Goal: Task Accomplishment & Management: Contribute content

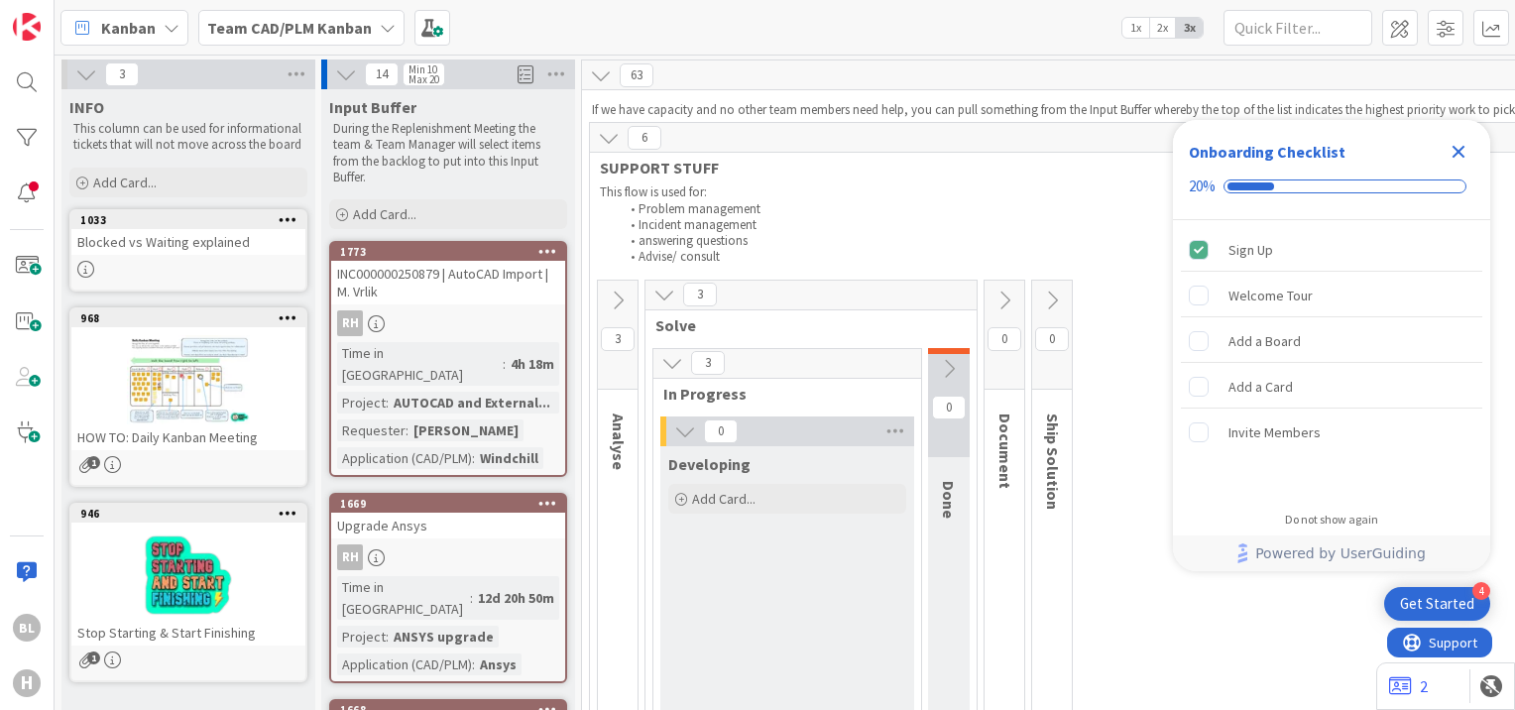
click at [1460, 152] on icon "Close Checklist" at bounding box center [1459, 152] width 13 height 13
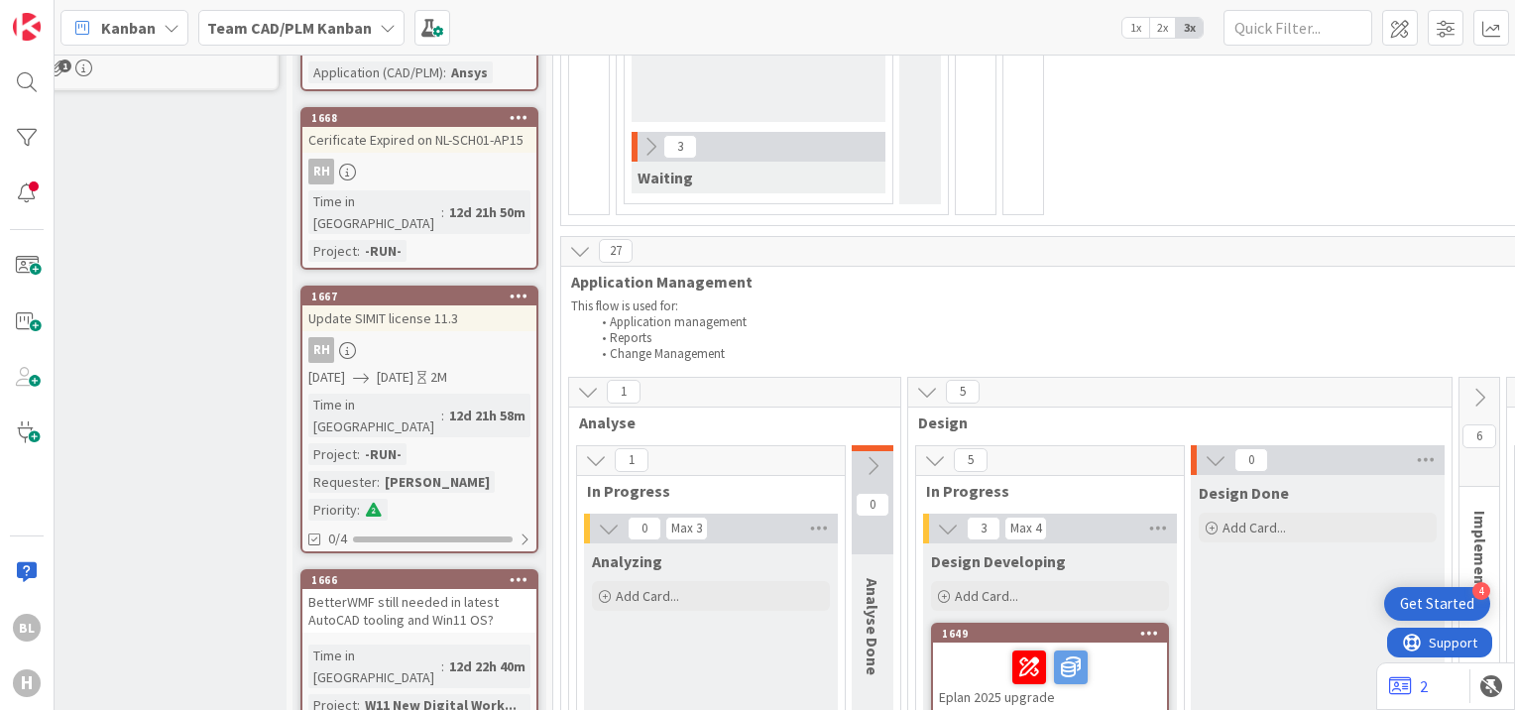
scroll to position [592, 0]
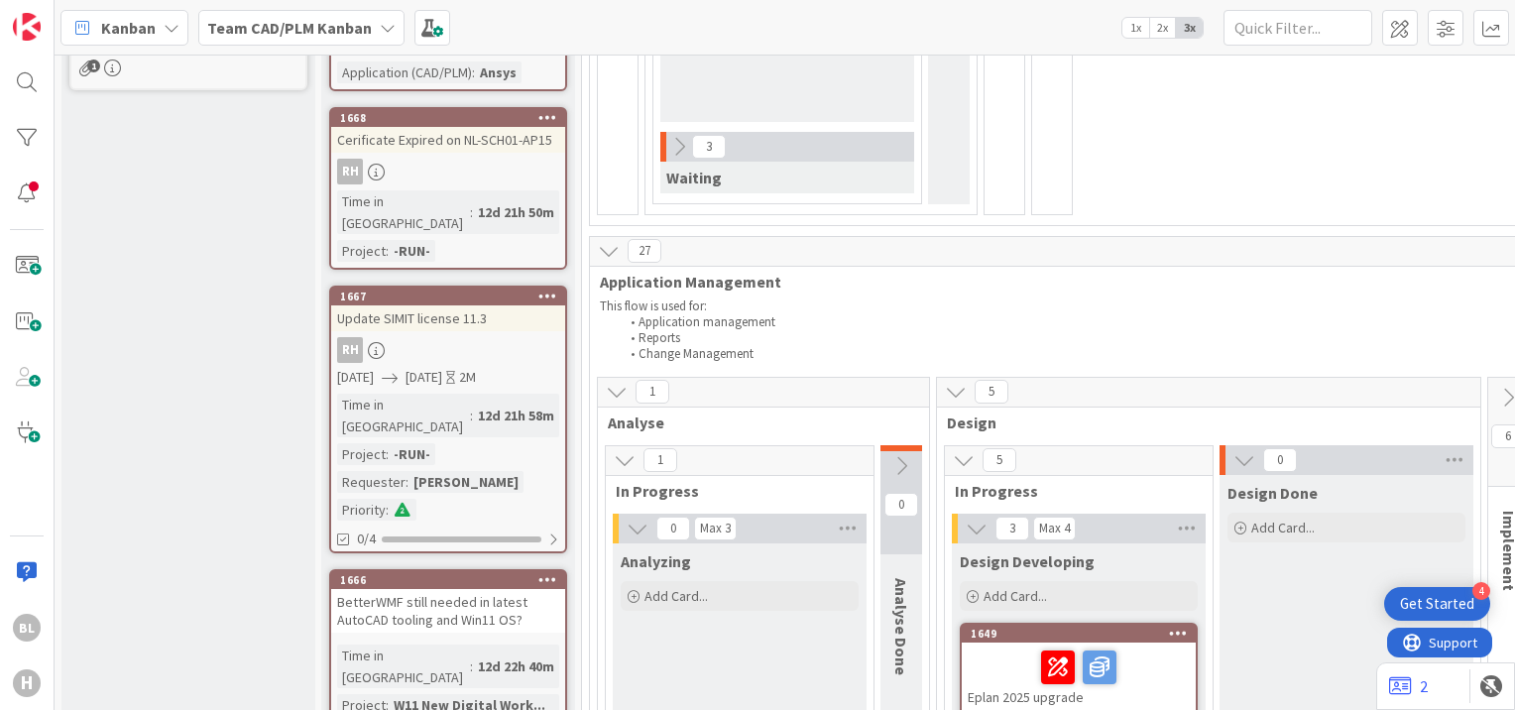
click at [231, 27] on b "Team CAD/PLM Kanban" at bounding box center [289, 28] width 165 height 20
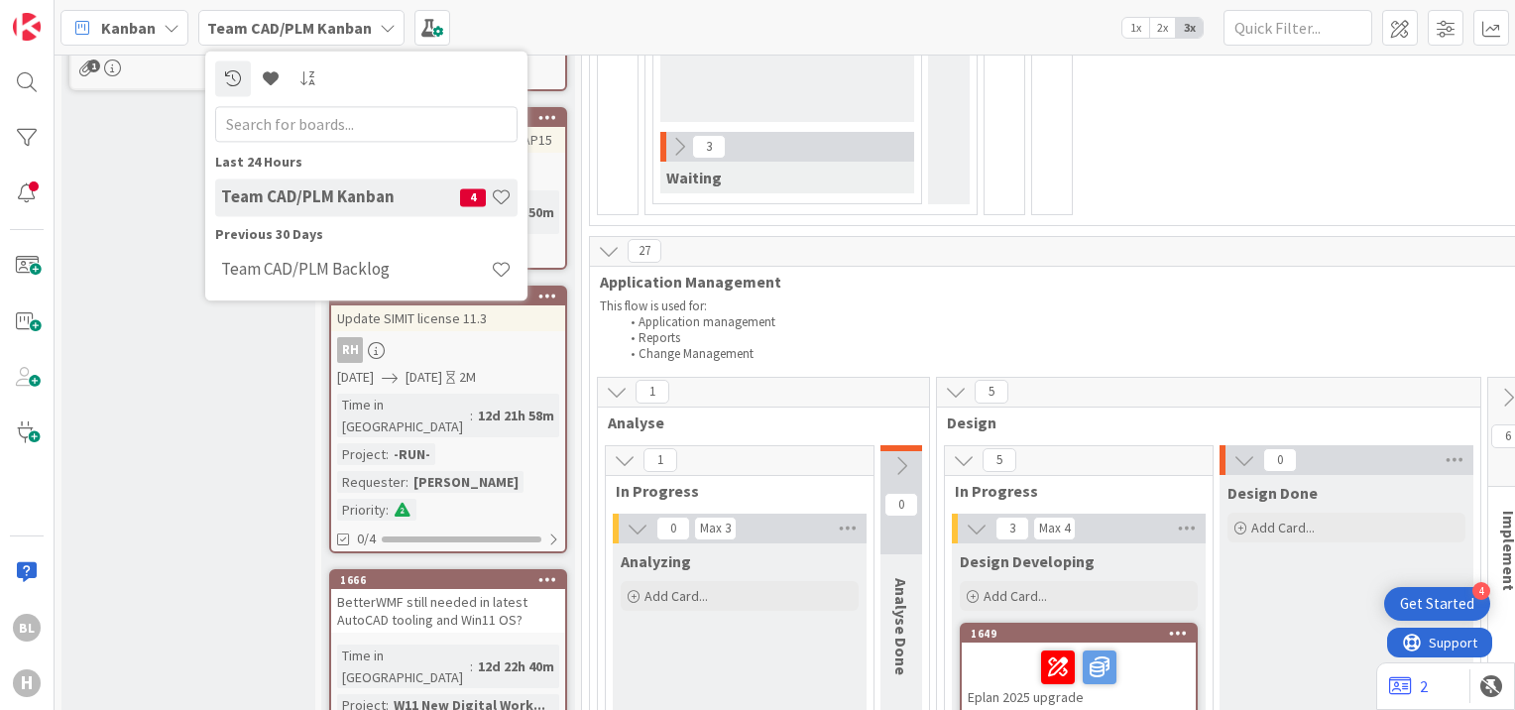
click at [139, 22] on span "Kanban" at bounding box center [128, 28] width 55 height 24
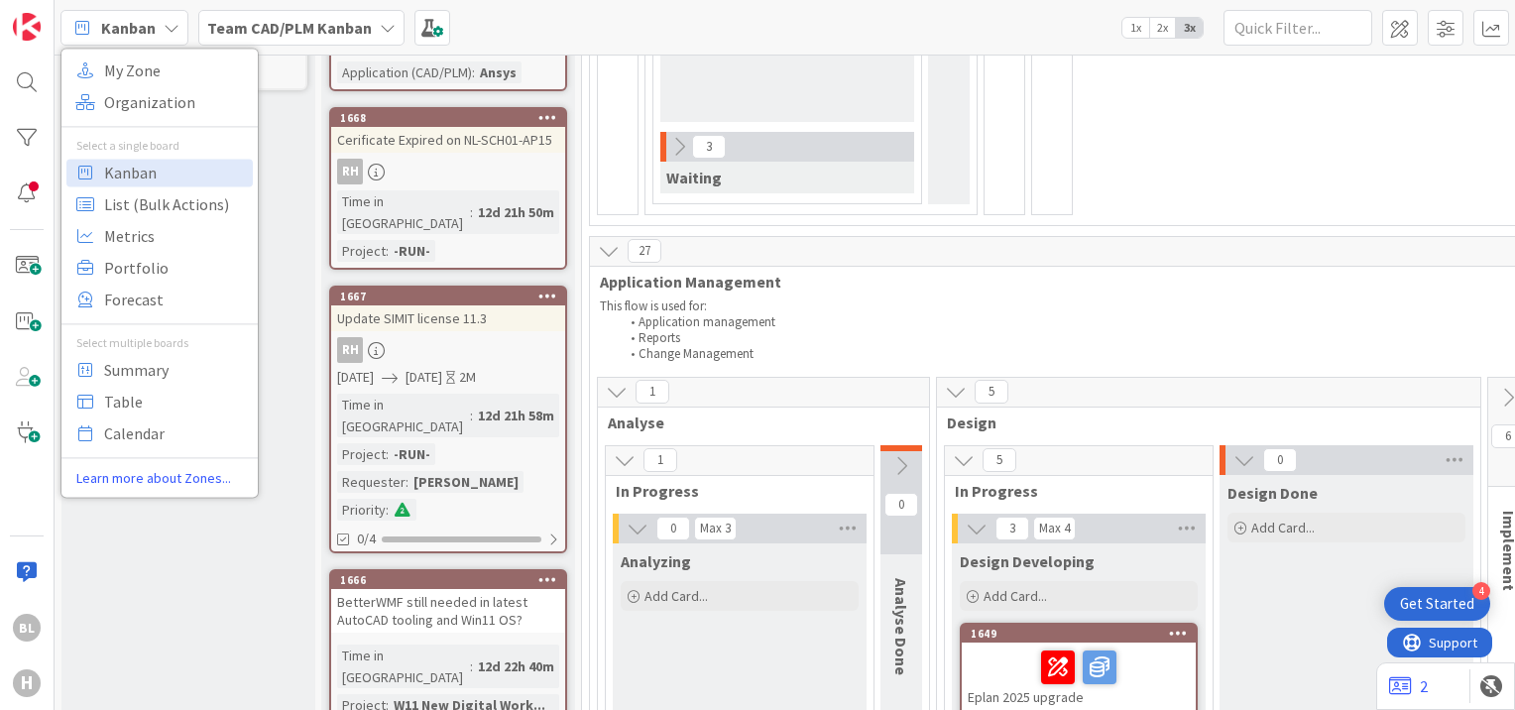
click at [358, 44] on div "Team CAD/PLM Kanban" at bounding box center [301, 28] width 206 height 36
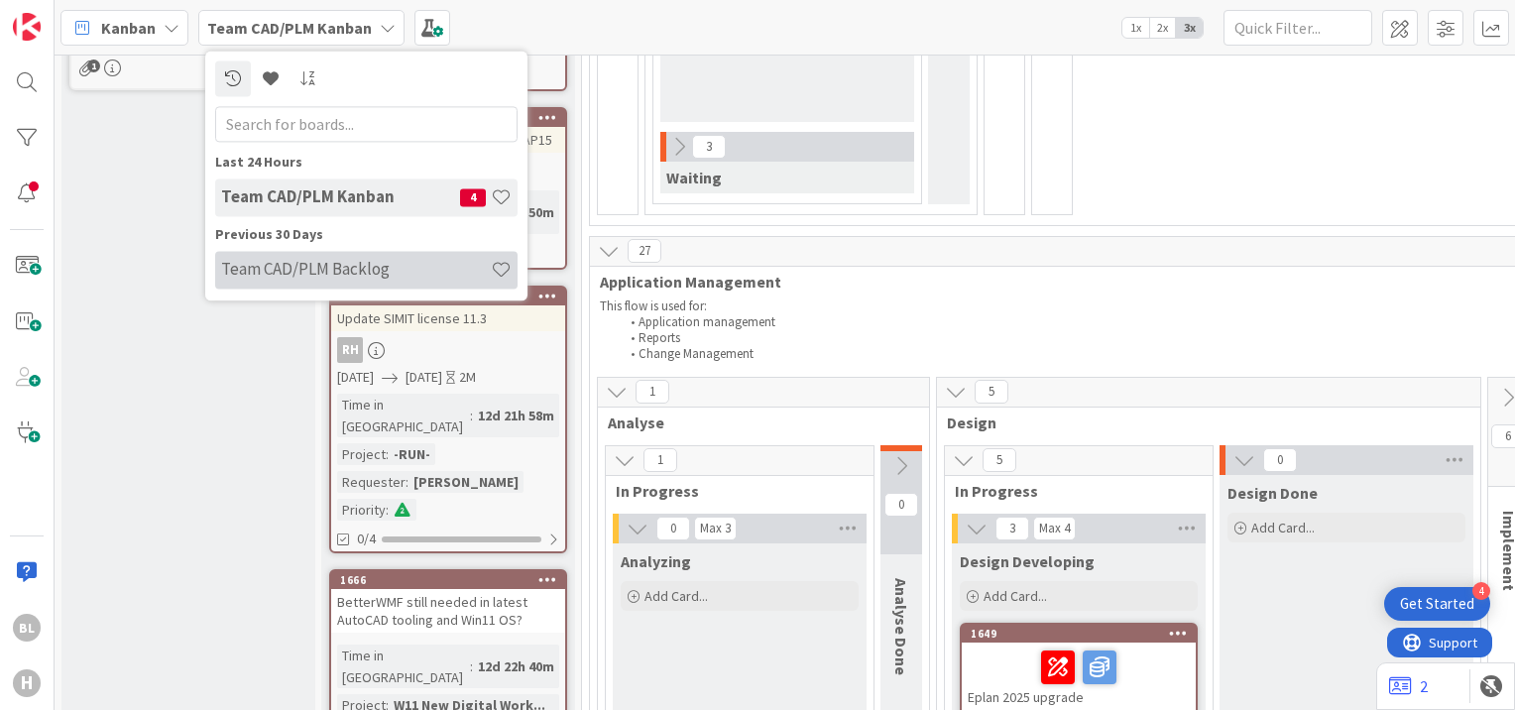
click at [349, 266] on h4 "Team CAD/PLM Backlog" at bounding box center [356, 270] width 270 height 20
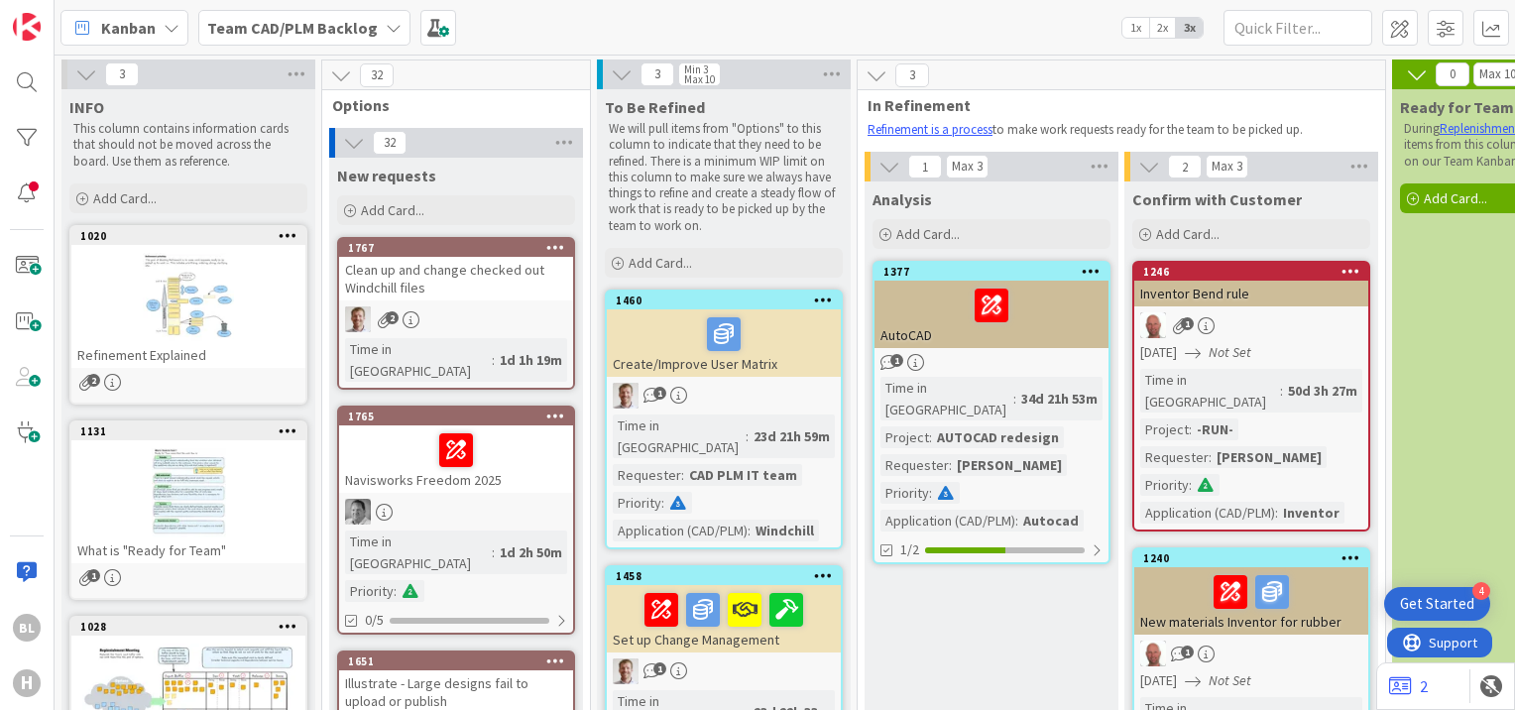
click at [354, 34] on b "Team CAD/PLM Backlog" at bounding box center [292, 28] width 171 height 20
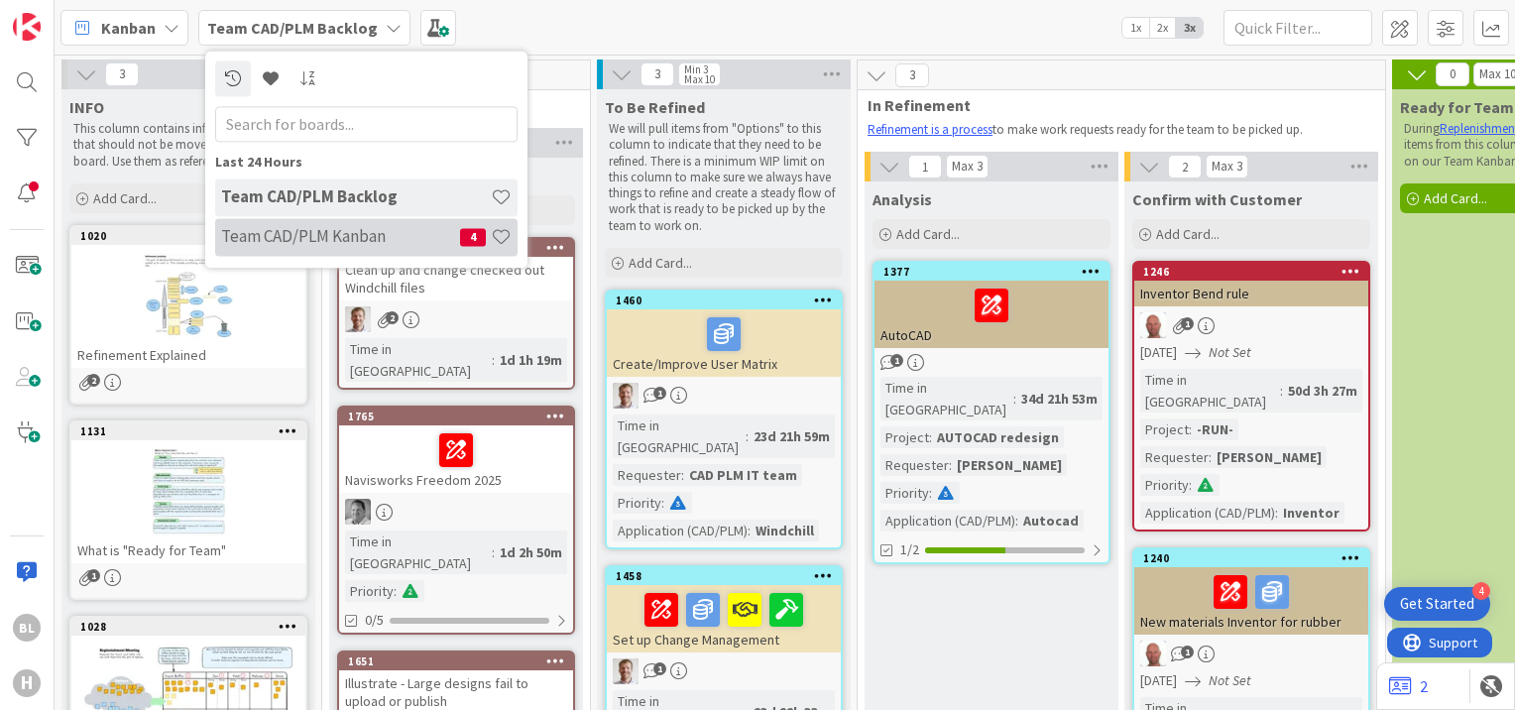
click at [336, 232] on h4 "Team CAD/PLM Kanban" at bounding box center [340, 237] width 239 height 20
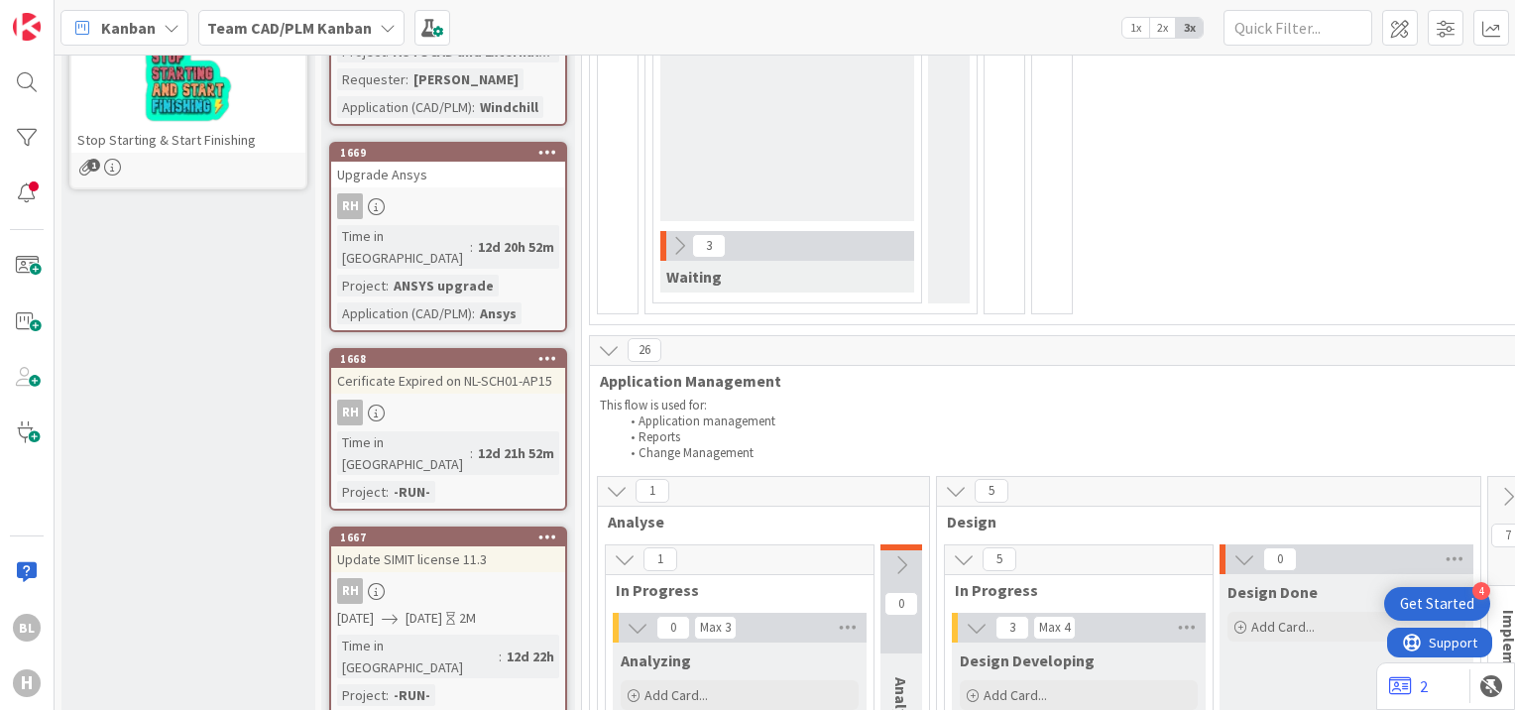
scroll to position [504, 0]
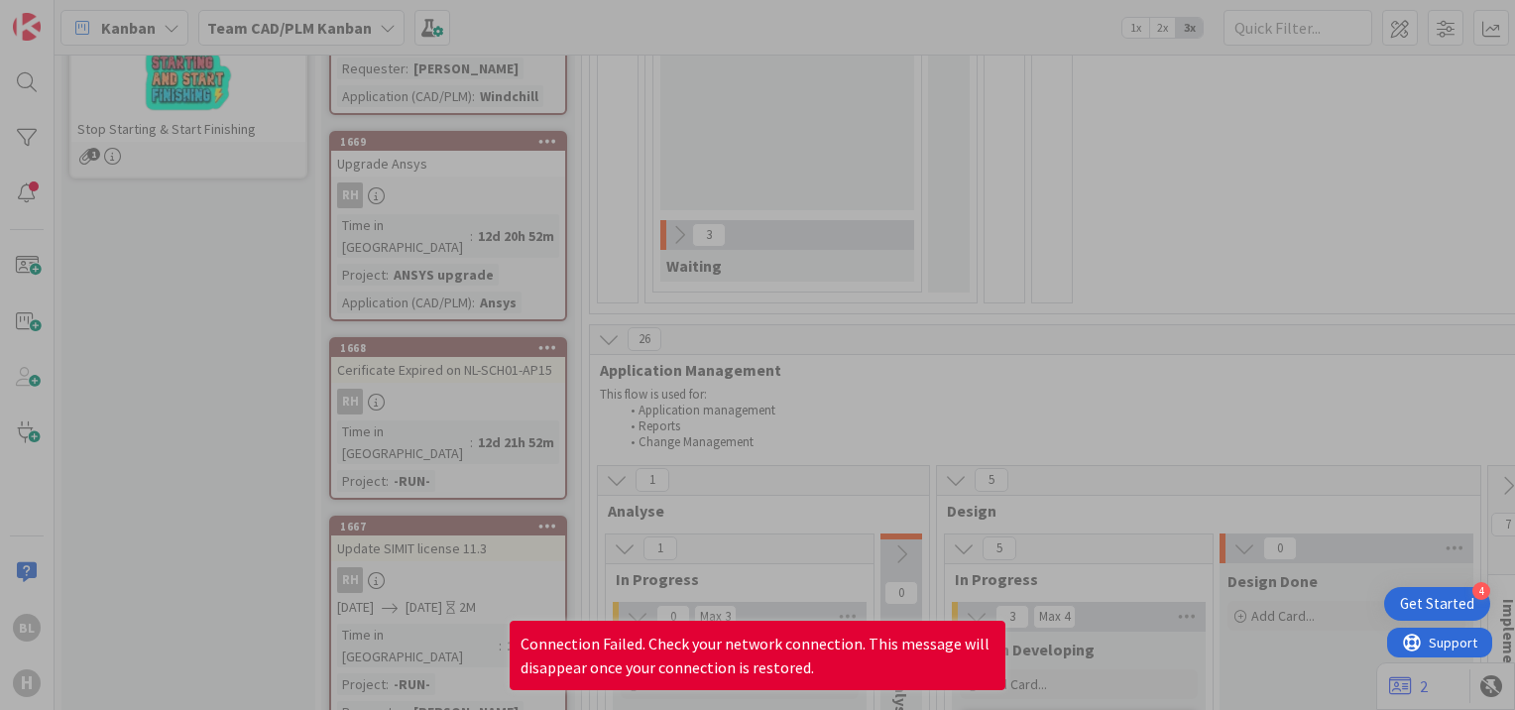
click at [1174, 236] on div at bounding box center [757, 355] width 1515 height 710
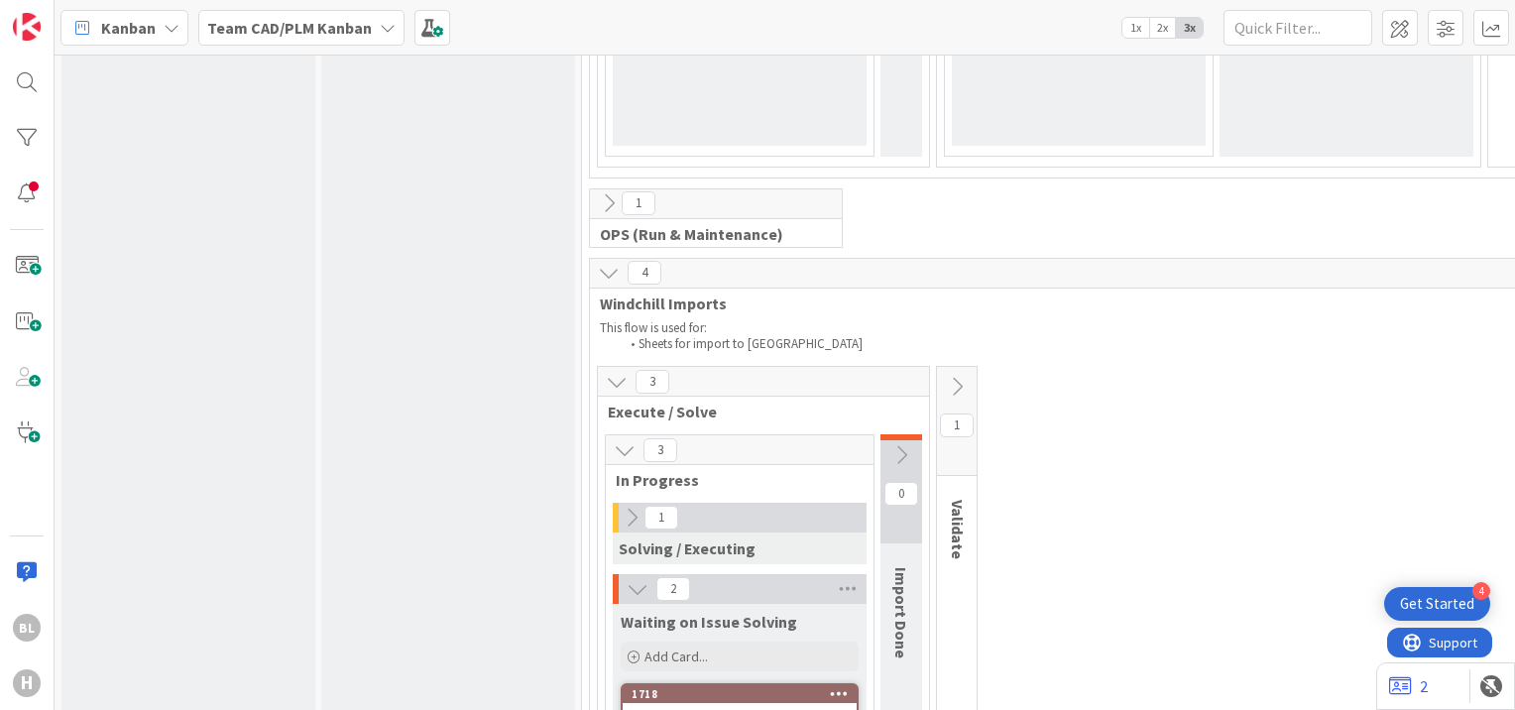
scroll to position [4778, 0]
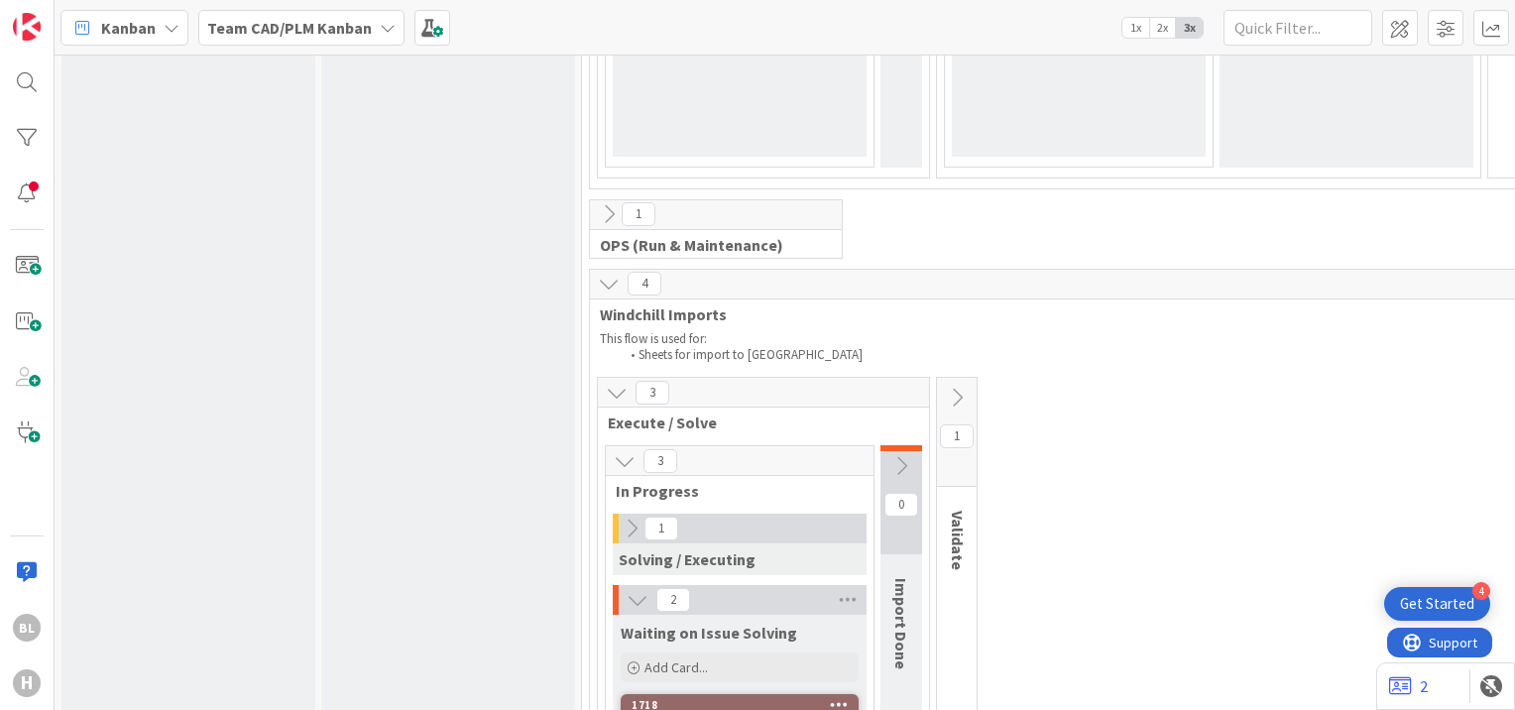
click at [624, 450] on icon at bounding box center [625, 461] width 22 height 22
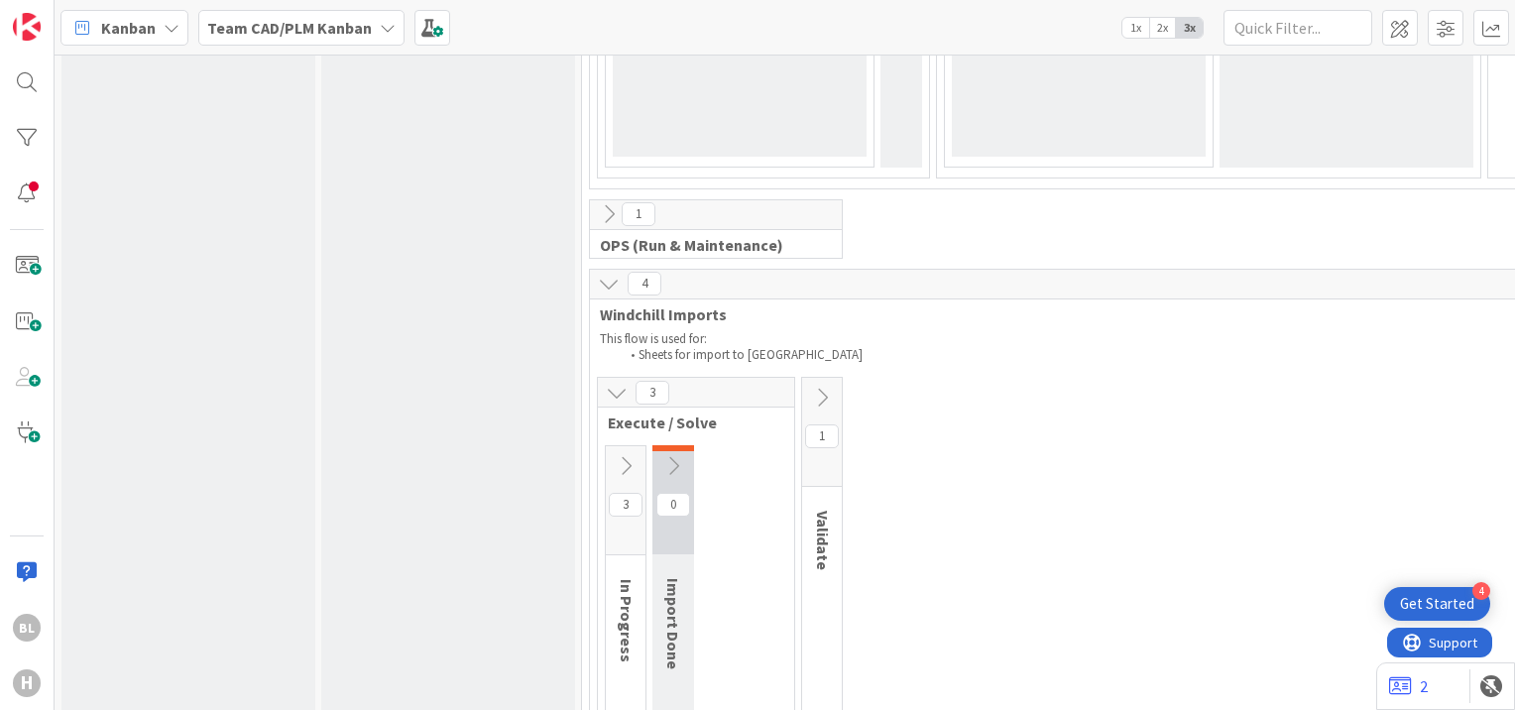
click at [624, 455] on icon at bounding box center [626, 466] width 22 height 22
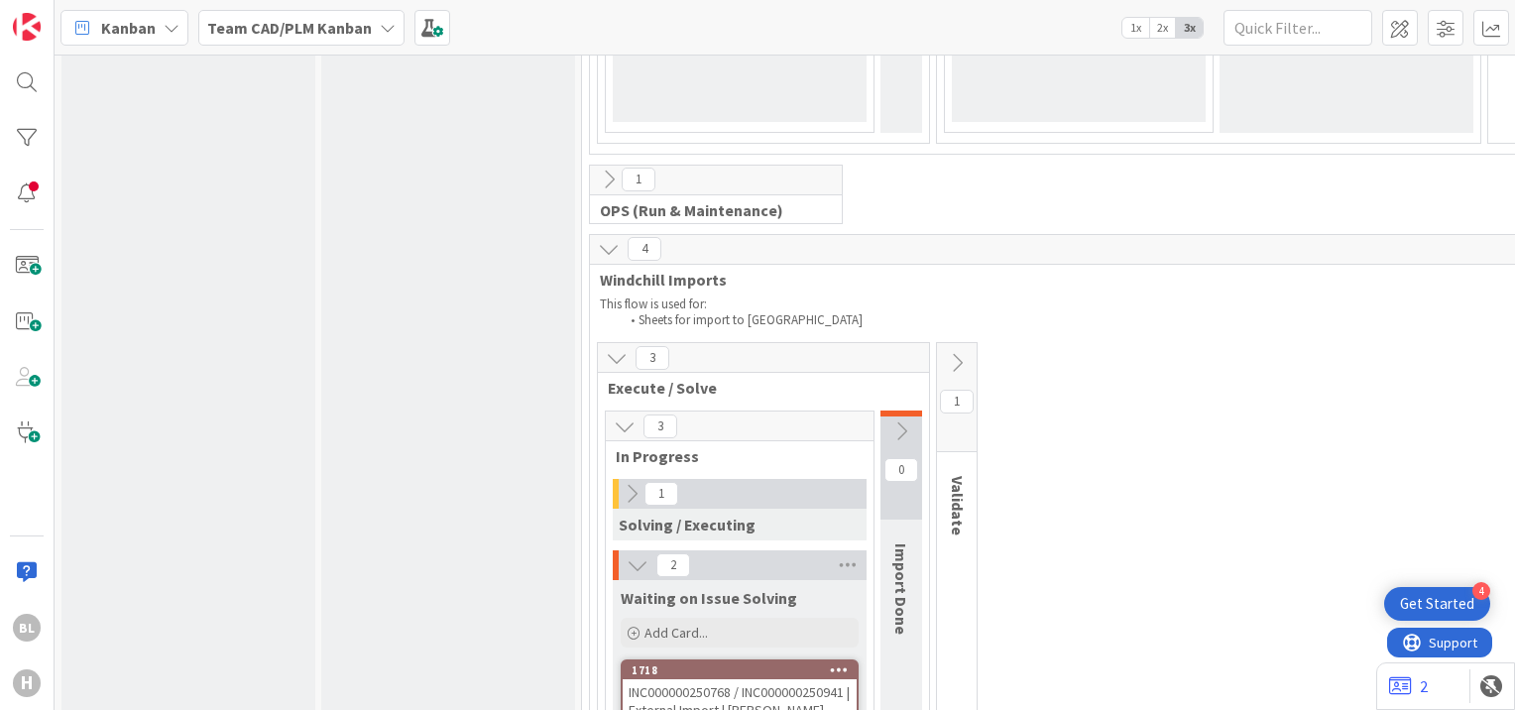
scroll to position [4814, 0]
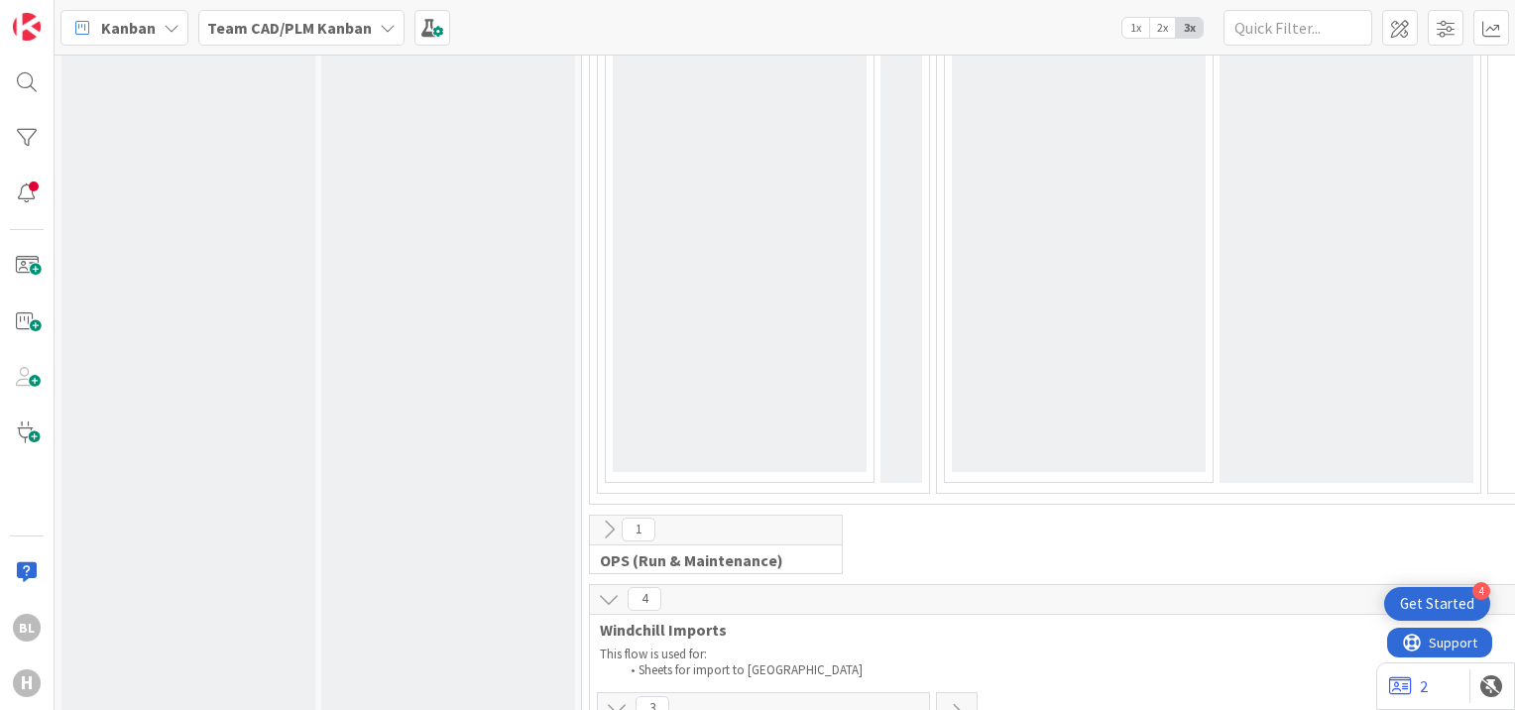
scroll to position [4442, 0]
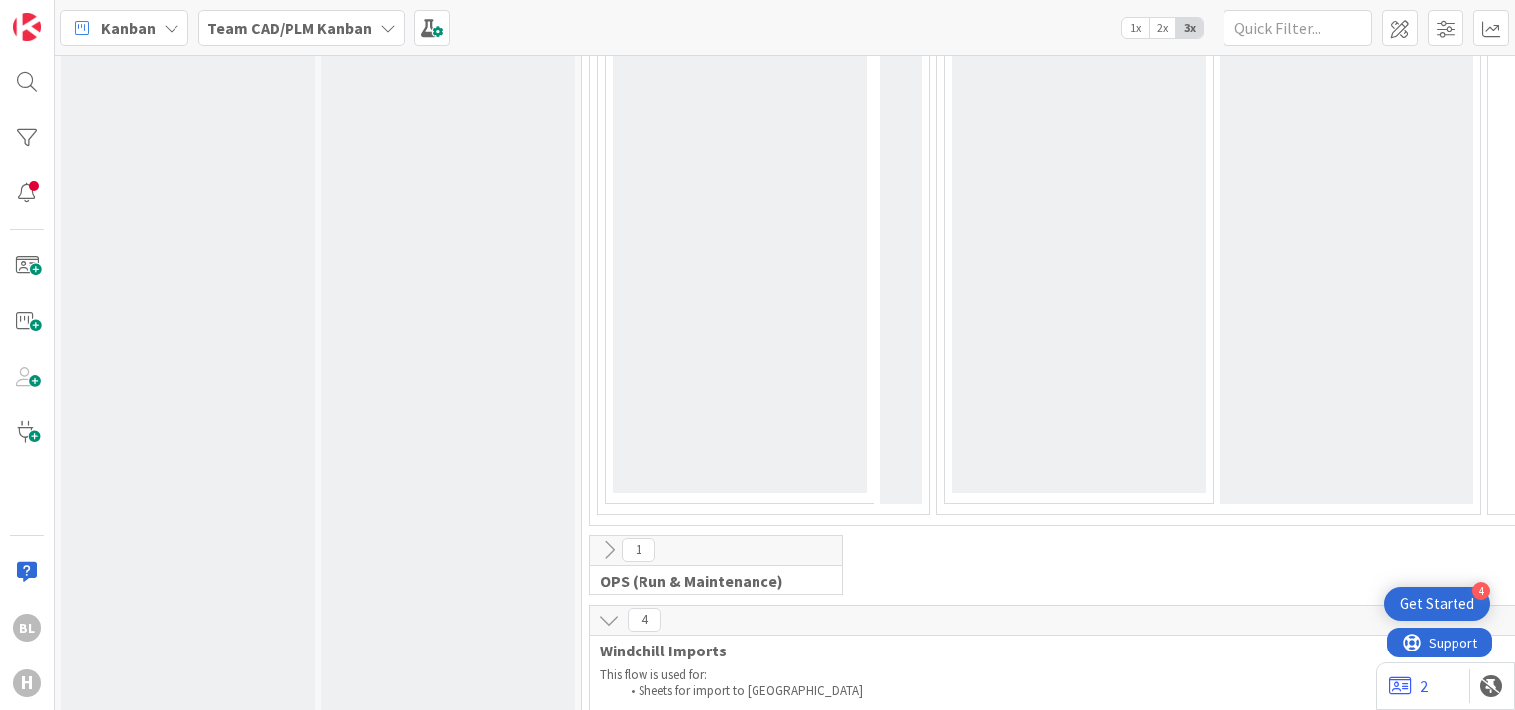
drag, startPoint x: 1422, startPoint y: 441, endPoint x: 1422, endPoint y: 452, distance: 10.9
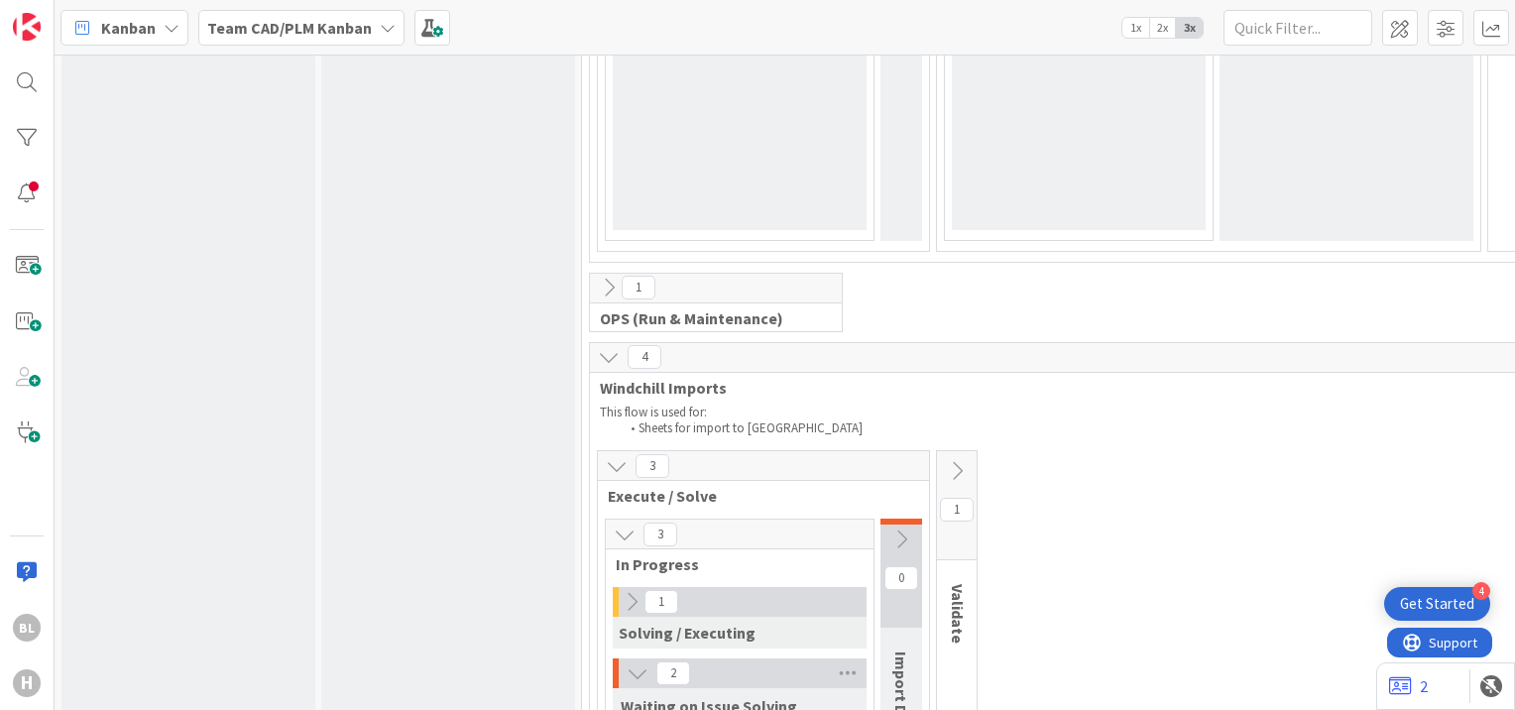
scroll to position [4716, 0]
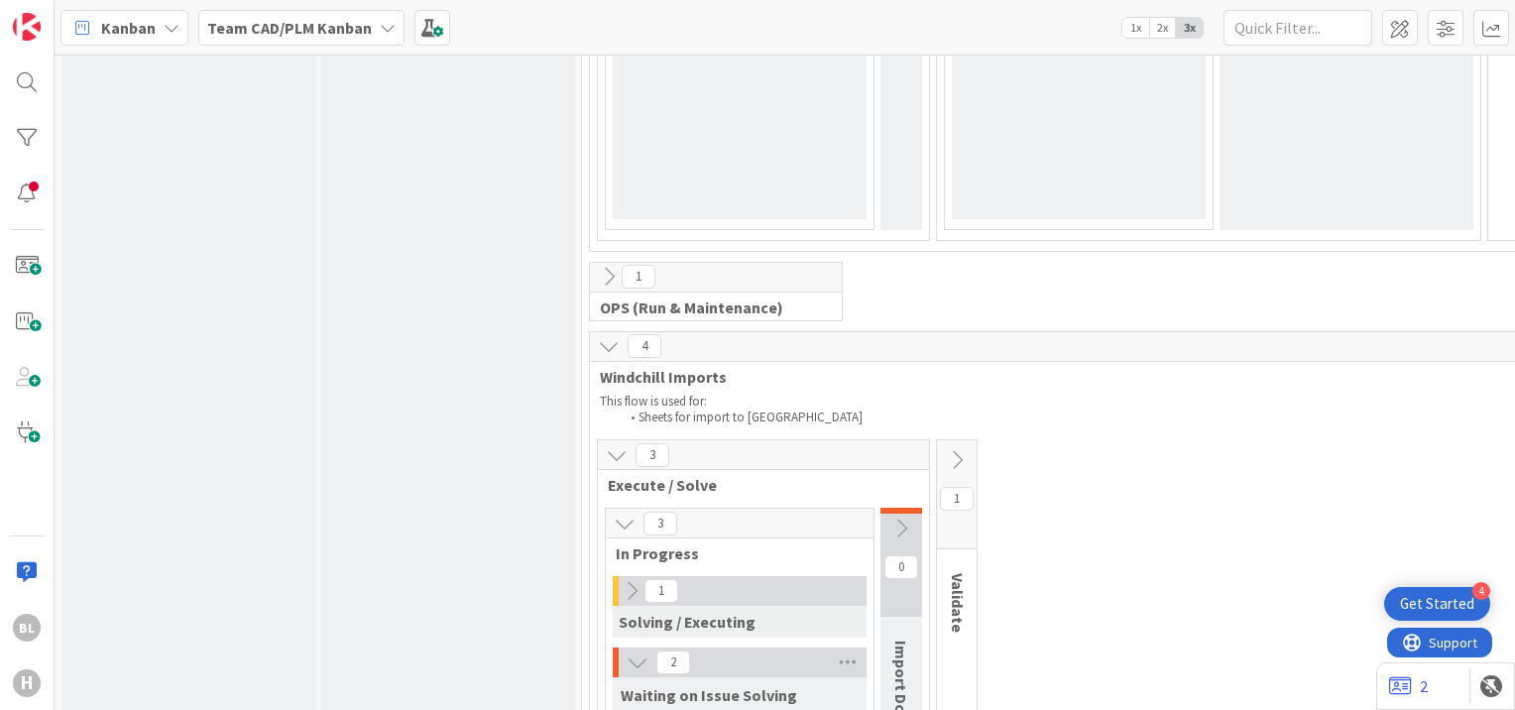
click at [623, 513] on icon at bounding box center [625, 524] width 22 height 22
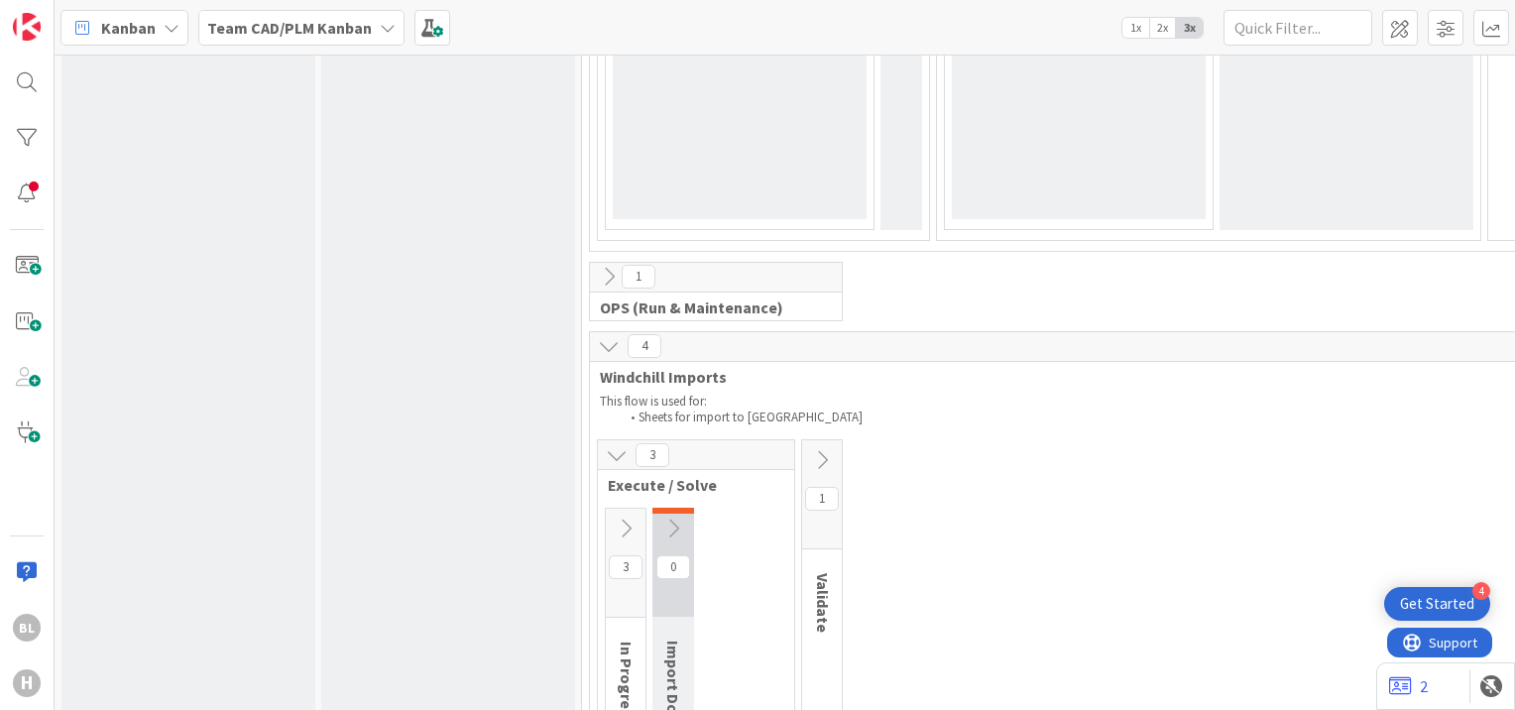
click at [623, 518] on icon at bounding box center [626, 529] width 22 height 22
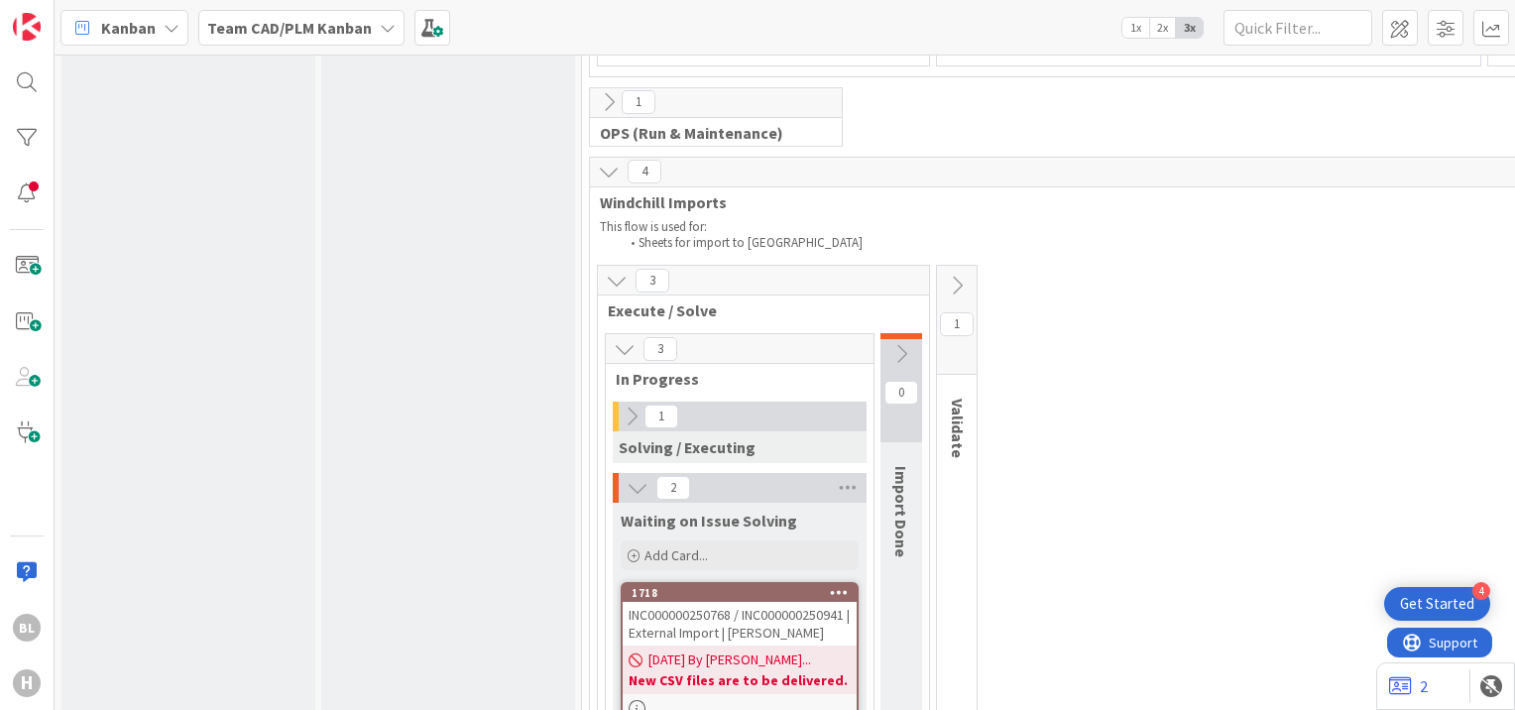
scroll to position [4891, 0]
click at [642, 476] on icon at bounding box center [638, 487] width 22 height 22
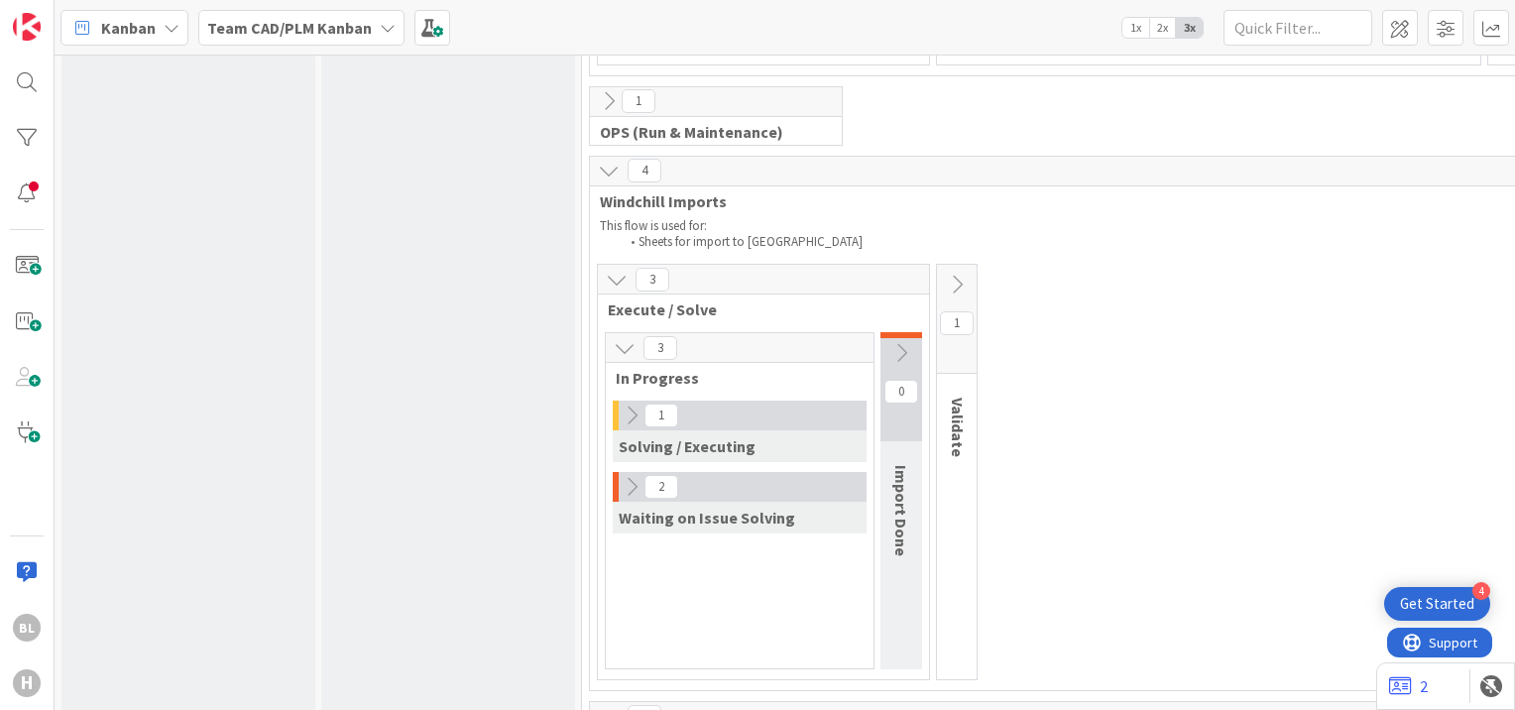
click at [642, 476] on icon at bounding box center [632, 487] width 22 height 22
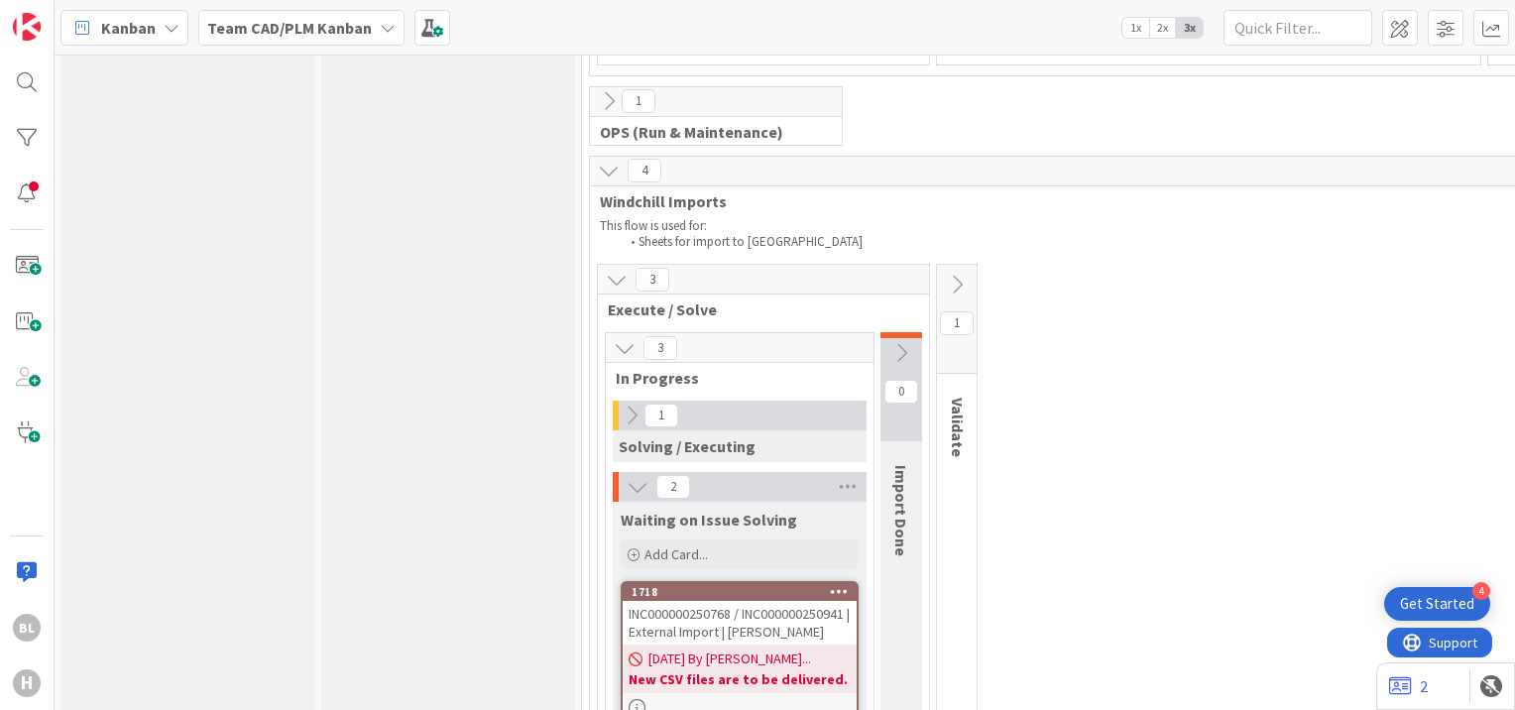
click at [633, 405] on icon at bounding box center [632, 416] width 22 height 22
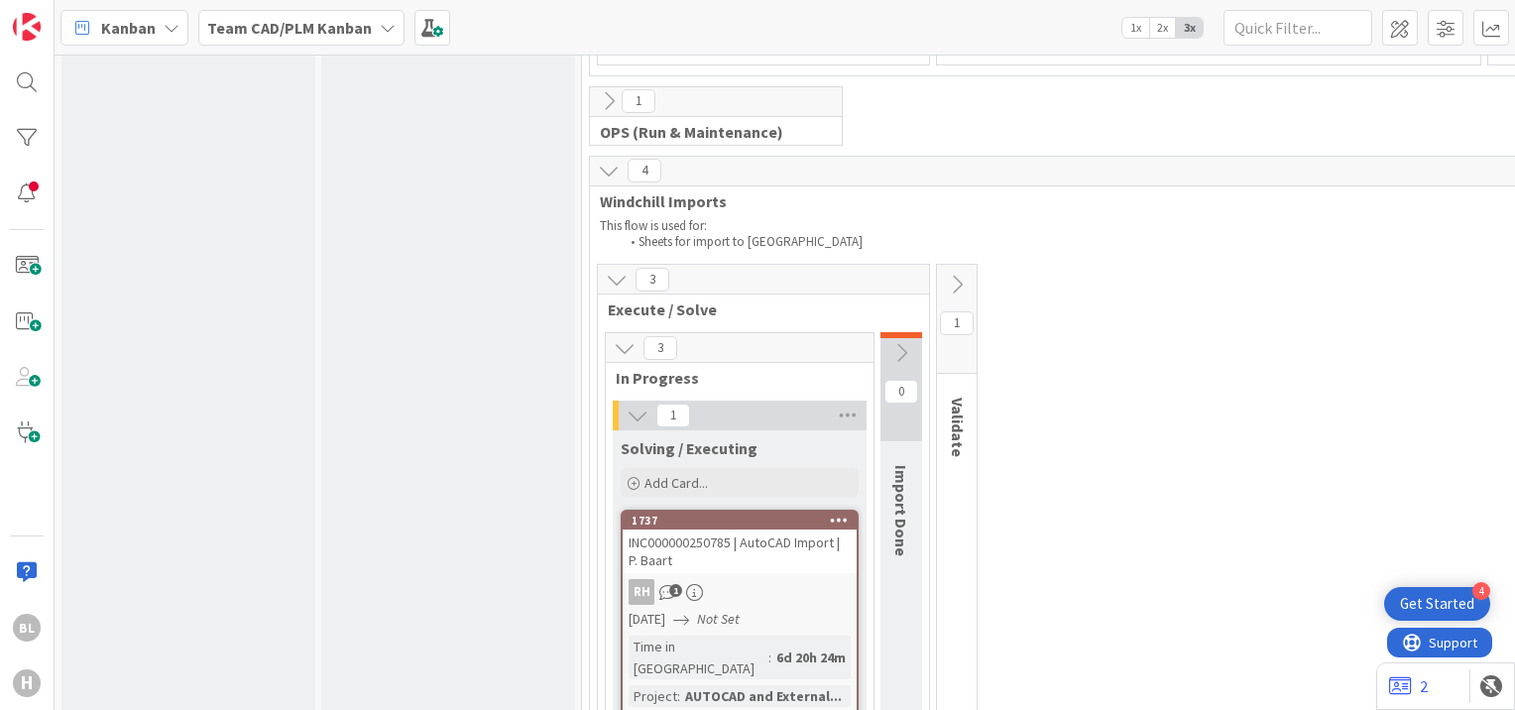
click at [747, 579] on div "RH 1" at bounding box center [740, 592] width 234 height 26
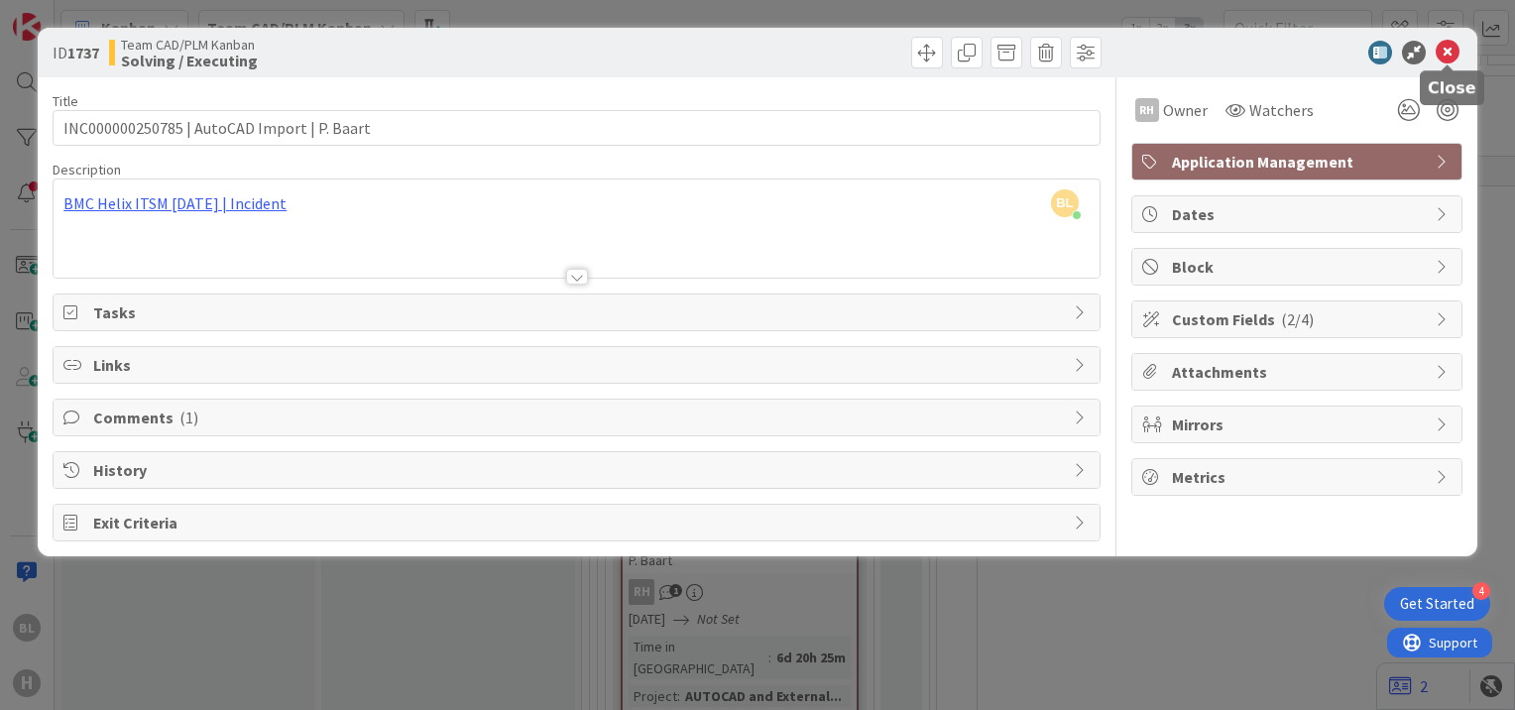
click at [1452, 43] on icon at bounding box center [1448, 53] width 24 height 24
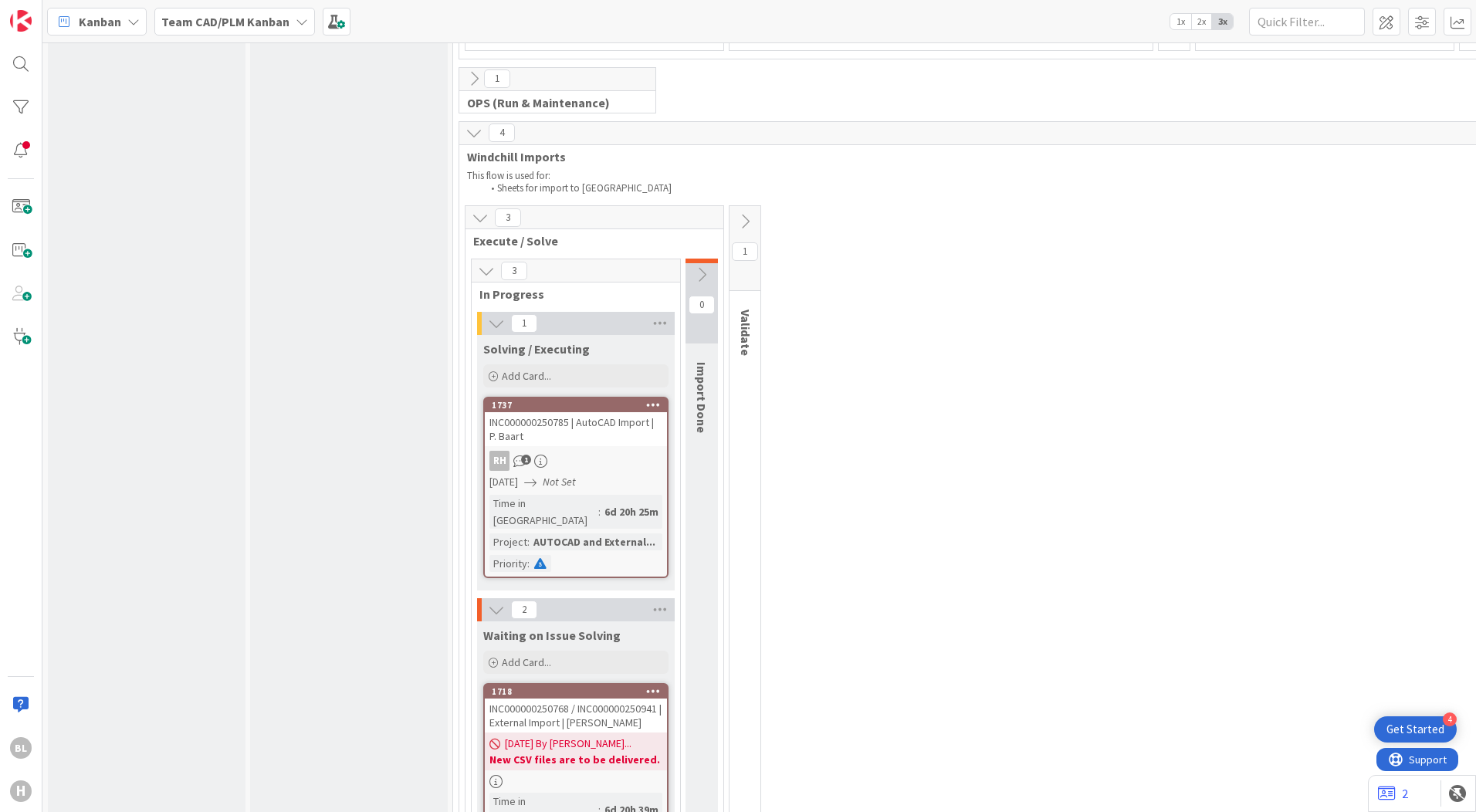
scroll to position [3809, 0]
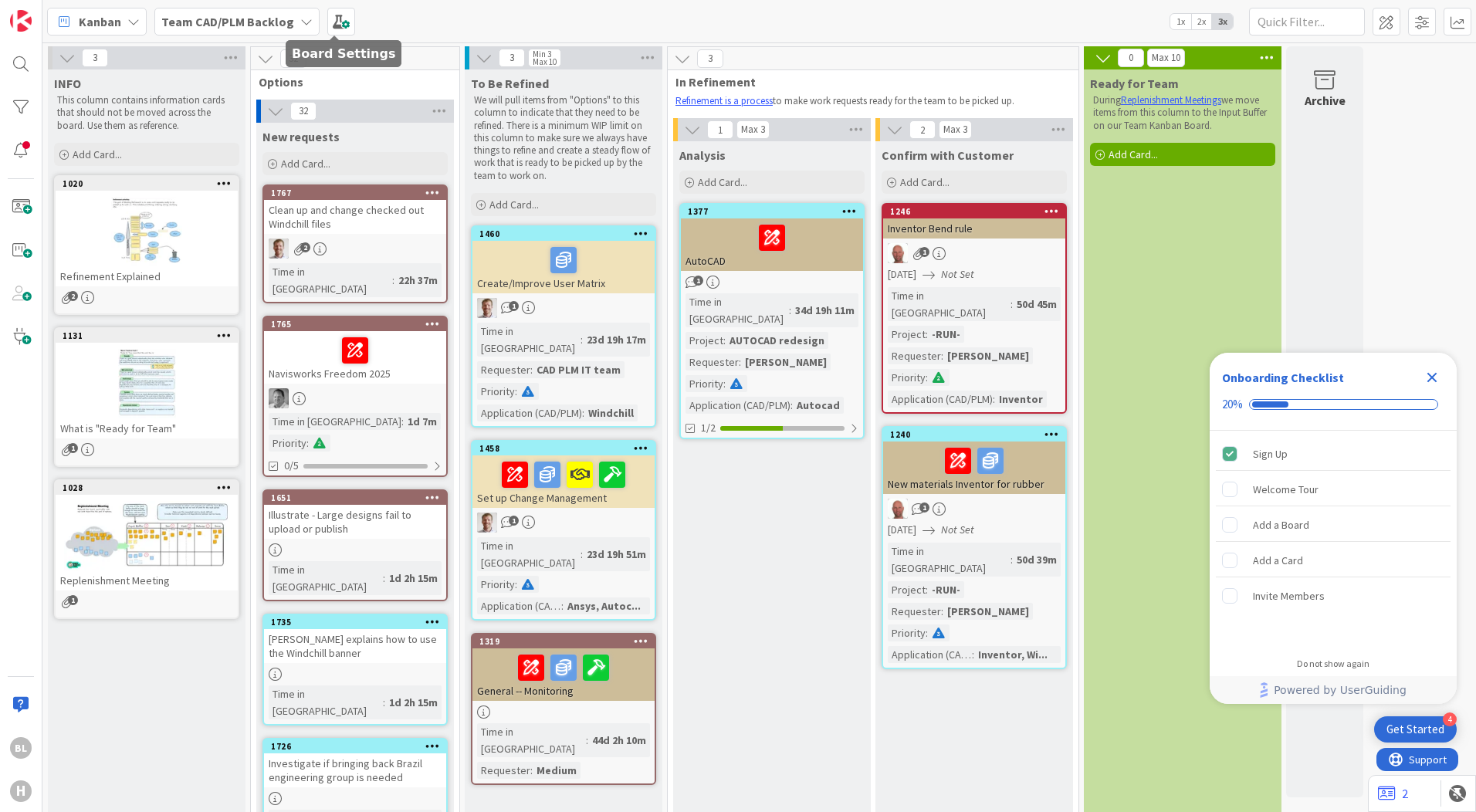
click at [262, 23] on b "Team CAD/PLM Backlog" at bounding box center [227, 22] width 133 height 16
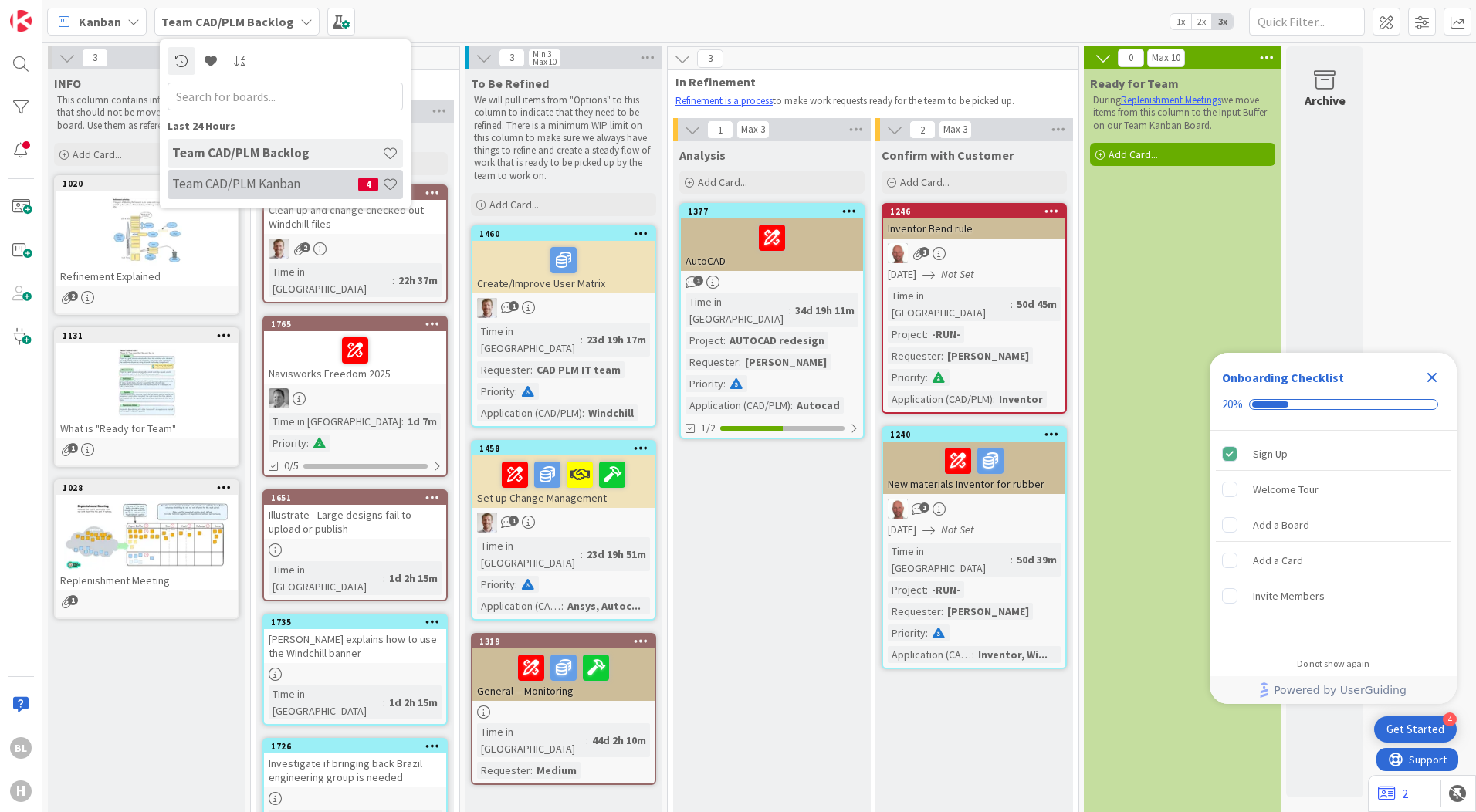
click at [240, 178] on h4 "Team CAD/PLM Kanban" at bounding box center [265, 184] width 186 height 16
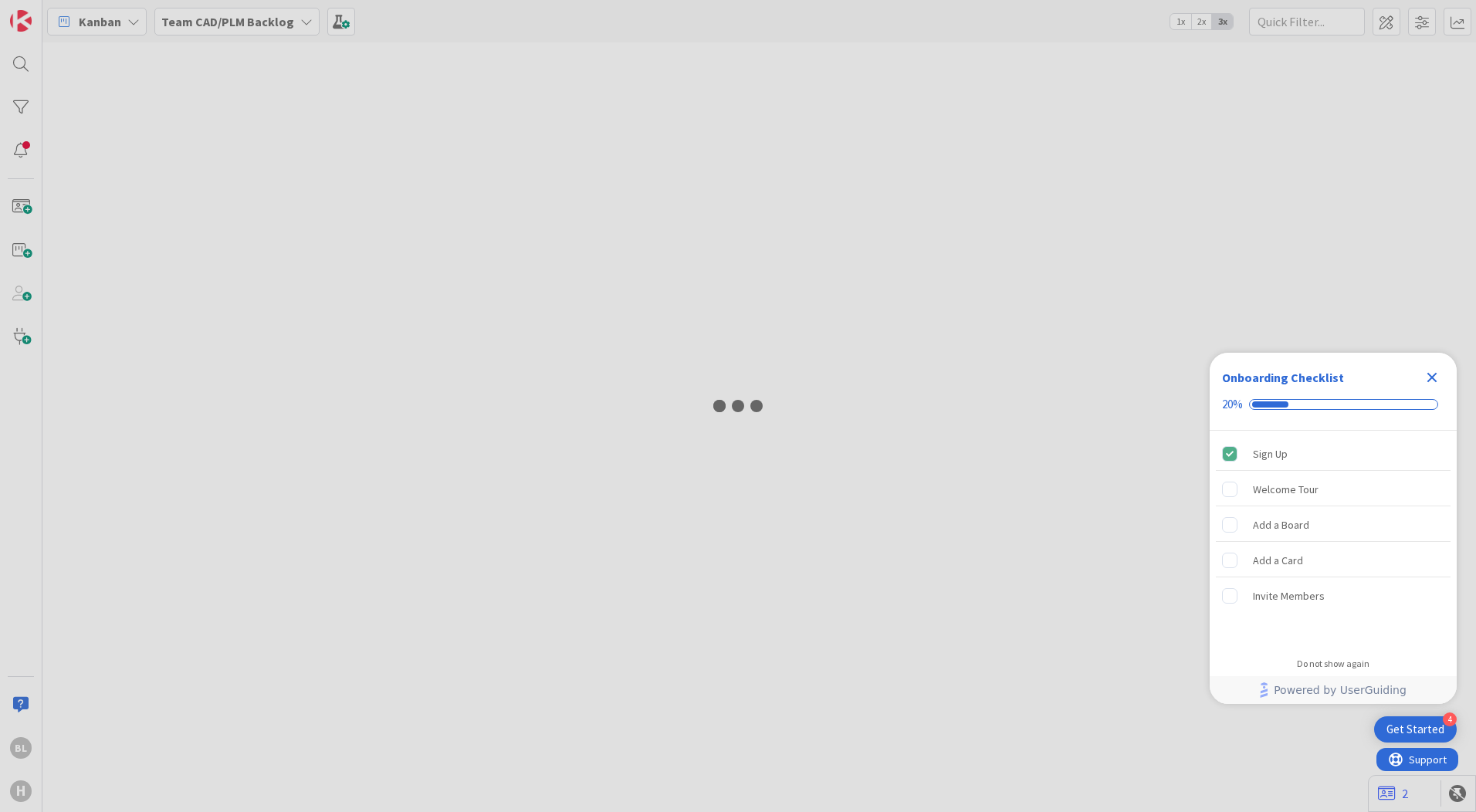
type input "documentation"
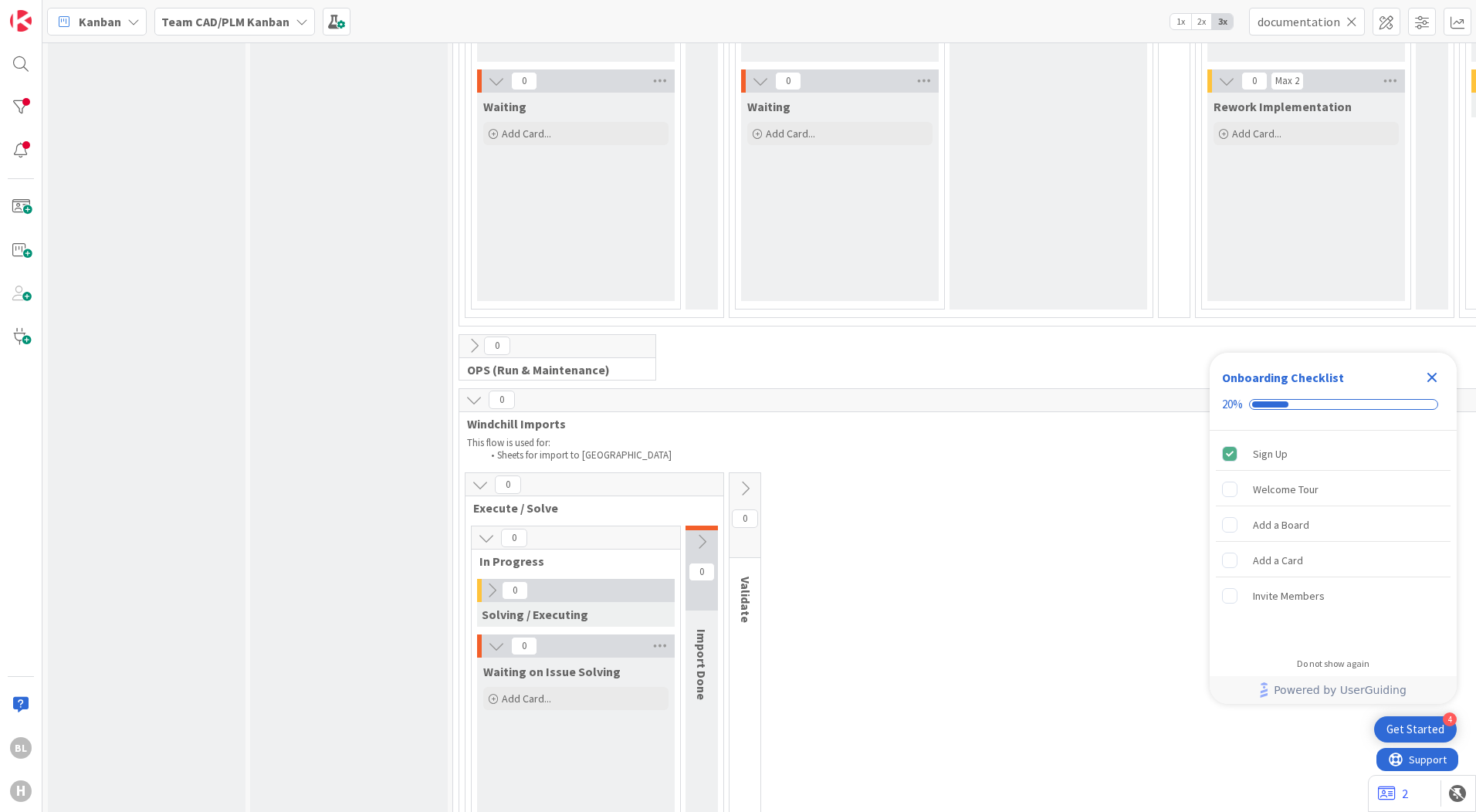
scroll to position [1039, 0]
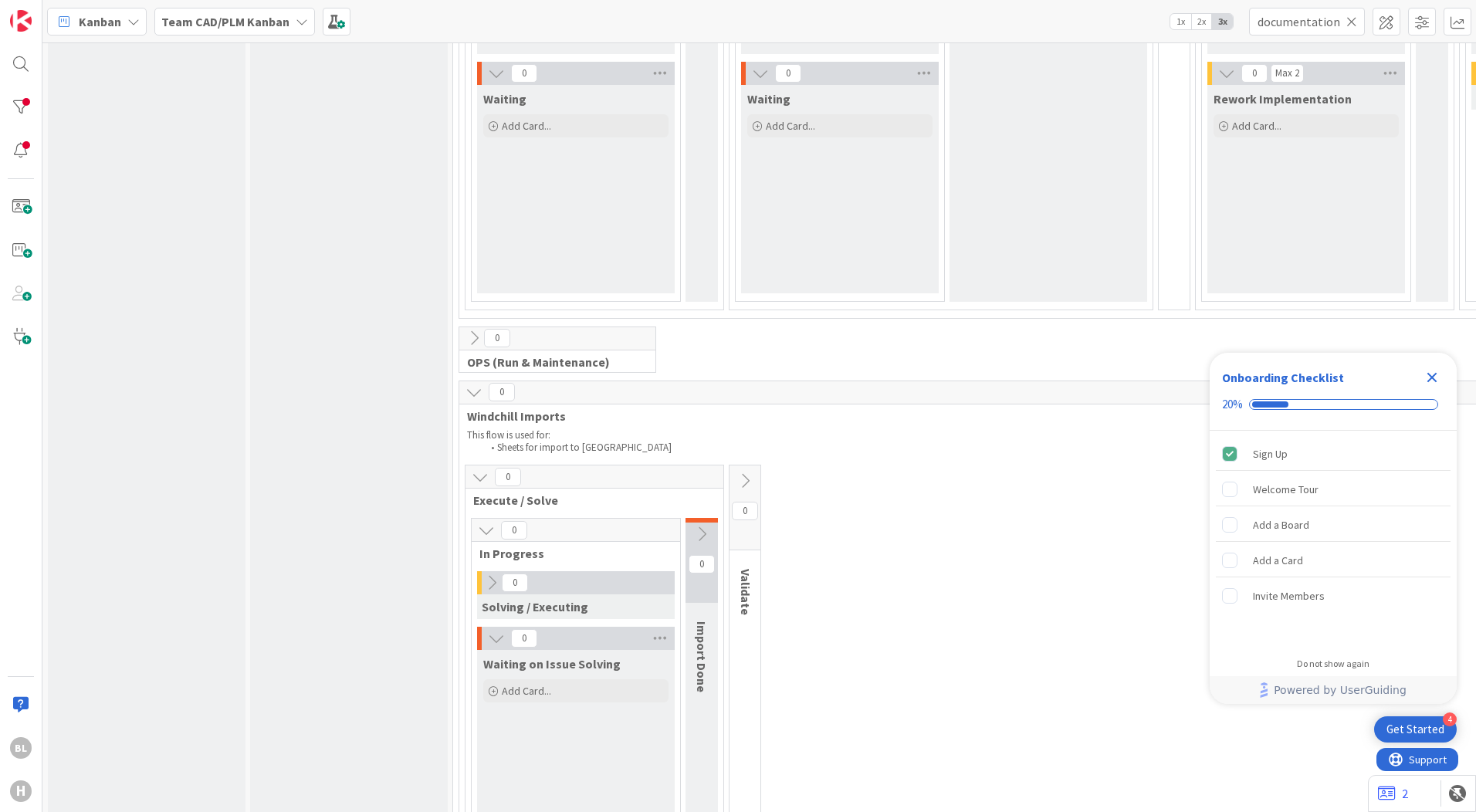
click at [479, 394] on icon at bounding box center [474, 392] width 17 height 17
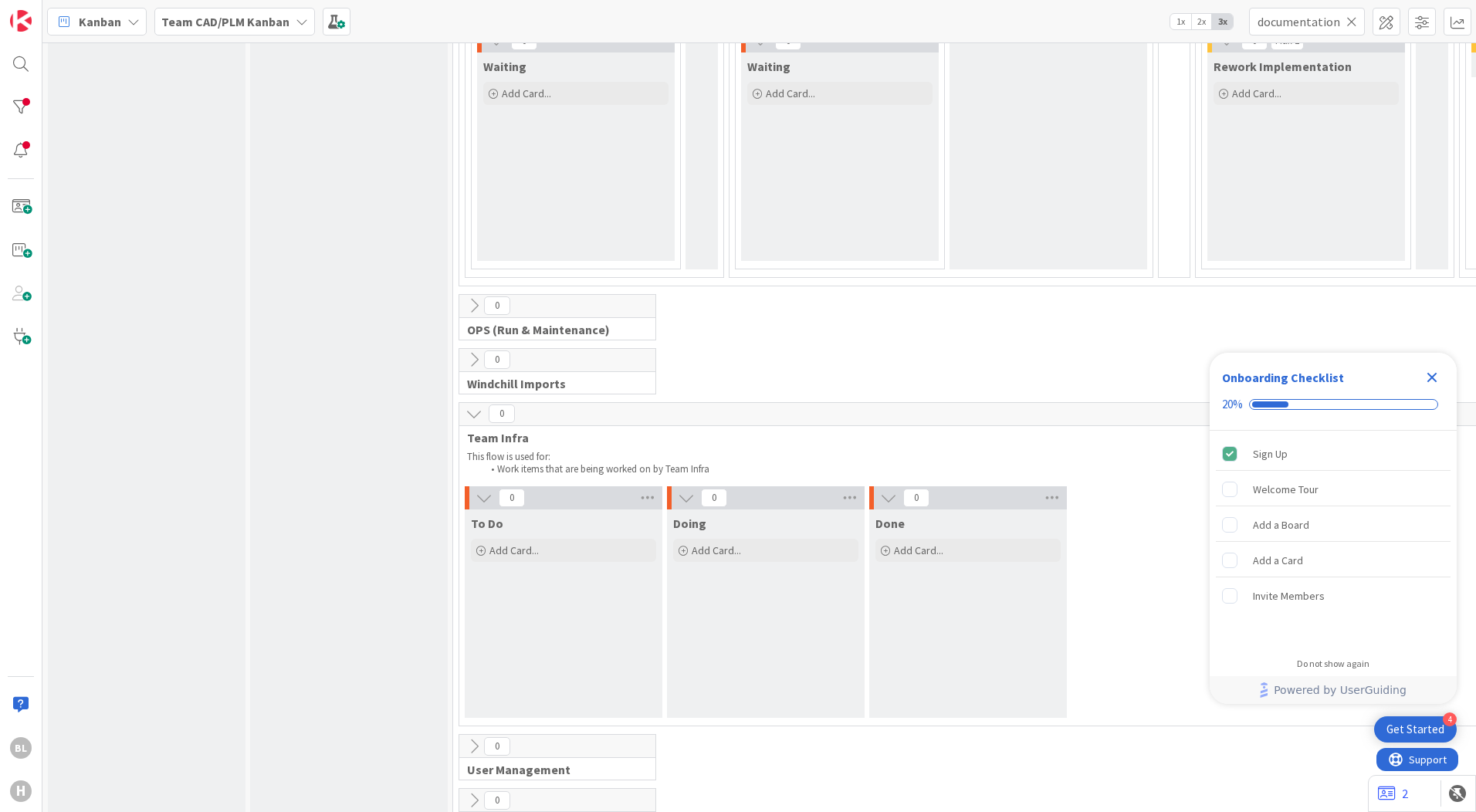
scroll to position [1044, 0]
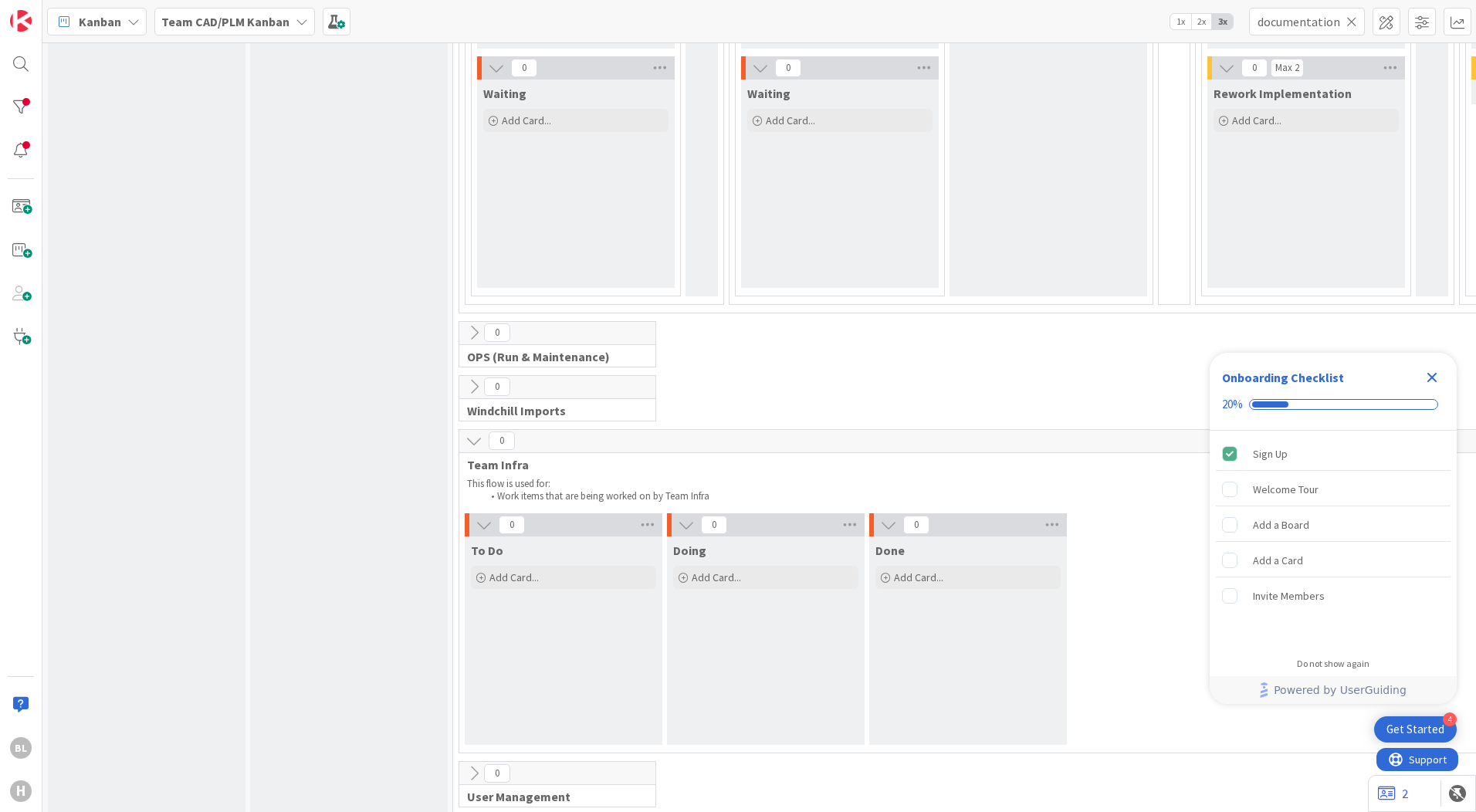
click at [483, 522] on icon at bounding box center [484, 525] width 17 height 17
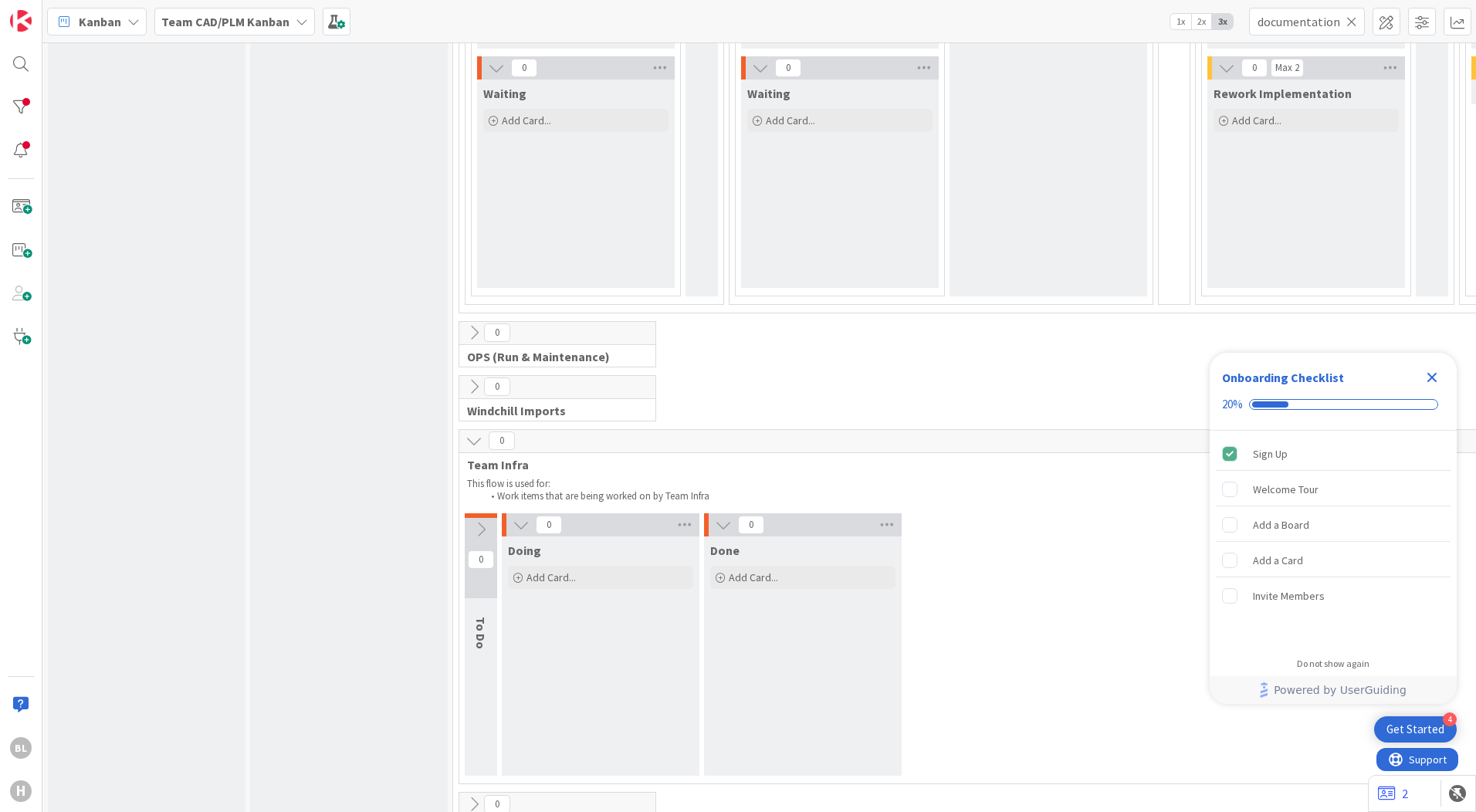
click at [483, 522] on icon at bounding box center [481, 529] width 17 height 17
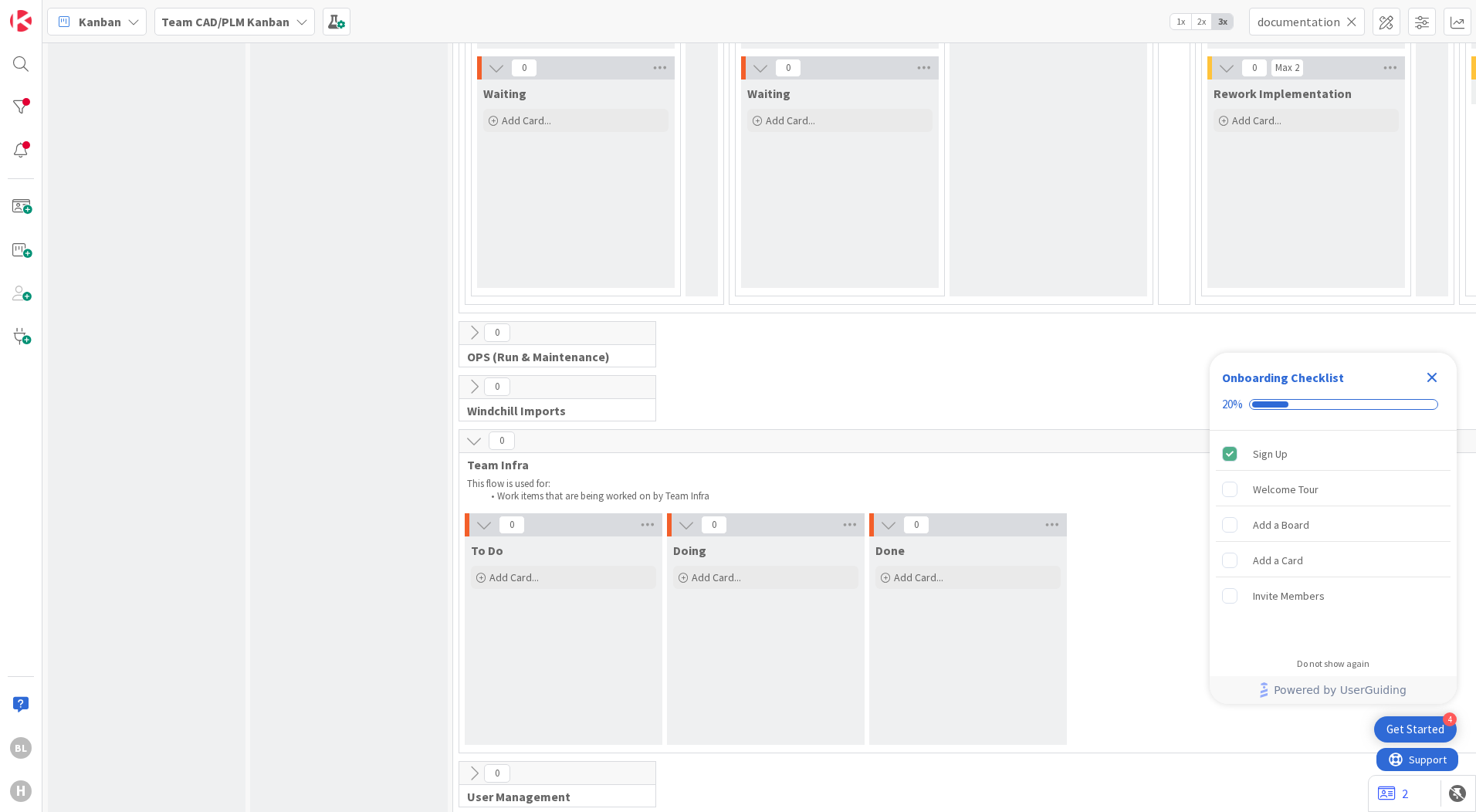
click at [472, 443] on icon at bounding box center [474, 441] width 17 height 17
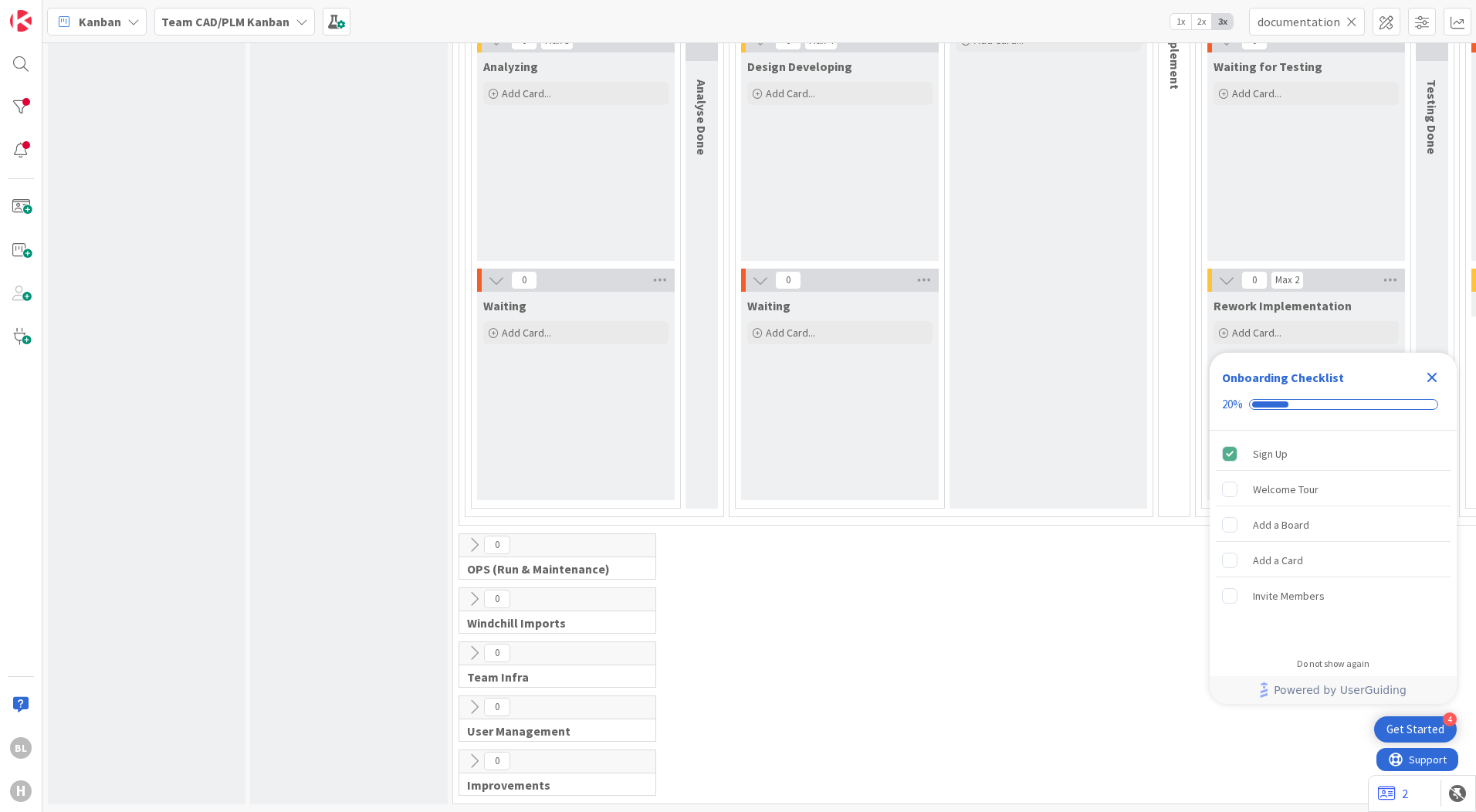
click at [475, 536] on icon at bounding box center [474, 545] width 17 height 17
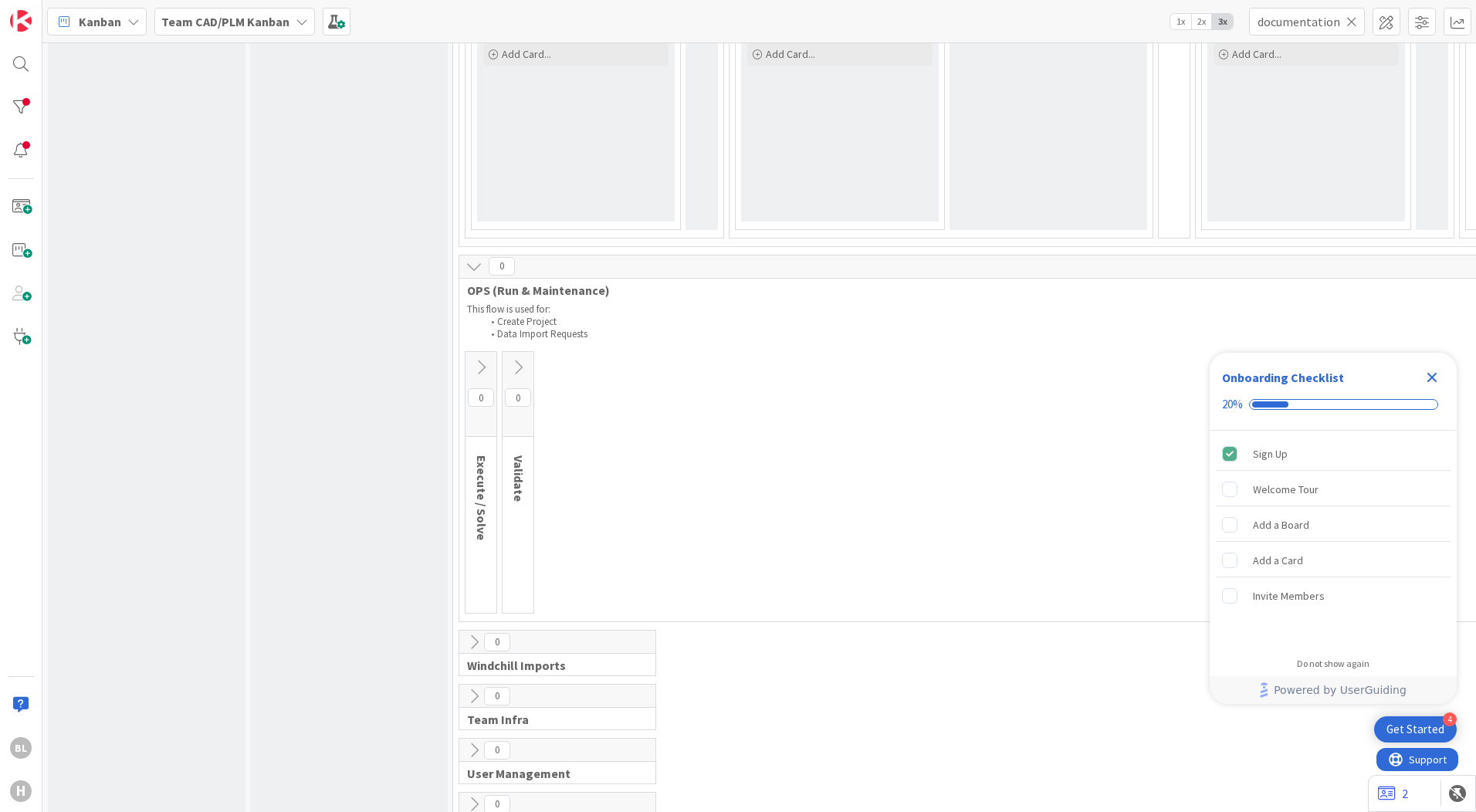
scroll to position [1151, 0]
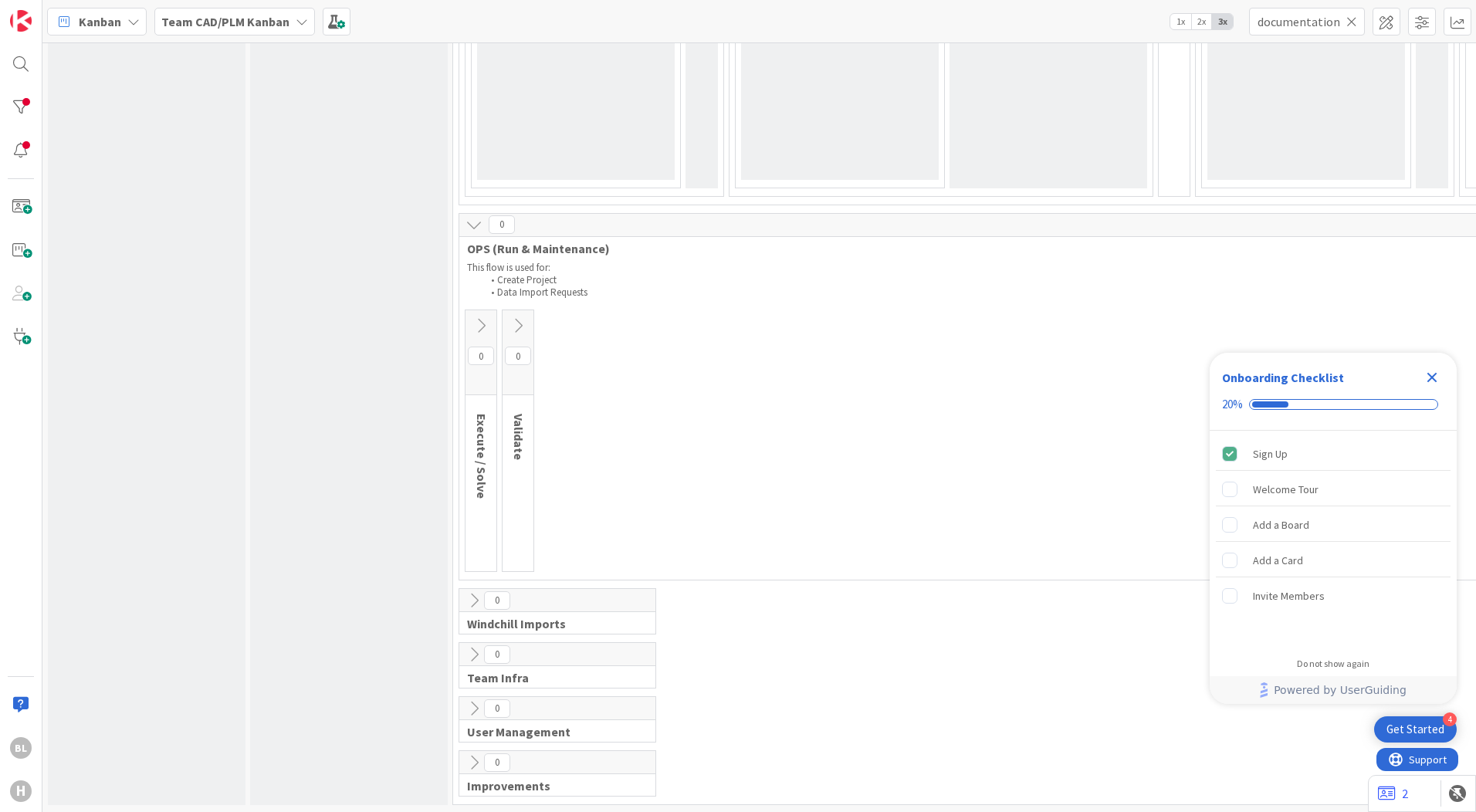
click at [483, 321] on icon at bounding box center [481, 326] width 17 height 17
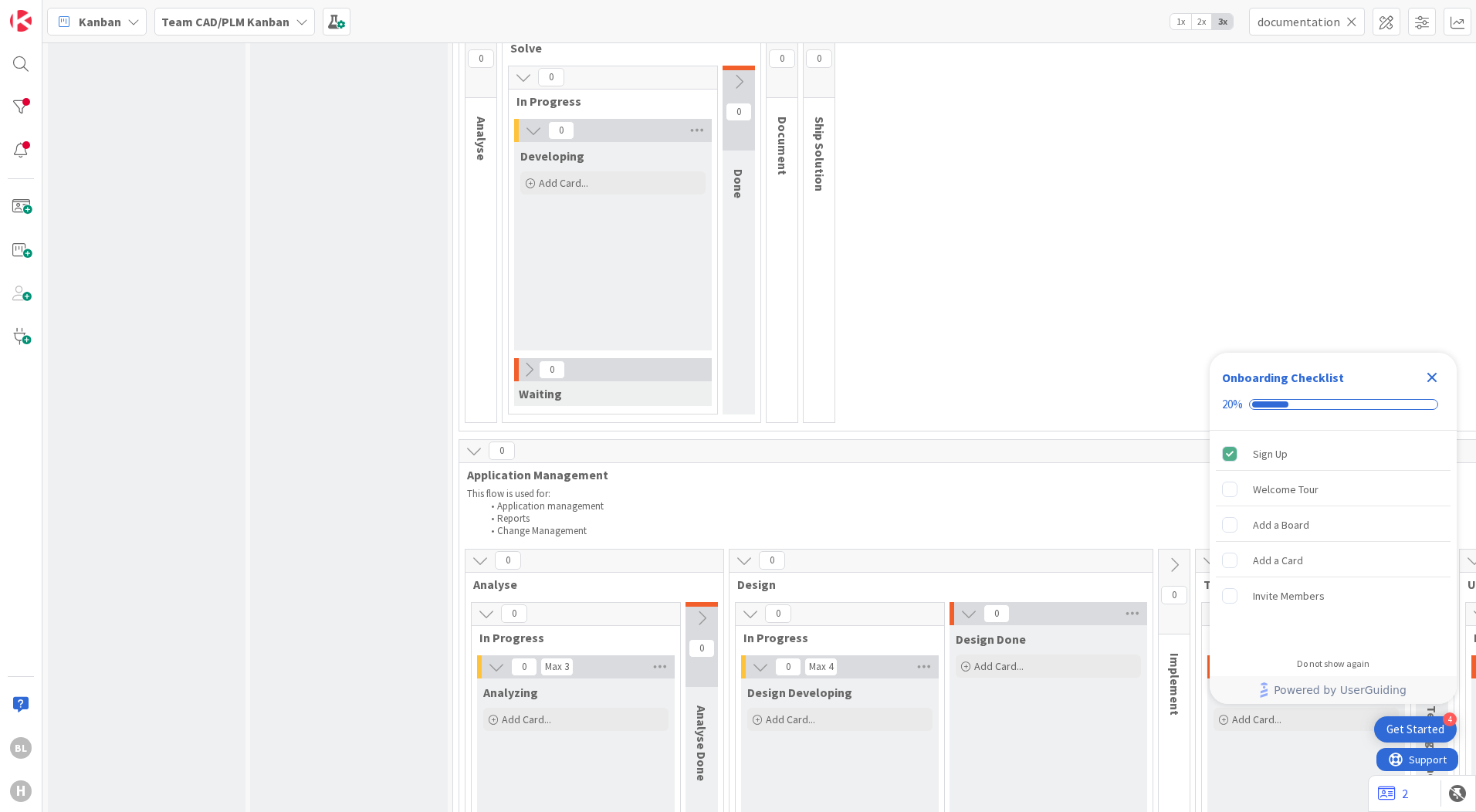
scroll to position [231, 0]
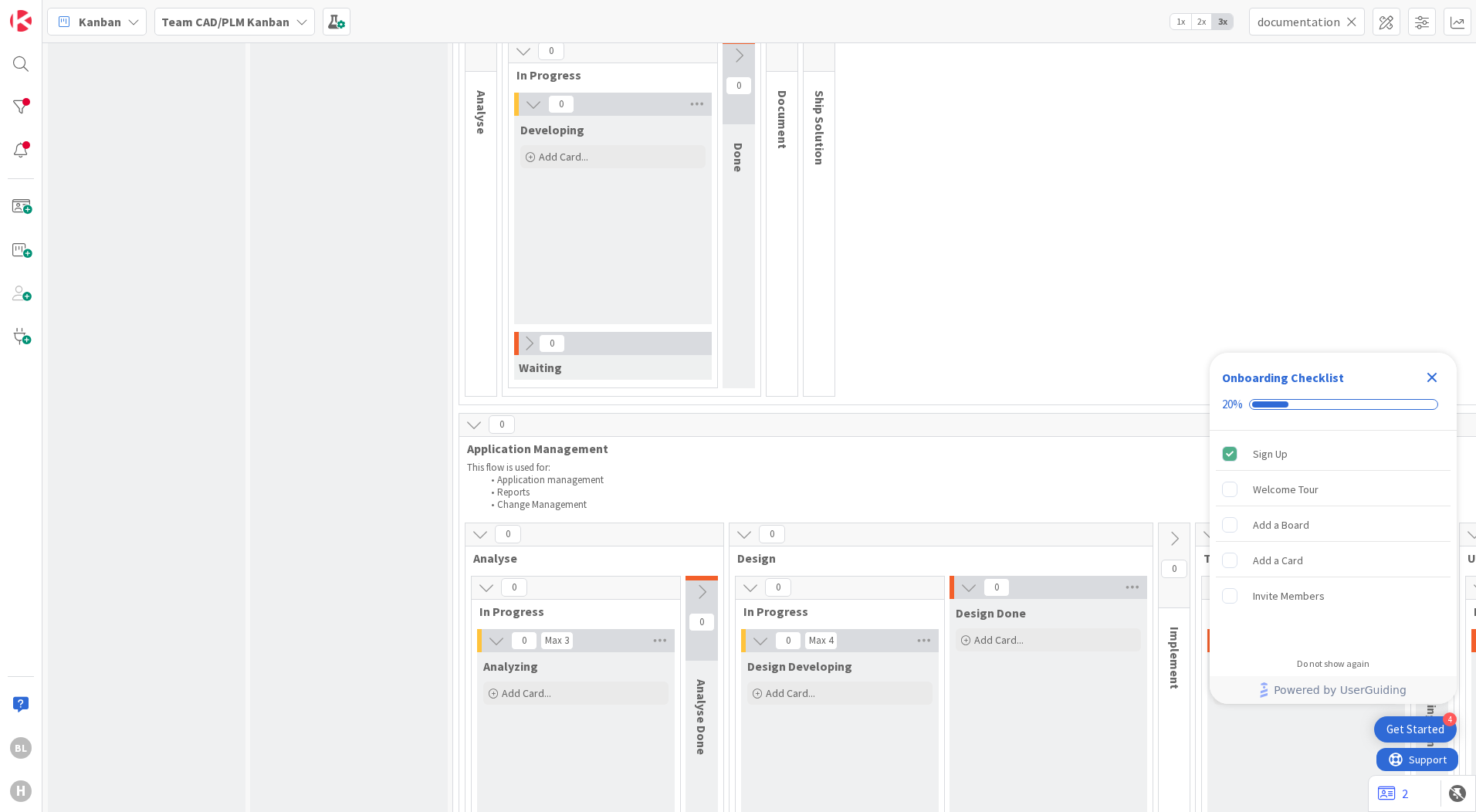
click at [1429, 369] on icon "Close Checklist" at bounding box center [1432, 378] width 19 height 19
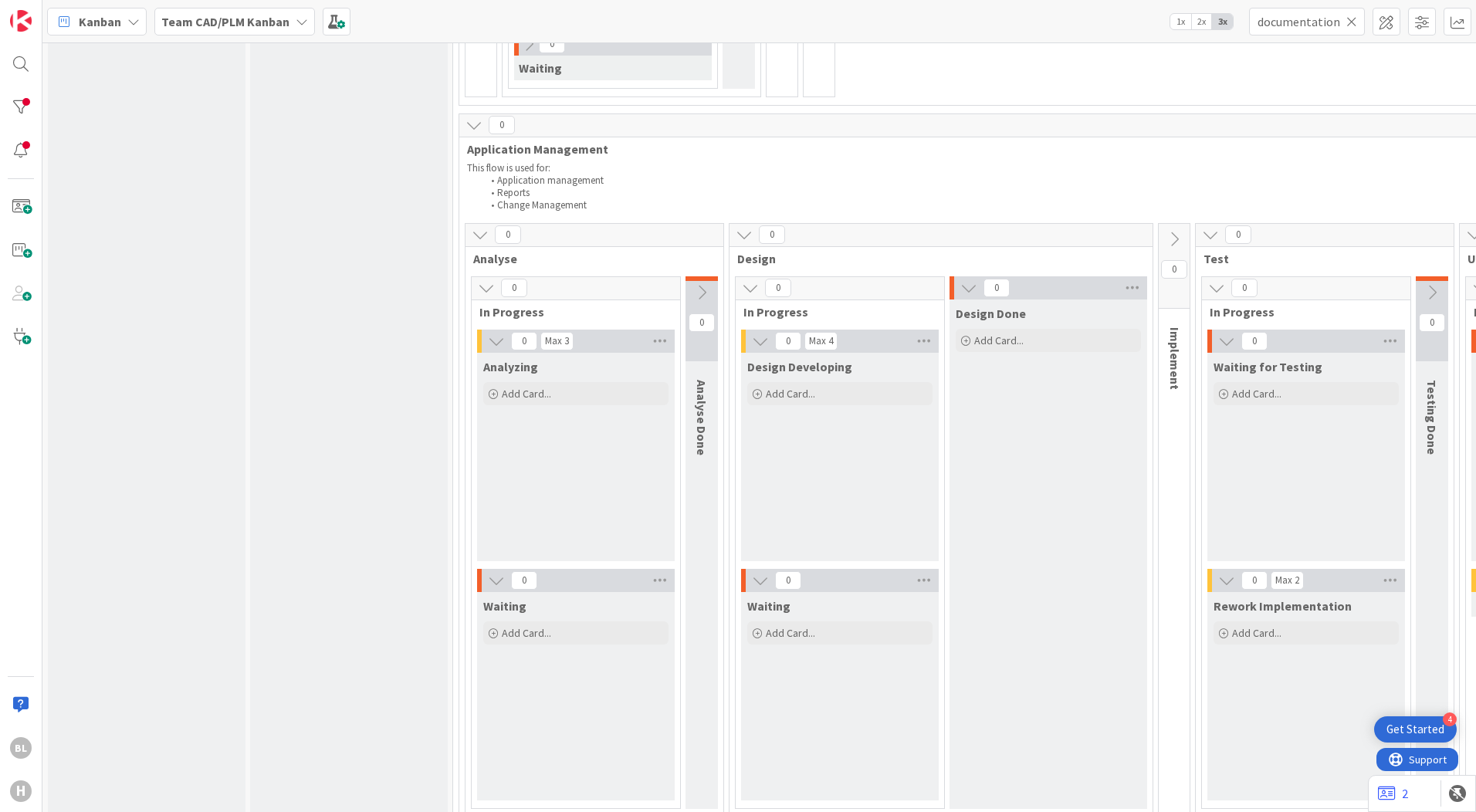
scroll to position [0, 0]
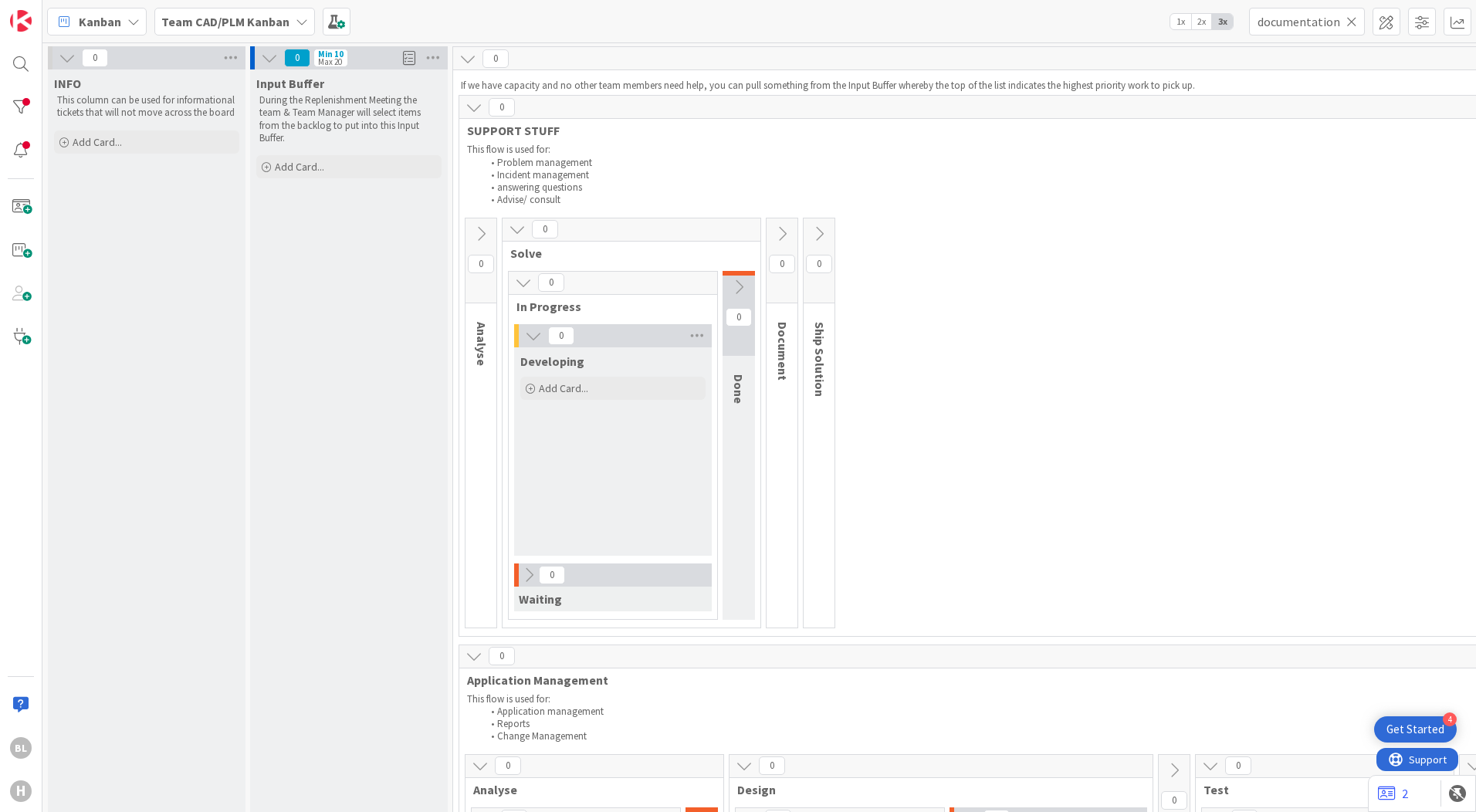
click at [1353, 24] on icon at bounding box center [1351, 22] width 11 height 14
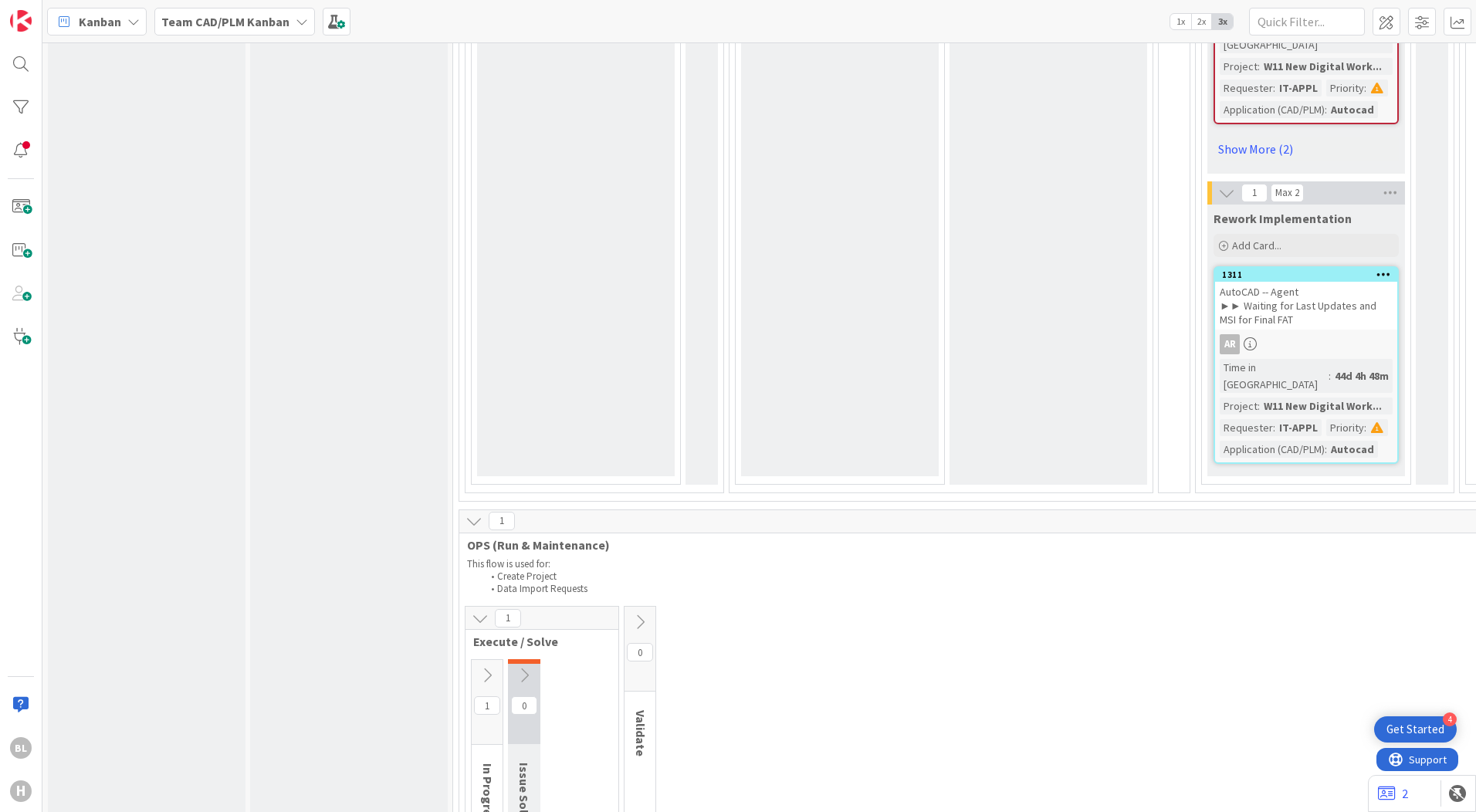
scroll to position [3397, 0]
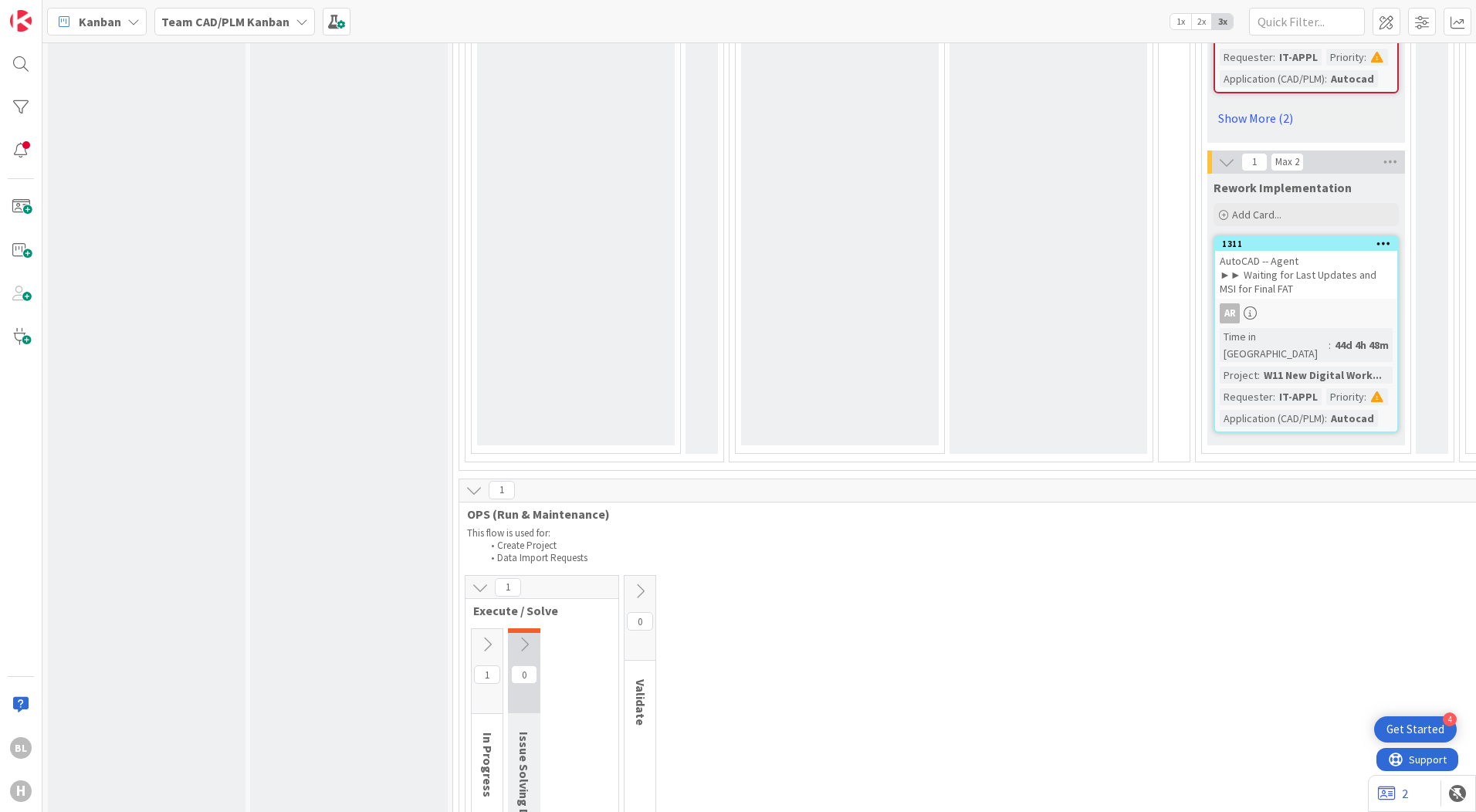
click at [487, 636] on icon at bounding box center [487, 645] width 17 height 17
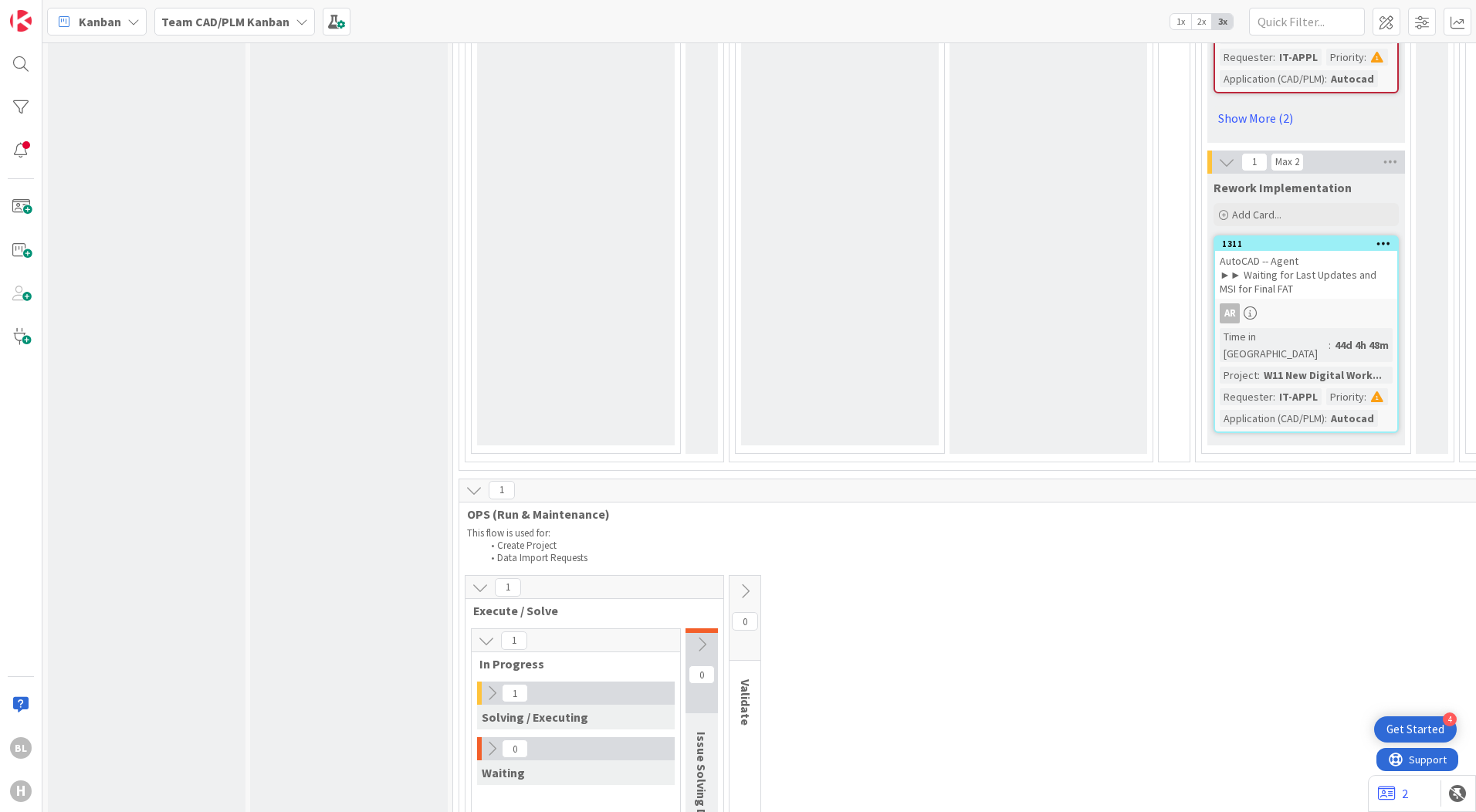
click at [487, 685] on icon at bounding box center [492, 694] width 17 height 17
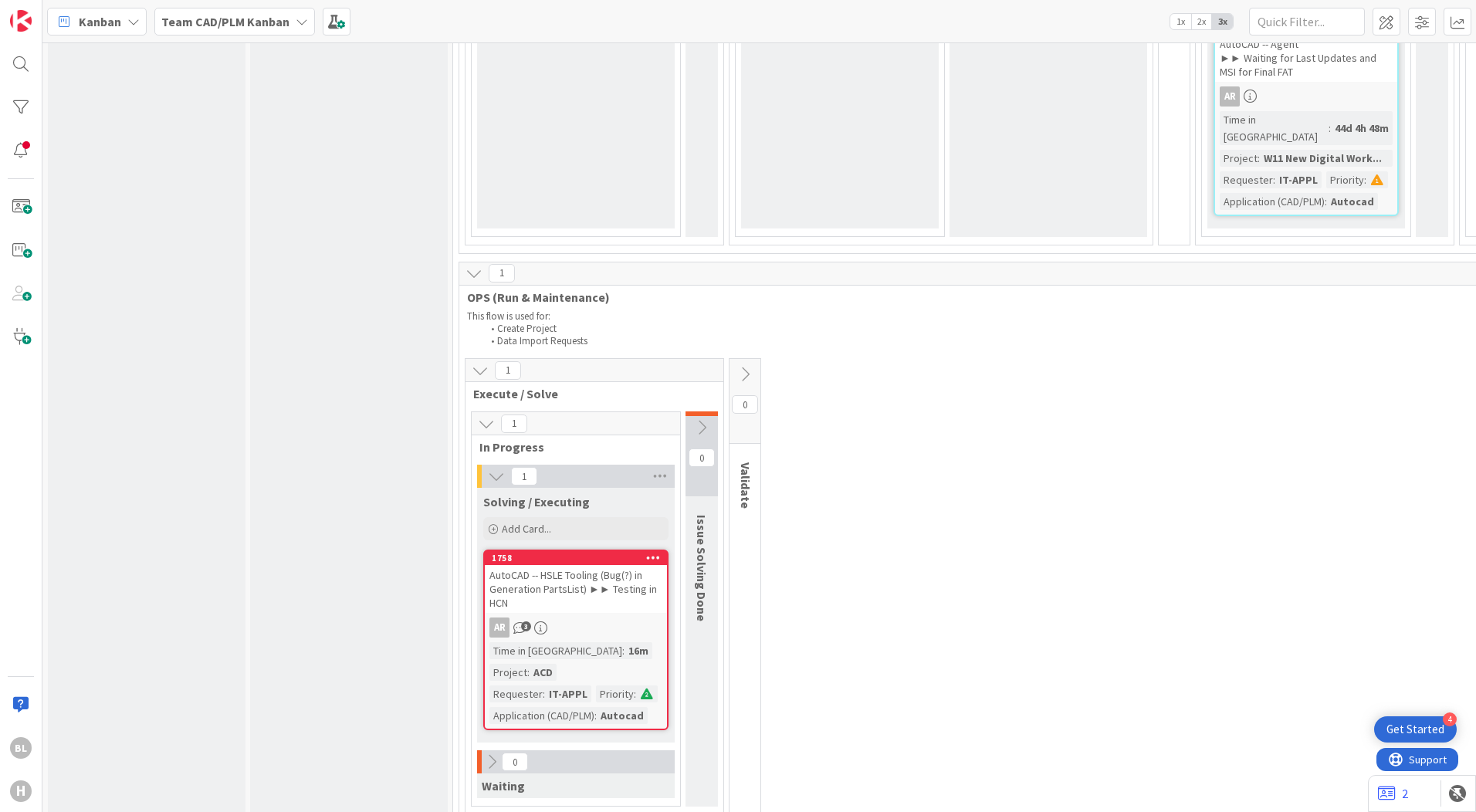
scroll to position [3628, 0]
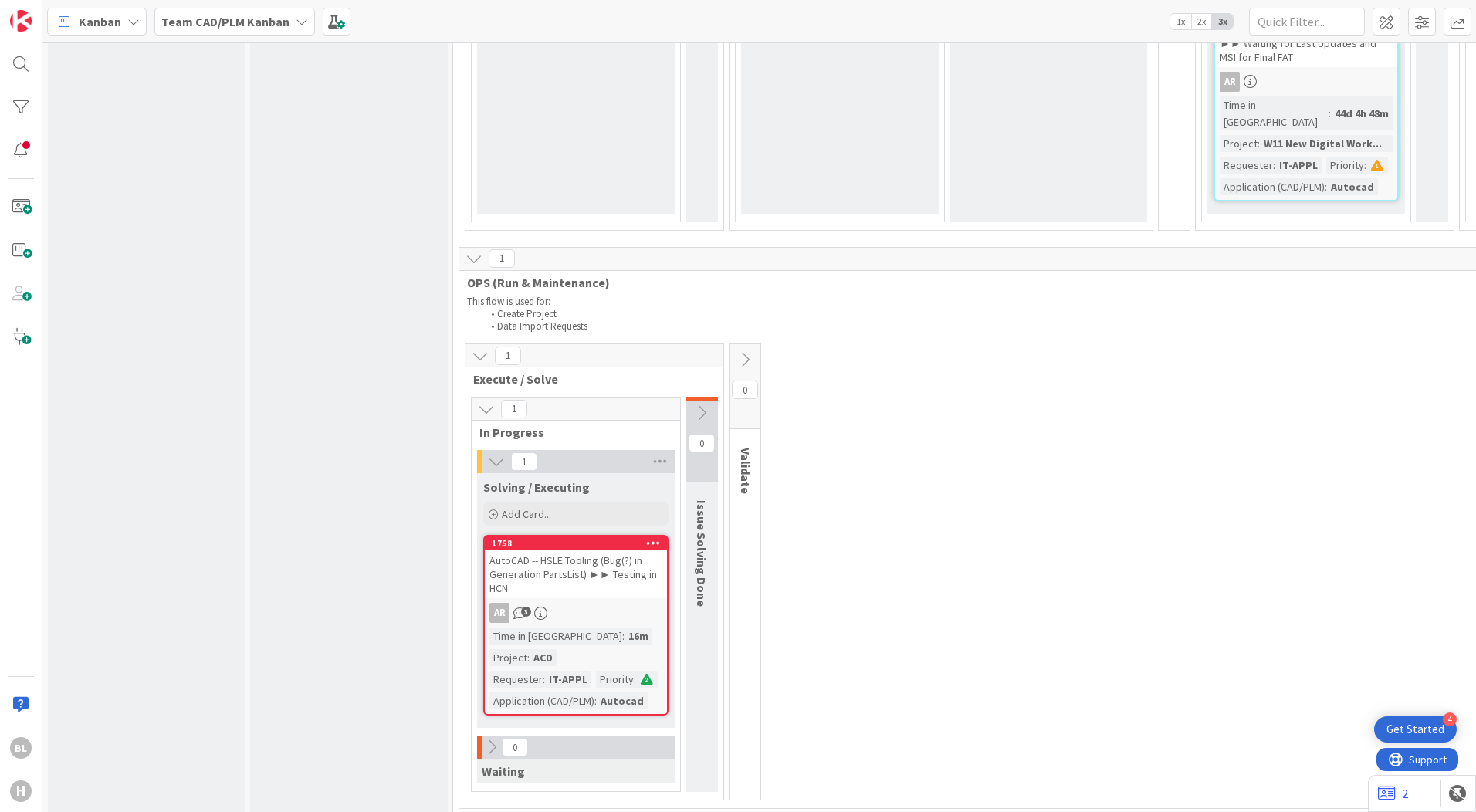
click at [567, 550] on div "AutoCAD -- HSLE Tooling (Bug(?) in Generation PartsList) ►► Testing in HCN" at bounding box center [576, 574] width 182 height 47
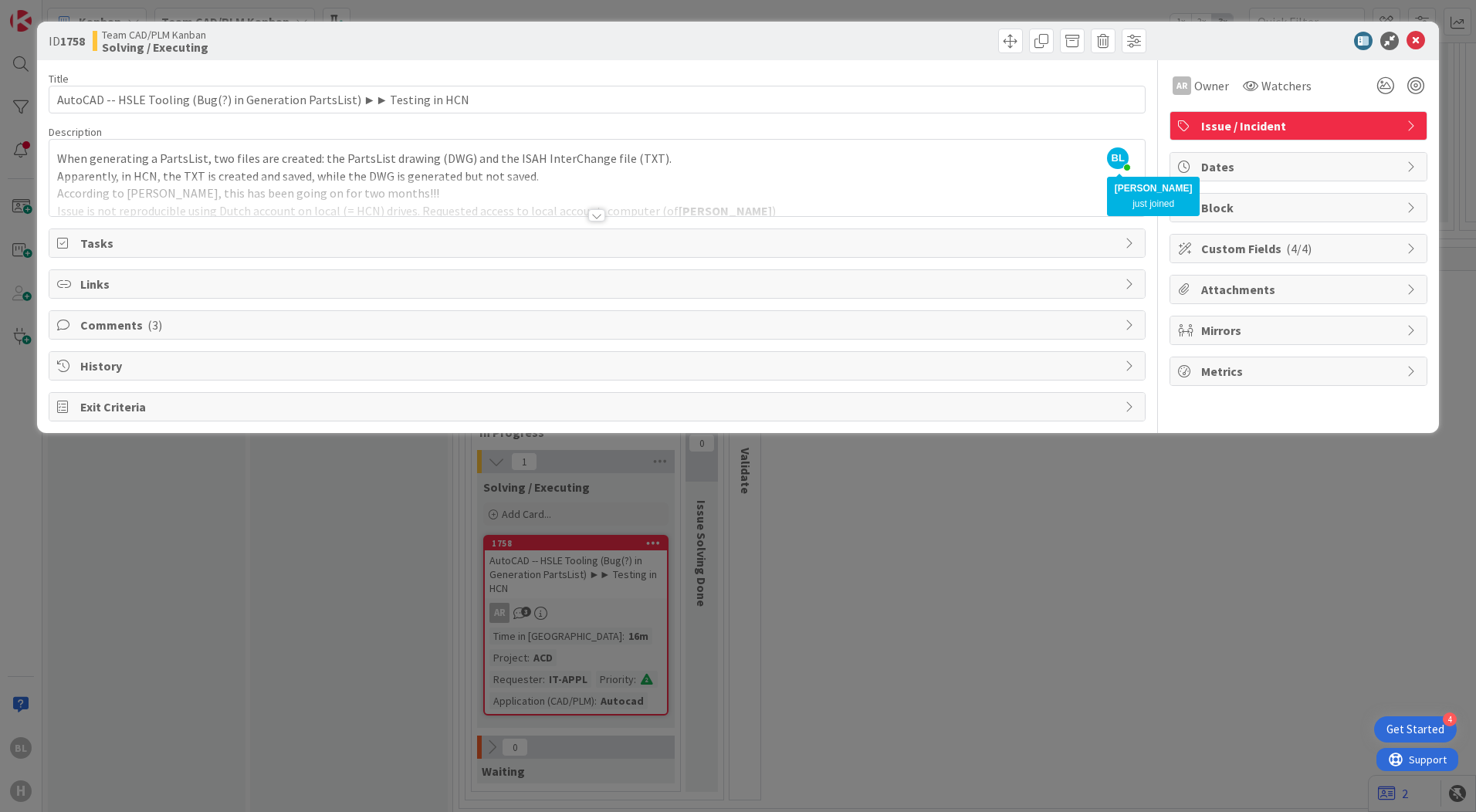
click at [1116, 163] on span "BL" at bounding box center [1118, 158] width 22 height 22
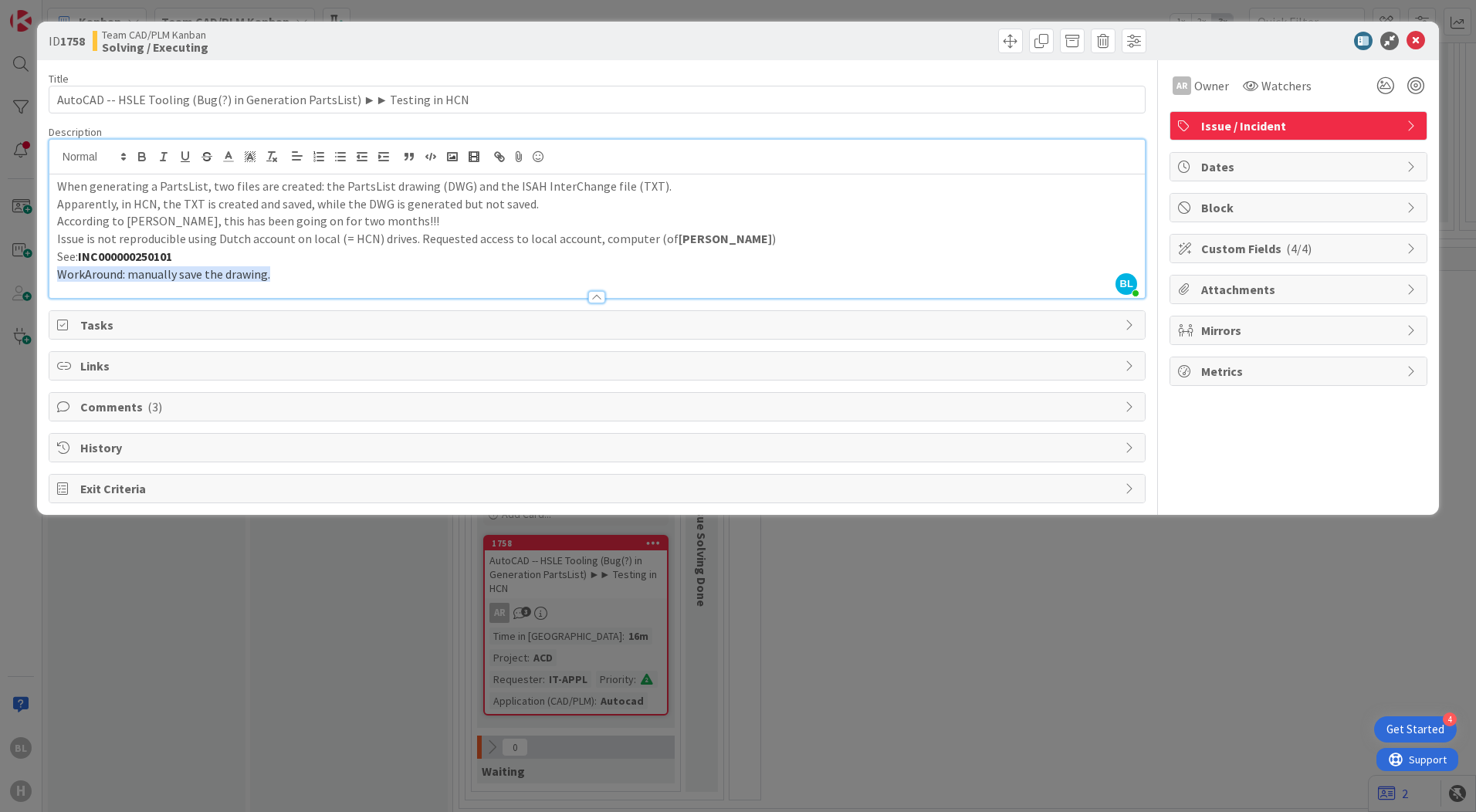
click at [516, 286] on div at bounding box center [596, 290] width 1095 height 16
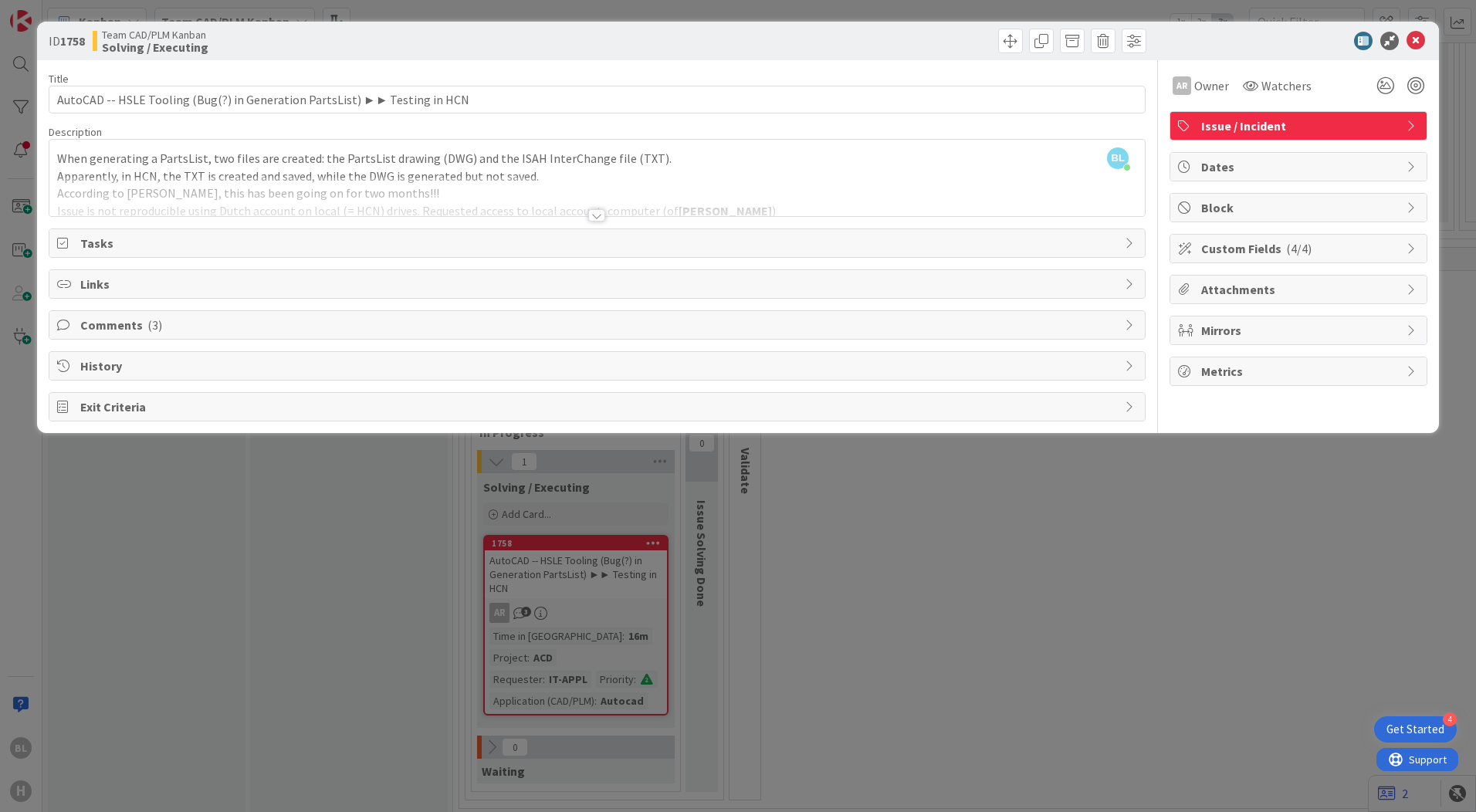
click at [147, 323] on span "( 3 )" at bounding box center [154, 325] width 15 height 16
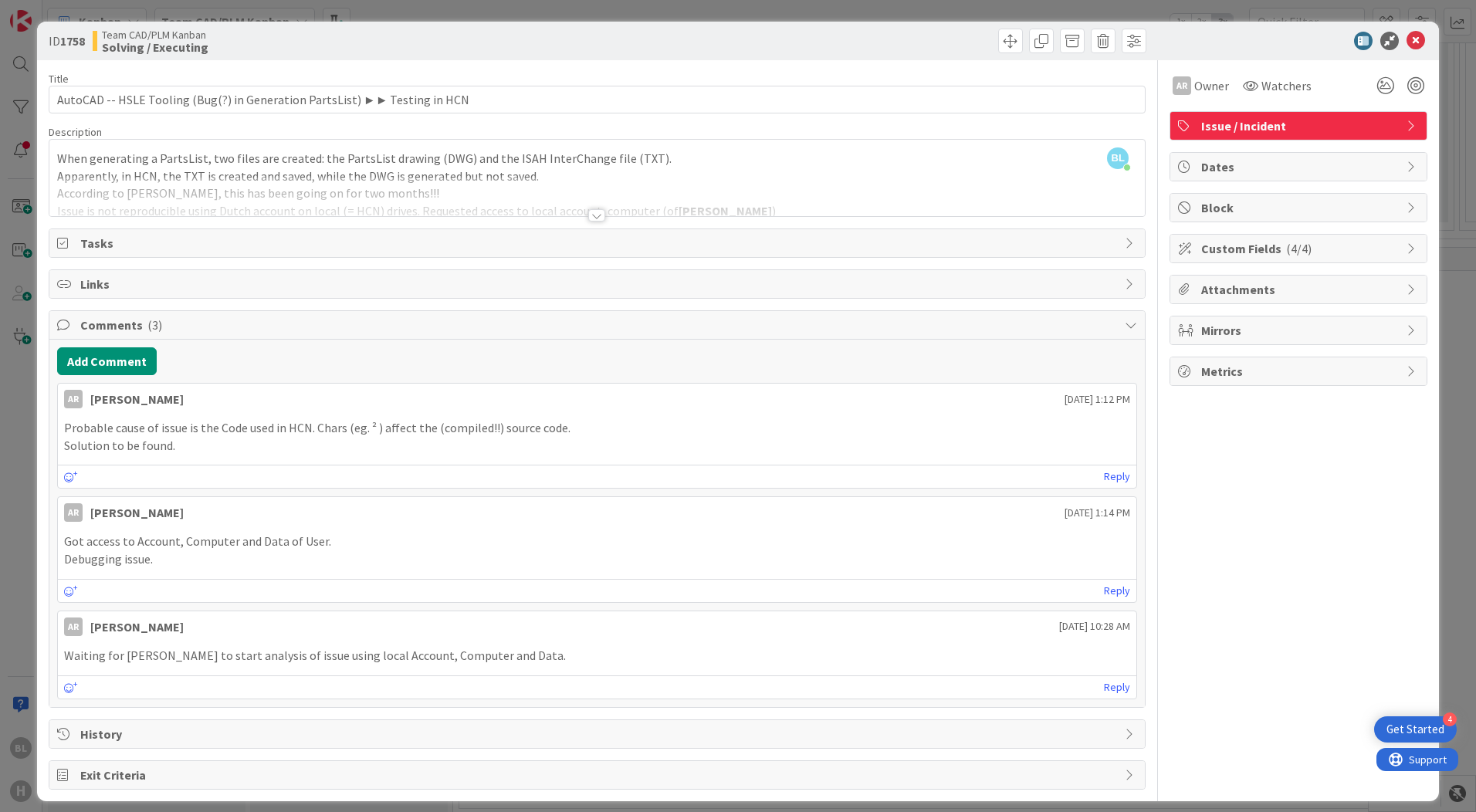
scroll to position [11, 0]
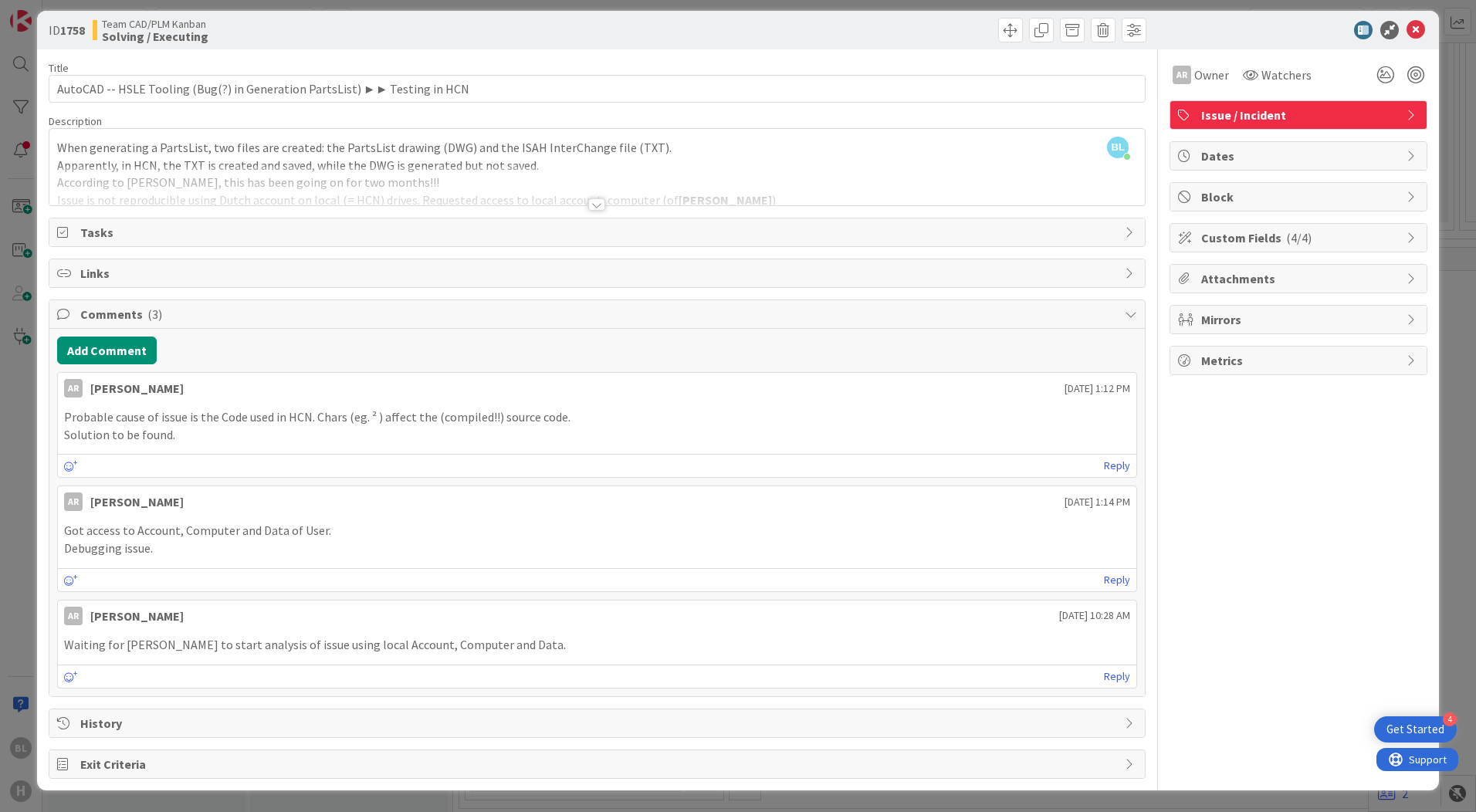
click at [1125, 309] on icon at bounding box center [1131, 315] width 12 height 12
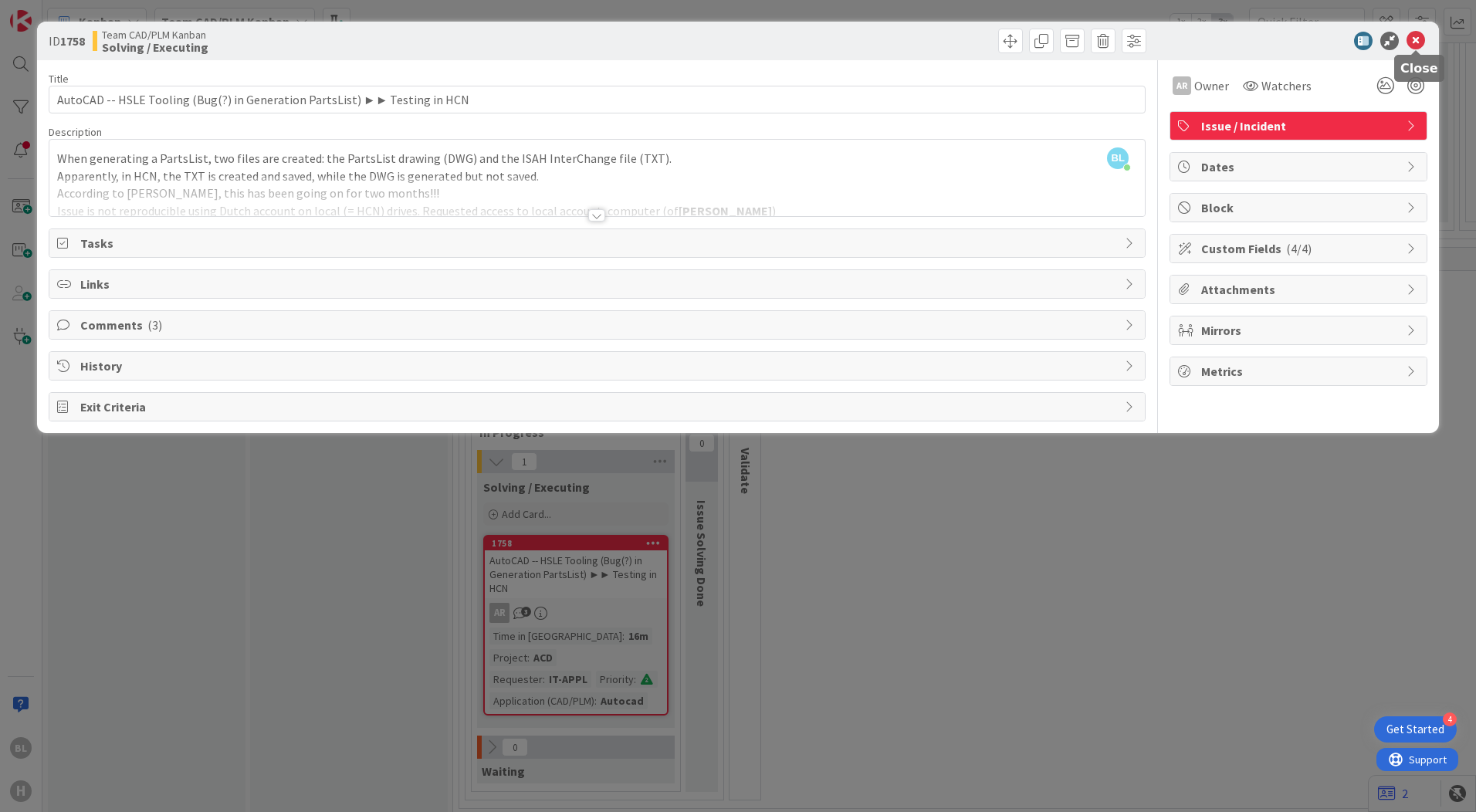
click at [1417, 38] on icon at bounding box center [1416, 41] width 19 height 19
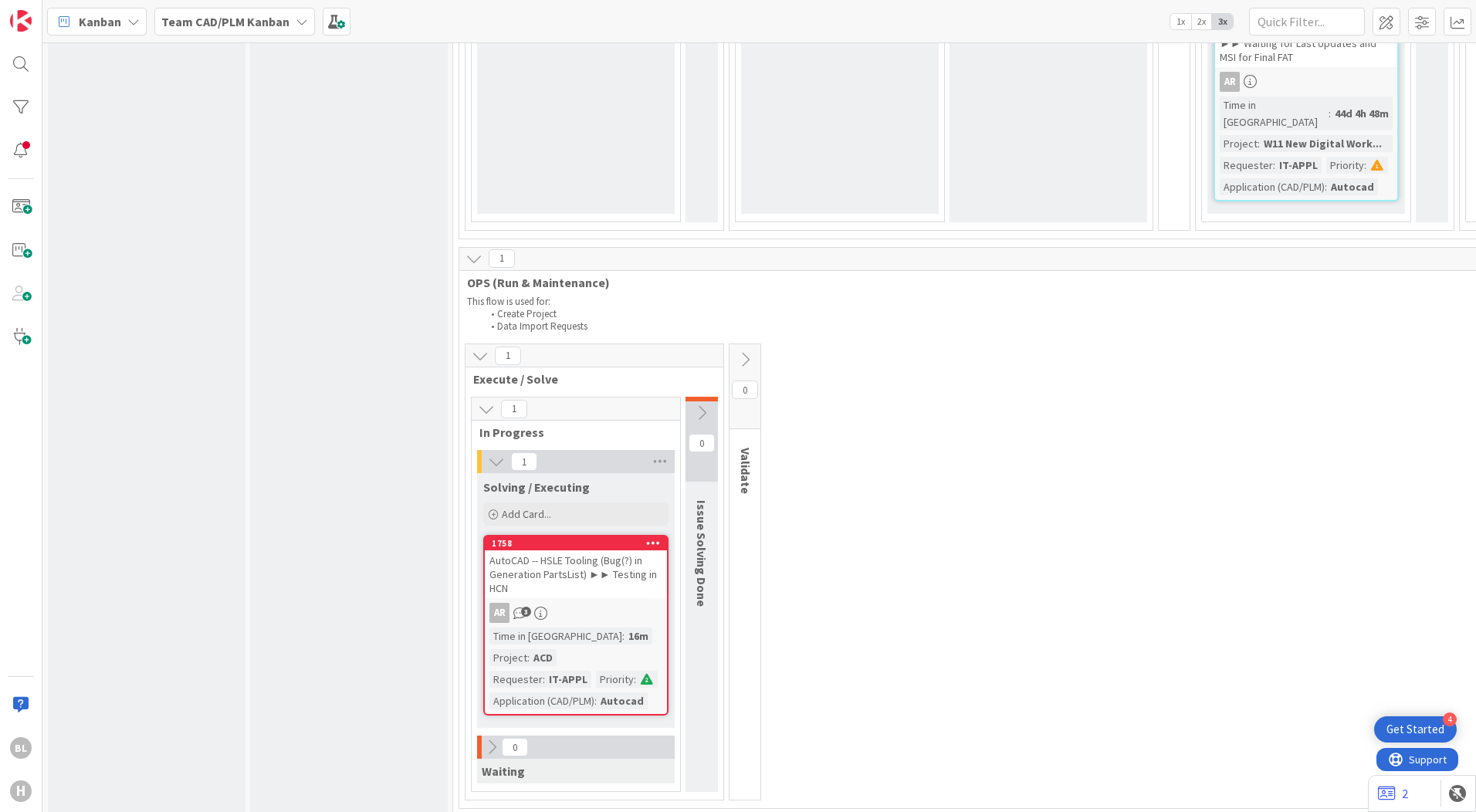
click at [968, 362] on div "1 Execute / Solve 1 In Progress 1 Solving / Executing Add Card... 1758 AutoCAD …" at bounding box center [1193, 575] width 1460 height 465
click at [1295, 22] on input "text" at bounding box center [1306, 22] width 116 height 28
paste input "1379"
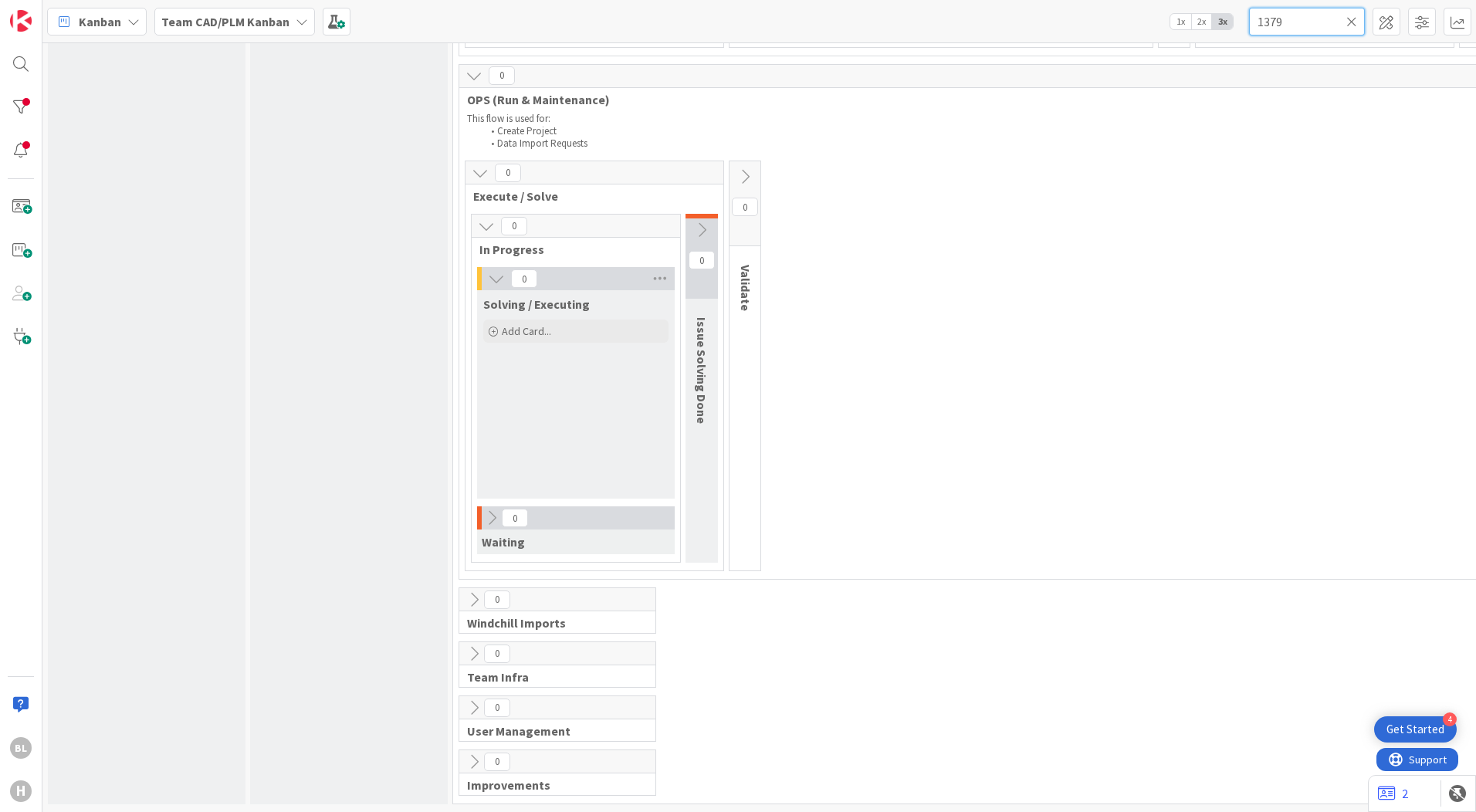
type input "1379"
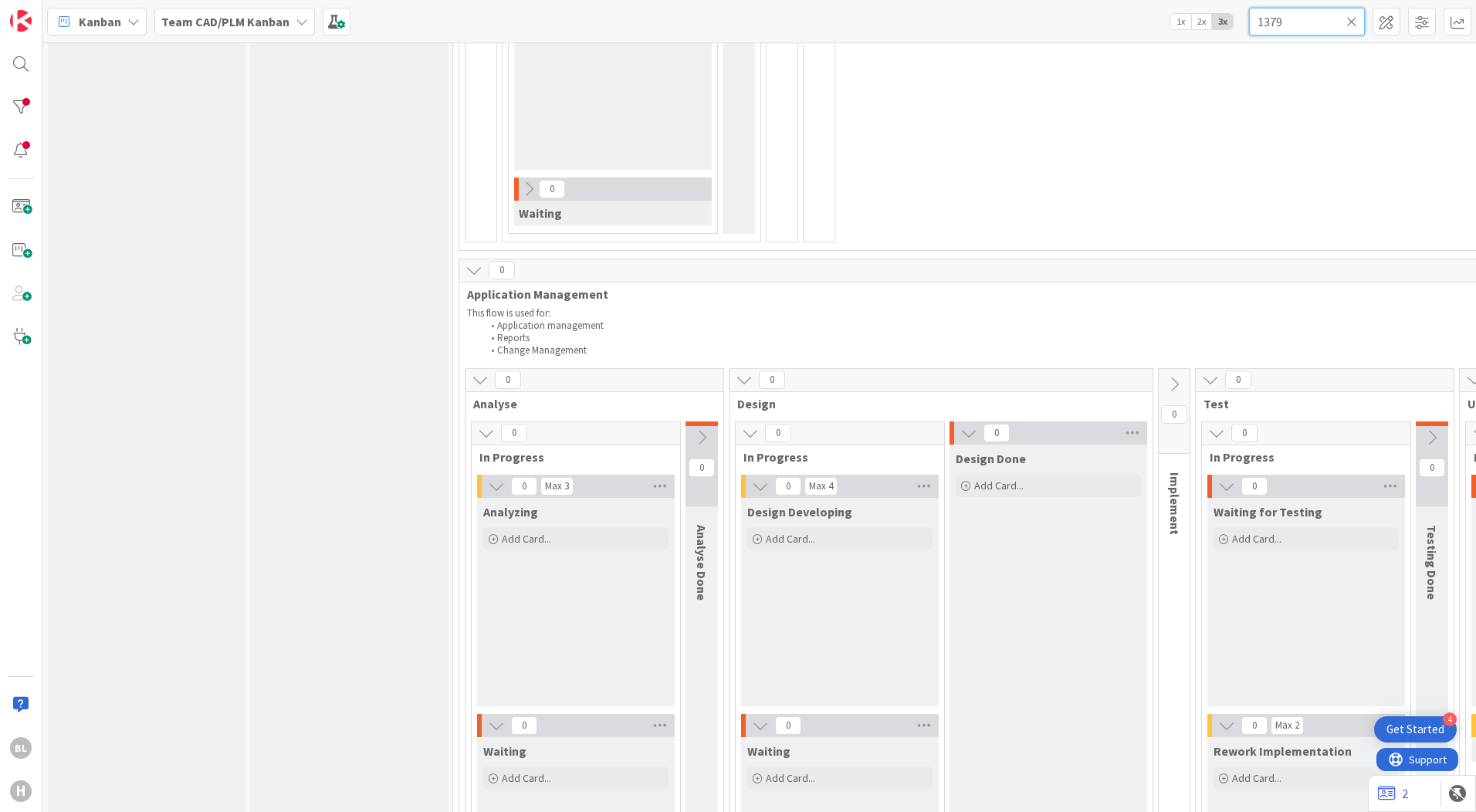
scroll to position [0, 0]
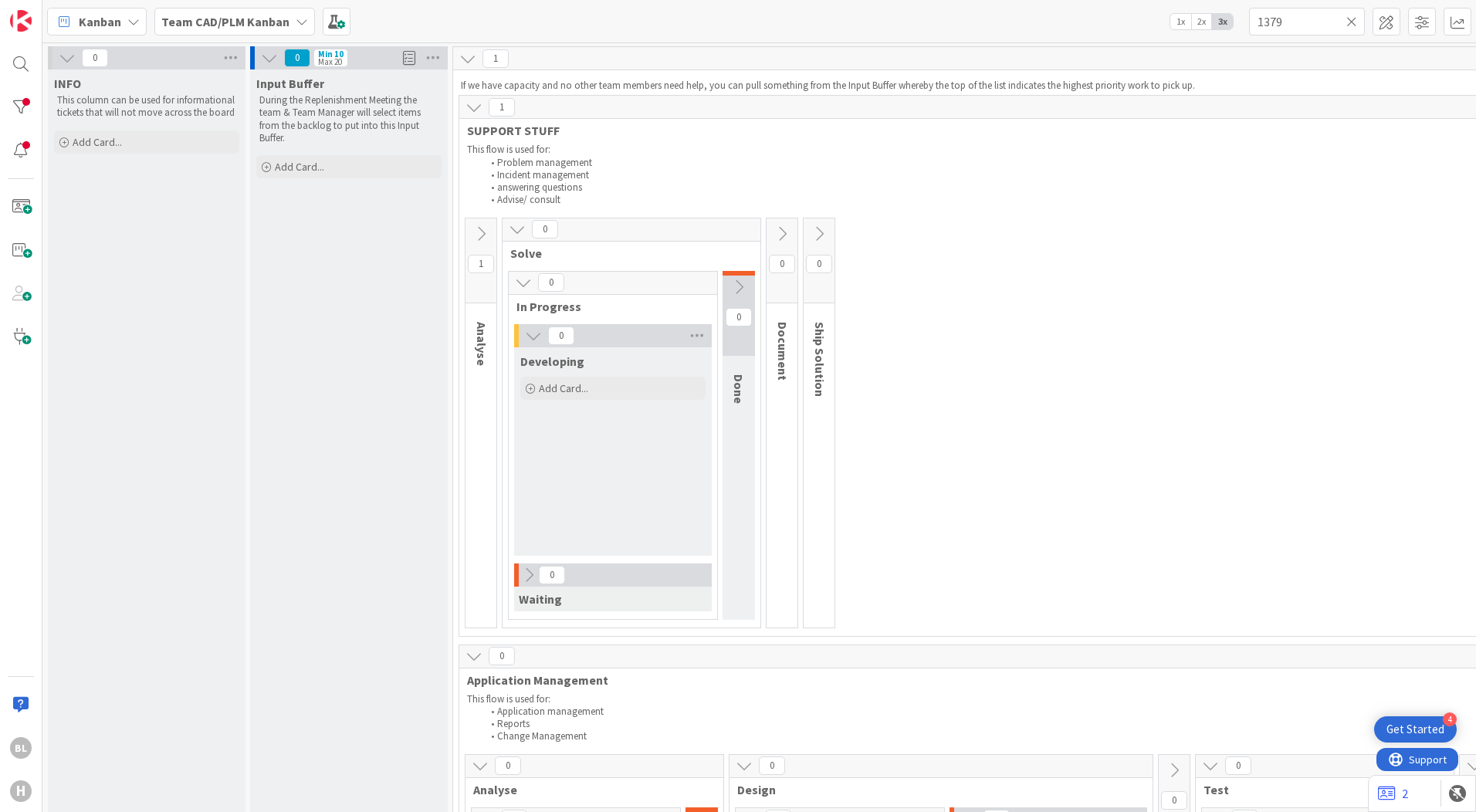
click at [237, 22] on b "Team CAD/PLM Kanban" at bounding box center [225, 22] width 128 height 16
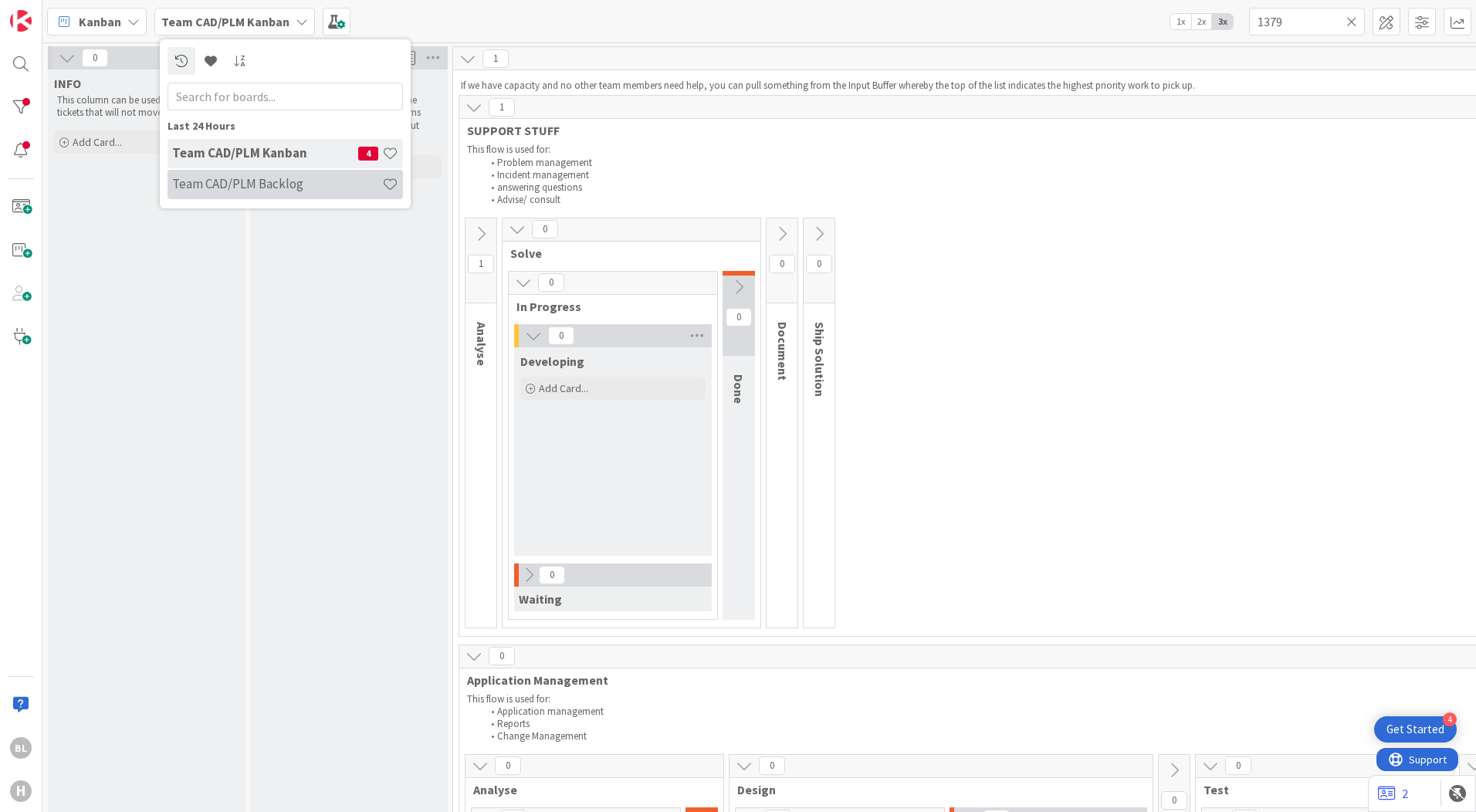
click at [244, 184] on h4 "Team CAD/PLM Backlog" at bounding box center [277, 184] width 210 height 16
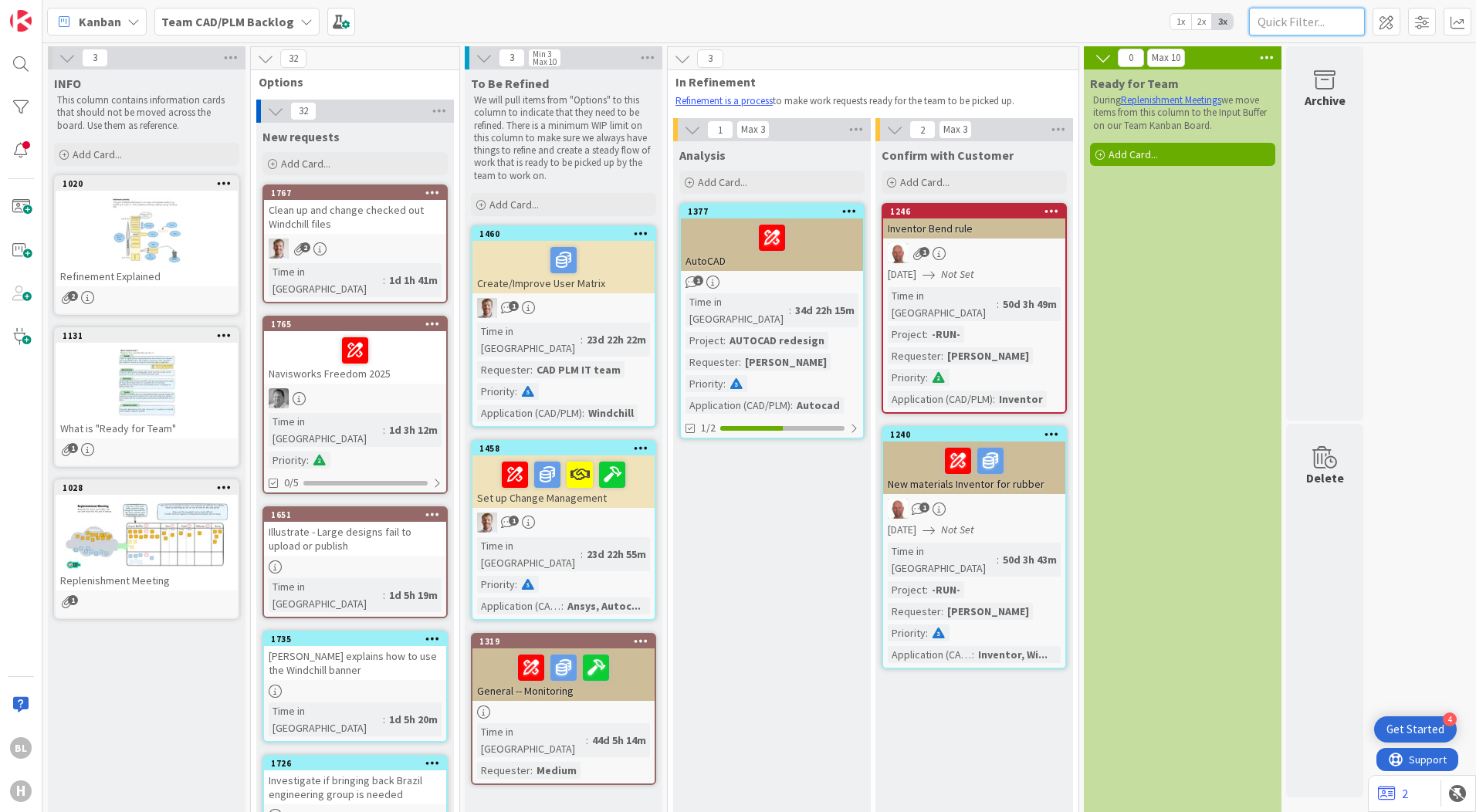
click at [1311, 20] on input "text" at bounding box center [1306, 22] width 116 height 28
paste input "1379"
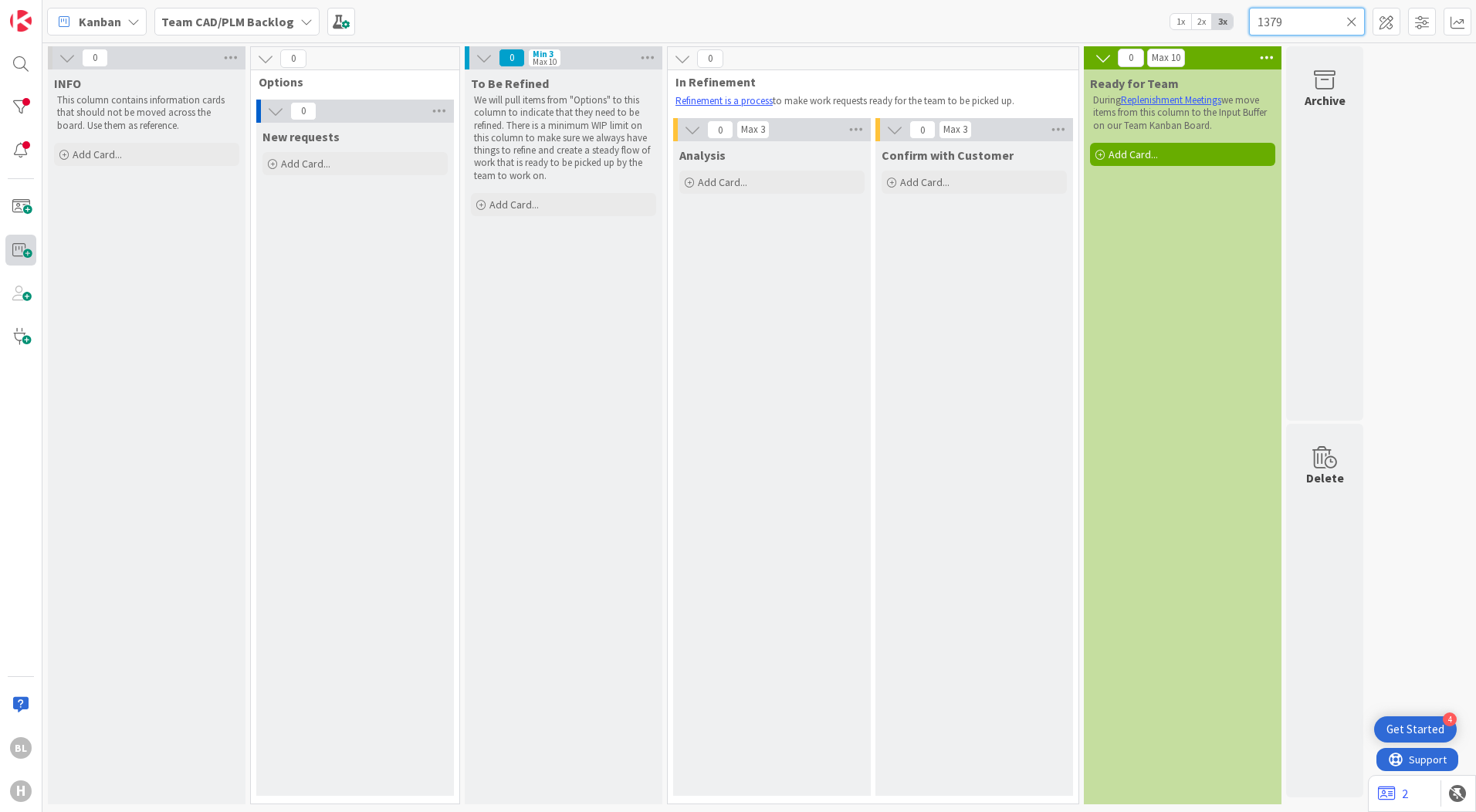
type input "1379"
click at [1349, 23] on icon at bounding box center [1351, 22] width 11 height 14
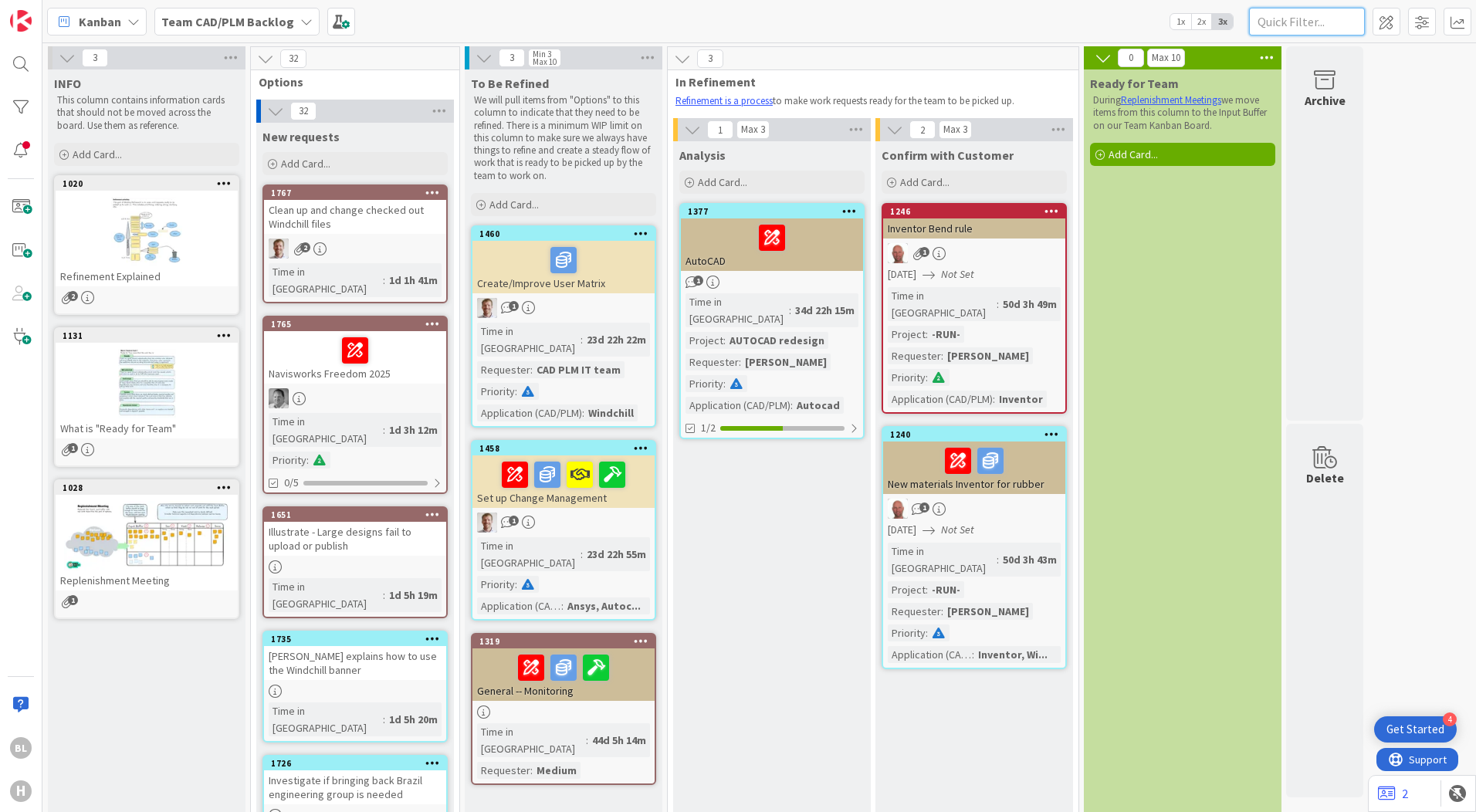
click at [1285, 20] on input "text" at bounding box center [1306, 22] width 116 height 28
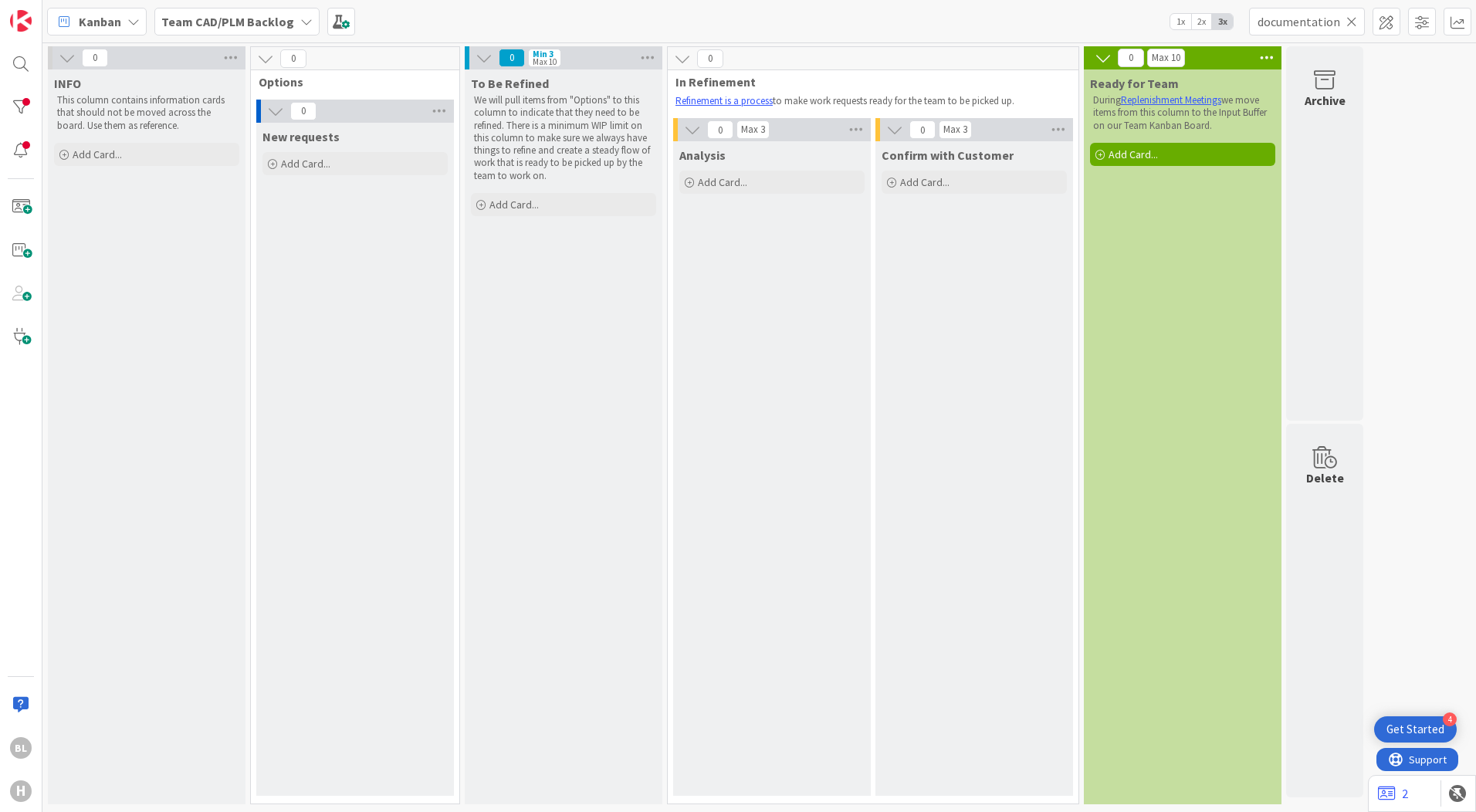
click at [125, 19] on div "Kanban" at bounding box center [97, 22] width 100 height 28
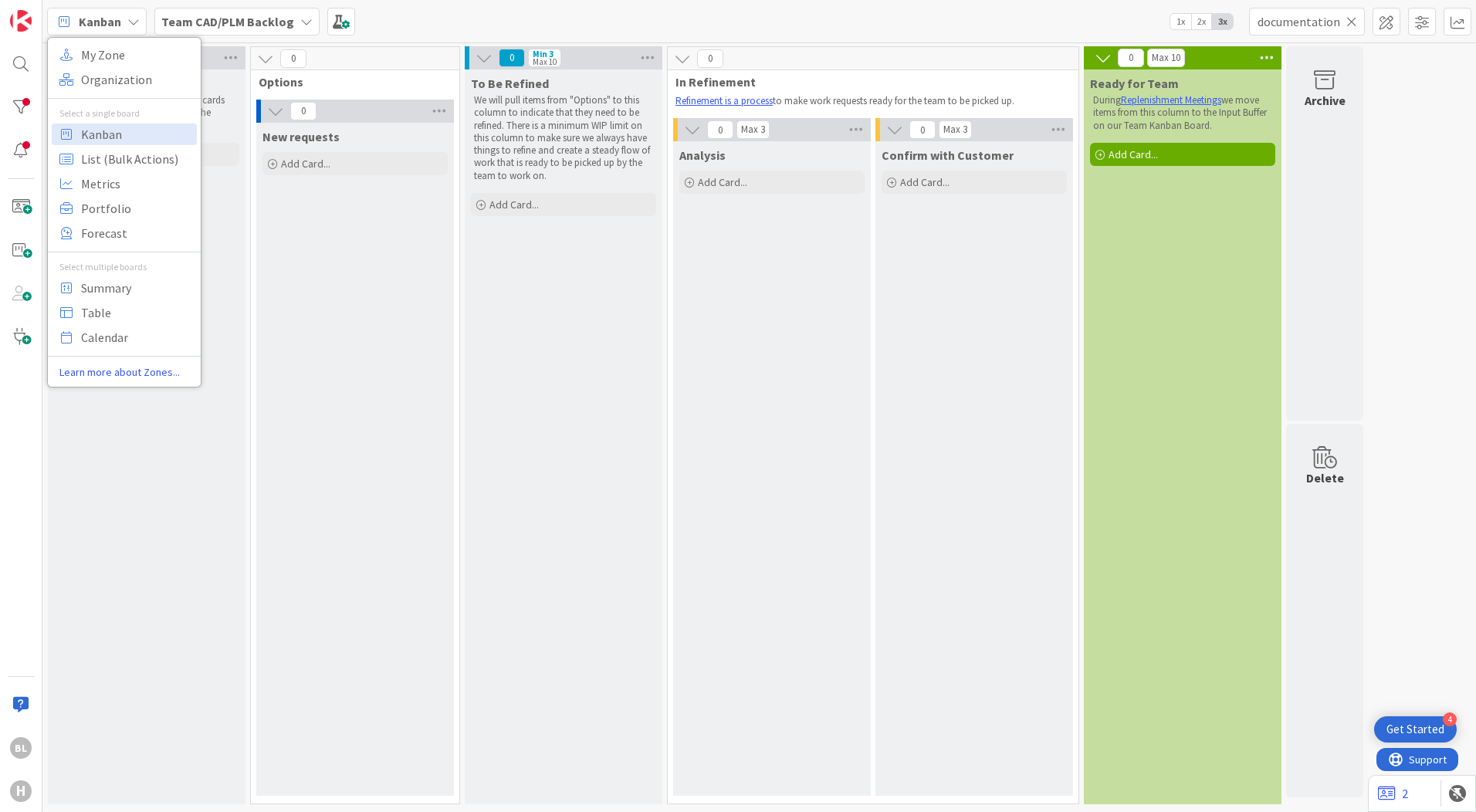
click at [283, 25] on b "Team CAD/PLM Backlog" at bounding box center [227, 22] width 133 height 16
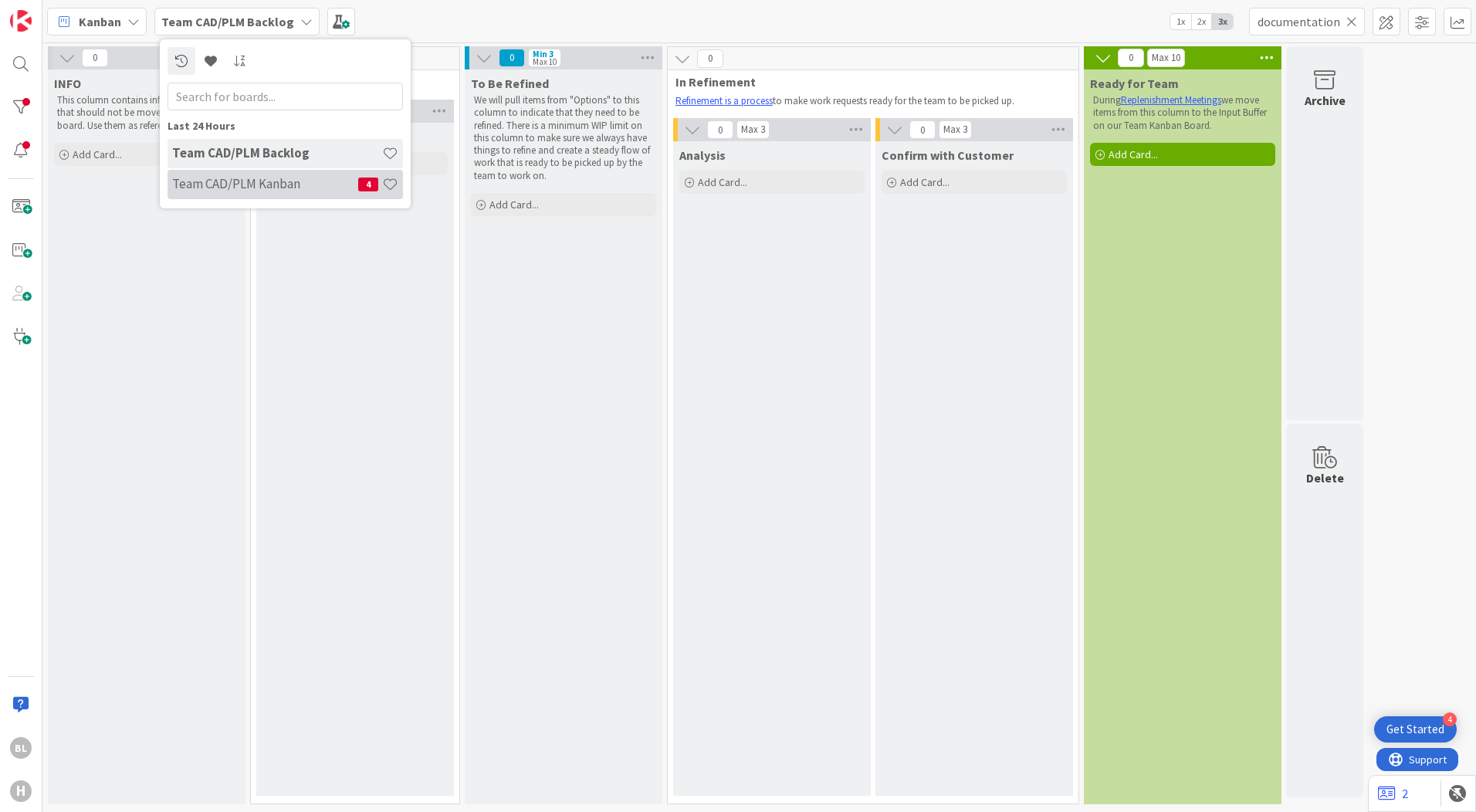
click at [271, 174] on div "Team CAD/PLM Kanban 4" at bounding box center [285, 185] width 235 height 30
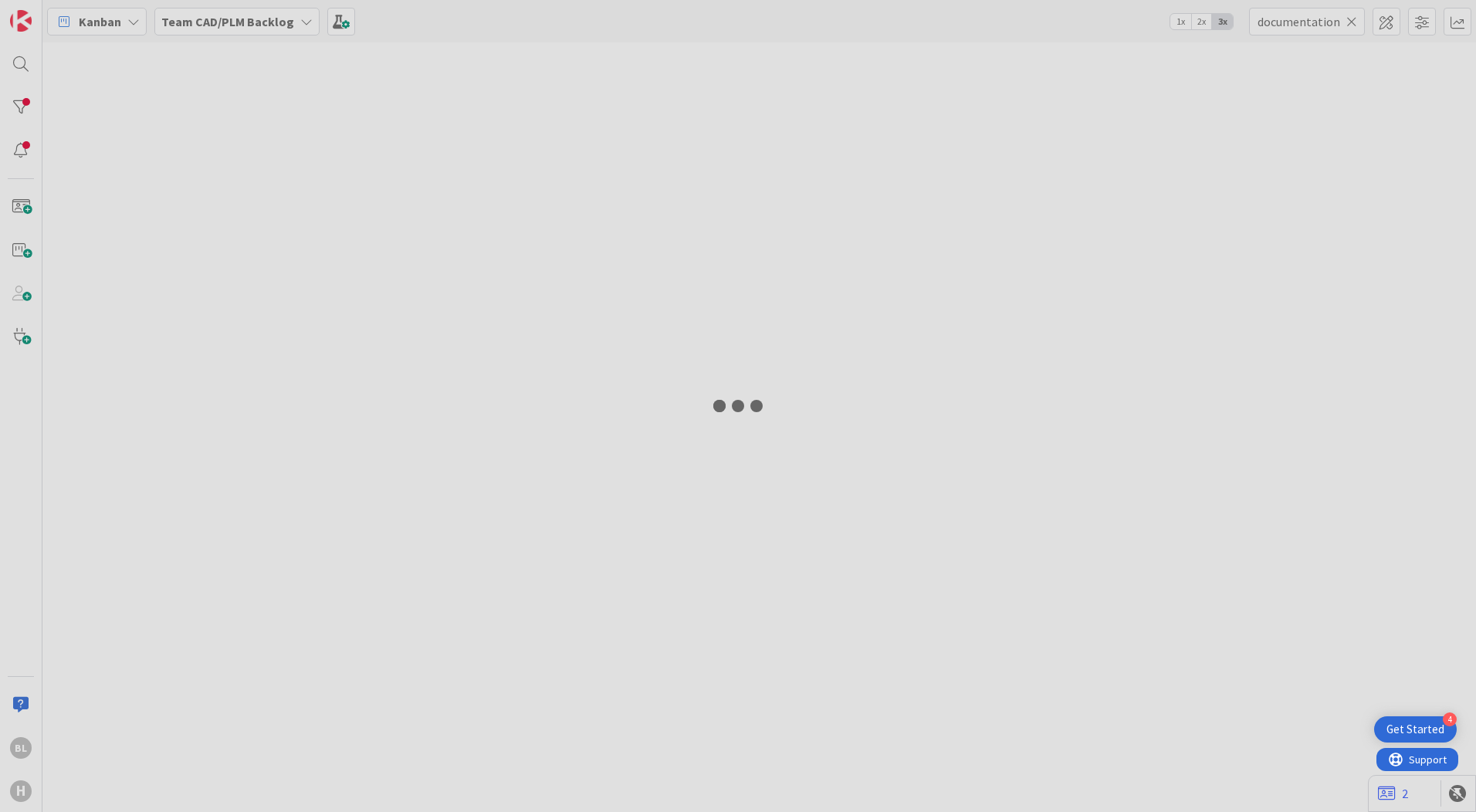
type input "1379"
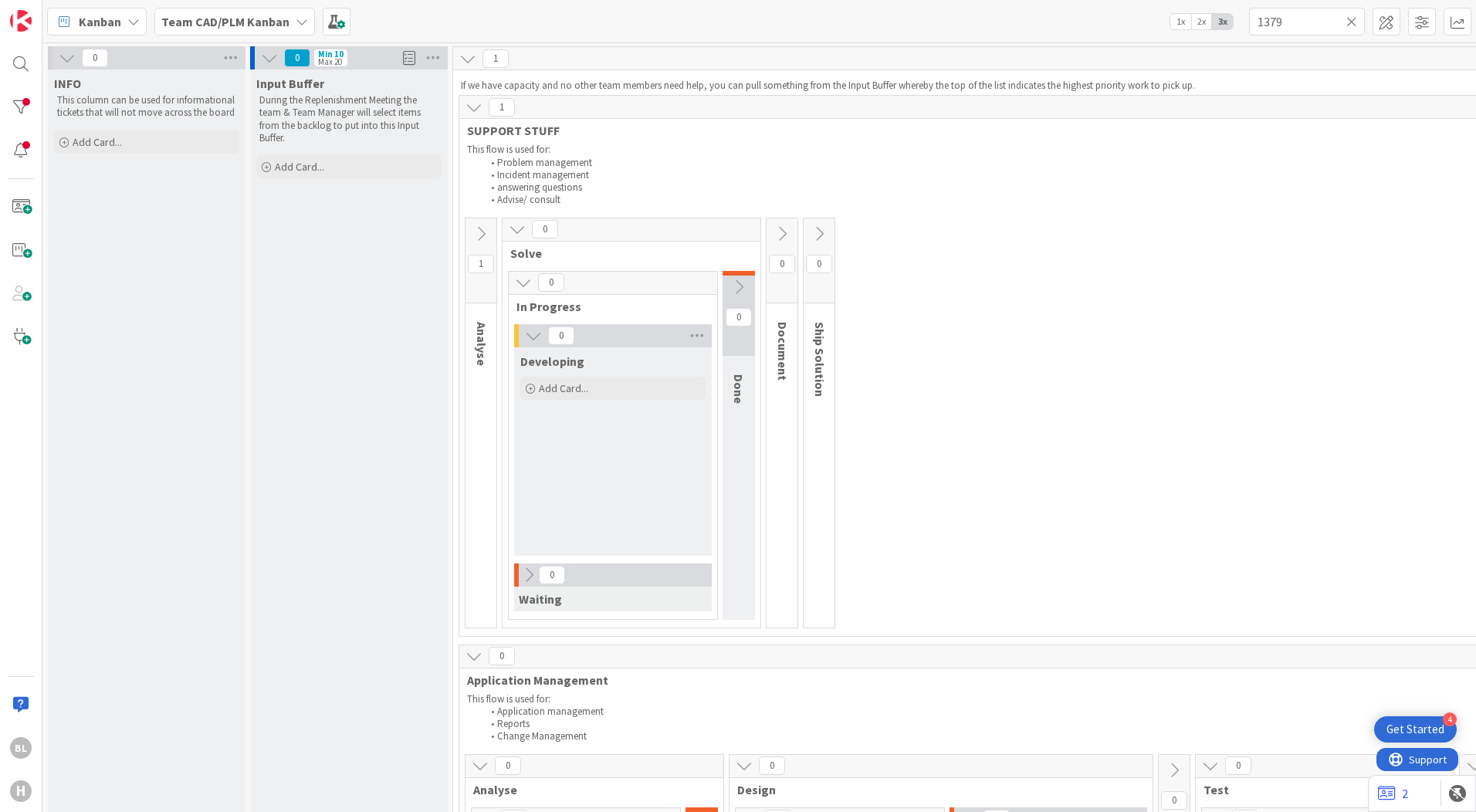
click at [1349, 20] on icon at bounding box center [1351, 22] width 11 height 14
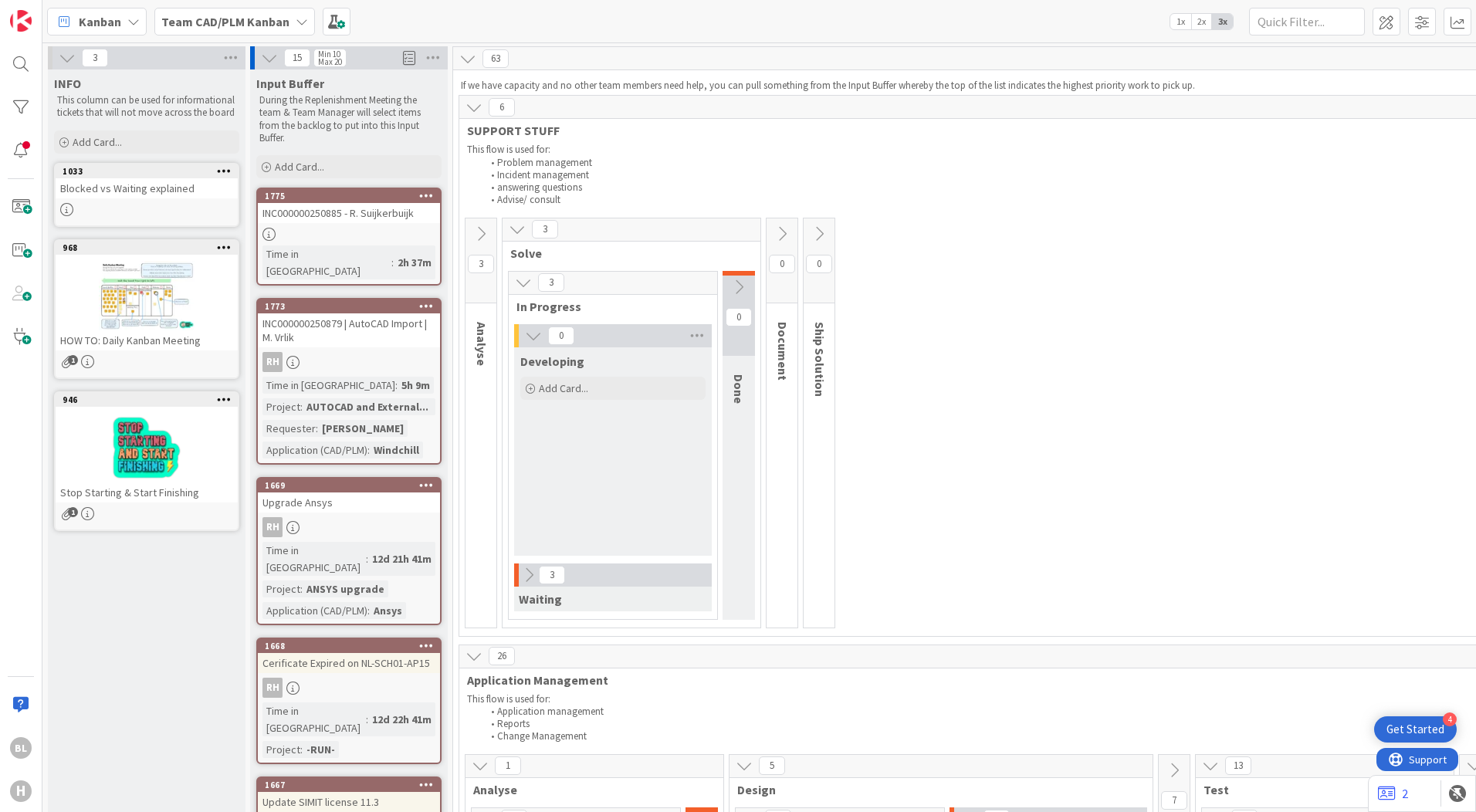
click at [277, 19] on b "Team CAD/PLM Kanban" at bounding box center [225, 22] width 128 height 16
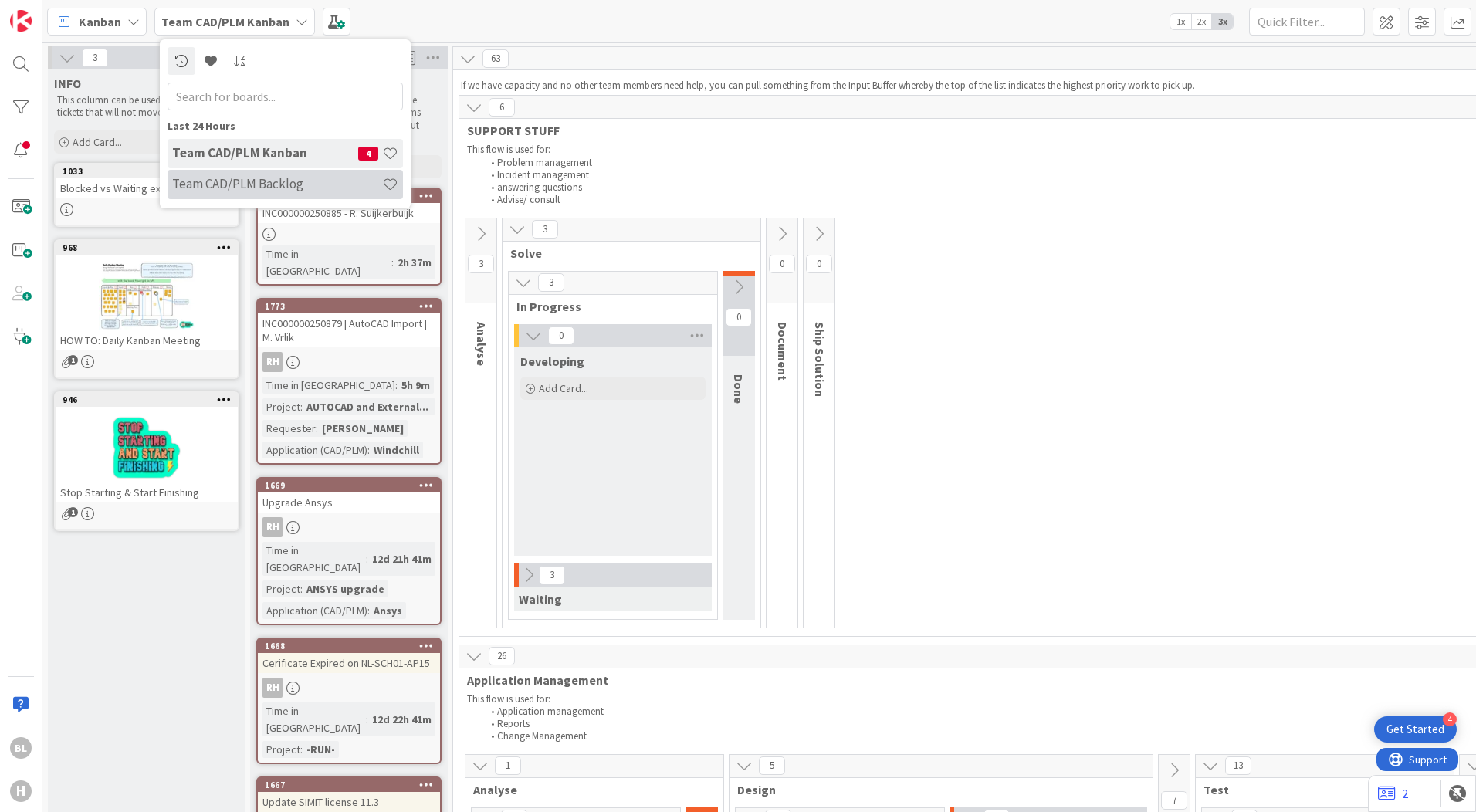
click at [245, 179] on h4 "Team CAD/PLM Backlog" at bounding box center [277, 184] width 210 height 16
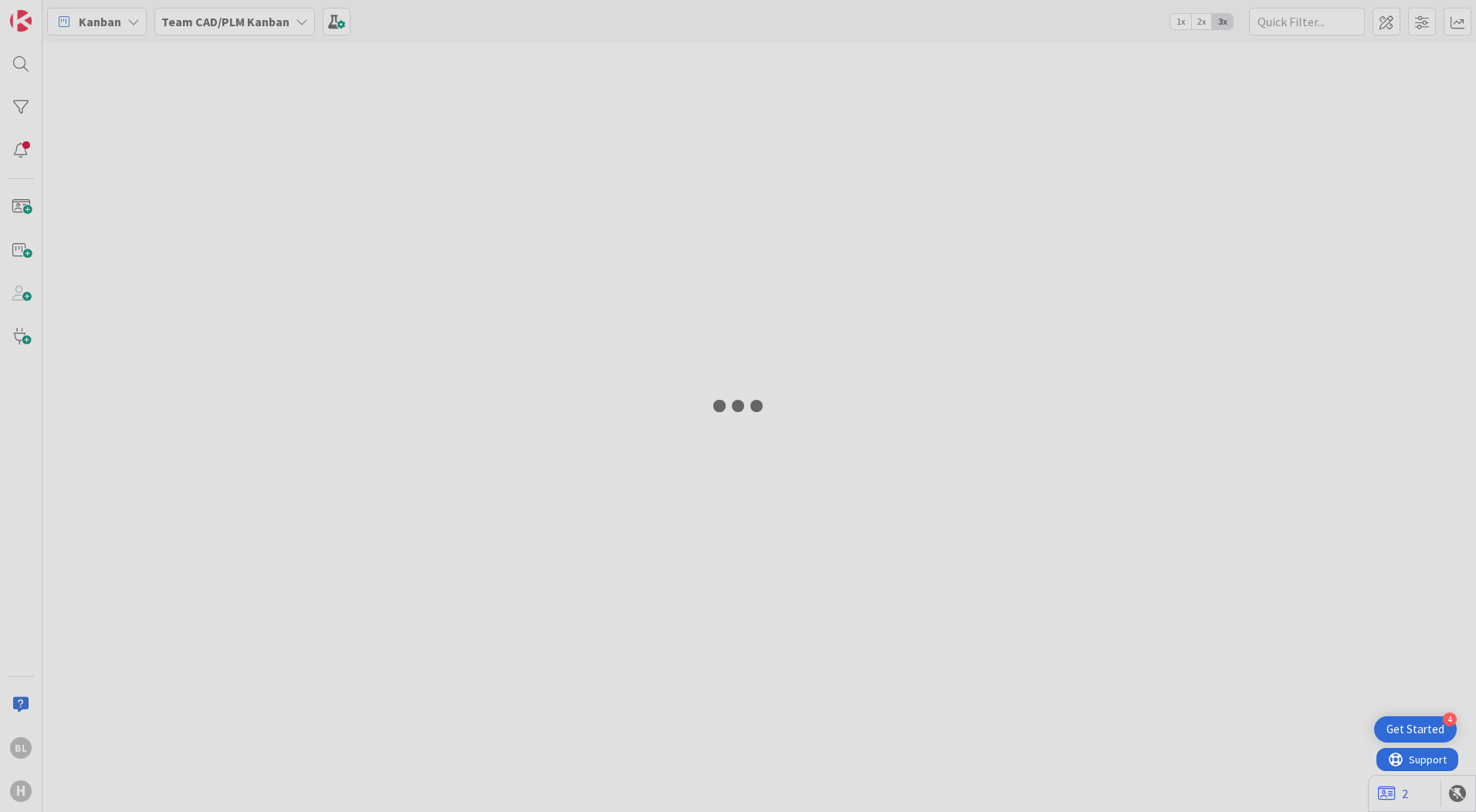
type input "documentation"
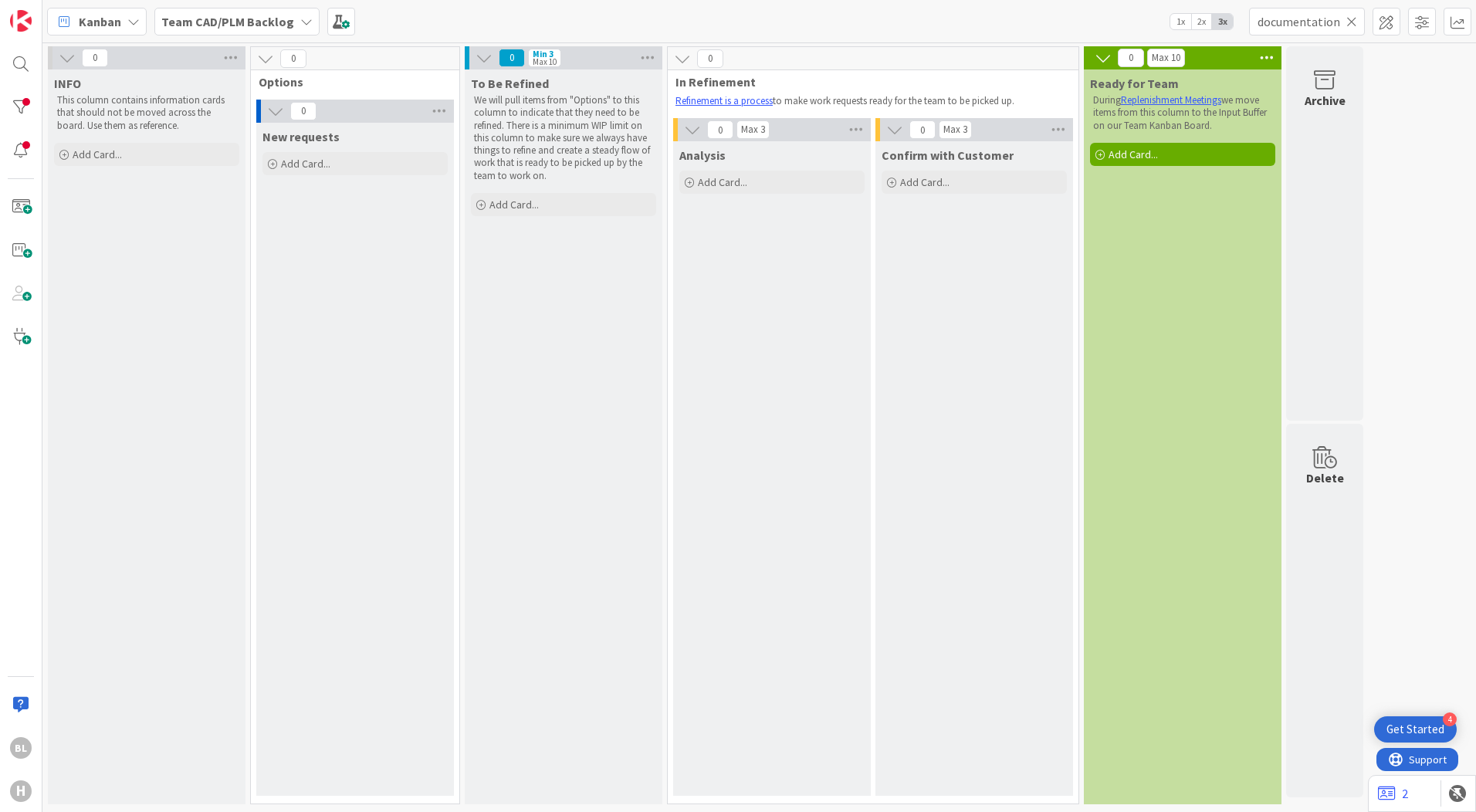
click at [1354, 19] on icon at bounding box center [1351, 22] width 11 height 14
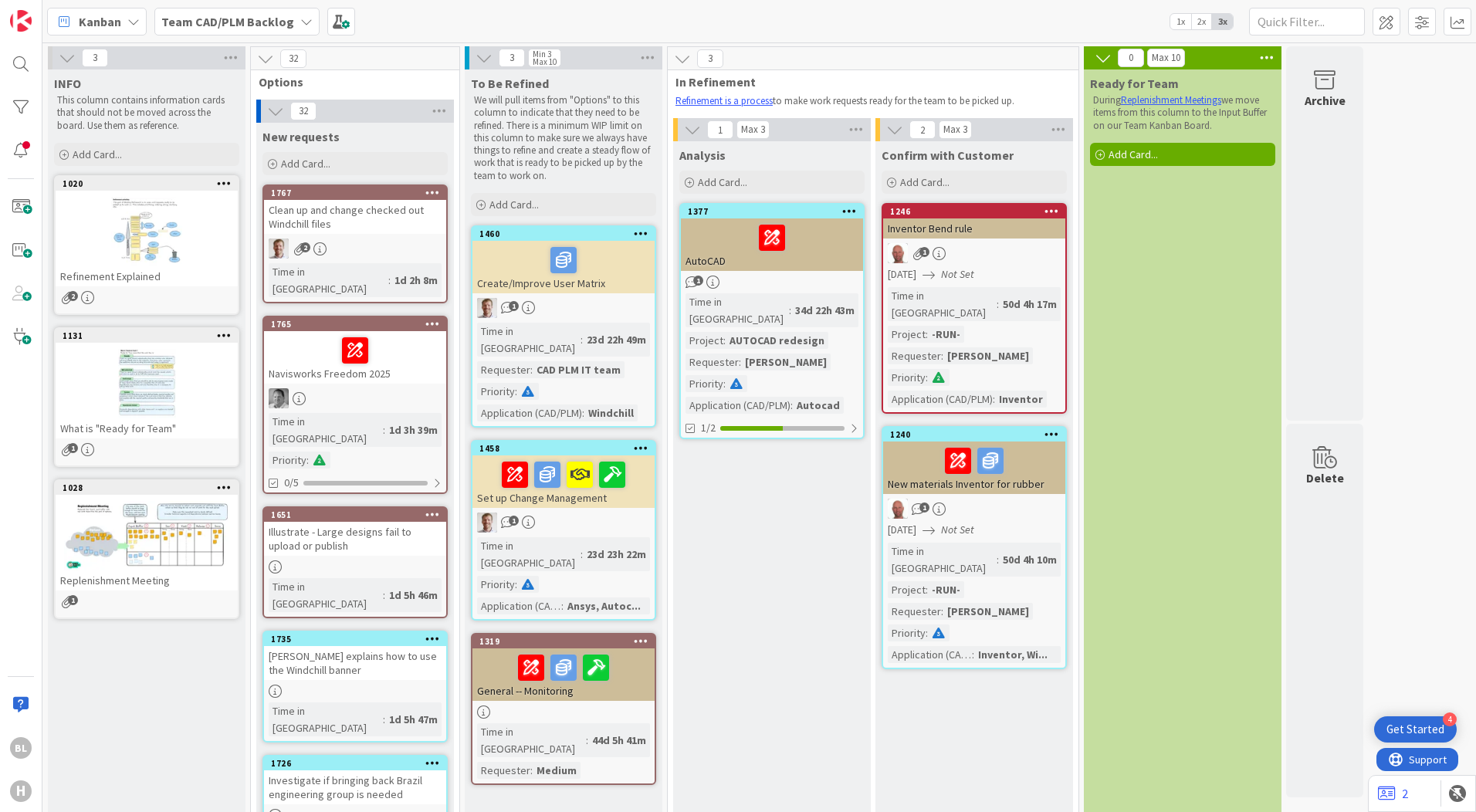
click at [360, 74] on span "Options" at bounding box center [349, 82] width 181 height 16
click at [341, 79] on span "Options" at bounding box center [349, 82] width 181 height 16
click at [328, 163] on span "Add Card..." at bounding box center [305, 163] width 49 height 14
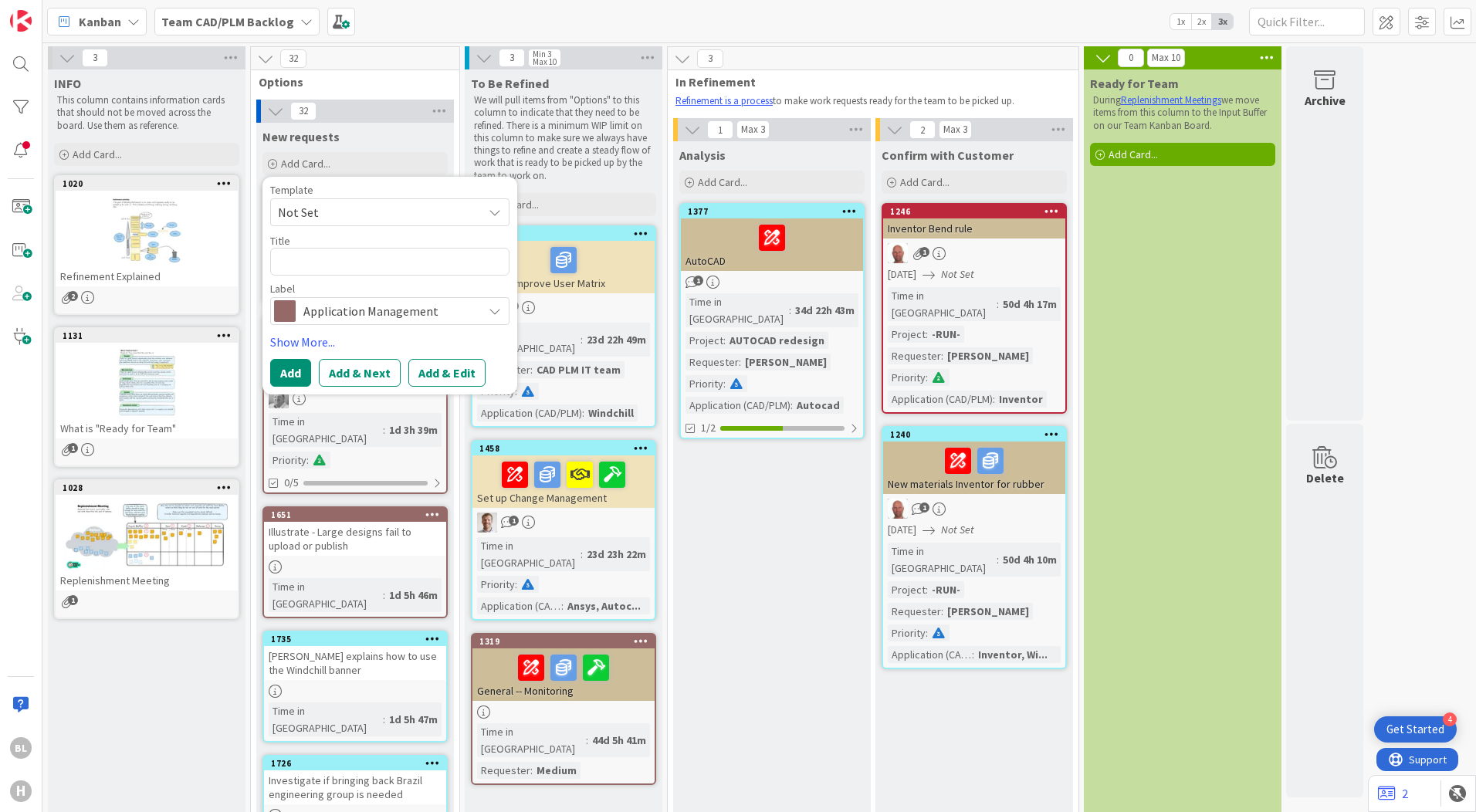
click at [333, 263] on textarea at bounding box center [389, 262] width 239 height 28
click at [308, 262] on textarea at bounding box center [389, 262] width 239 height 28
type textarea "x"
type textarea "S"
type textarea "x"
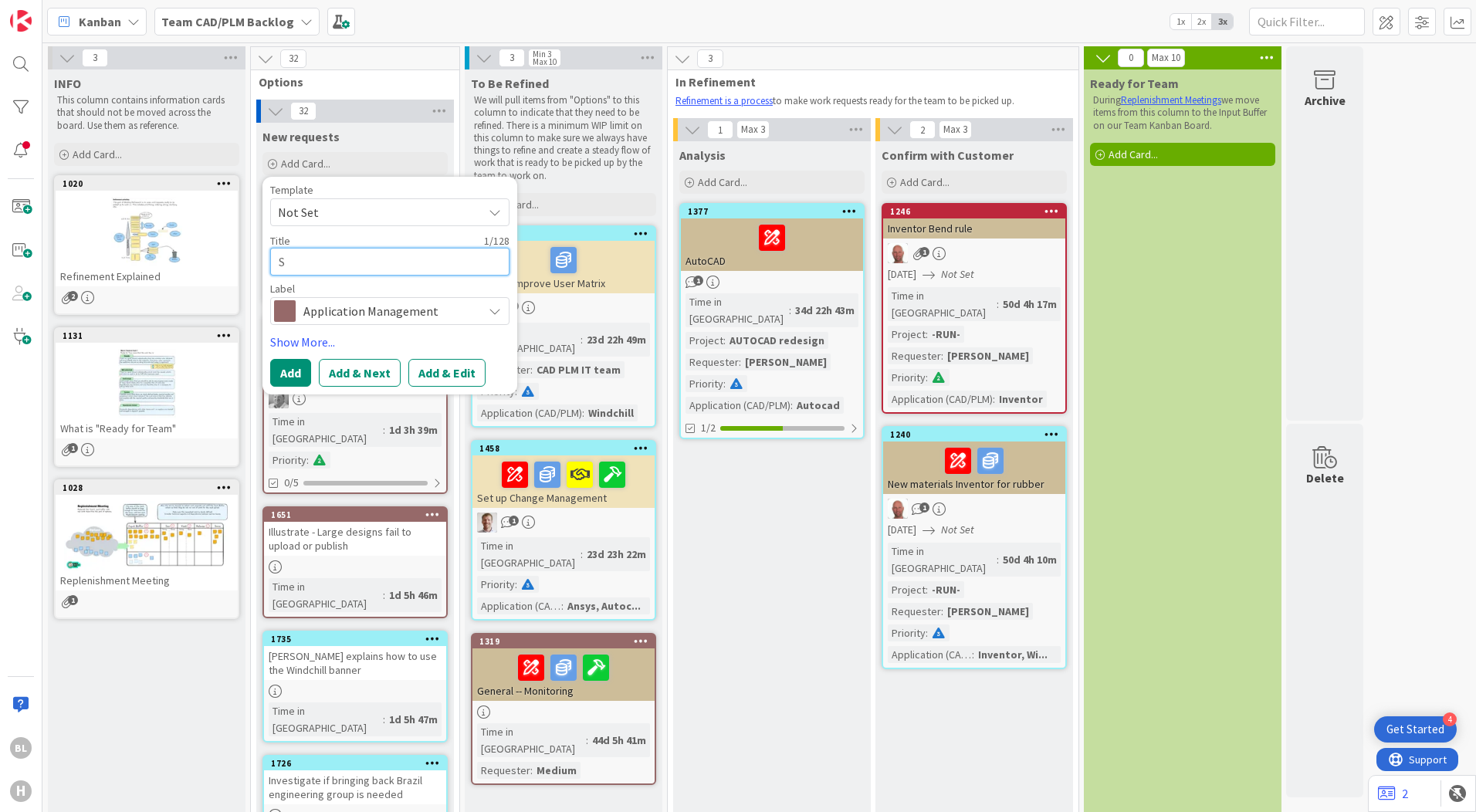
type textarea "Si"
type textarea "x"
type textarea "Sim"
type textarea "x"
type textarea "Simp"
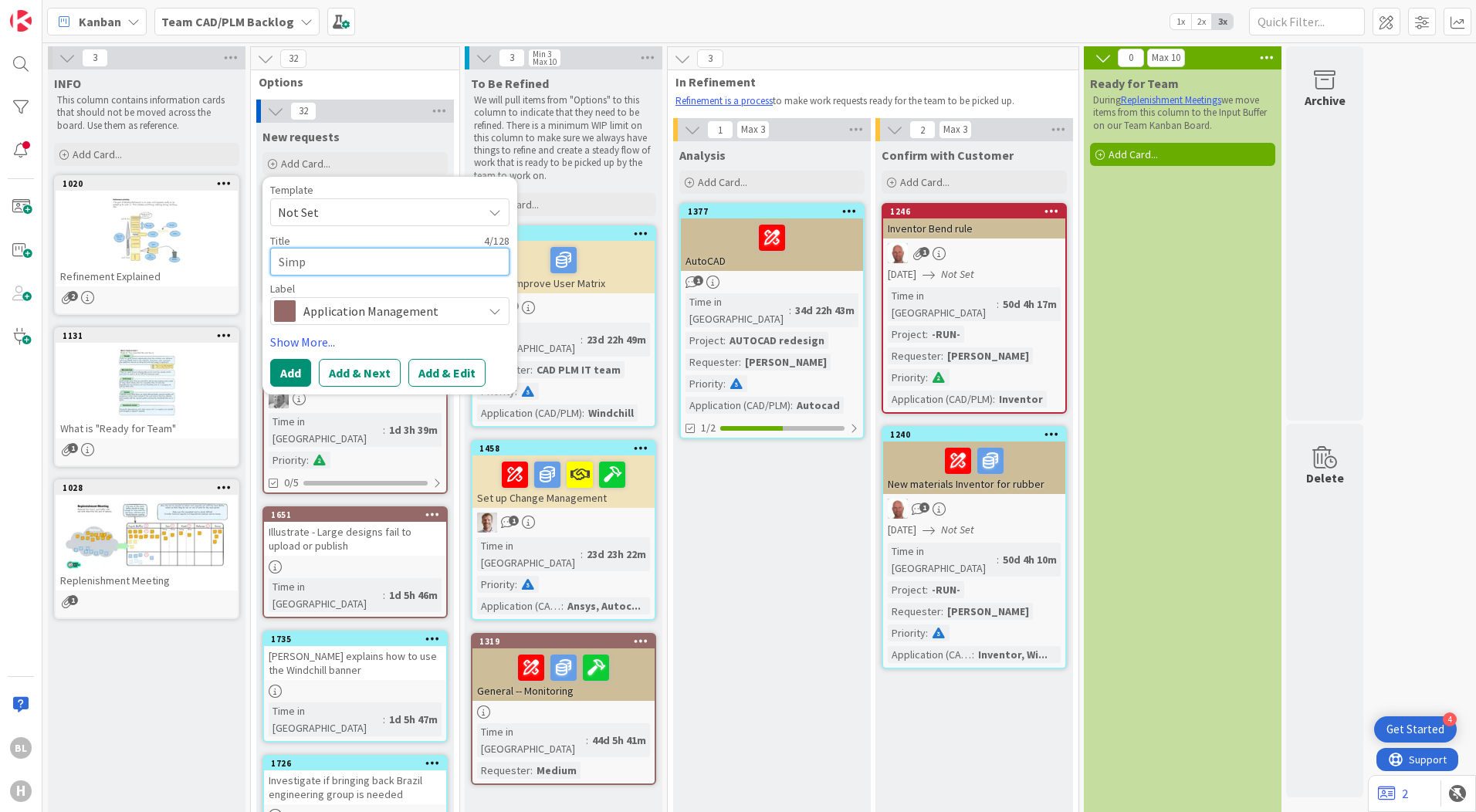
type textarea "x"
type textarea "Simpl"
type textarea "x"
type textarea "Simpli"
type textarea "x"
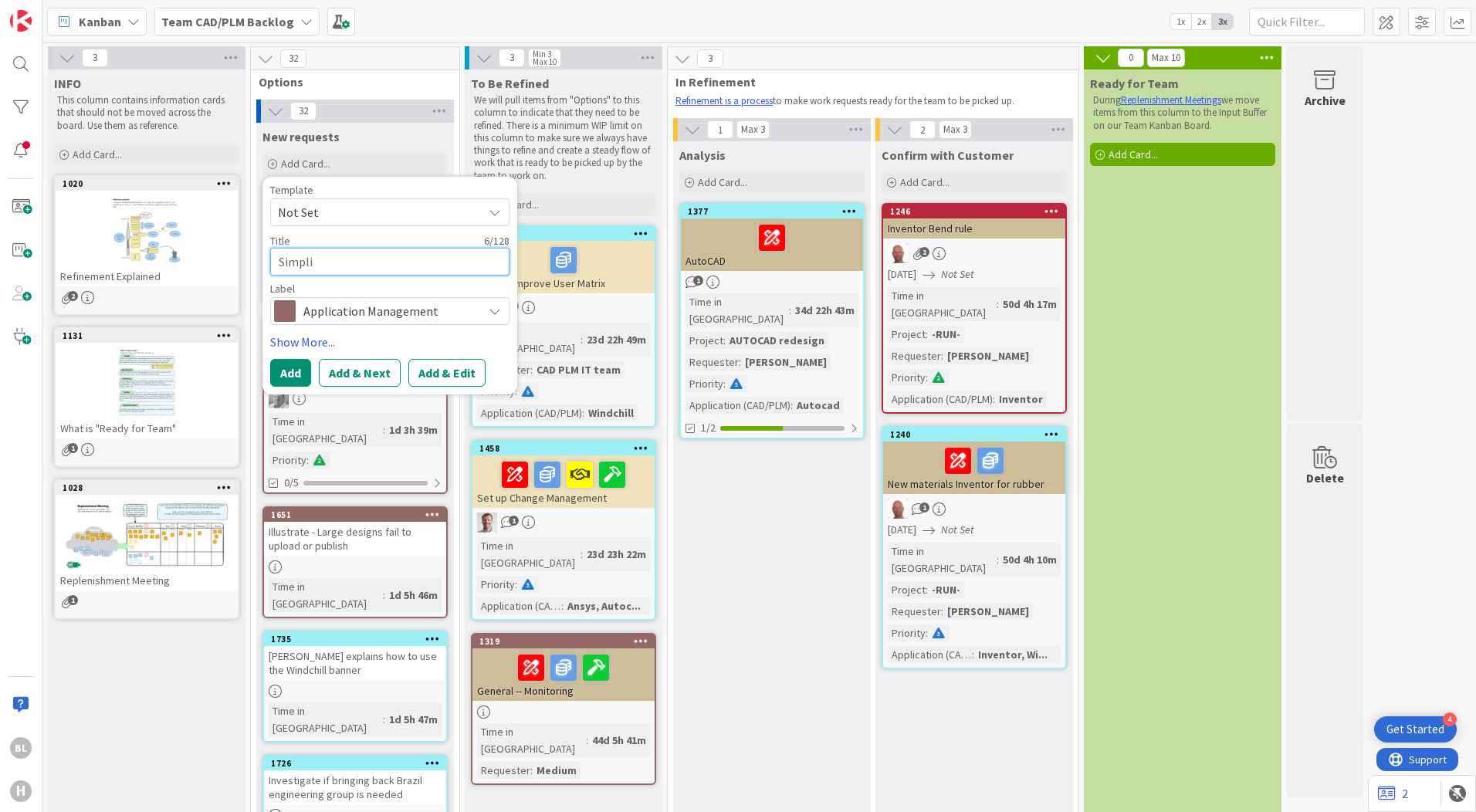
type textarea "Simplif"
type textarea "x"
type textarea "Simplify"
type textarea "x"
type textarea "Simplify"
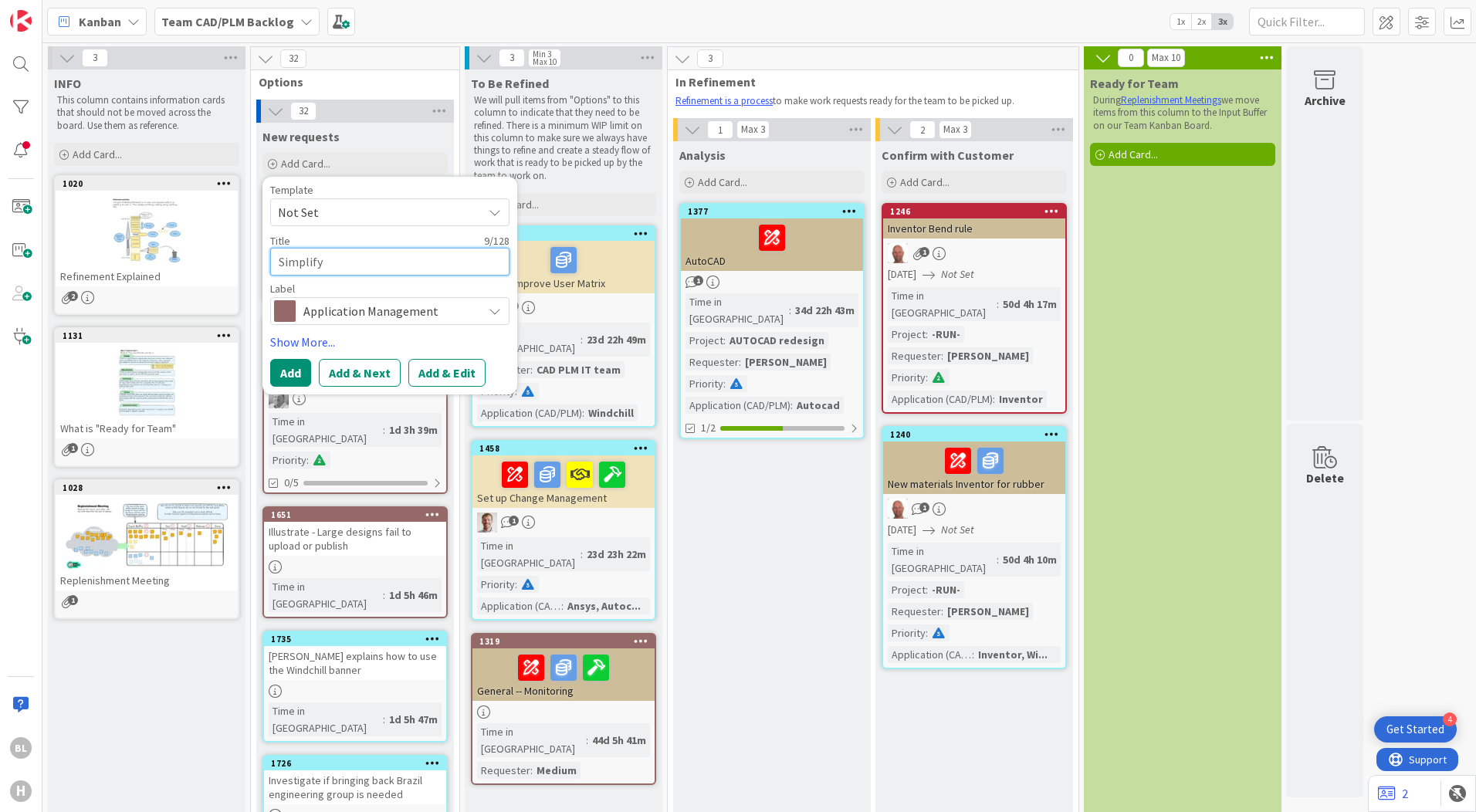
type textarea "x"
type textarea "Simplify a"
type textarea "x"
type textarea "Simplify an"
type textarea "x"
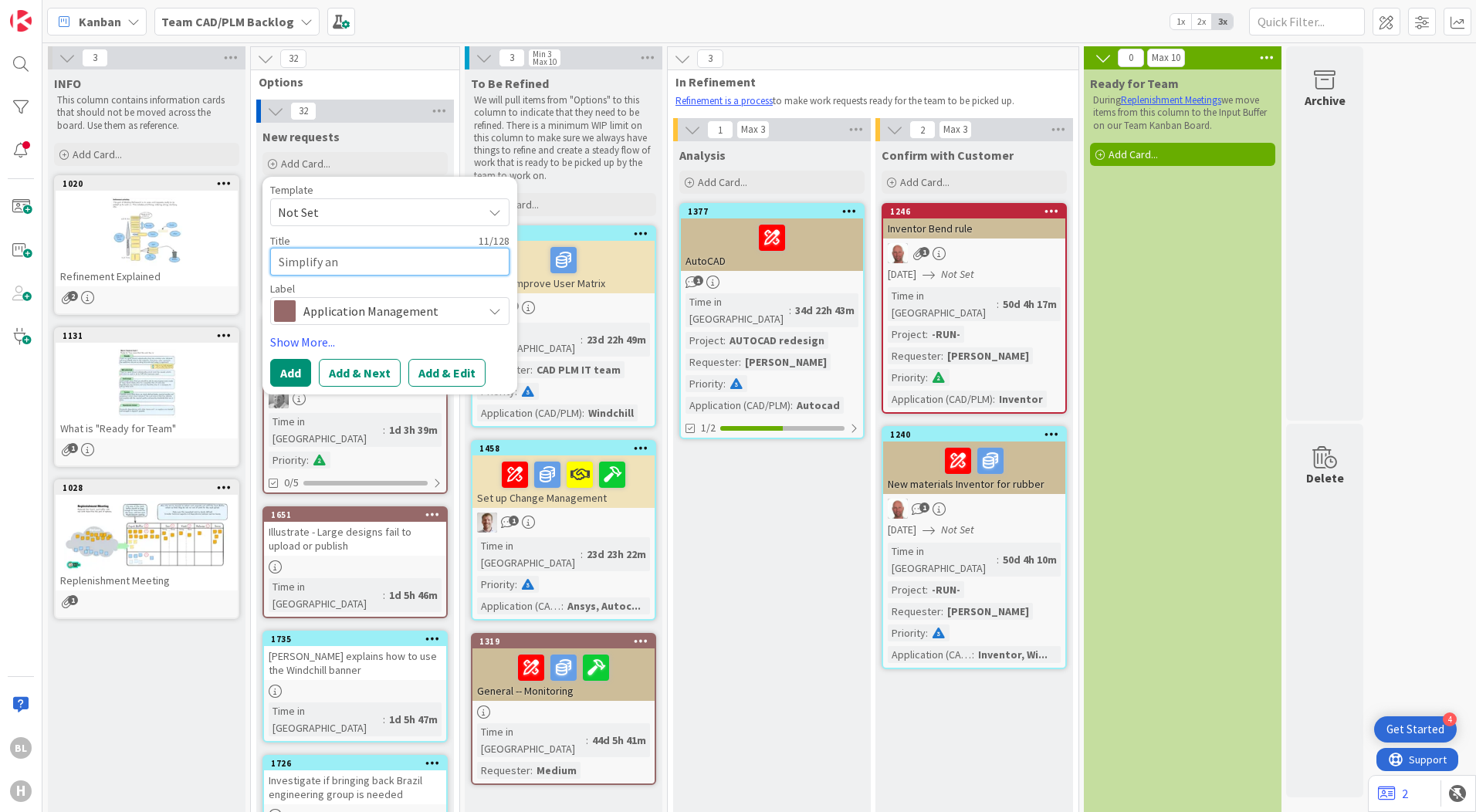
type textarea "Simplify and"
type textarea "x"
type textarea "Simplify and"
type textarea "x"
type textarea "Simplify and o"
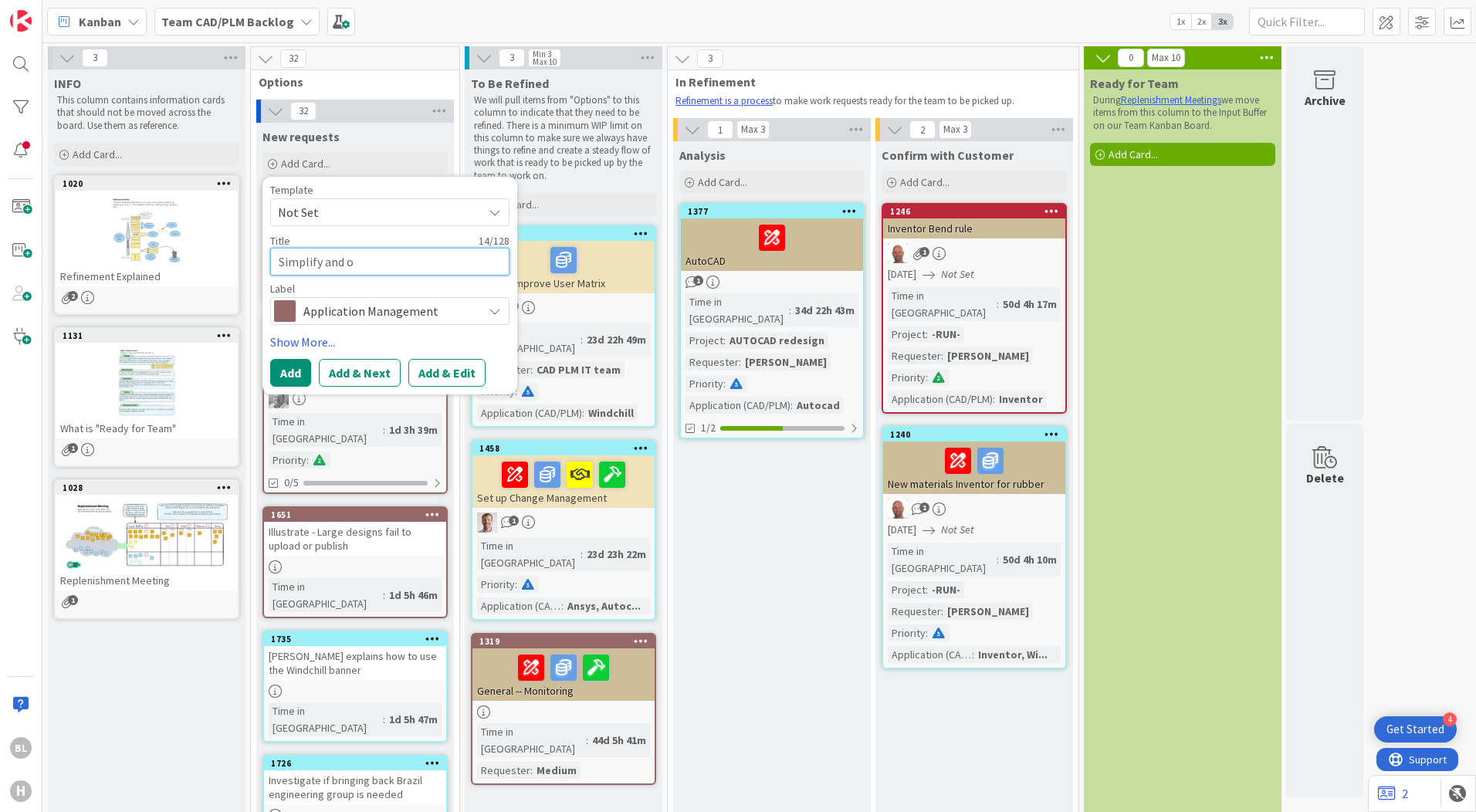
type textarea "x"
type textarea "Simplify and op"
type textarea "x"
type textarea "Simplify and opt"
type textarea "x"
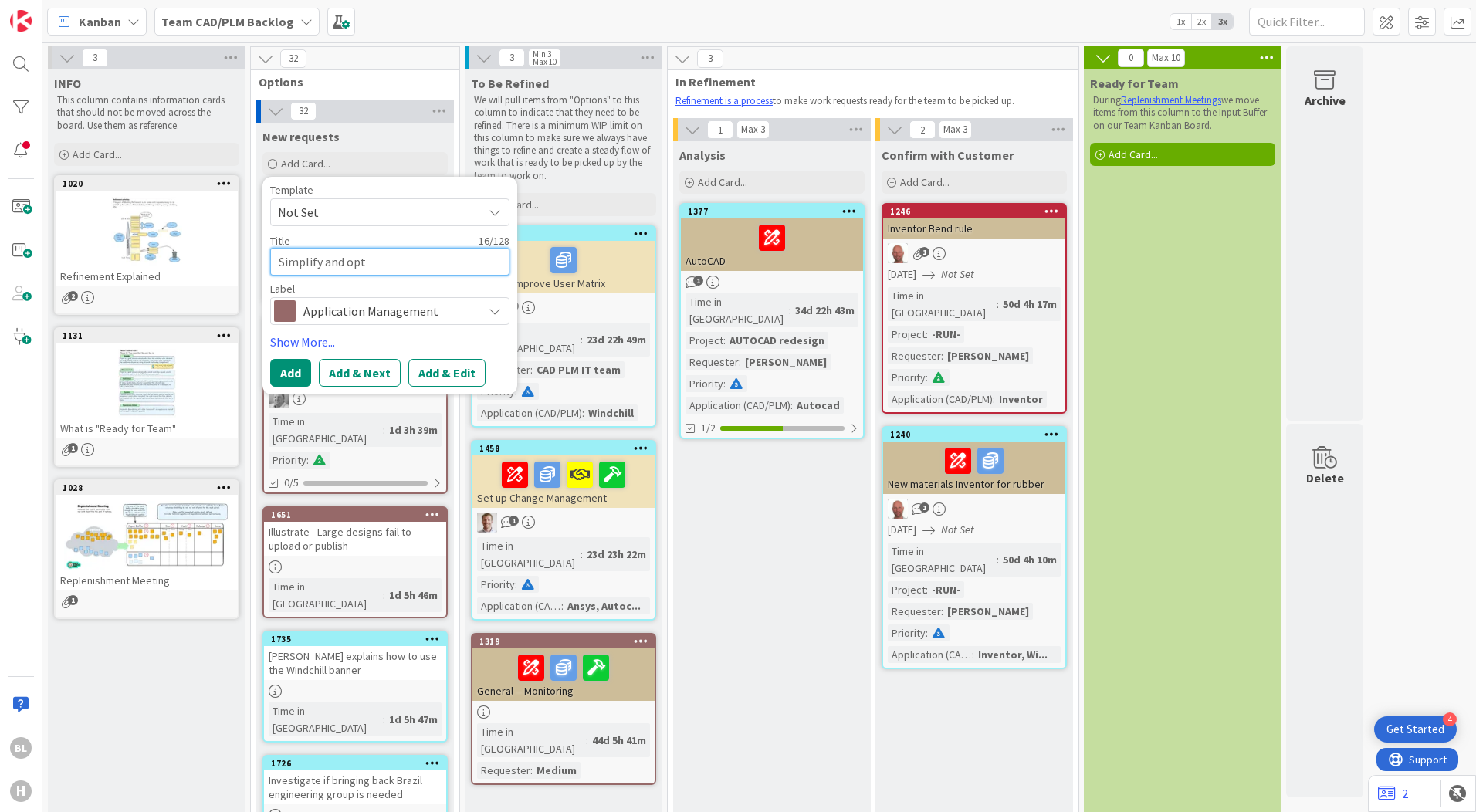
type textarea "Simplify and opti"
type textarea "x"
type textarea "Simplify and optim"
type textarea "x"
type textarea "Simplify and optimi"
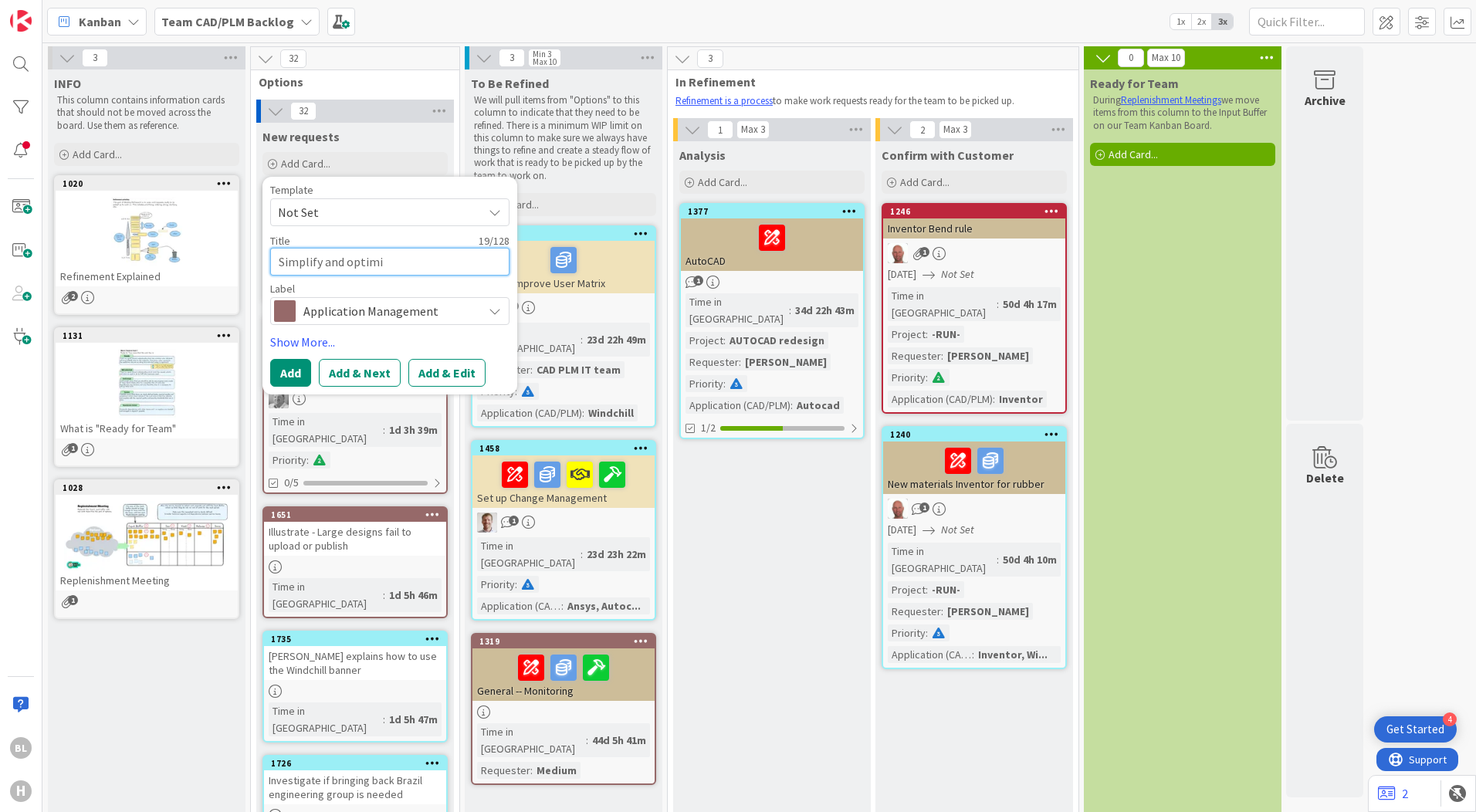
type textarea "x"
type textarea "Simplify and optimiz"
type textarea "x"
type textarea "Simplify and optimize"
type textarea "x"
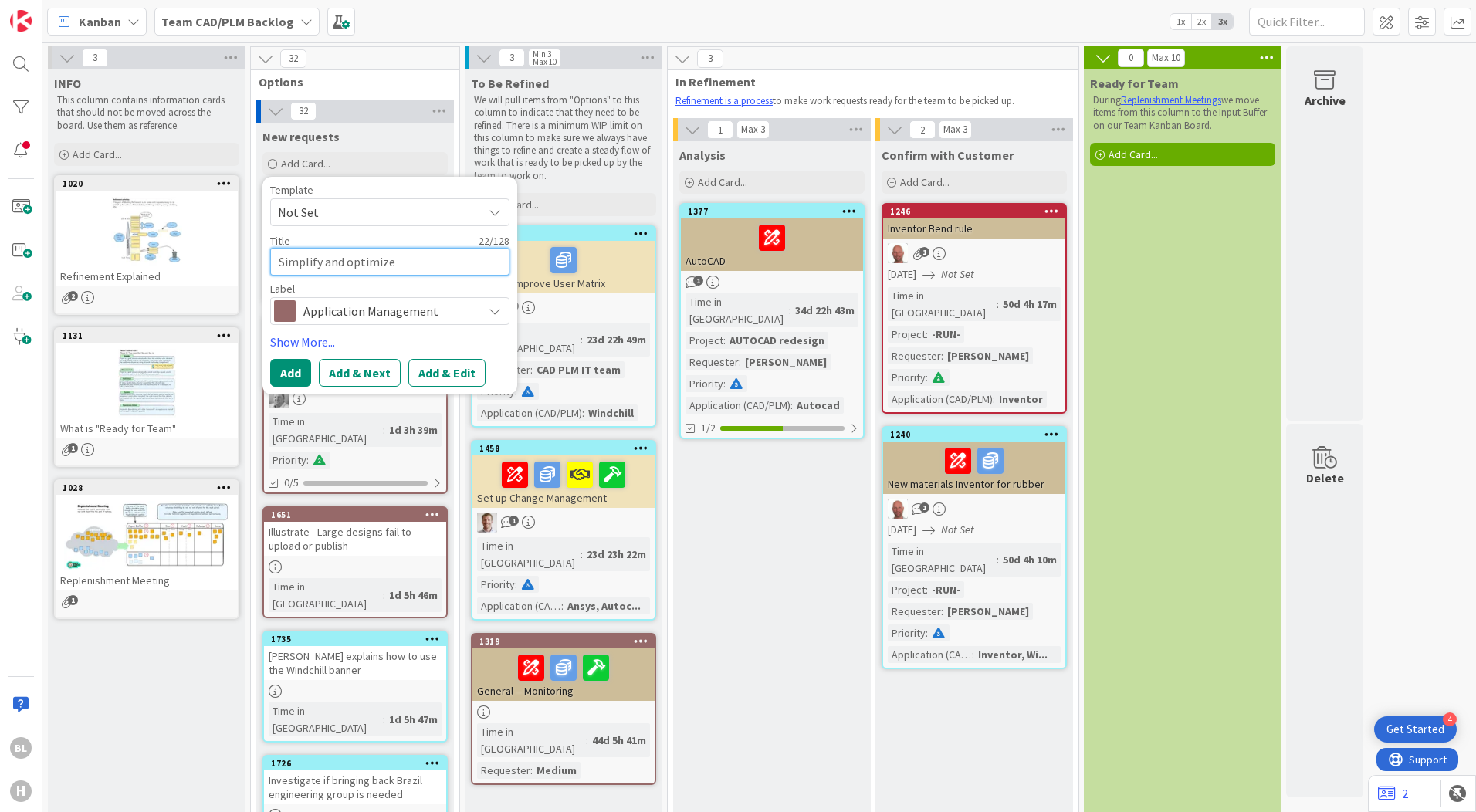
type textarea "Simplify and optimize"
click at [410, 260] on textarea "Simplify and optimize" at bounding box center [389, 262] width 239 height 28
type textarea "x"
type textarea "Simplify and optimize P"
type textarea "x"
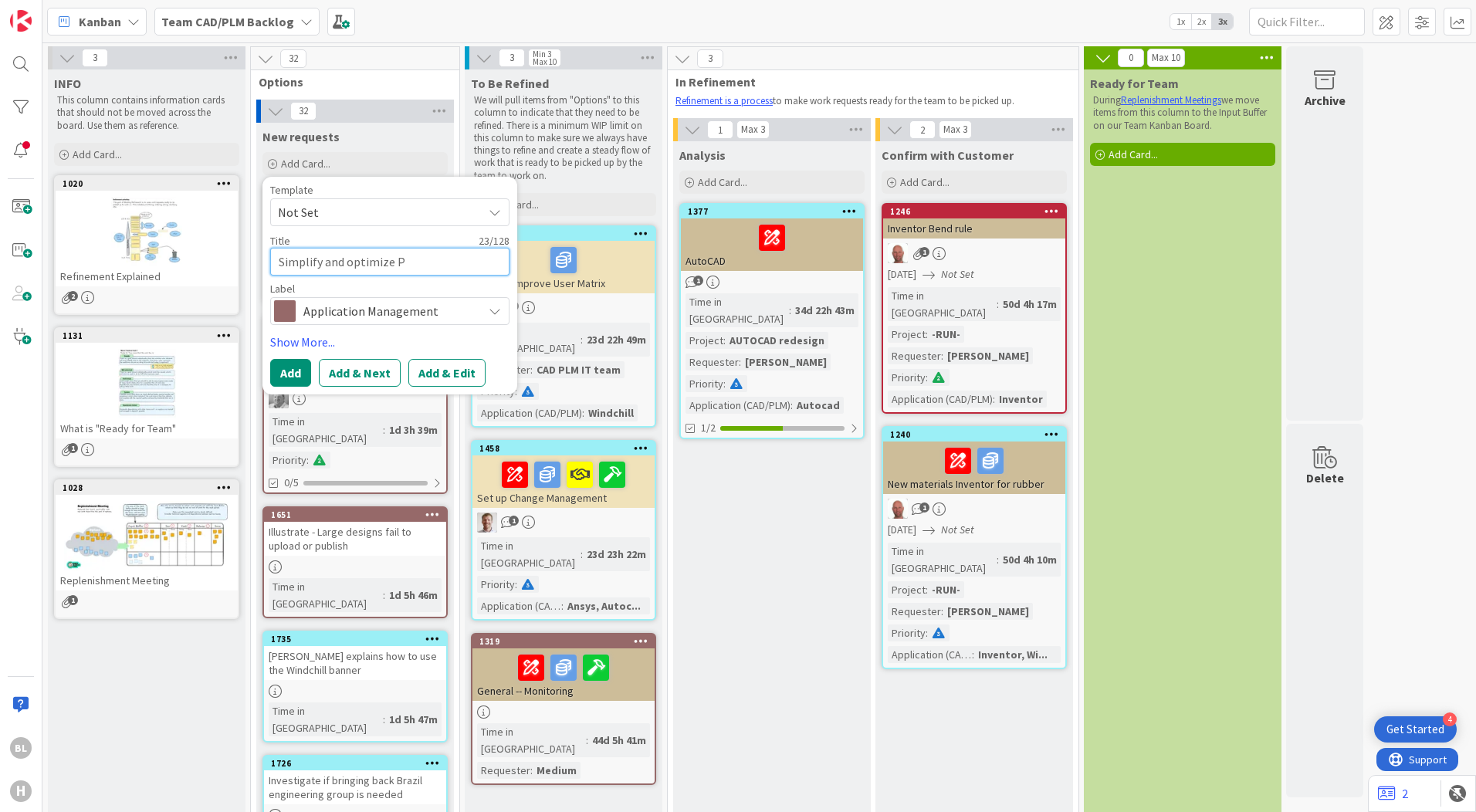
type textarea "Simplify and optimize PL"
type textarea "x"
type textarea "Simplify and optimize PLM"
type textarea "x"
type textarea "Simplify and optimize PLM-"
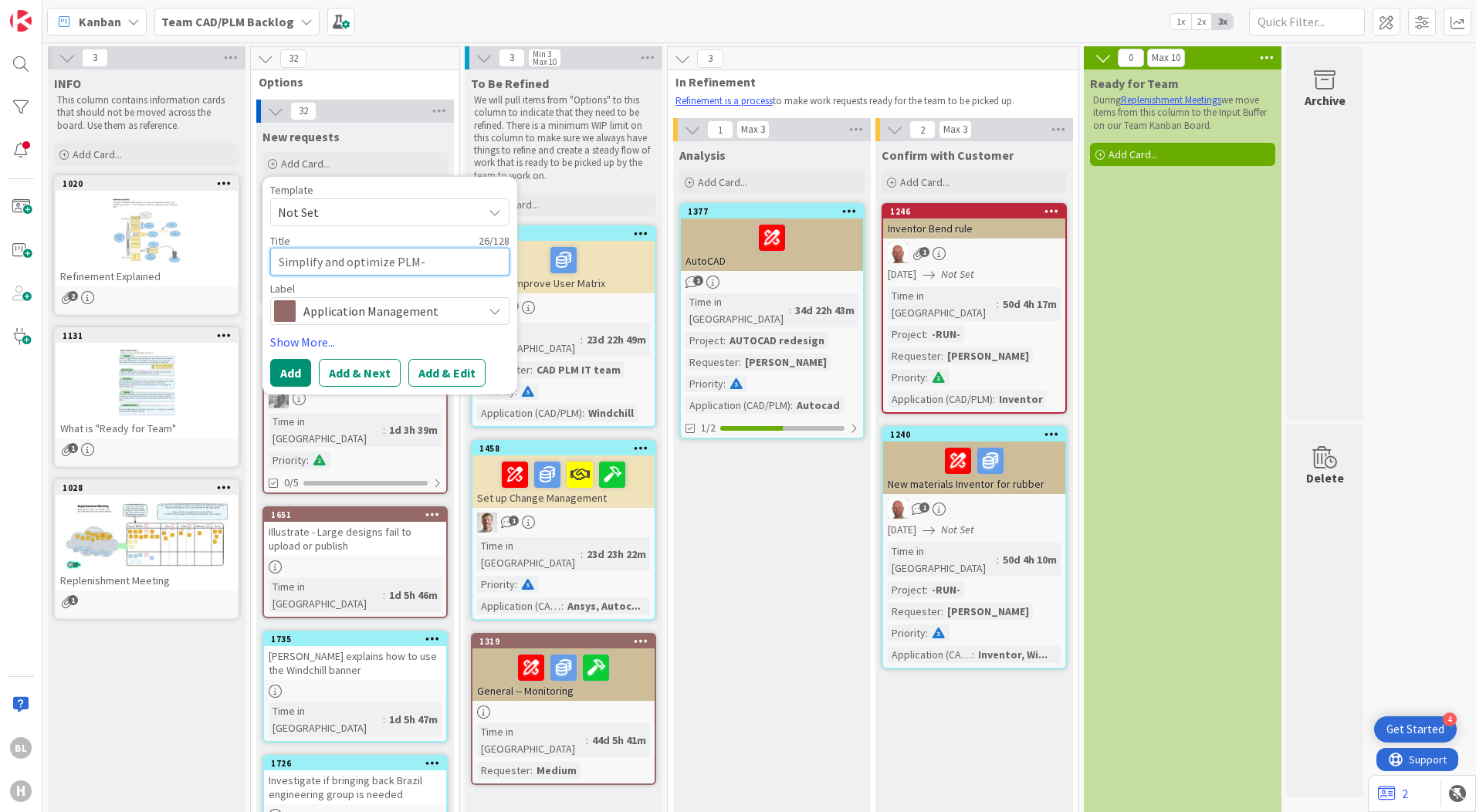
type textarea "x"
type textarea "Simplify and optimize PLM-CA"
type textarea "x"
type textarea "Simplify and optimize PLM-CAD"
type textarea "x"
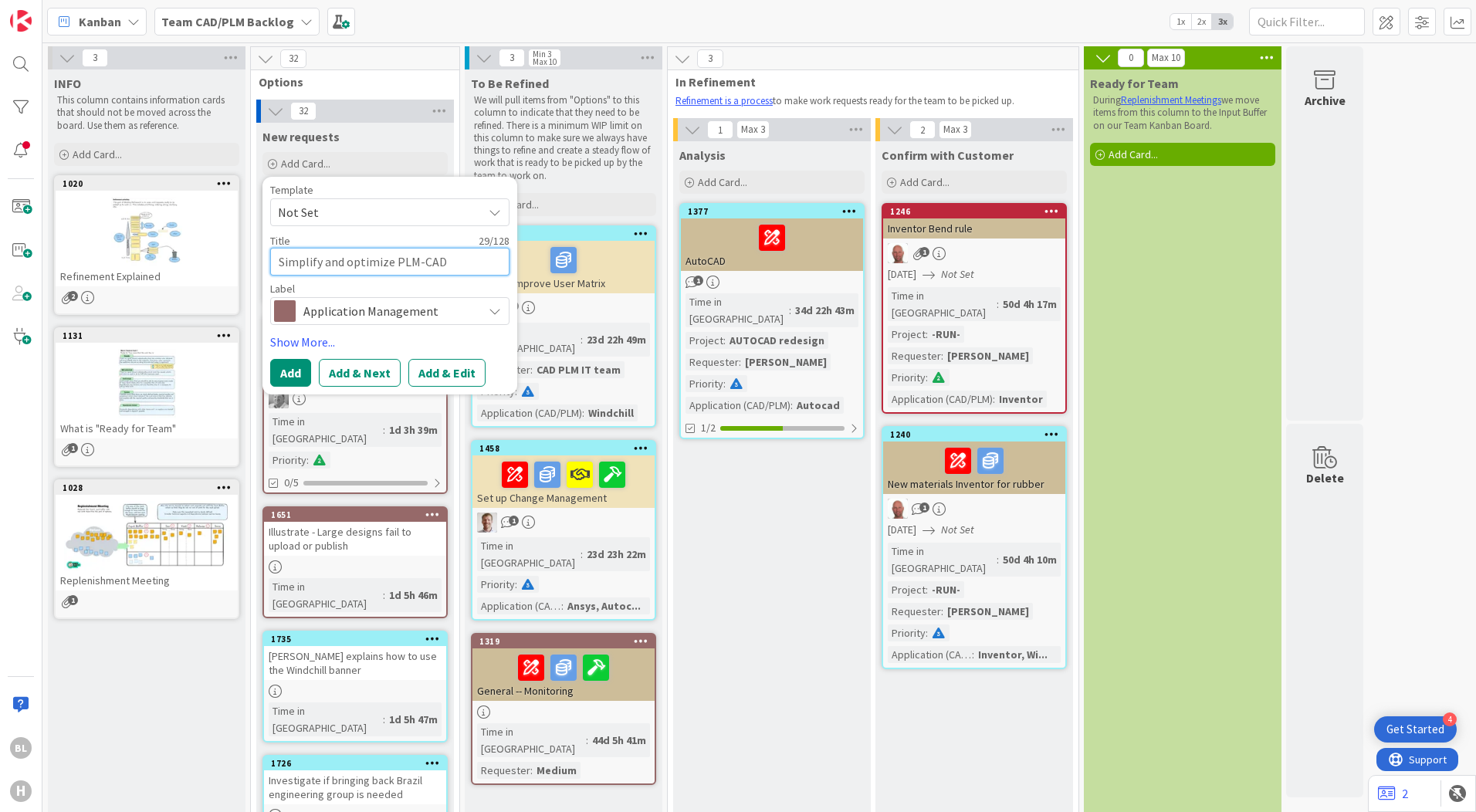
type textarea "Simplify and optimize PLM-CAD"
type textarea "x"
type textarea "Simplify and optimize PLM-CAD d"
type textarea "x"
type textarea "Simplify and optimize PLM-CAD do"
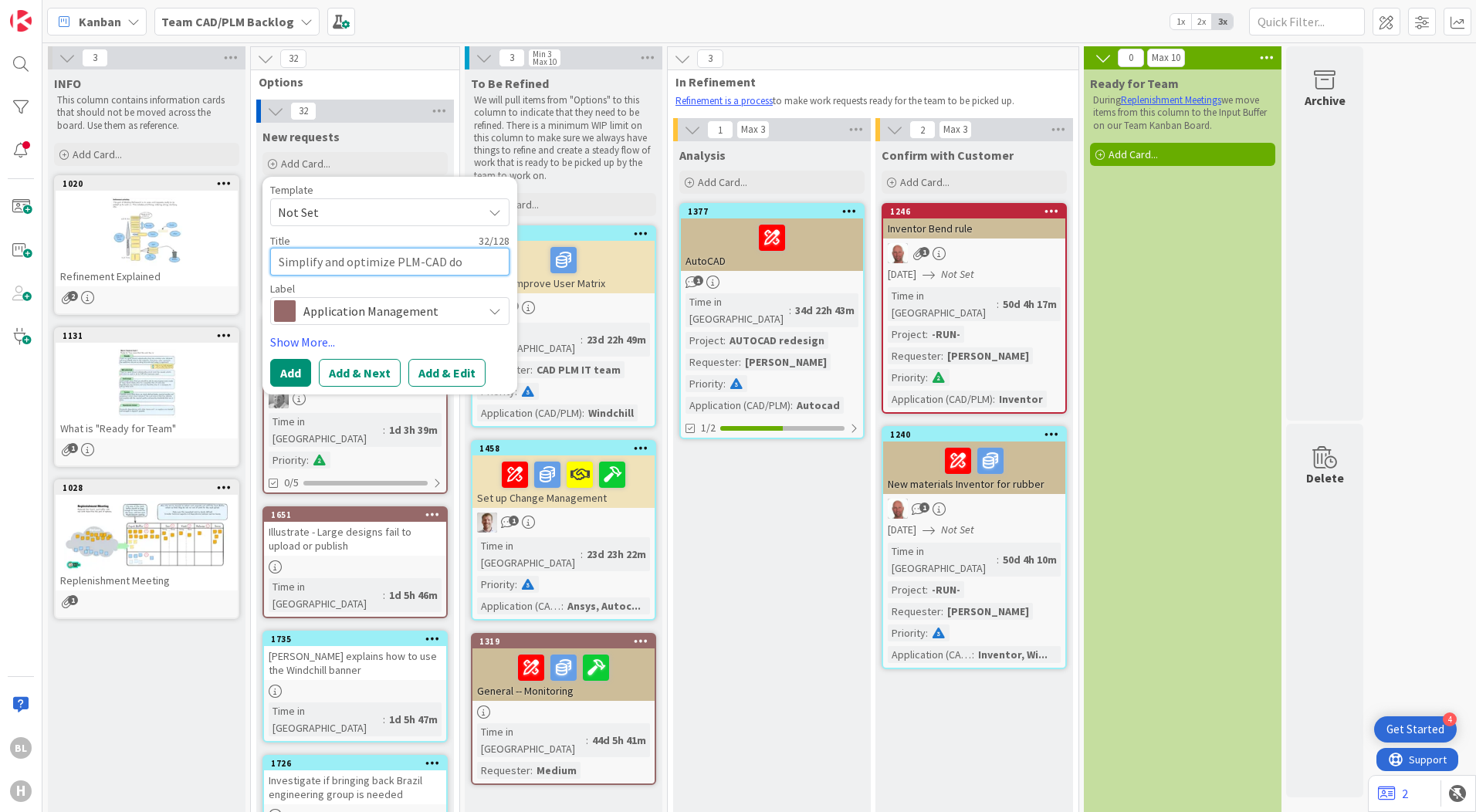
type textarea "x"
type textarea "Simplify and optimize PLM-CAD doc"
type textarea "x"
type textarea "Simplify and optimize PLM-CAD docu"
type textarea "x"
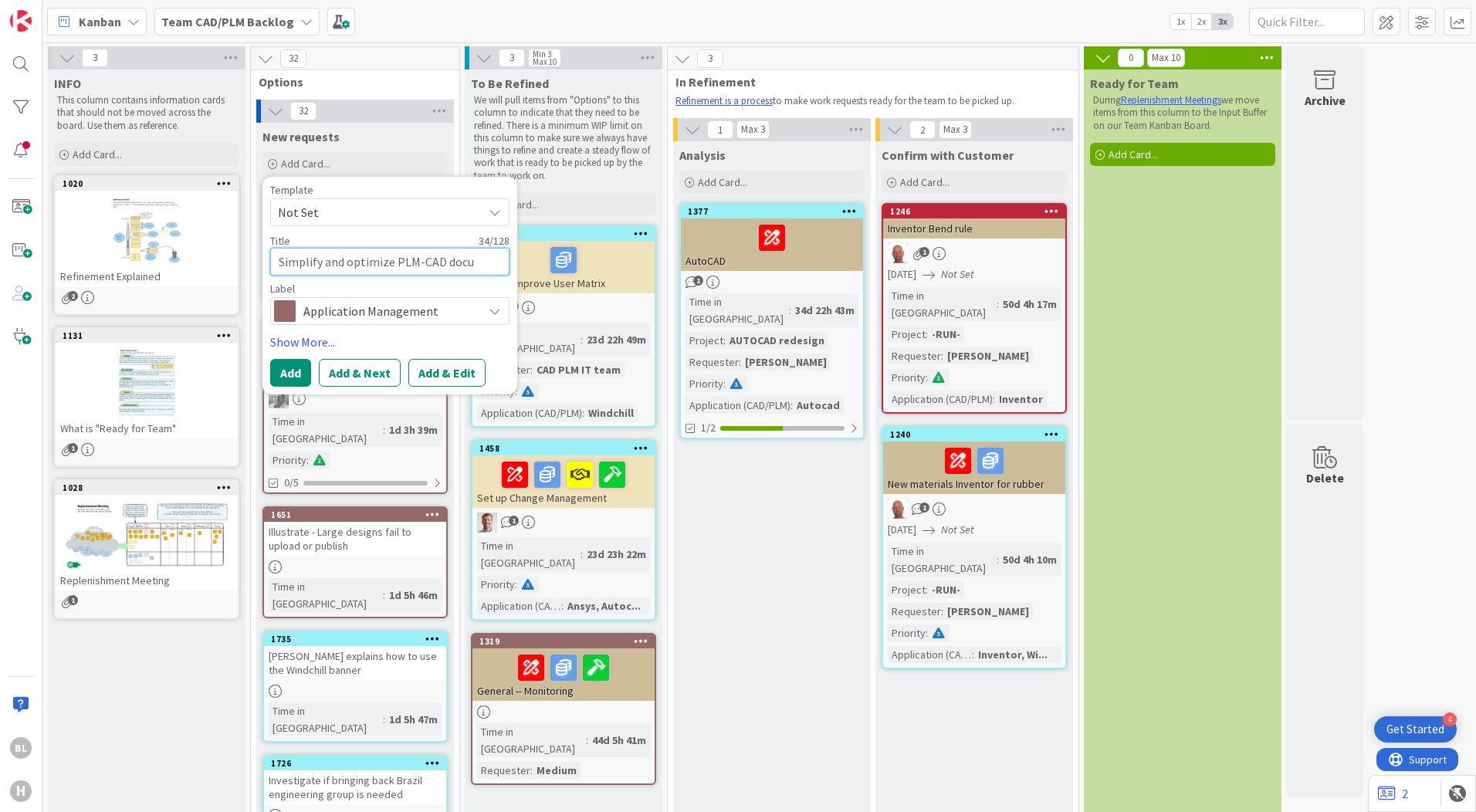
type textarea "Simplify and optimize PLM-CAD docum"
type textarea "x"
type textarea "Simplify and optimize PLM-CAD docume"
type textarea "x"
type textarea "Simplify and optimize PLM-CAD documen"
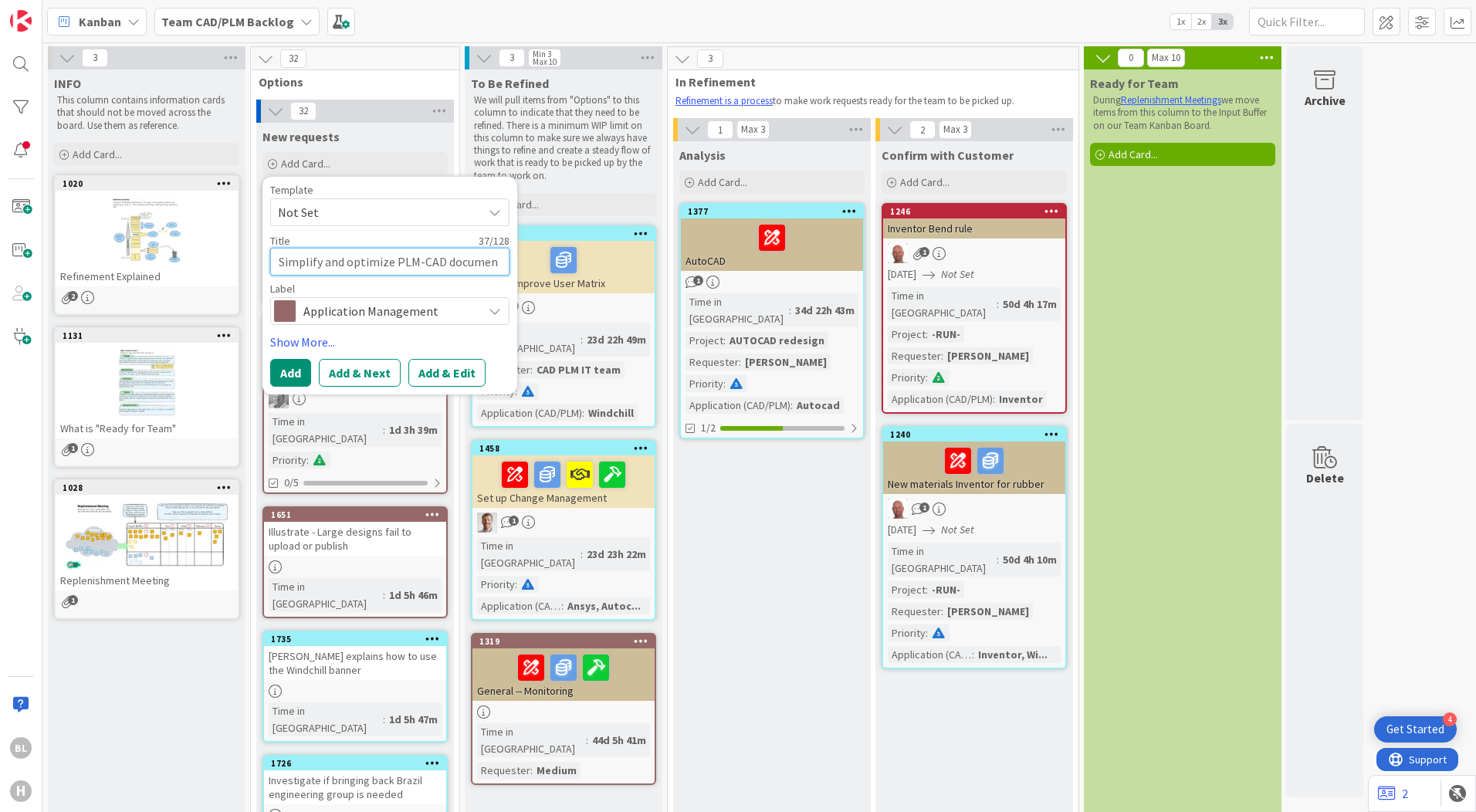
type textarea "x"
type textarea "Simplify and optimize PLM-CAD document"
type textarea "x"
type textarea "Simplify and optimize PLM-CAD documenta"
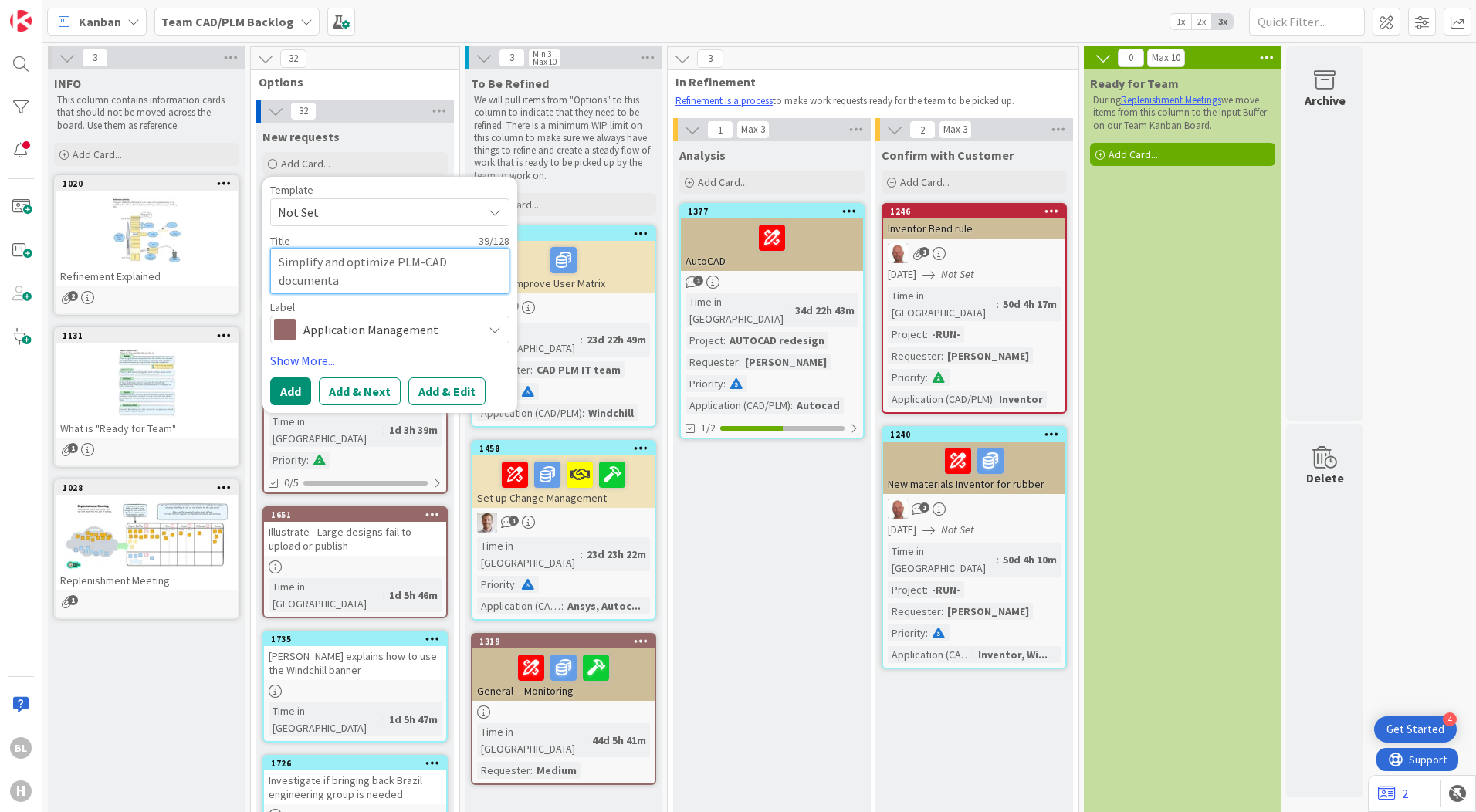
type textarea "x"
type textarea "Simplify and optimize PLM-CAD documentat"
type textarea "x"
type textarea "Simplify and optimize PLM-CAD documentati"
type textarea "x"
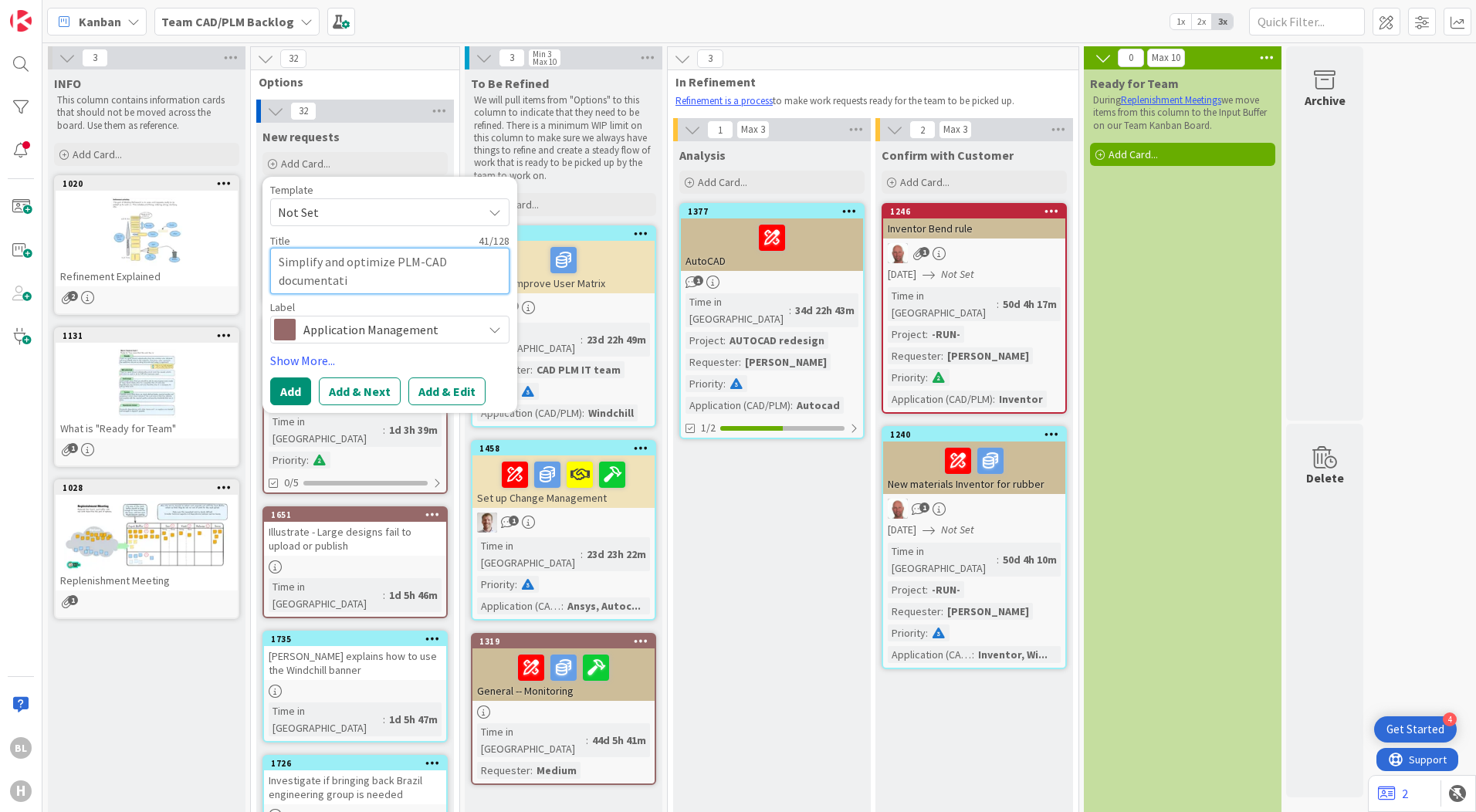
type textarea "Simplify and optimize PLM-CAD documentatio"
type textarea "x"
type textarea "Simplify and optimize PLM-CAD documentation"
type textarea "x"
type textarea "Simplify and optimize PLM-CAD documentation"
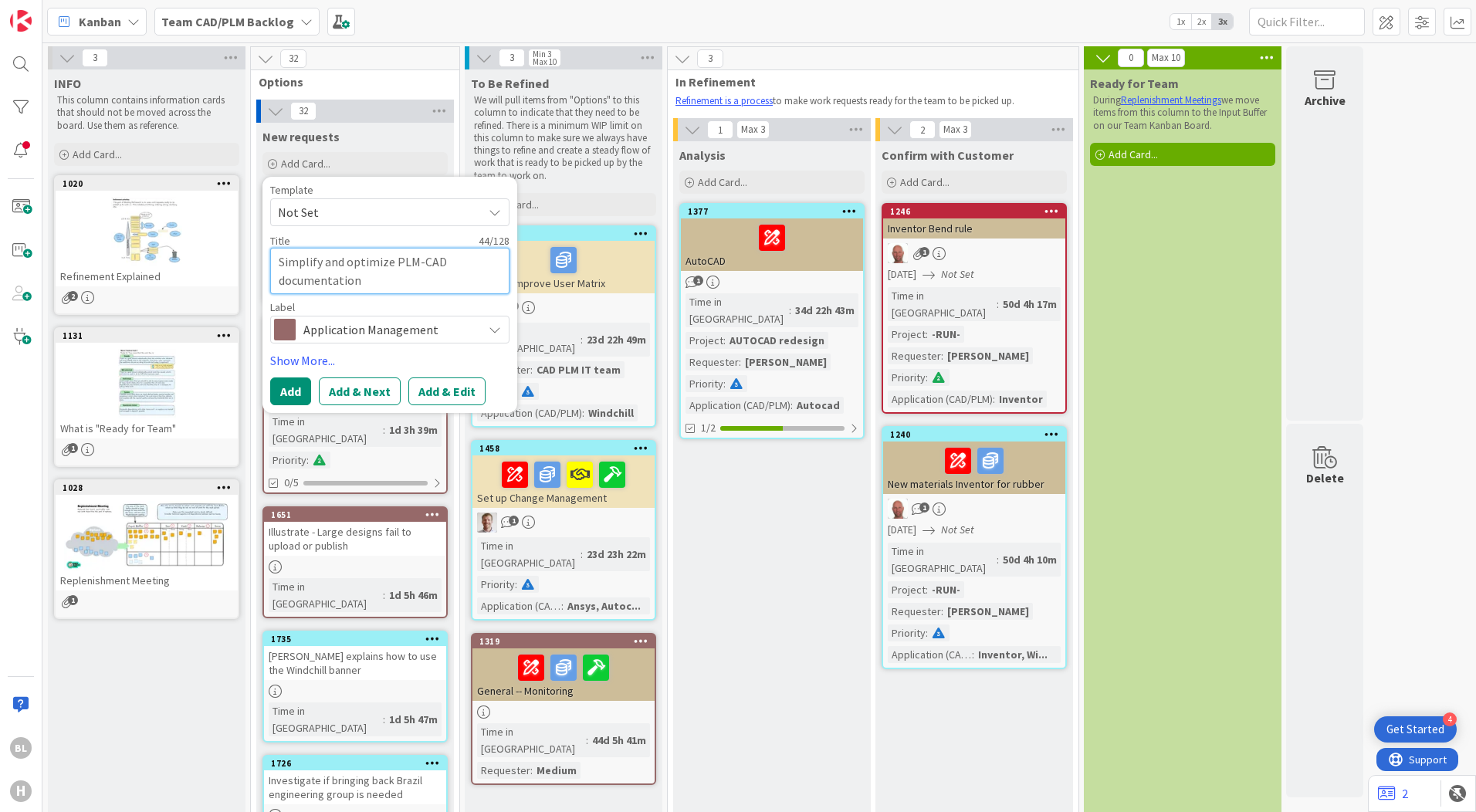
type textarea "x"
type textarea "Simplify and optimize PLM-CAD documentation l"
type textarea "x"
type textarea "Simplify and optimize PLM-CAD documentation lo"
type textarea "x"
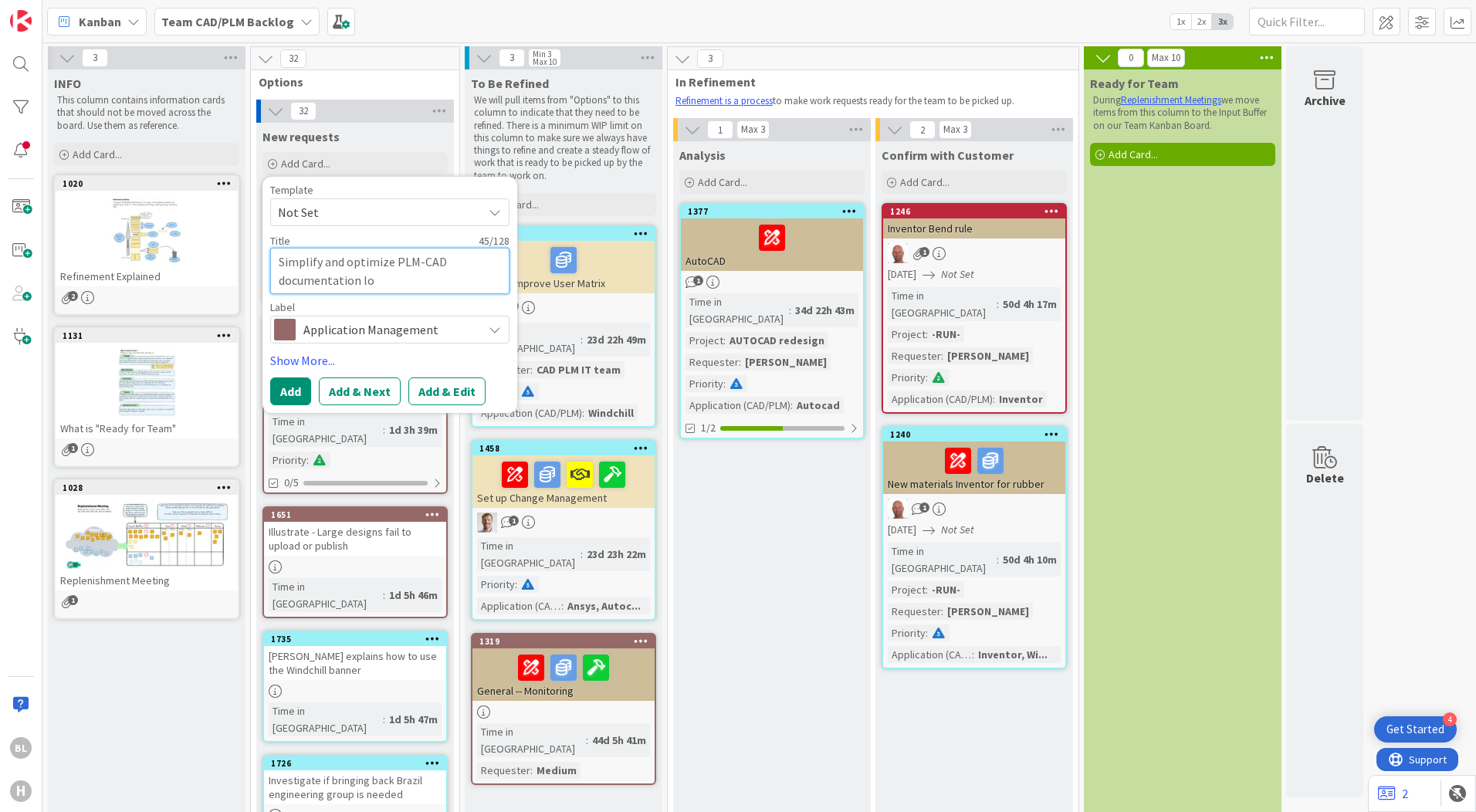
type textarea "Simplify and optimize PLM-CAD documentation loc"
type textarea "x"
type textarea "Simplify and optimize PLM-CAD documentation loca"
type textarea "x"
type textarea "Simplify and optimize PLM-CAD documentation locat"
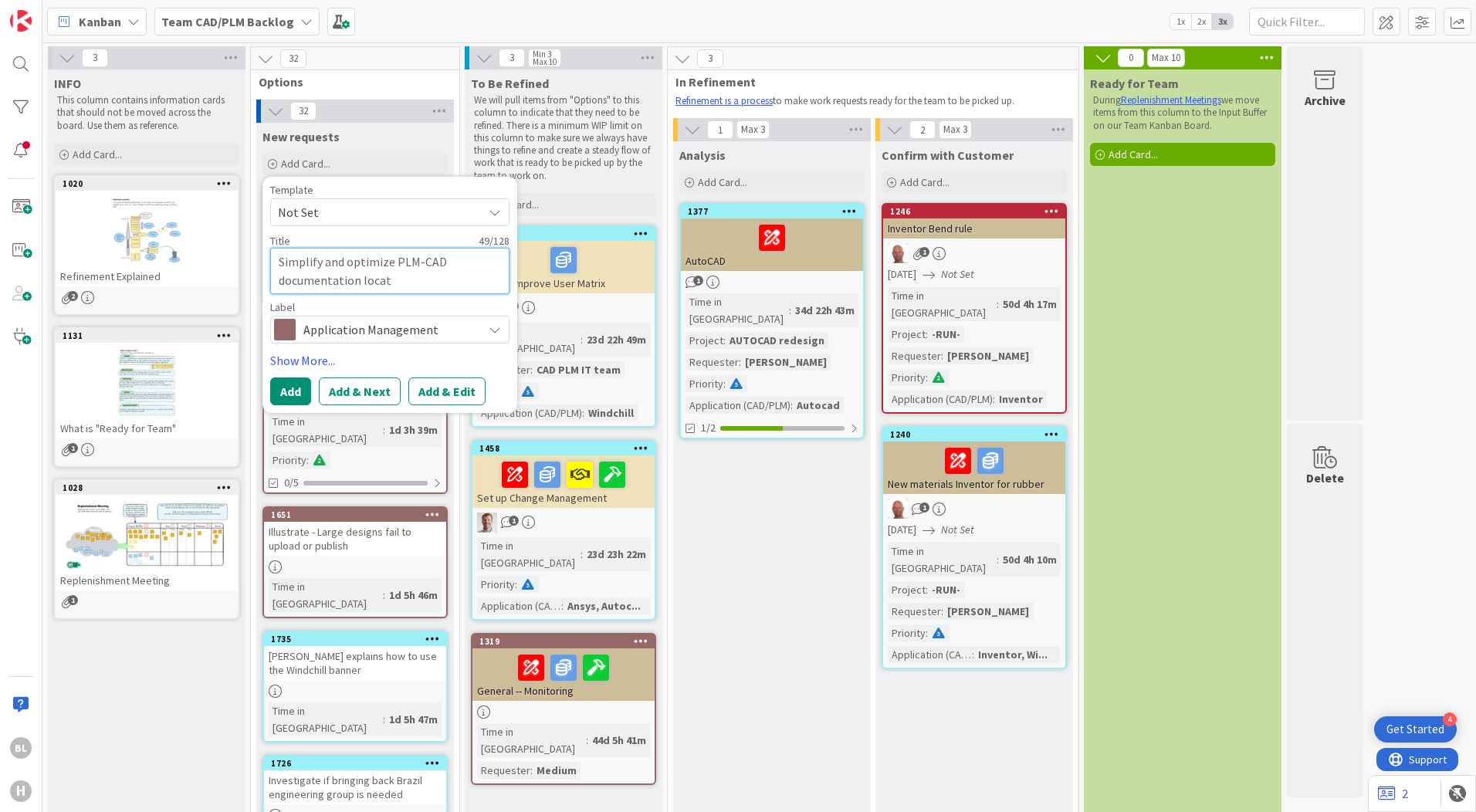
type textarea "x"
type textarea "Simplify and optimize PLM-CAD documentation locati"
type textarea "x"
type textarea "Simplify and optimize PLM-CAD documentation locatio"
type textarea "x"
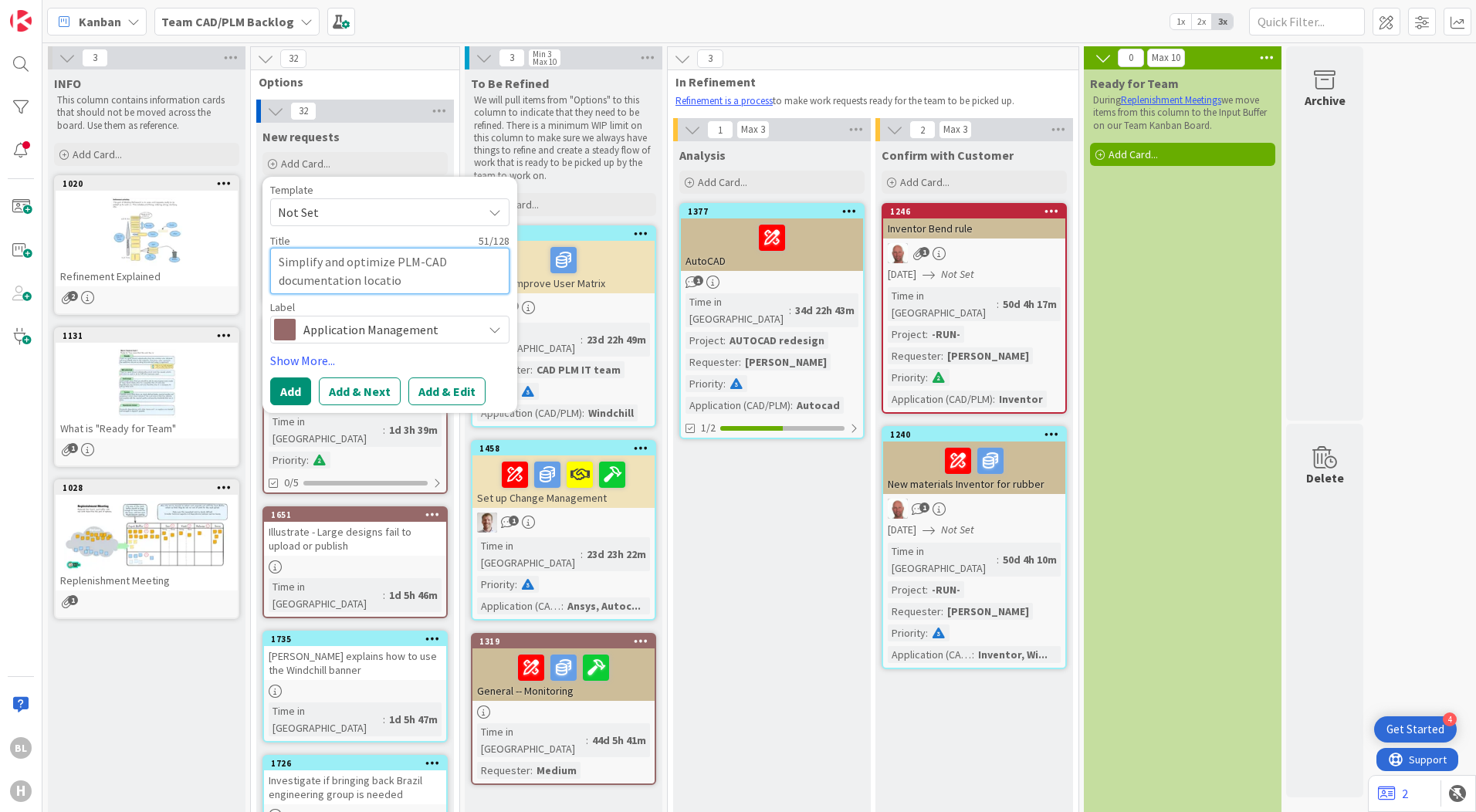
type textarea "Simplify and optimize PLM-CAD documentation location"
type textarea "x"
type textarea "Simplify and optimize PLM-CAD documentation locations"
type textarea "x"
type textarea "Simplify and optimize PLM-CAD documentation locations"
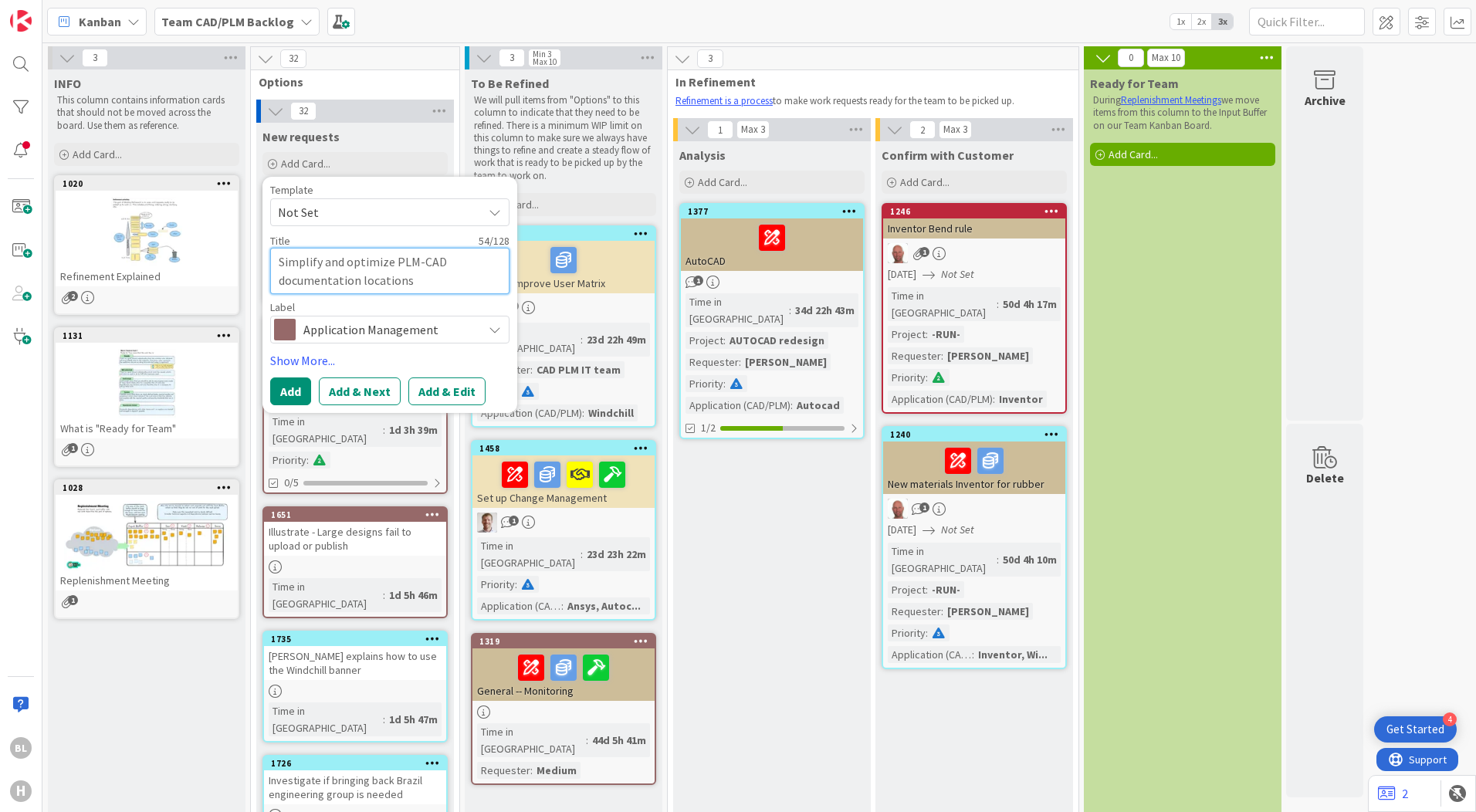
type textarea "x"
type textarea "Simplify and optimize PLM-CAD documentation locations a"
type textarea "x"
type textarea "Simplify and optimize PLM-CAD documentation locations an"
type textarea "x"
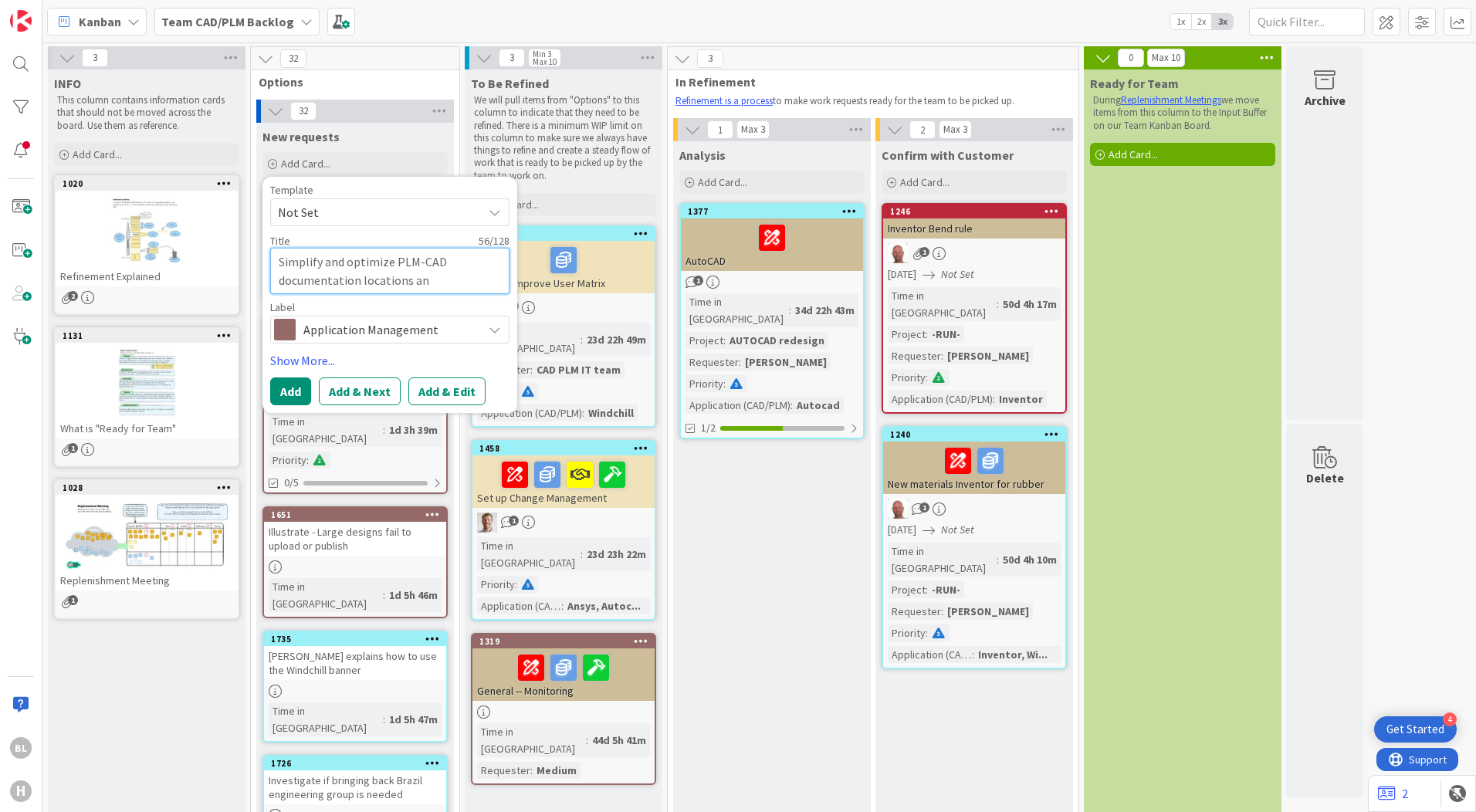
type textarea "Simplify and optimize PLM-CAD documentation locations and"
type textarea "x"
type textarea "Simplify and optimize PLM-CAD documentation locations and"
type textarea "x"
type textarea "Simplify and optimize PLM-CAD documentation locations and c"
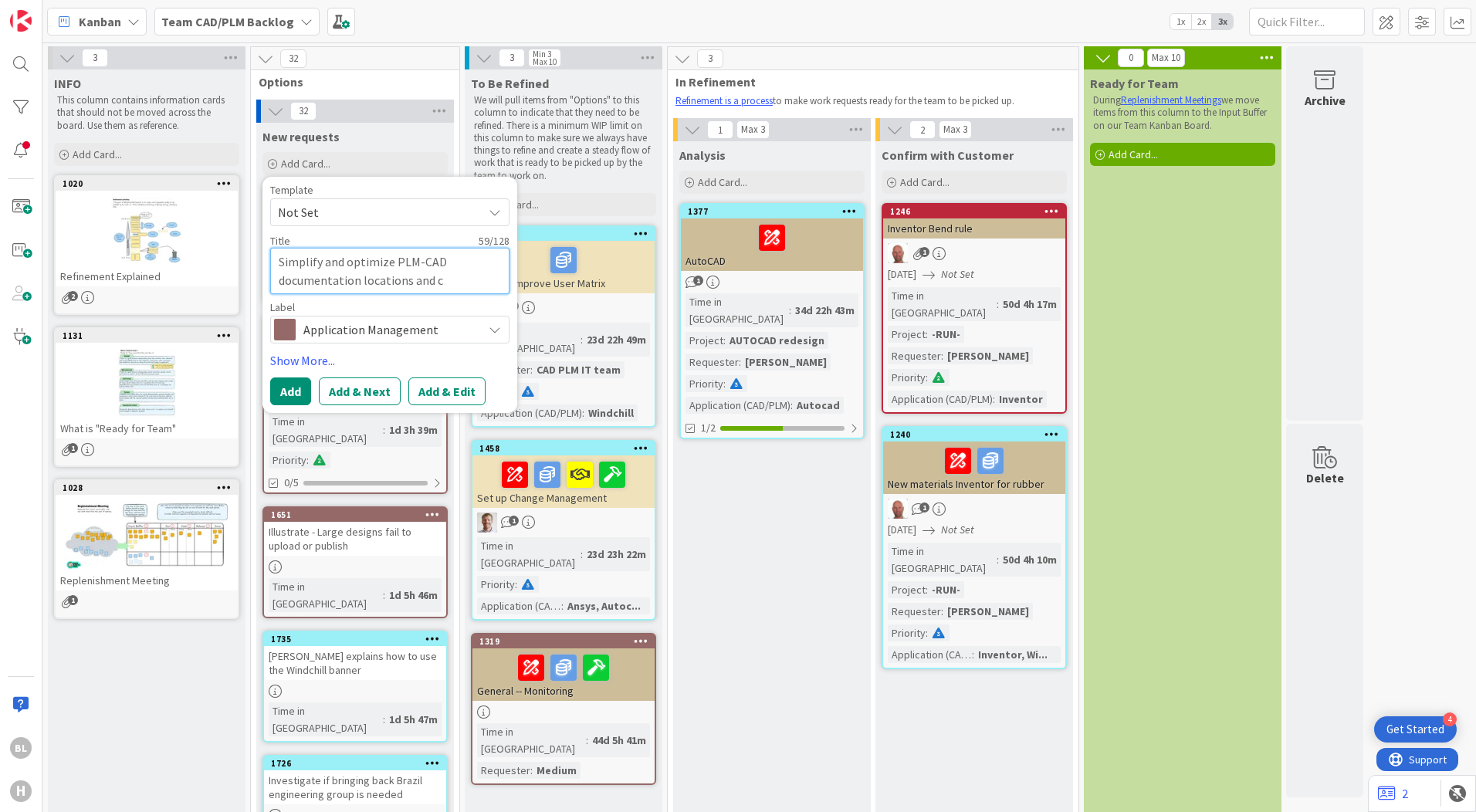
type textarea "x"
type textarea "Simplify and optimize PLM-CAD documentation locations and co"
type textarea "x"
type textarea "Simplify and optimize PLM-CAD documentation locations and con"
type textarea "x"
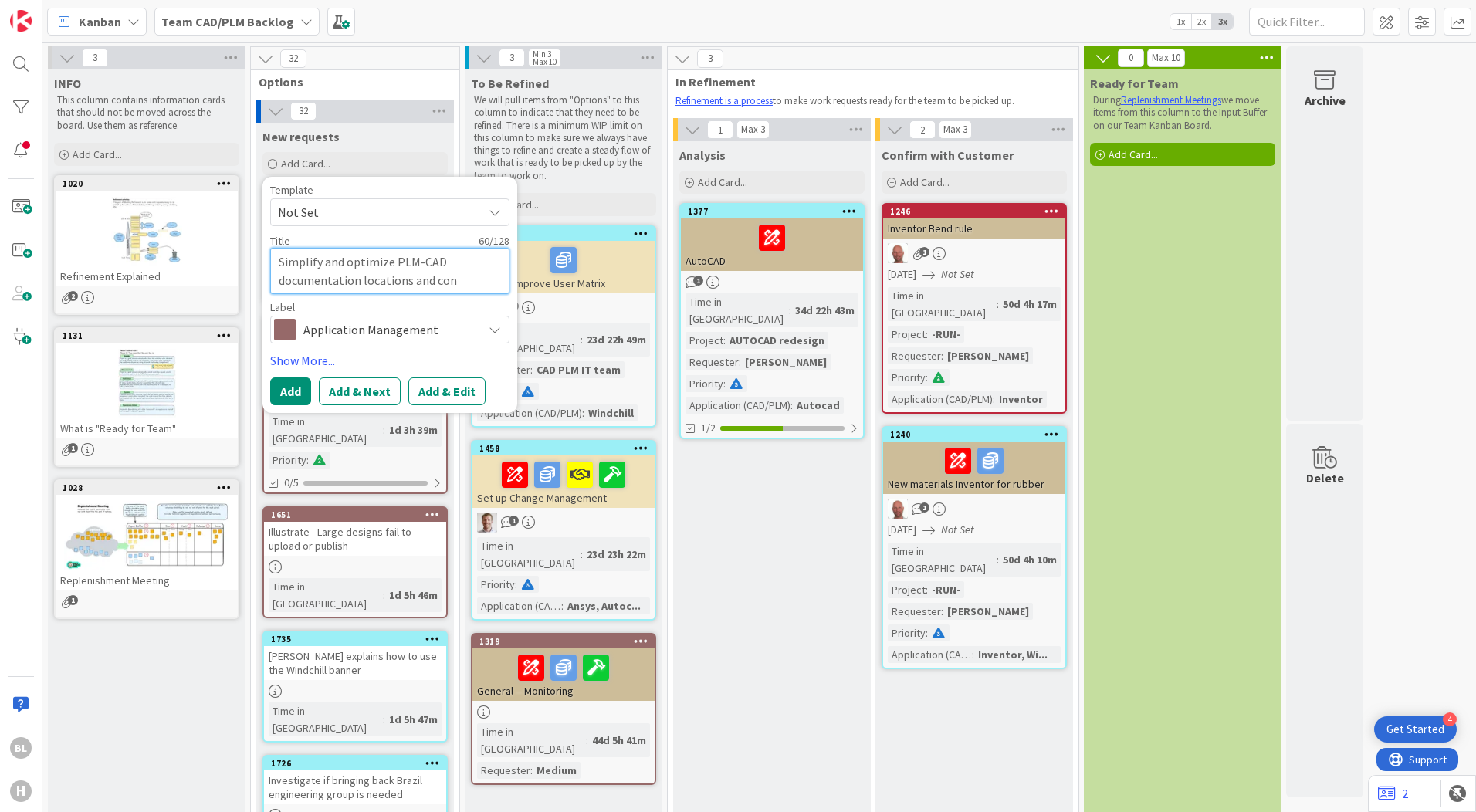
type textarea "Simplify and optimize PLM-CAD documentation locations and cont"
type textarea "x"
type textarea "Simplify and optimize PLM-CAD documentation locations and [PERSON_NAME]"
type textarea "x"
type textarea "Simplify and optimize PLM-CAD documentation locations and conten"
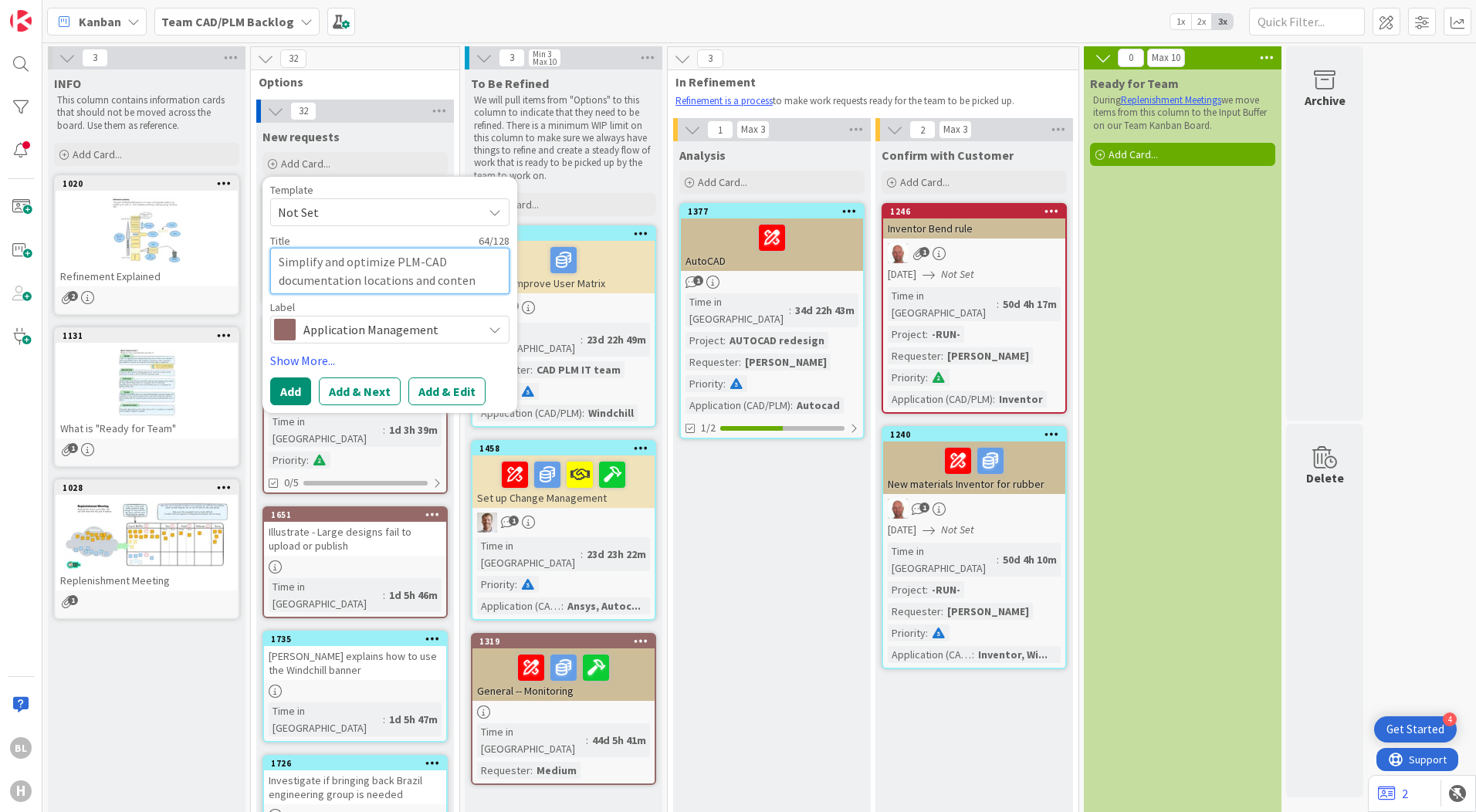
type textarea "x"
type textarea "Simplify and optimize PLM-CAD documentation locations and content"
click at [481, 324] on div "Application Management" at bounding box center [389, 330] width 239 height 28
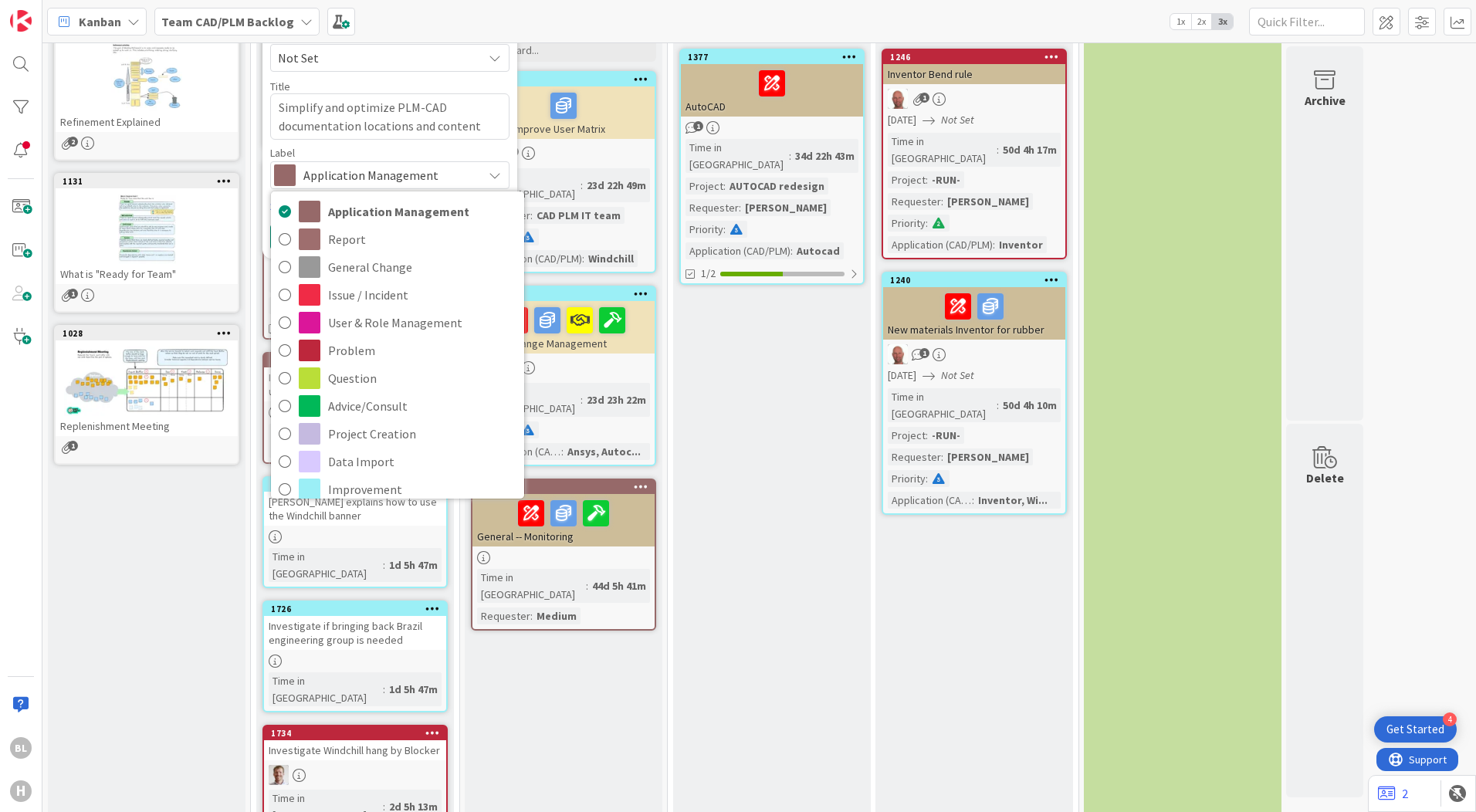
click at [420, 147] on div "Label" at bounding box center [389, 153] width 239 height 11
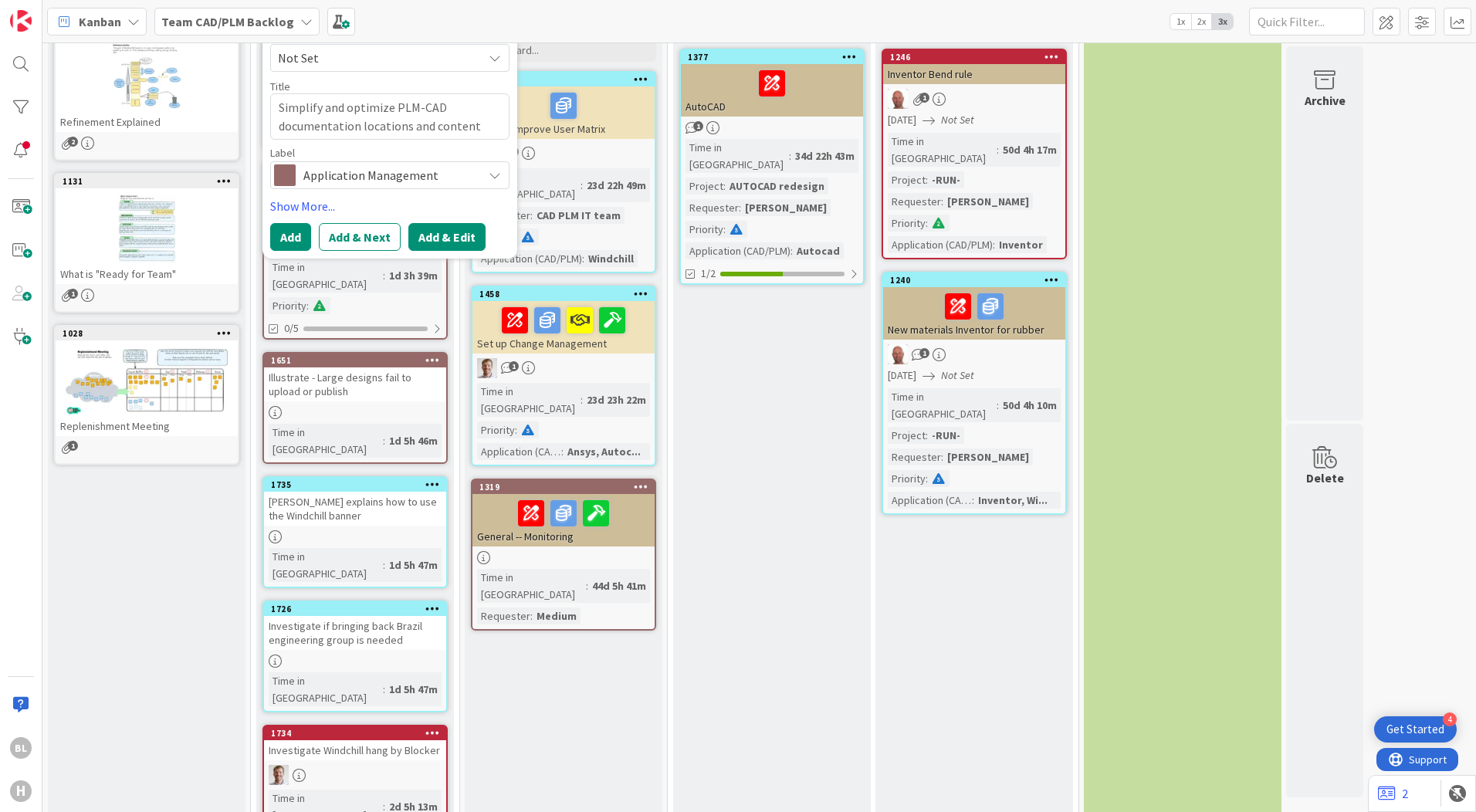
click at [457, 234] on button "Add & Edit" at bounding box center [447, 237] width 77 height 28
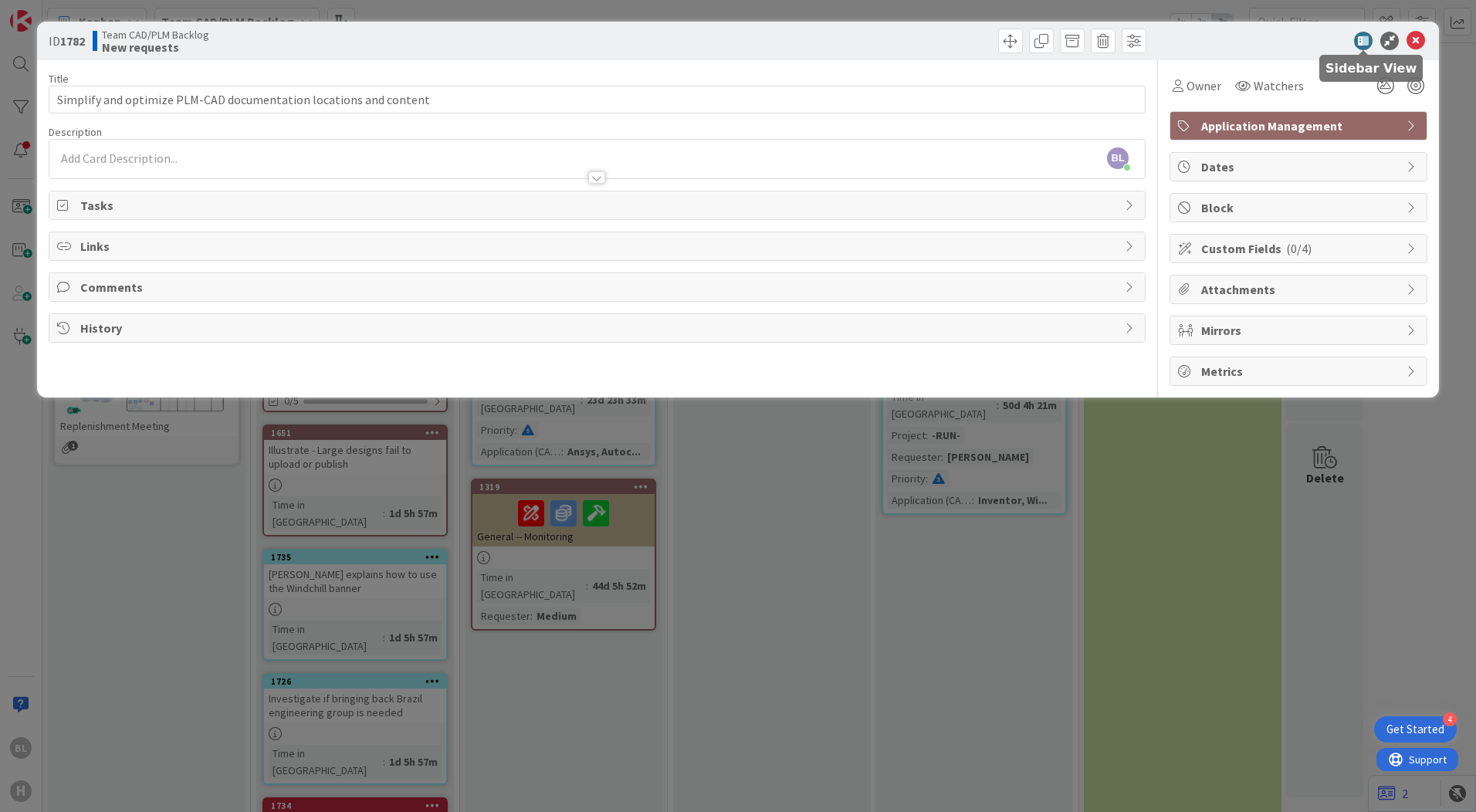
click at [1361, 43] on icon at bounding box center [1363, 41] width 19 height 19
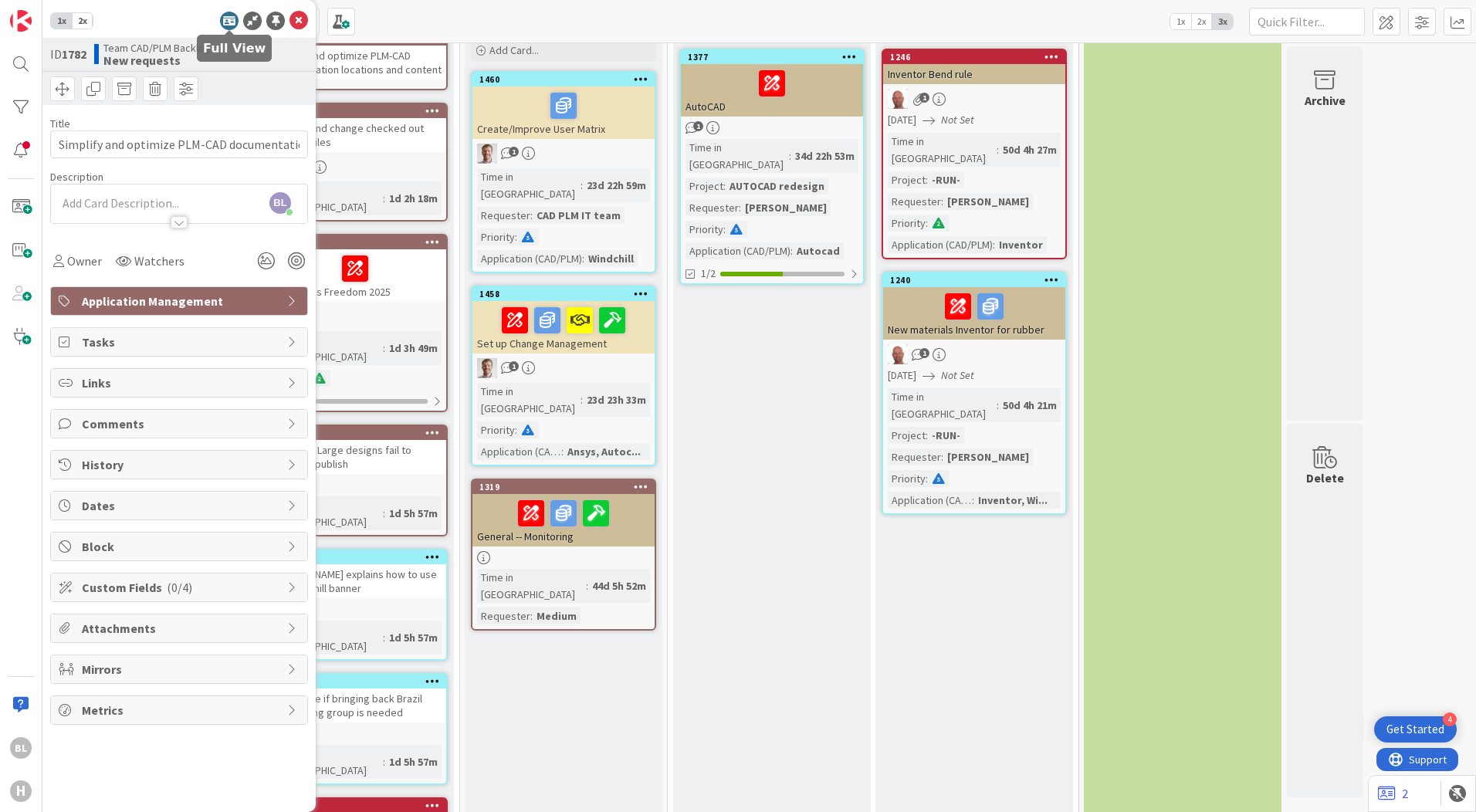
click at [229, 20] on icon at bounding box center [230, 21] width 19 height 19
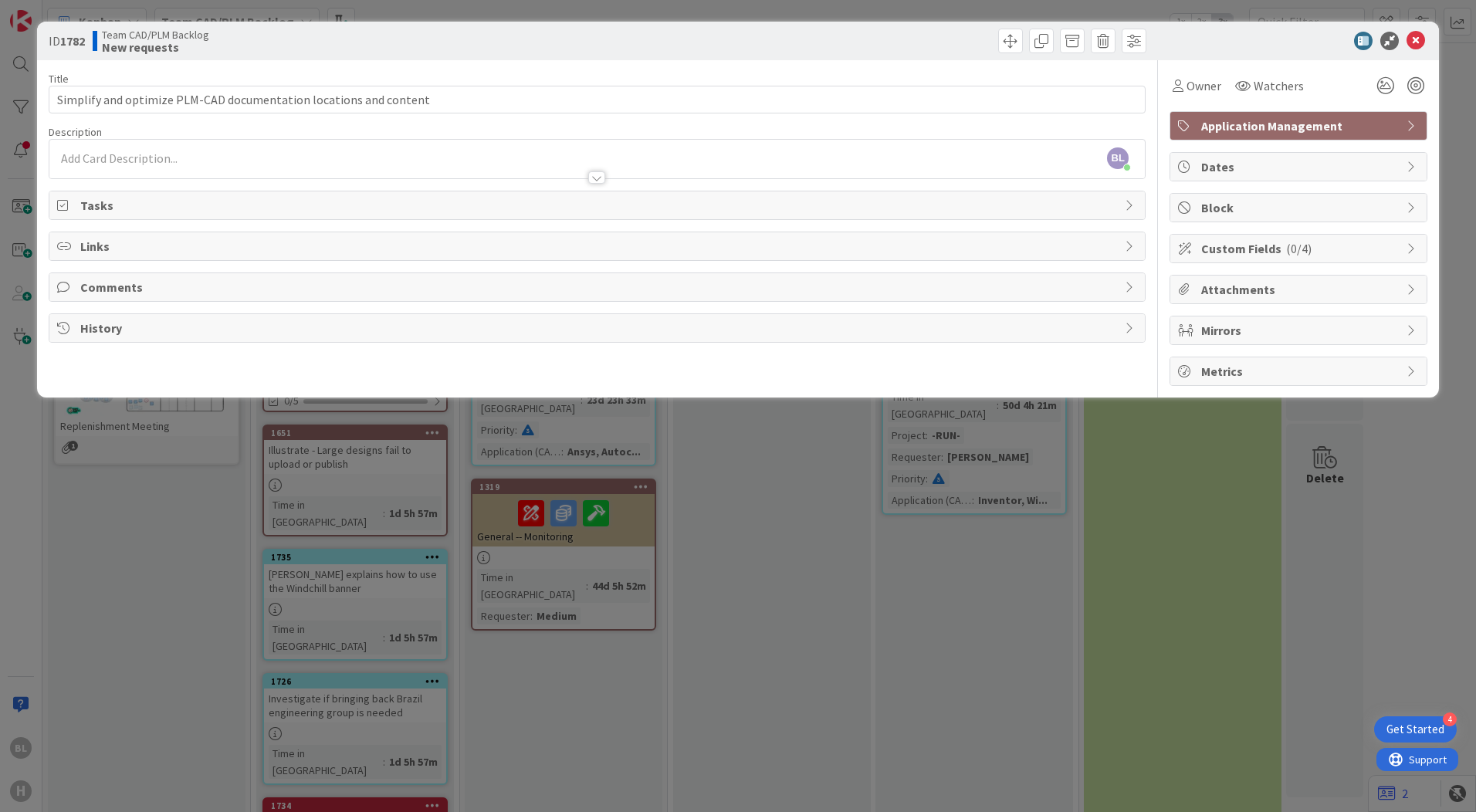
click at [175, 159] on div "BL [PERSON_NAME] just joined" at bounding box center [596, 159] width 1095 height 39
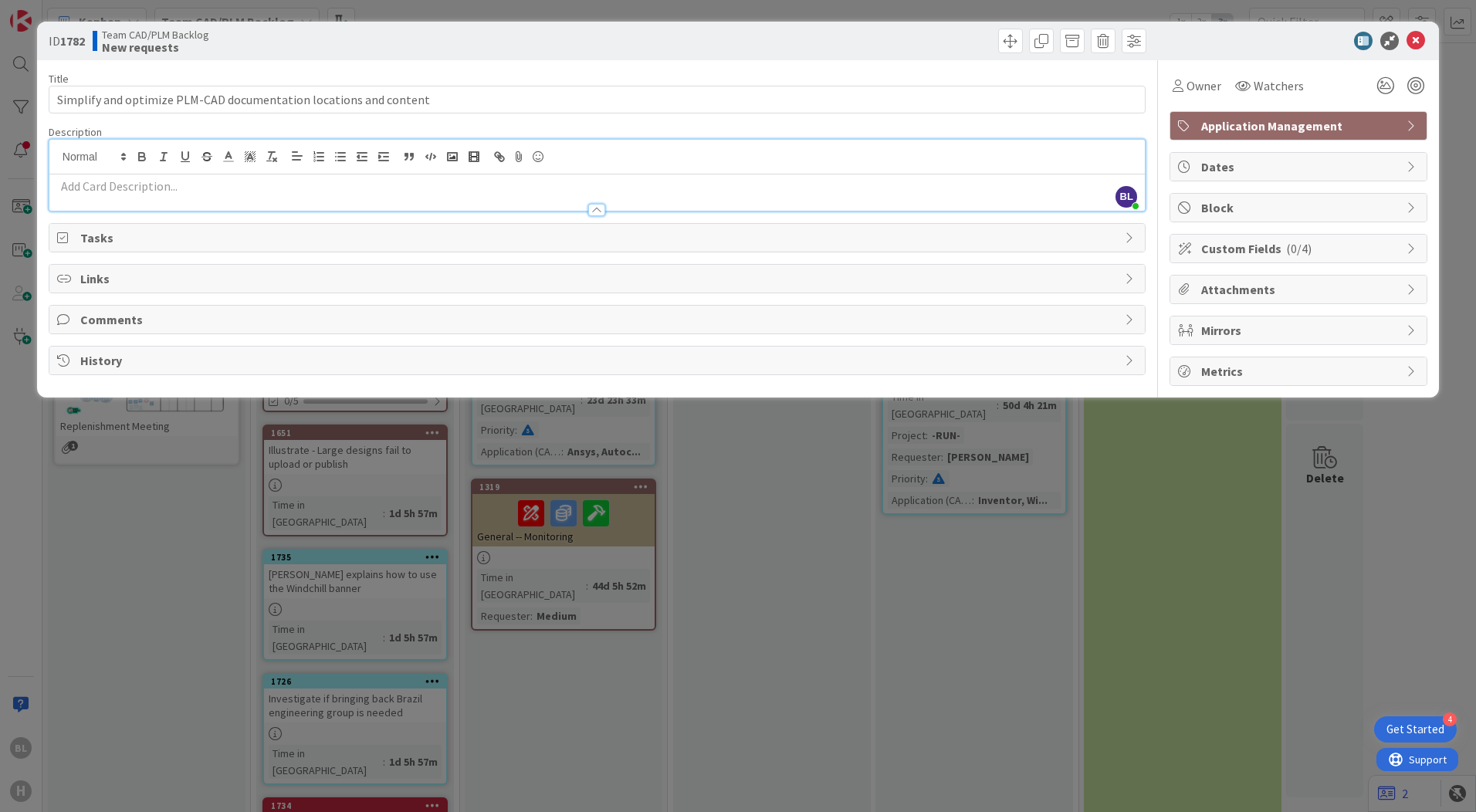
click at [165, 191] on p at bounding box center [596, 186] width 1080 height 18
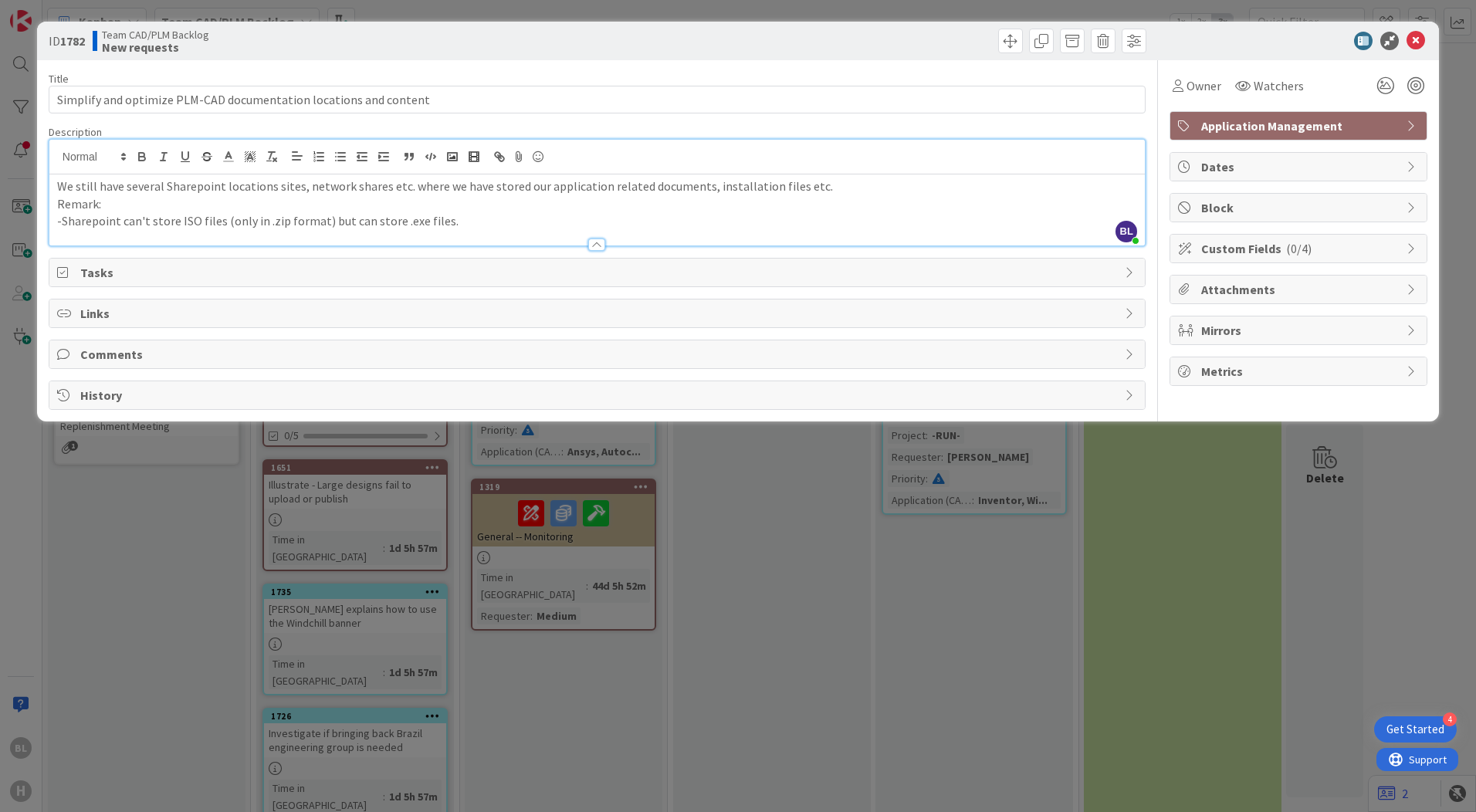
click at [838, 192] on p "We still have several Sharepoint locations sites, network shares etc. where we …" at bounding box center [596, 186] width 1080 height 18
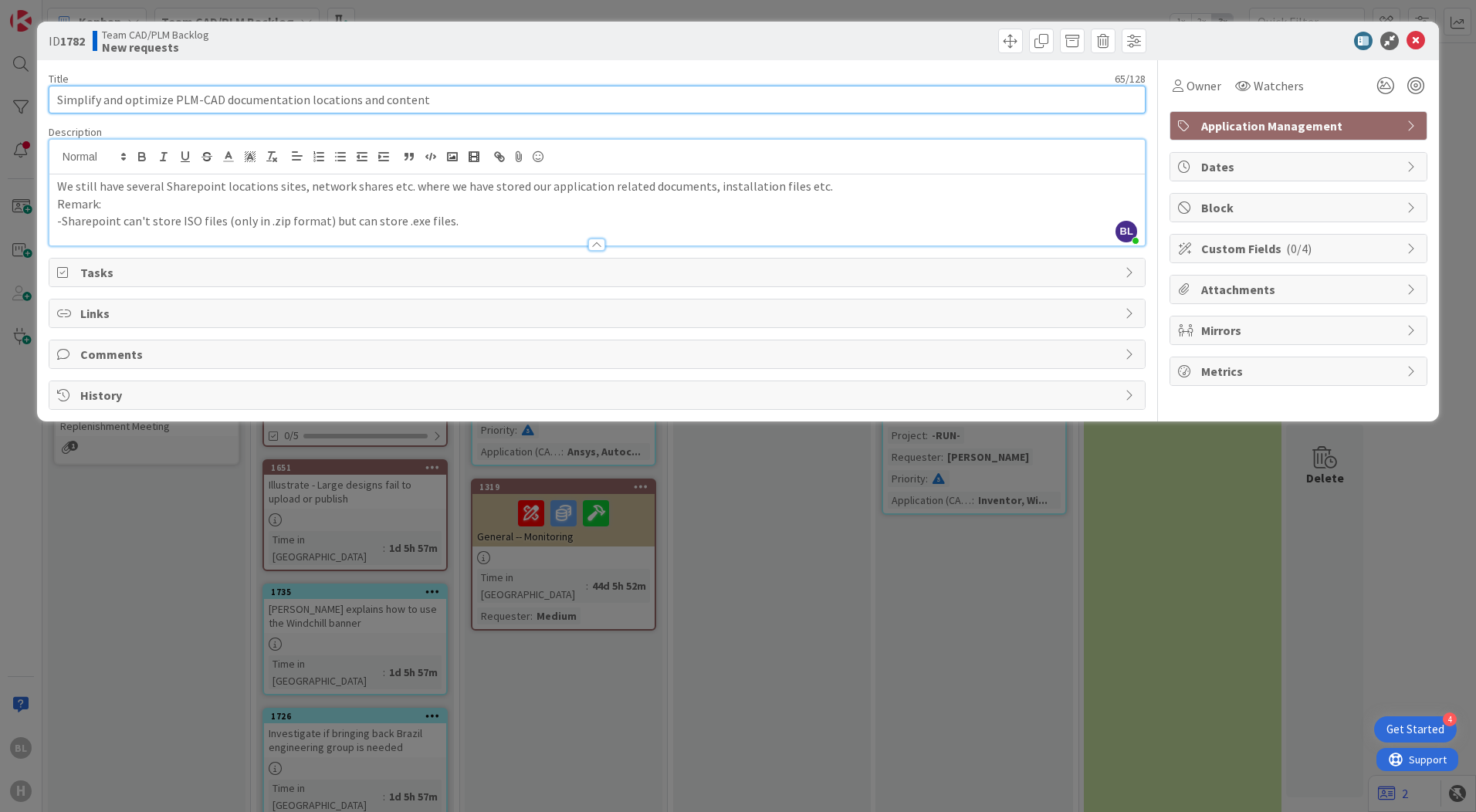
drag, startPoint x: 445, startPoint y: 101, endPoint x: 39, endPoint y: 105, distance: 406.0
click at [39, 105] on div "ID 1782 Team CAD/PLM Backlog New requests Title 65 / 128 Simplify and optimize …" at bounding box center [738, 222] width 1402 height 400
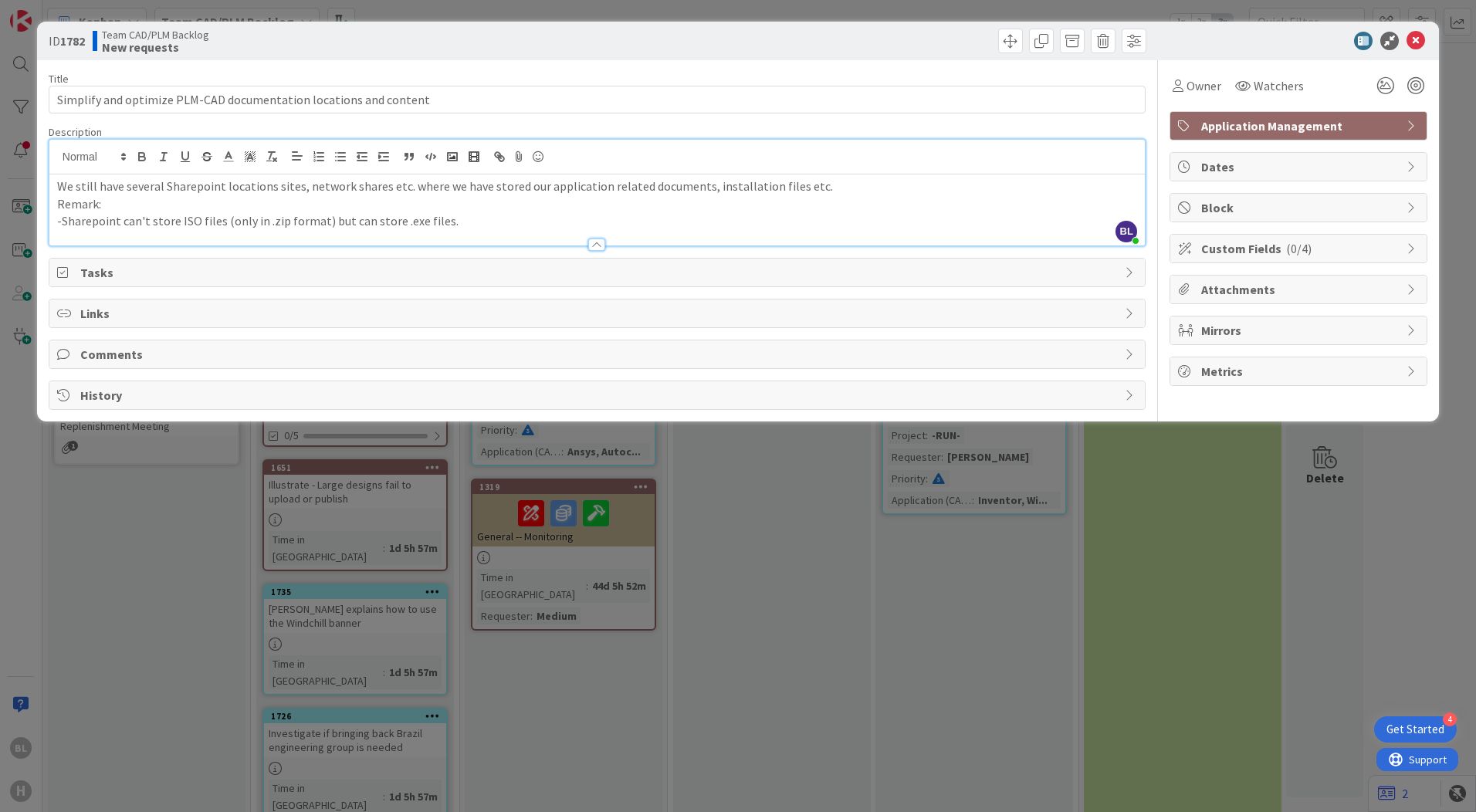
click at [847, 181] on p "We still have several Sharepoint locations sites, network shares etc. where we …" at bounding box center [596, 186] width 1080 height 18
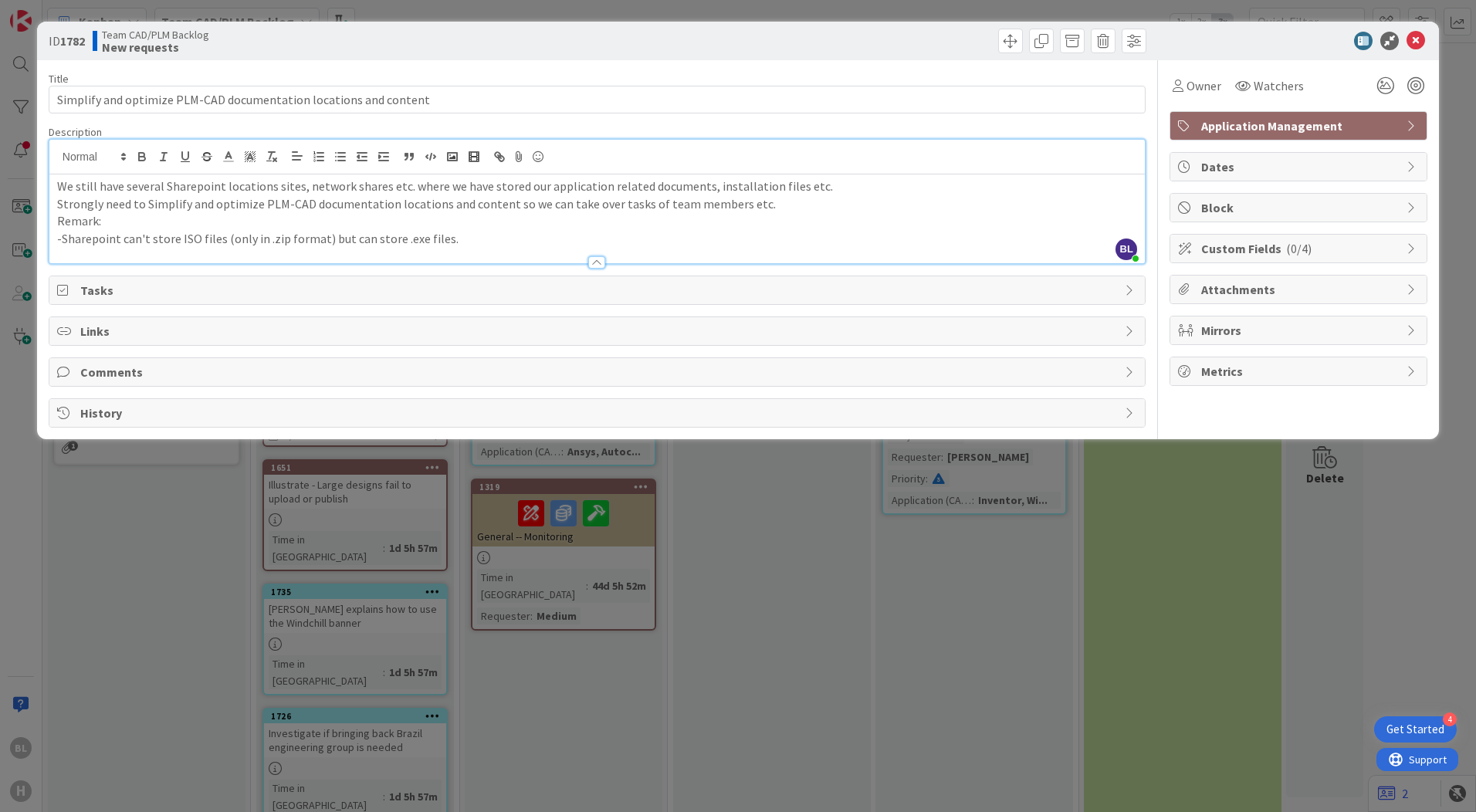
click at [536, 67] on div "Title 65 / 128 Simplify and optimize PLM-CAD documentation locations and conten…" at bounding box center [596, 244] width 1097 height 367
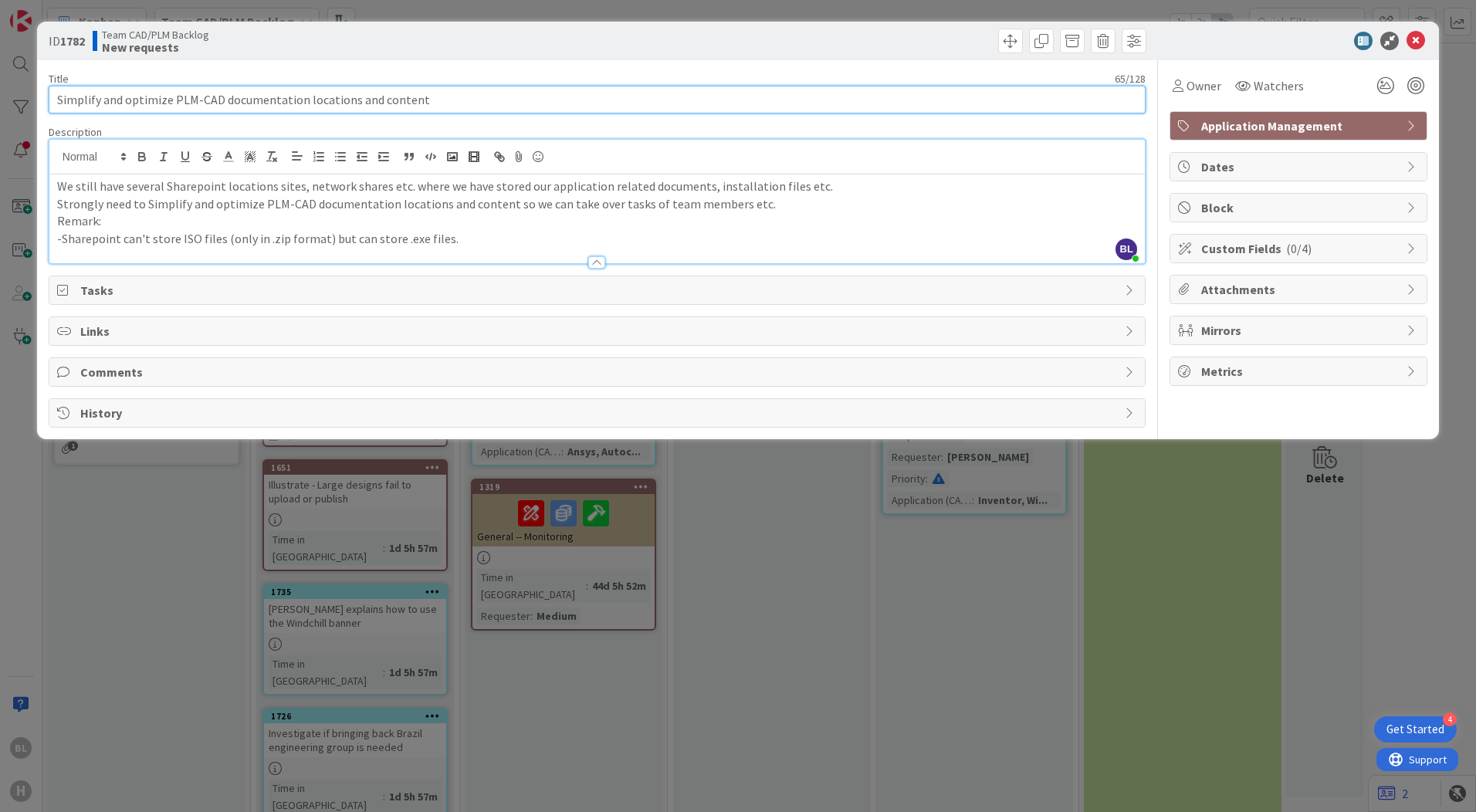
click at [519, 96] on input "Simplify and optimize PLM-CAD documentation locations and content" at bounding box center [596, 100] width 1097 height 28
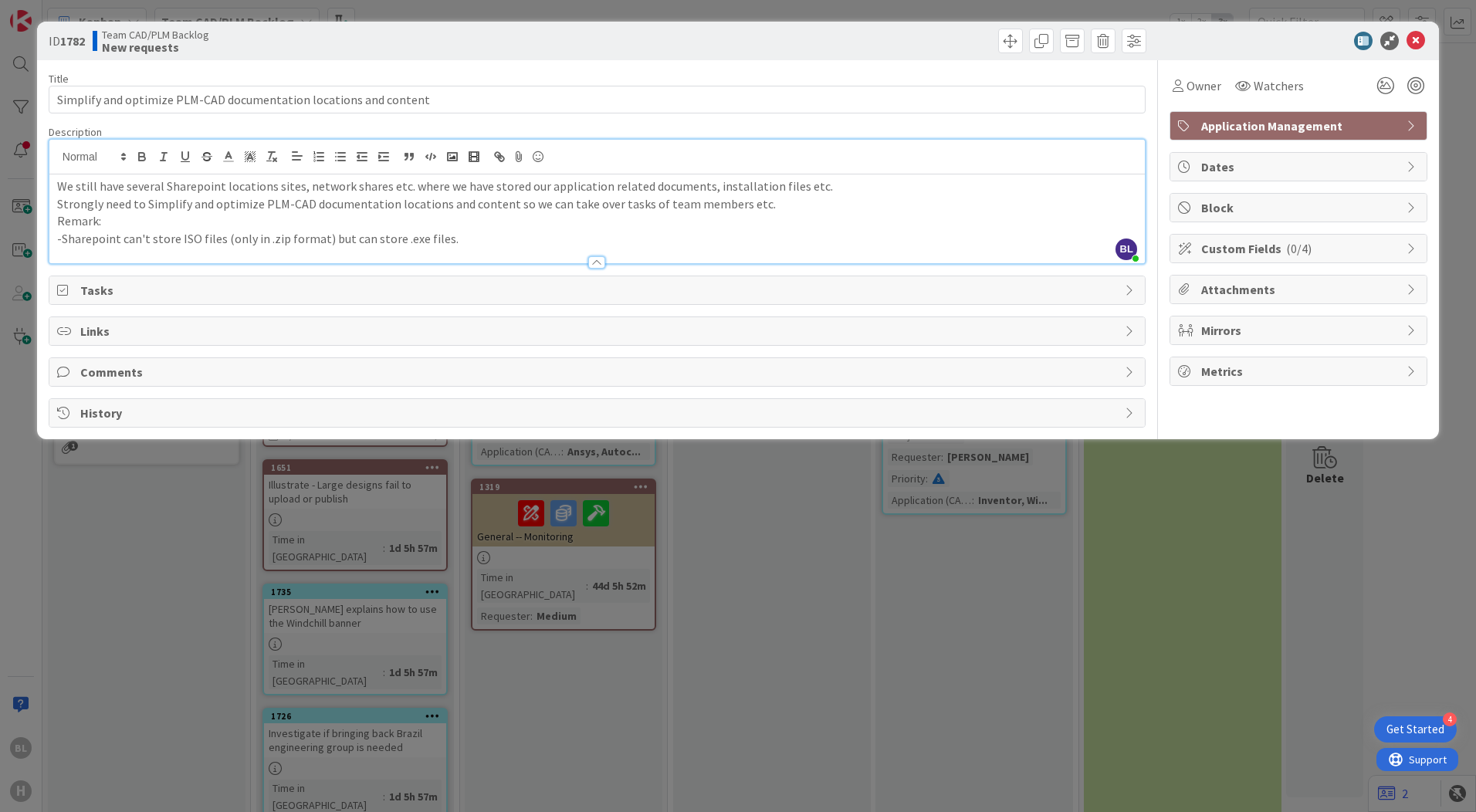
click at [100, 292] on span "Tasks" at bounding box center [599, 290] width 1037 height 19
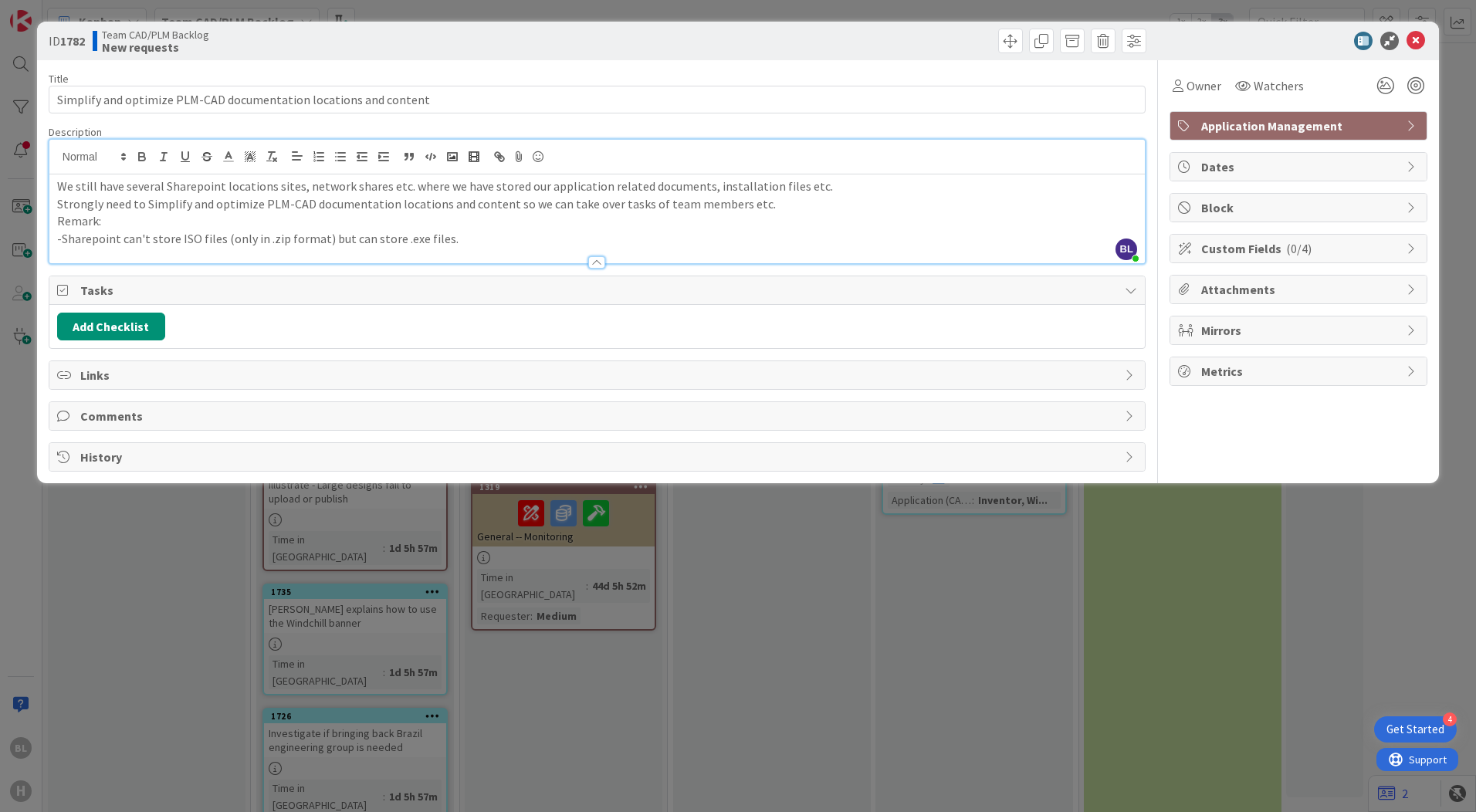
click at [738, 223] on p "Remark:" at bounding box center [596, 221] width 1080 height 18
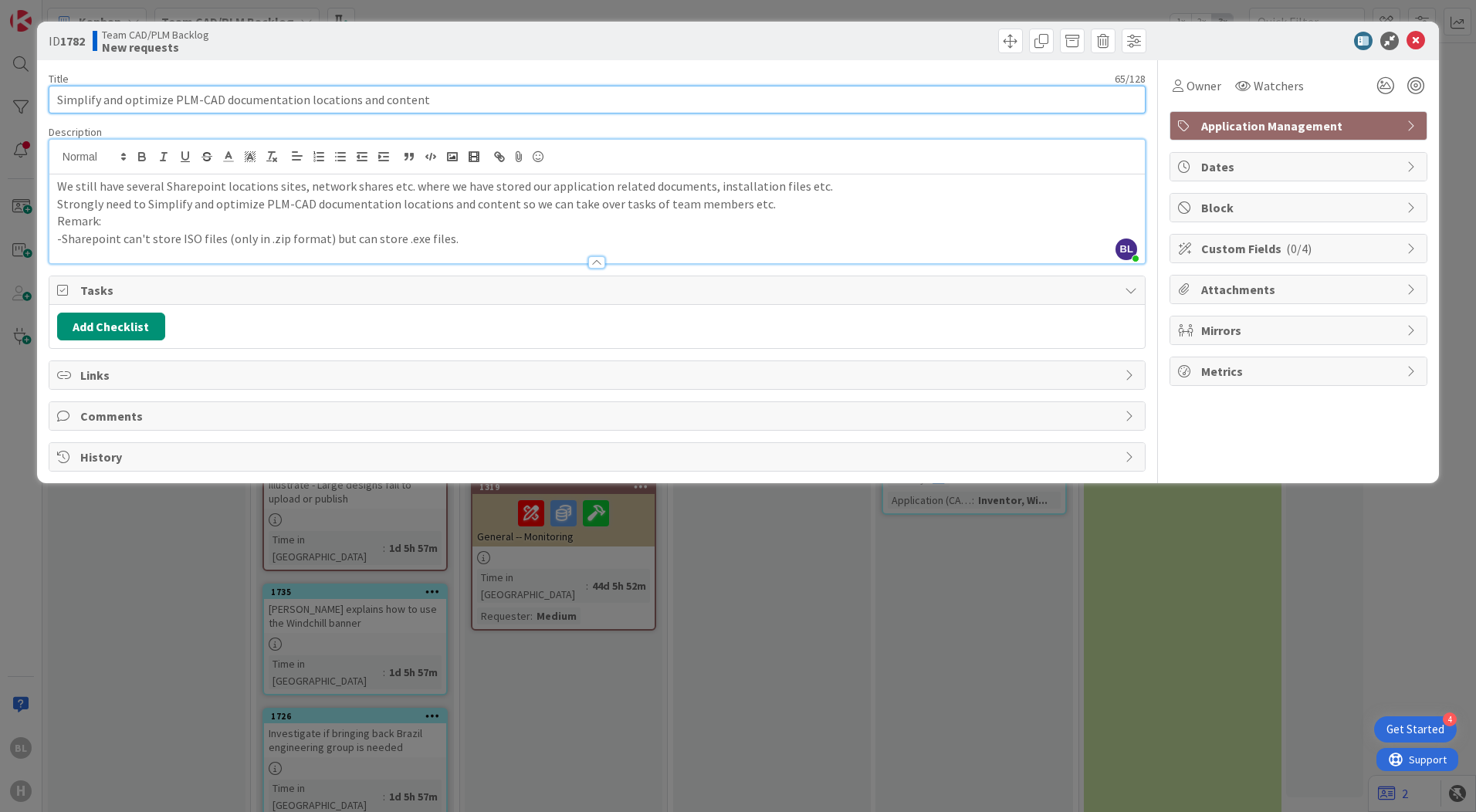
click at [453, 101] on input "Simplify and optimize PLM-CAD documentation locations and content" at bounding box center [596, 100] width 1097 height 28
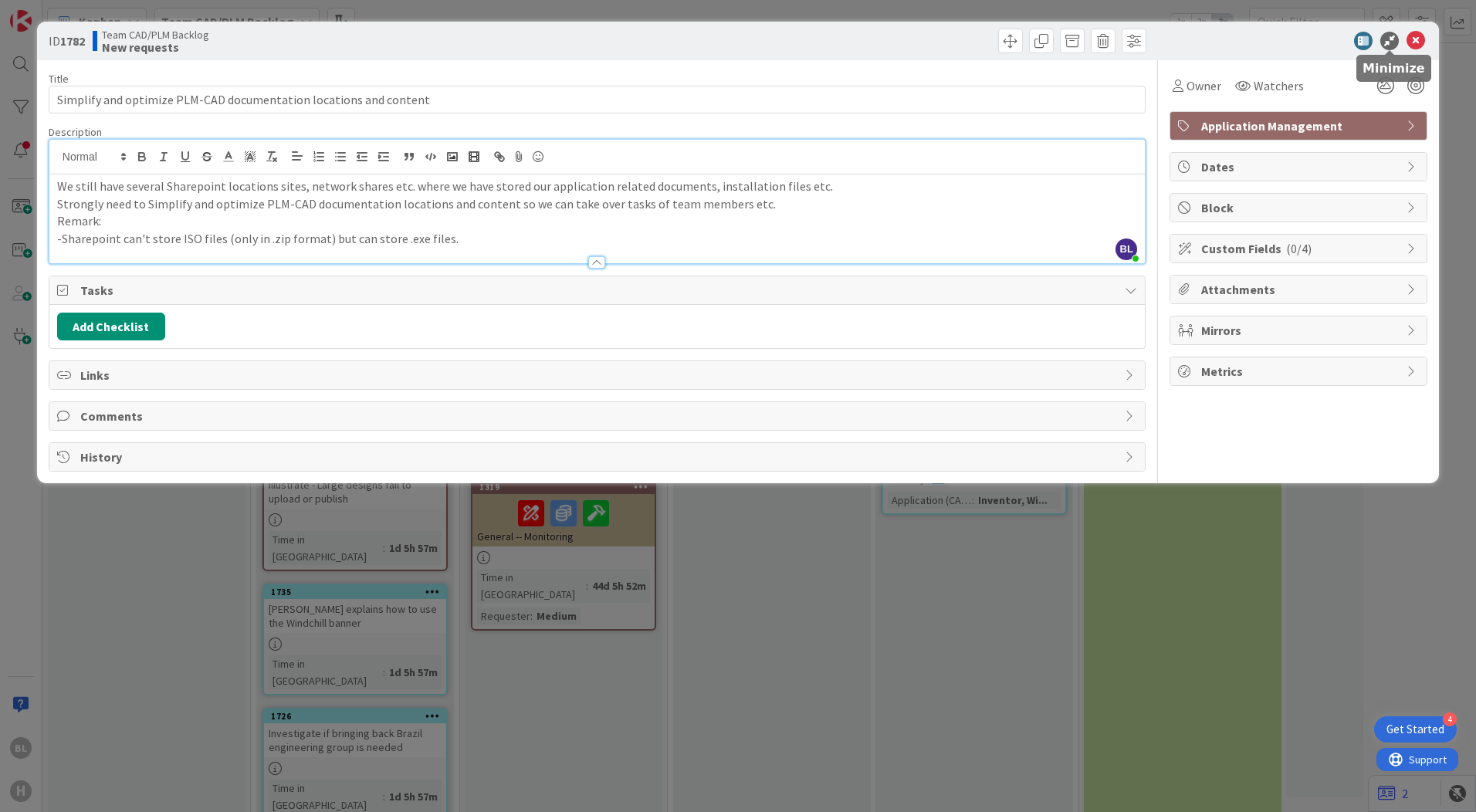
click at [1385, 40] on icon at bounding box center [1390, 41] width 19 height 19
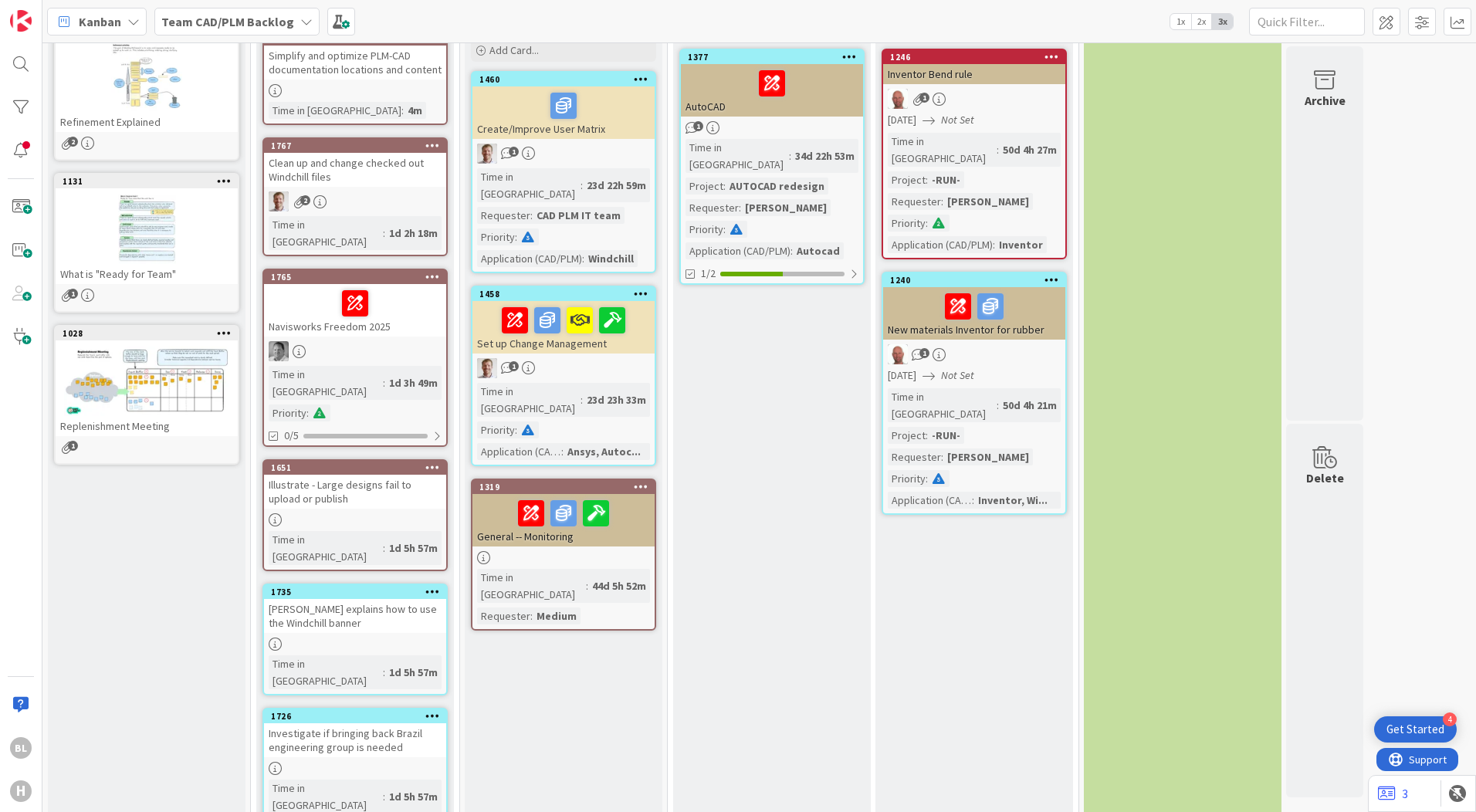
click at [344, 90] on div at bounding box center [355, 90] width 182 height 13
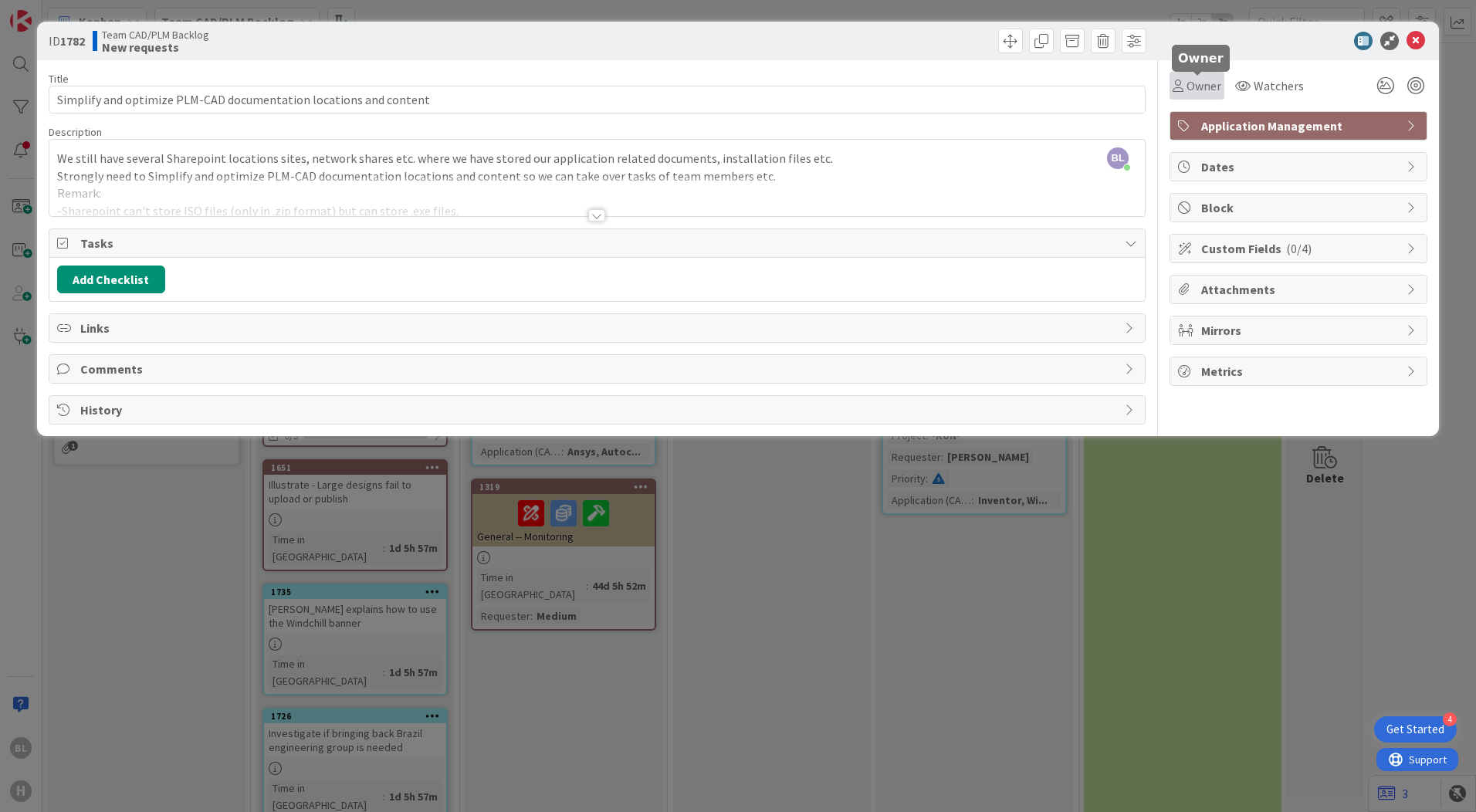
click at [1202, 86] on span "Owner" at bounding box center [1204, 86] width 35 height 19
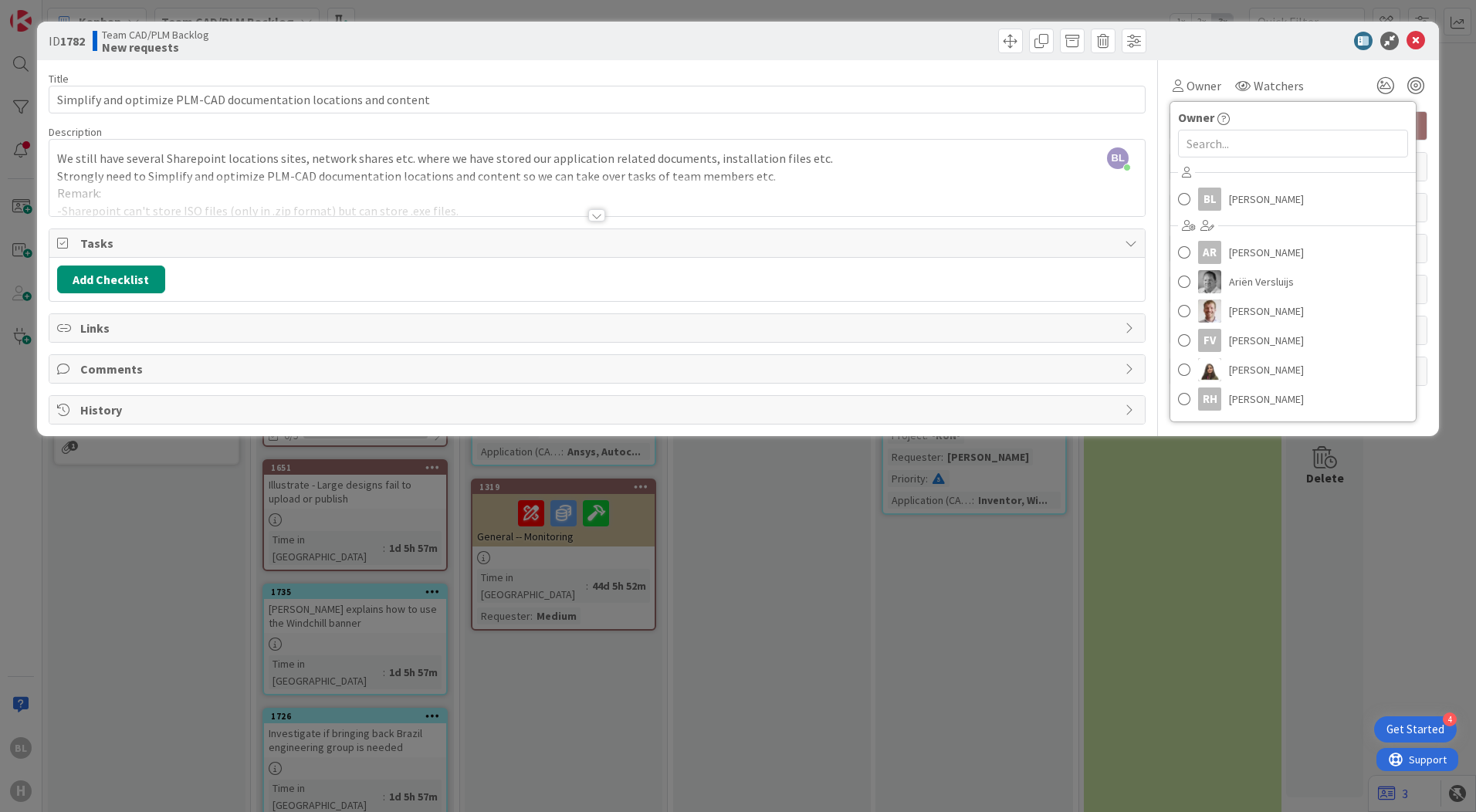
click at [999, 71] on div "Title 65 / 128 Simplify and optimize PLM-CAD documentation locations and conten…" at bounding box center [596, 242] width 1097 height 364
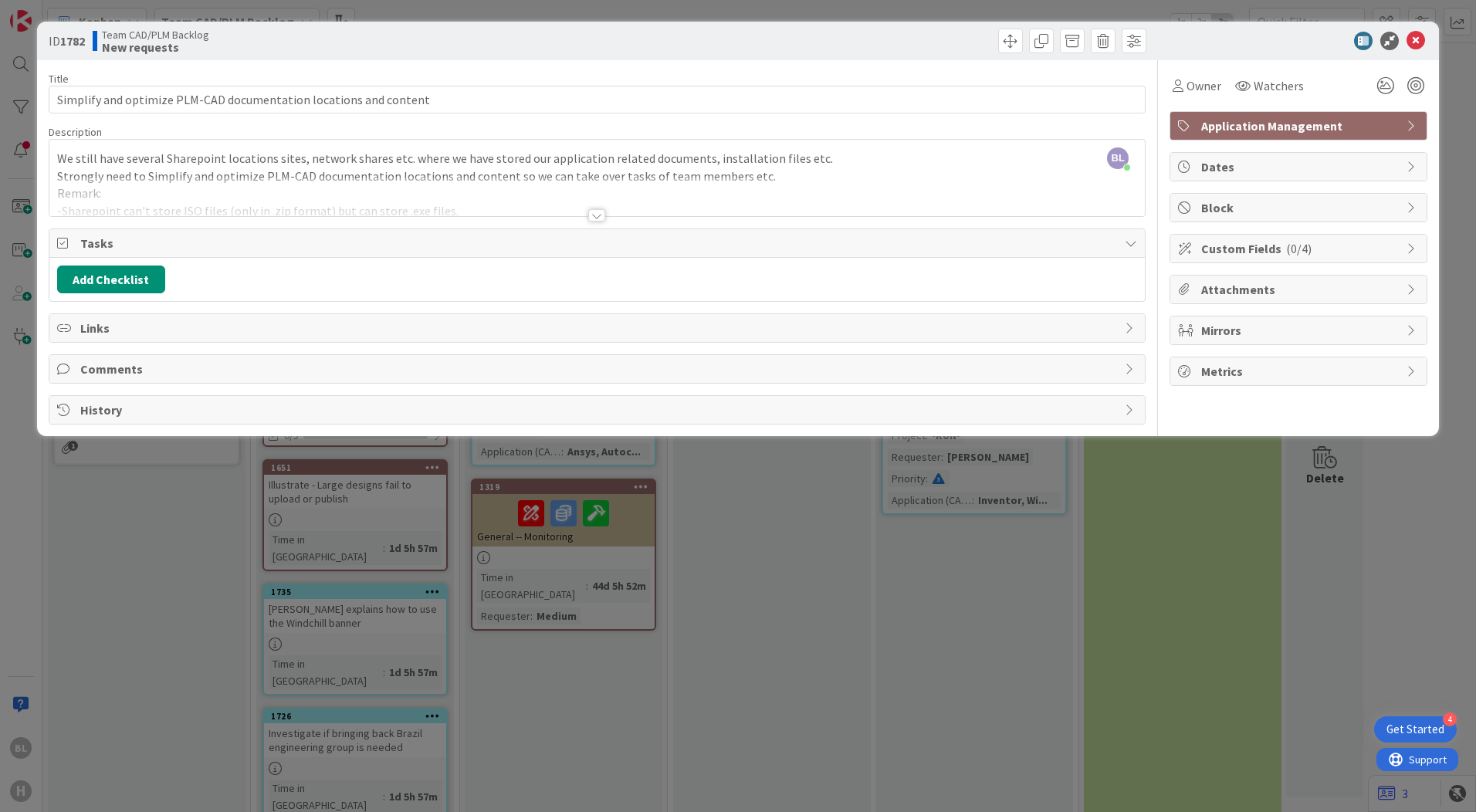
click at [819, 564] on div "ID 1782 Team CAD/PLM Backlog New requests Title 65 / 128 Simplify and optimize …" at bounding box center [738, 406] width 1476 height 812
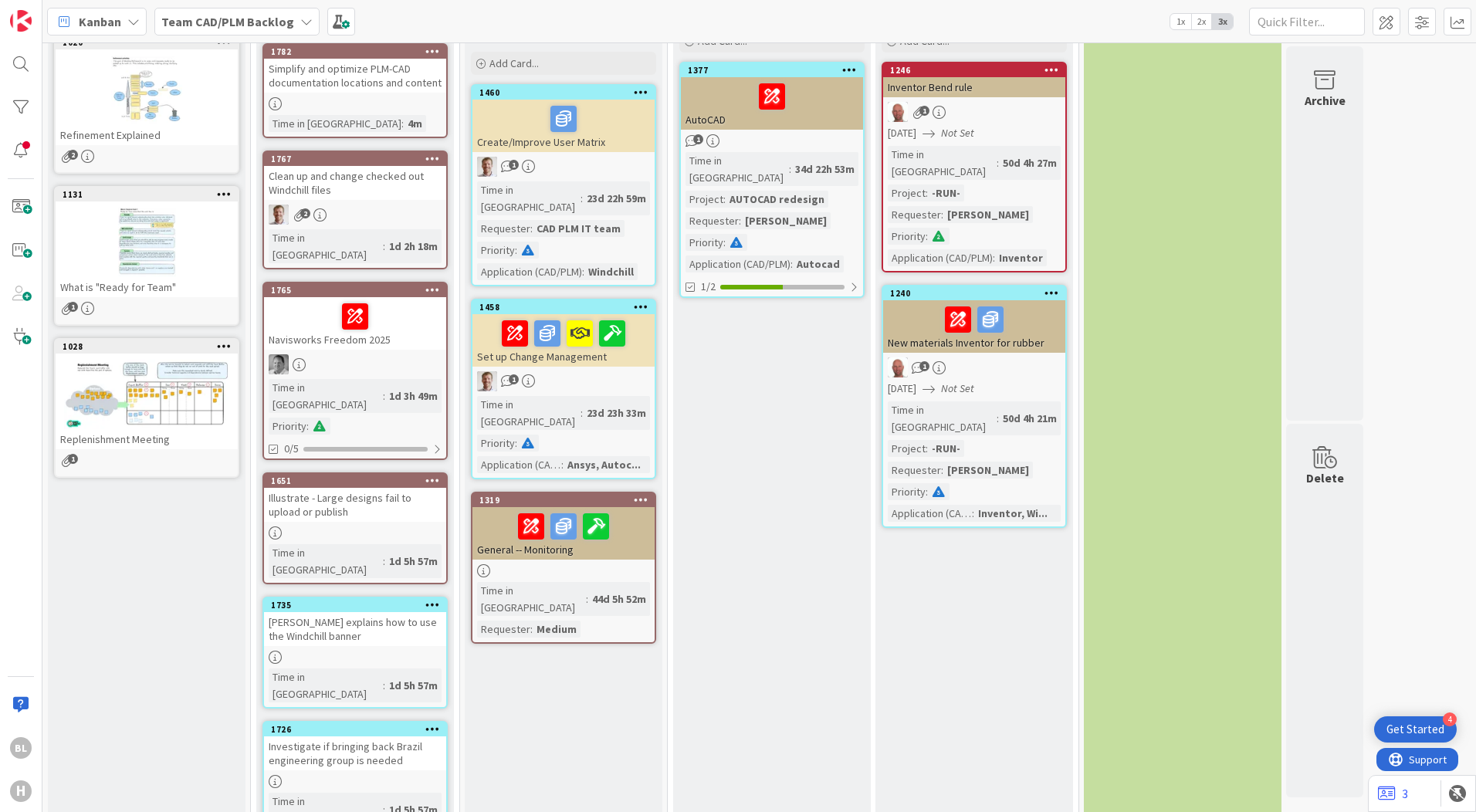
click at [252, 22] on b "Team CAD/PLM Backlog" at bounding box center [227, 22] width 133 height 16
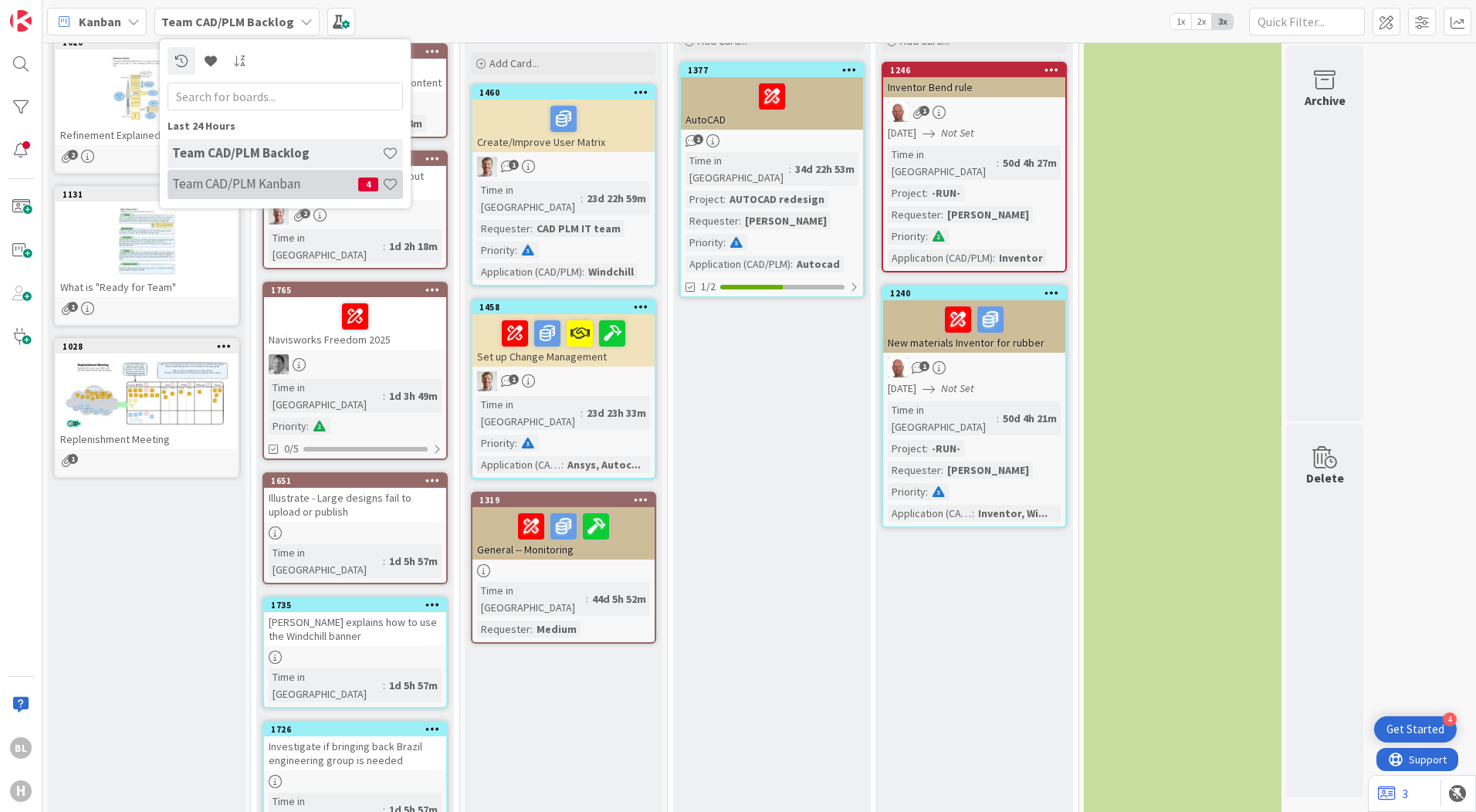
click at [237, 178] on h4 "Team CAD/PLM Kanban" at bounding box center [265, 184] width 186 height 16
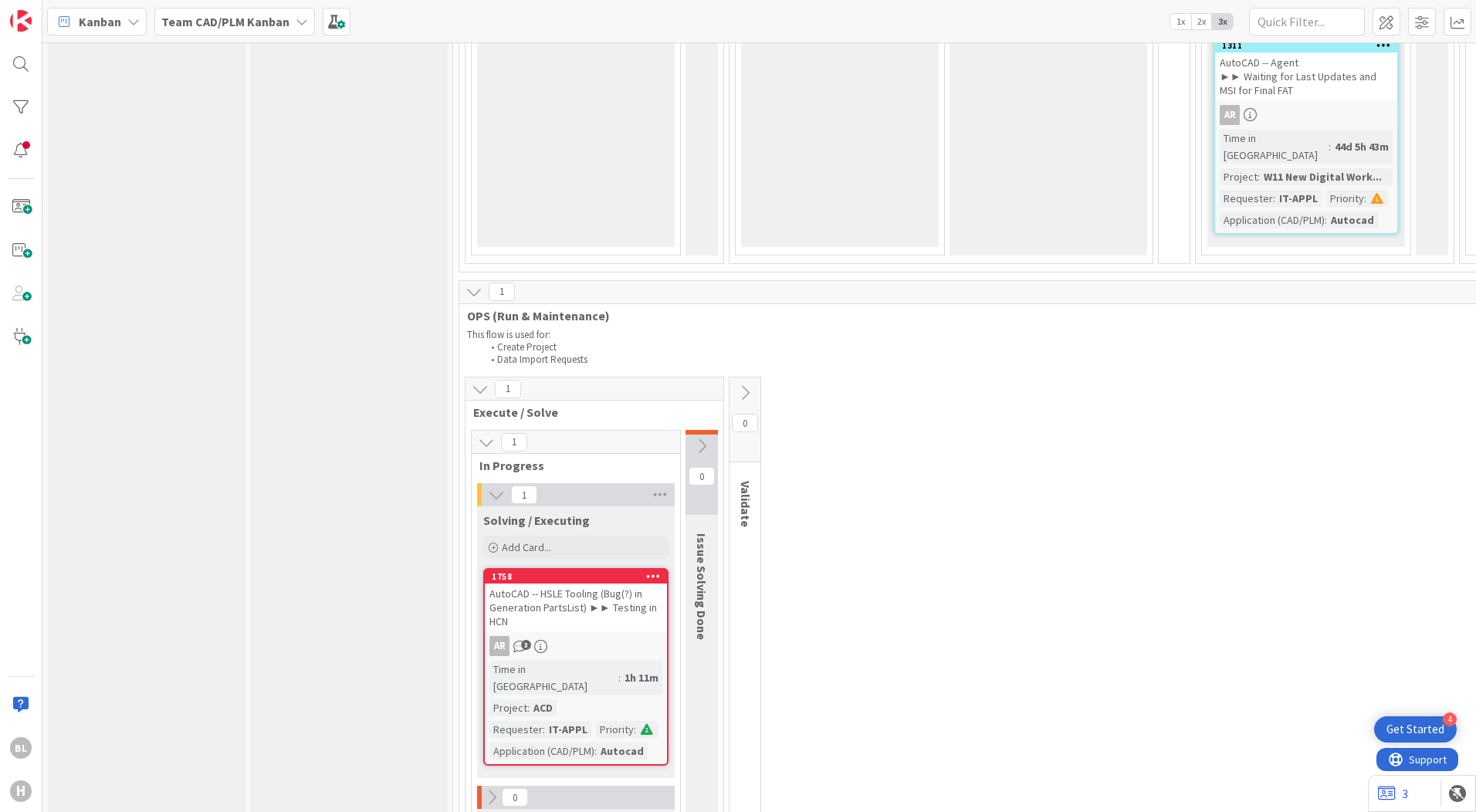
scroll to position [3633, 0]
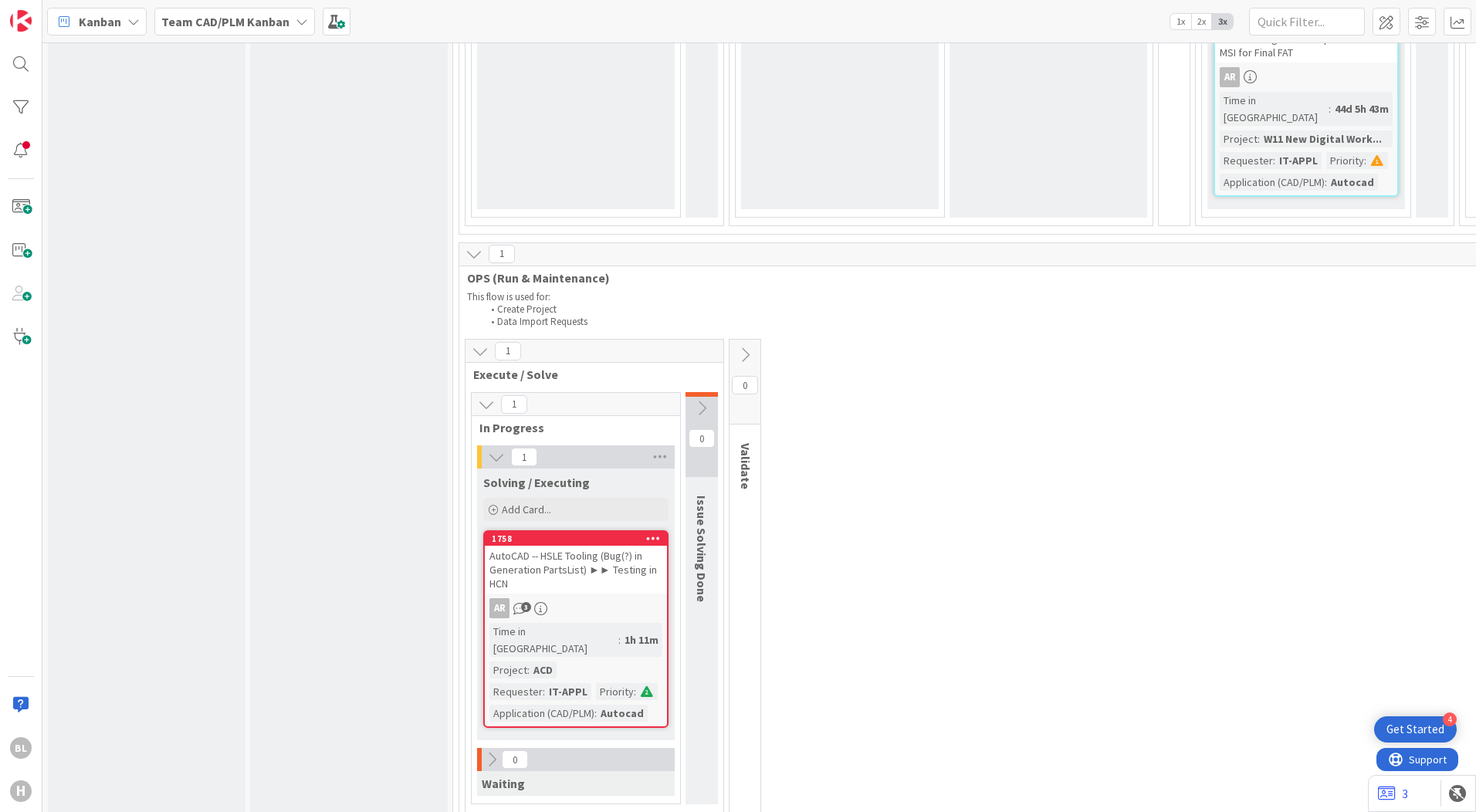
click at [606, 546] on div "AutoCAD -- HSLE Tooling (Bug(?) in Generation PartsList) ►► Testing in HCN" at bounding box center [576, 569] width 182 height 47
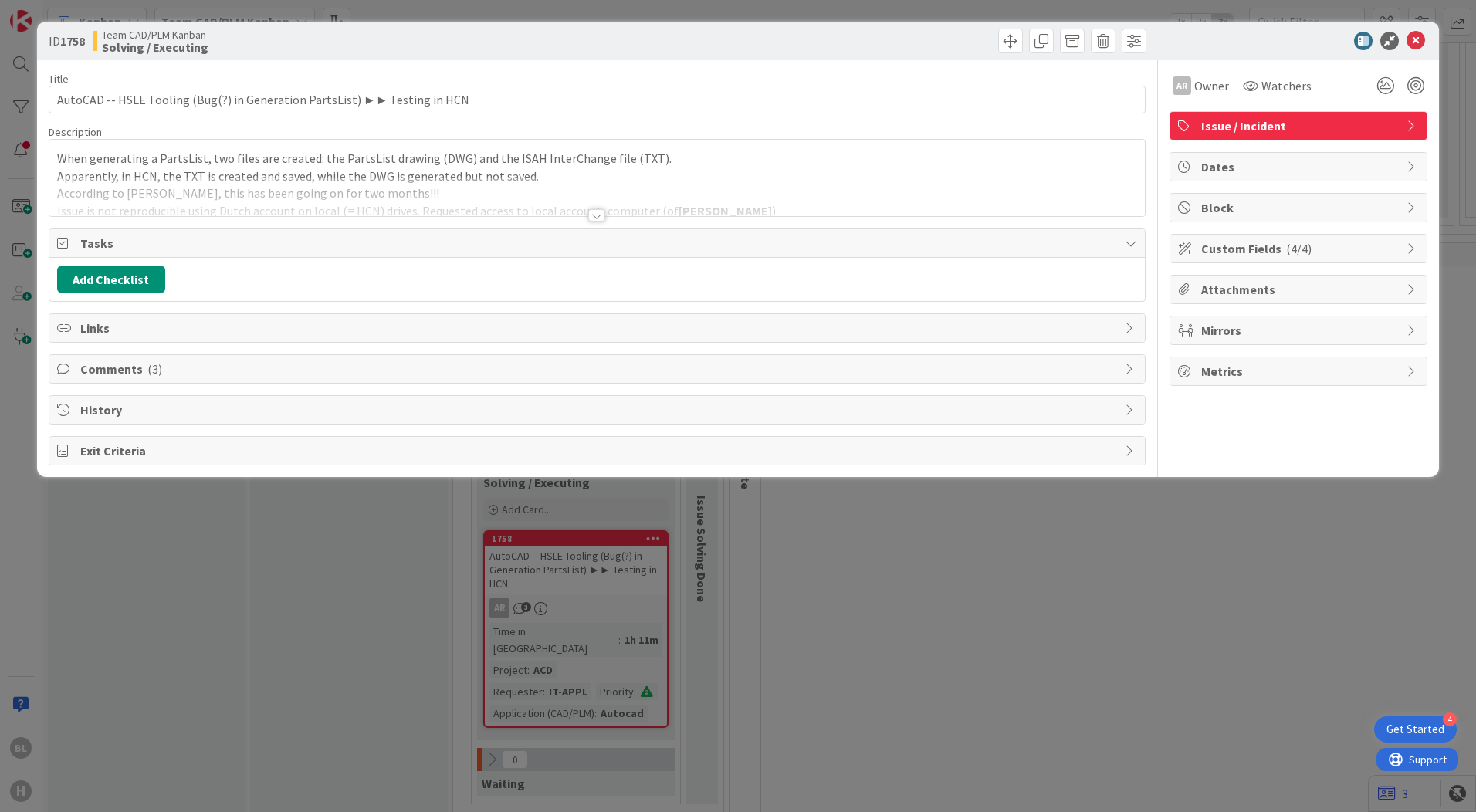
click at [594, 215] on div at bounding box center [597, 216] width 17 height 12
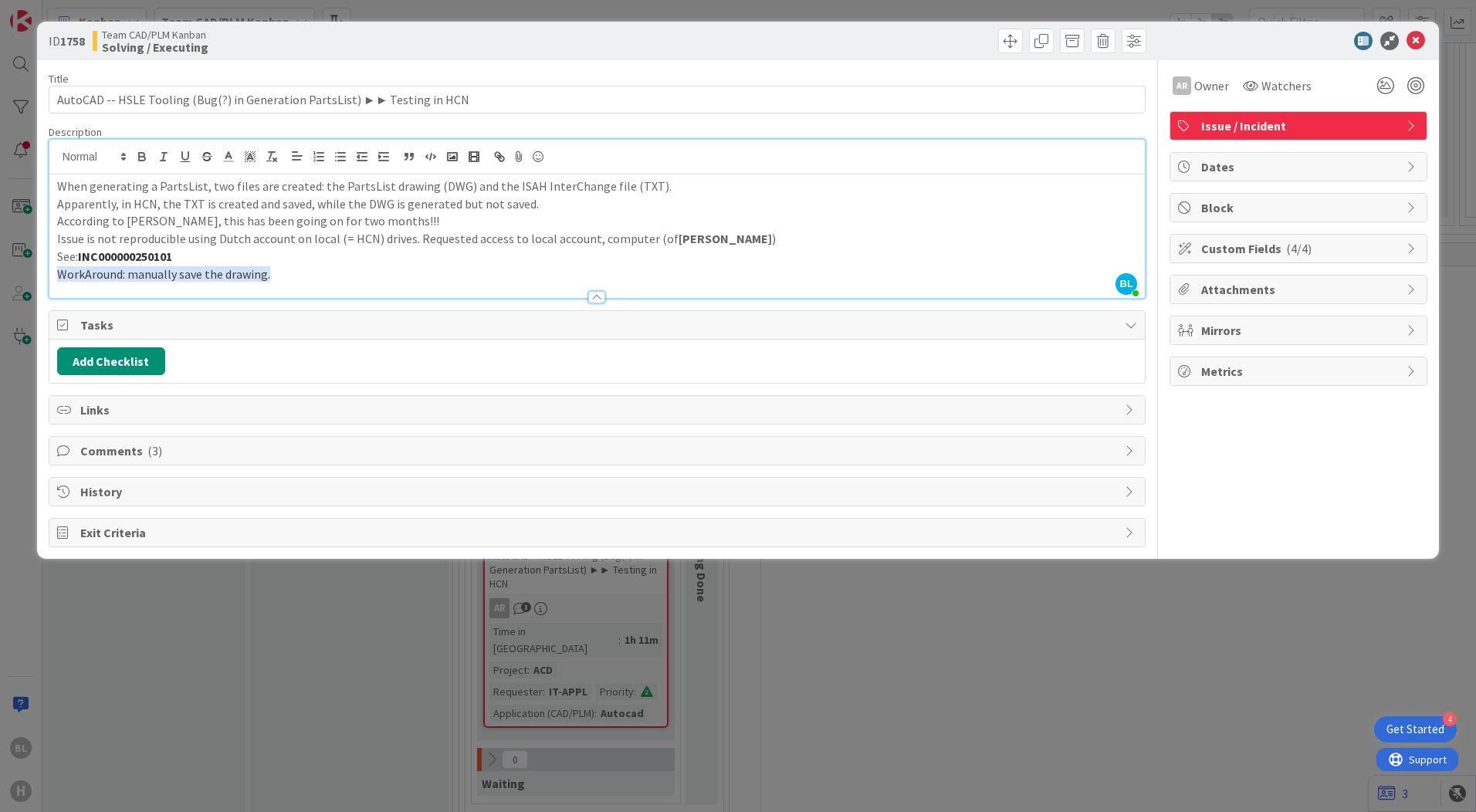
click at [147, 456] on span "( 3 )" at bounding box center [154, 451] width 15 height 16
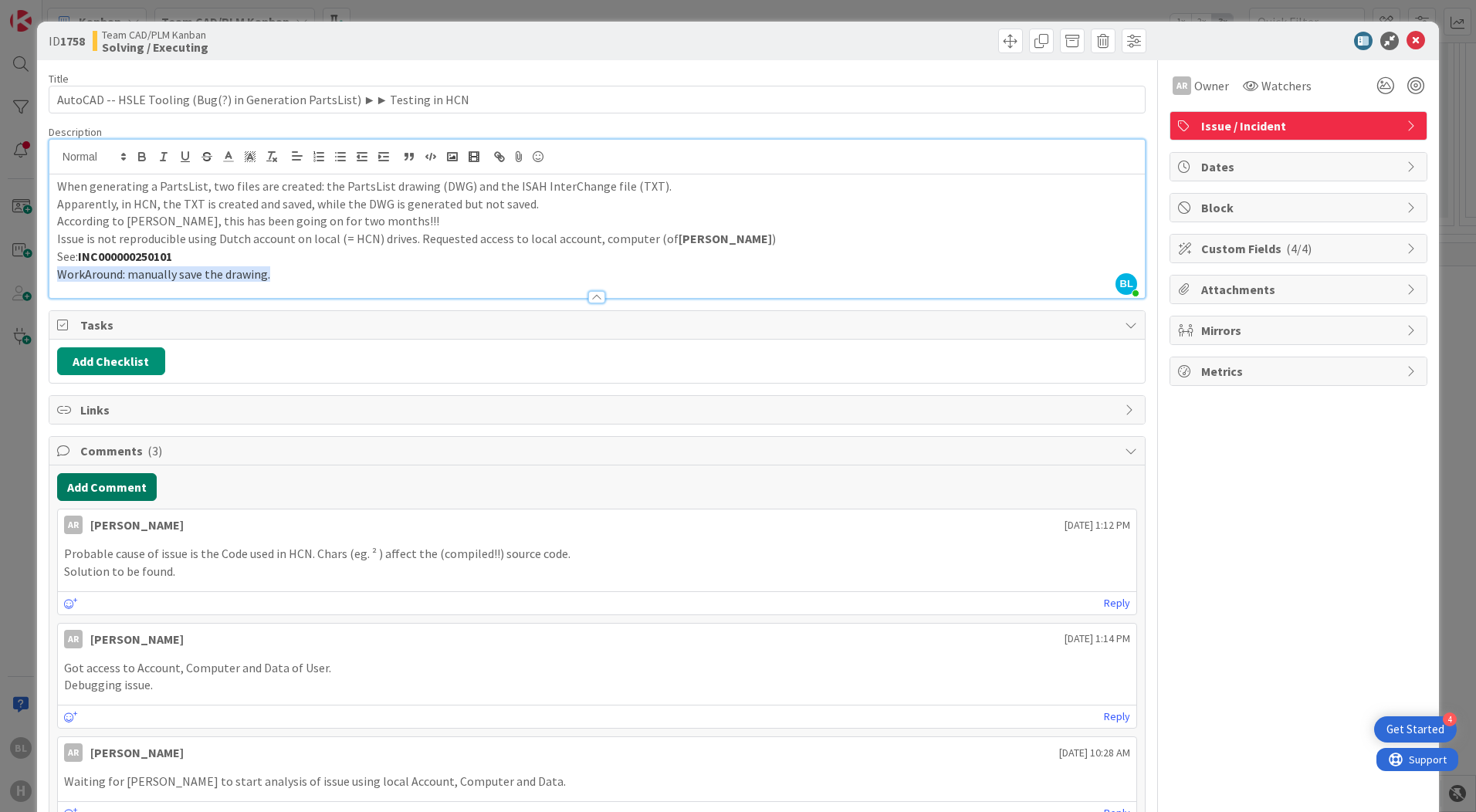
click at [89, 483] on button "Add Comment" at bounding box center [107, 487] width 100 height 28
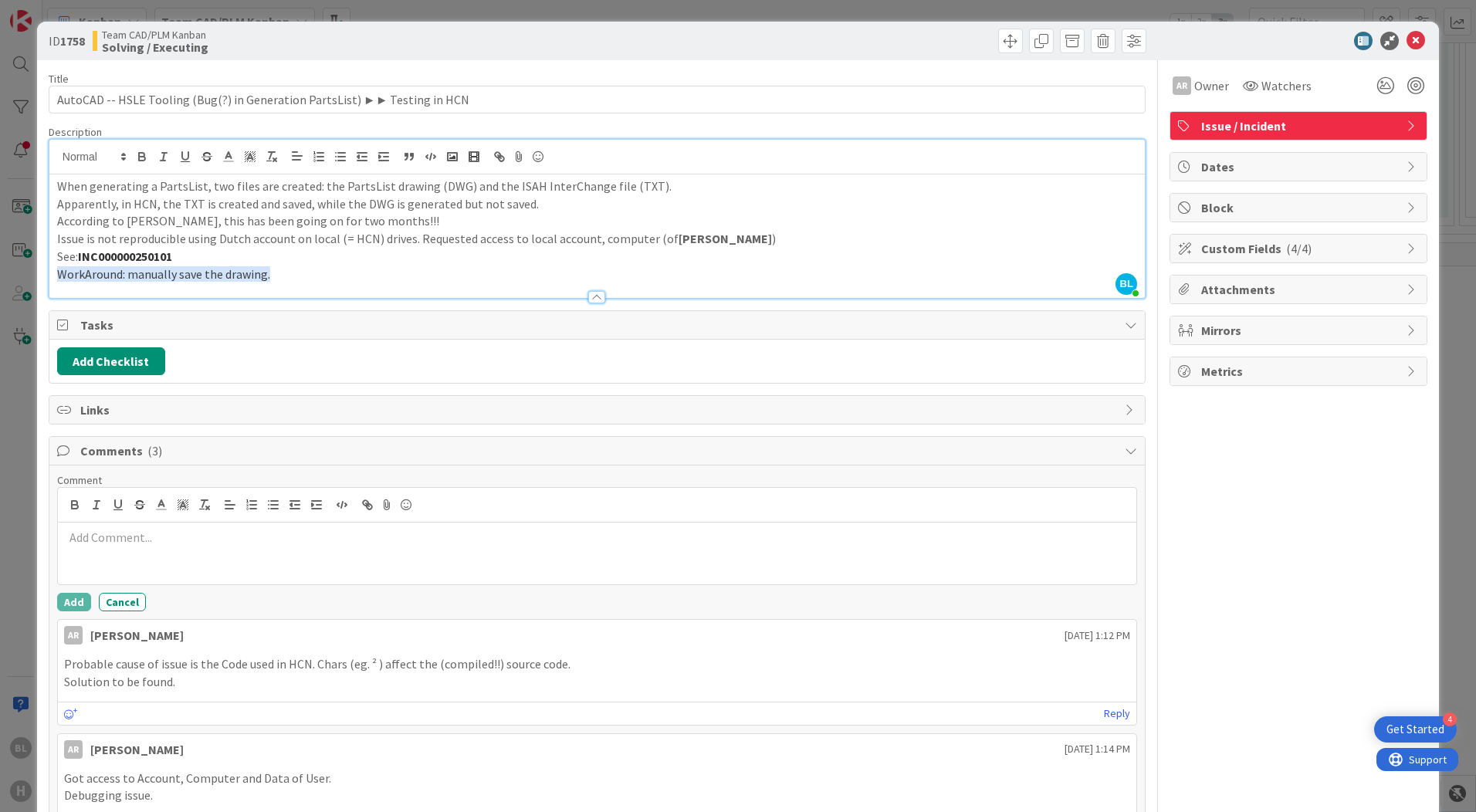
click at [114, 547] on p at bounding box center [596, 537] width 1066 height 18
drag, startPoint x: 156, startPoint y: 536, endPoint x: 172, endPoint y: 536, distance: 16.0
click at [172, 536] on p "Same problem is en" at bounding box center [596, 537] width 1066 height 18
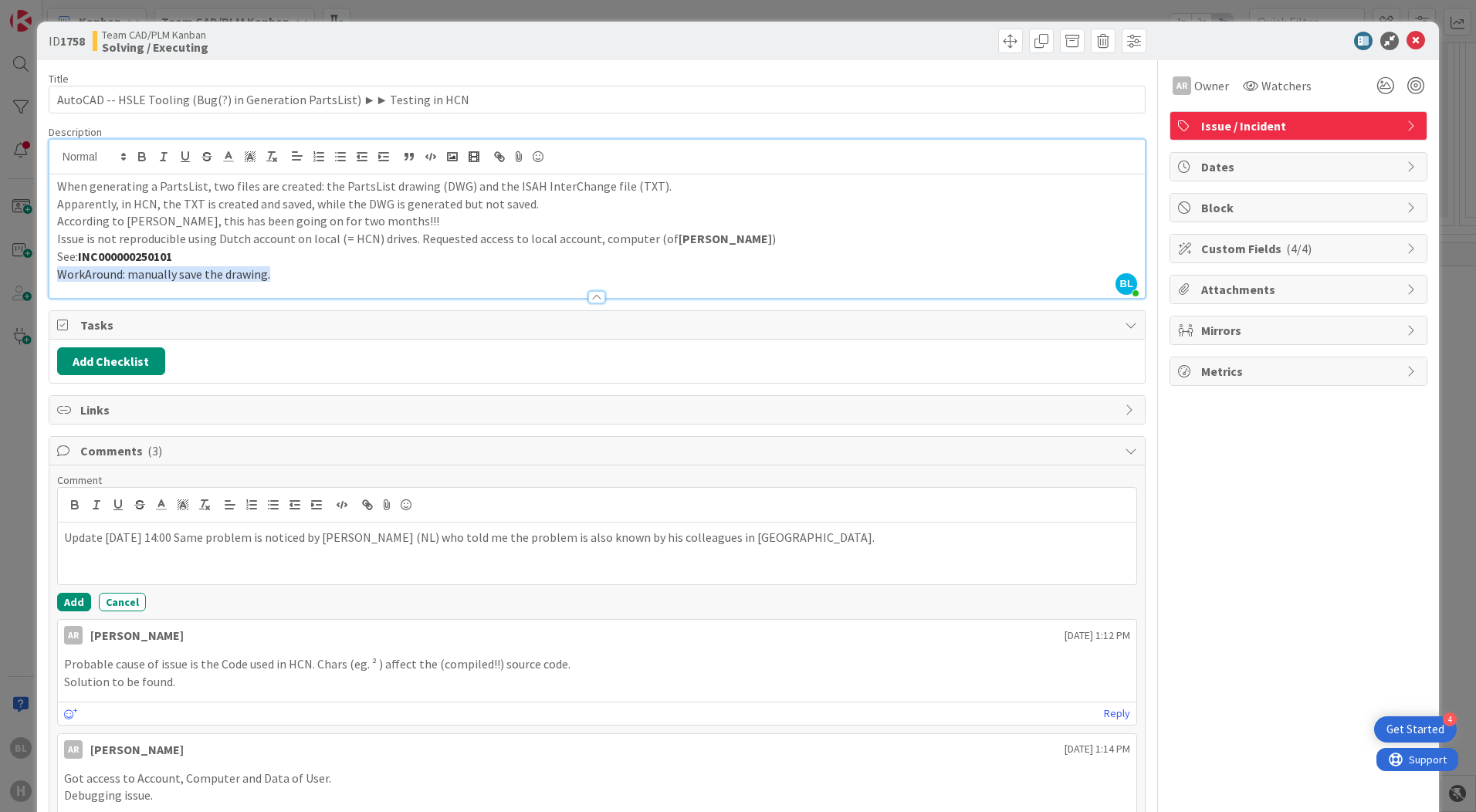
click at [794, 257] on p "See: INC000000250101" at bounding box center [596, 256] width 1080 height 18
click at [360, 358] on div "Add Checklist" at bounding box center [596, 361] width 1080 height 28
click at [764, 356] on div "Add Checklist" at bounding box center [596, 361] width 1080 height 28
click at [1407, 40] on icon at bounding box center [1416, 41] width 19 height 19
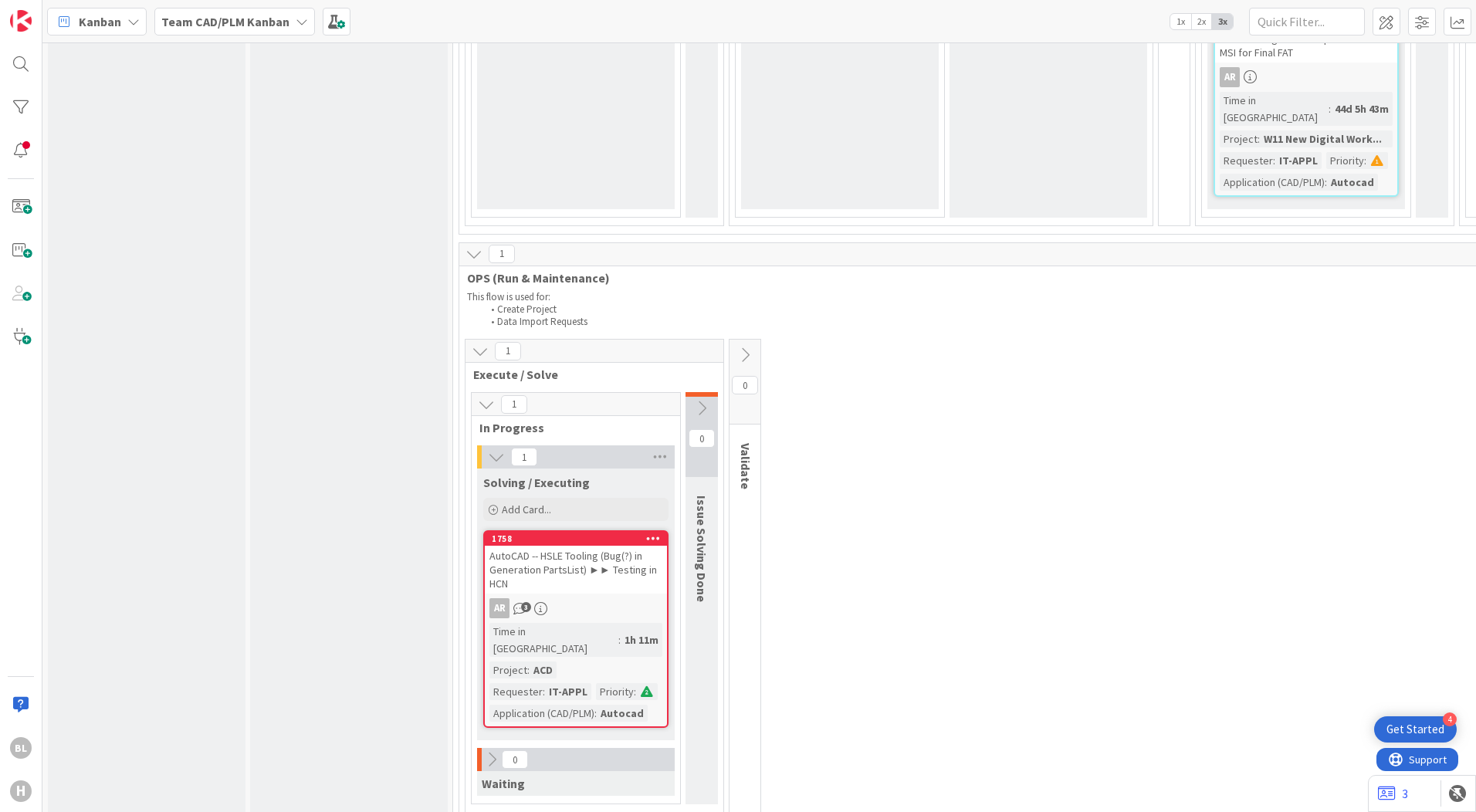
click at [581, 546] on div "AutoCAD -- HSLE Tooling (Bug(?) in Generation PartsList) ►► Testing in HCN" at bounding box center [576, 569] width 182 height 47
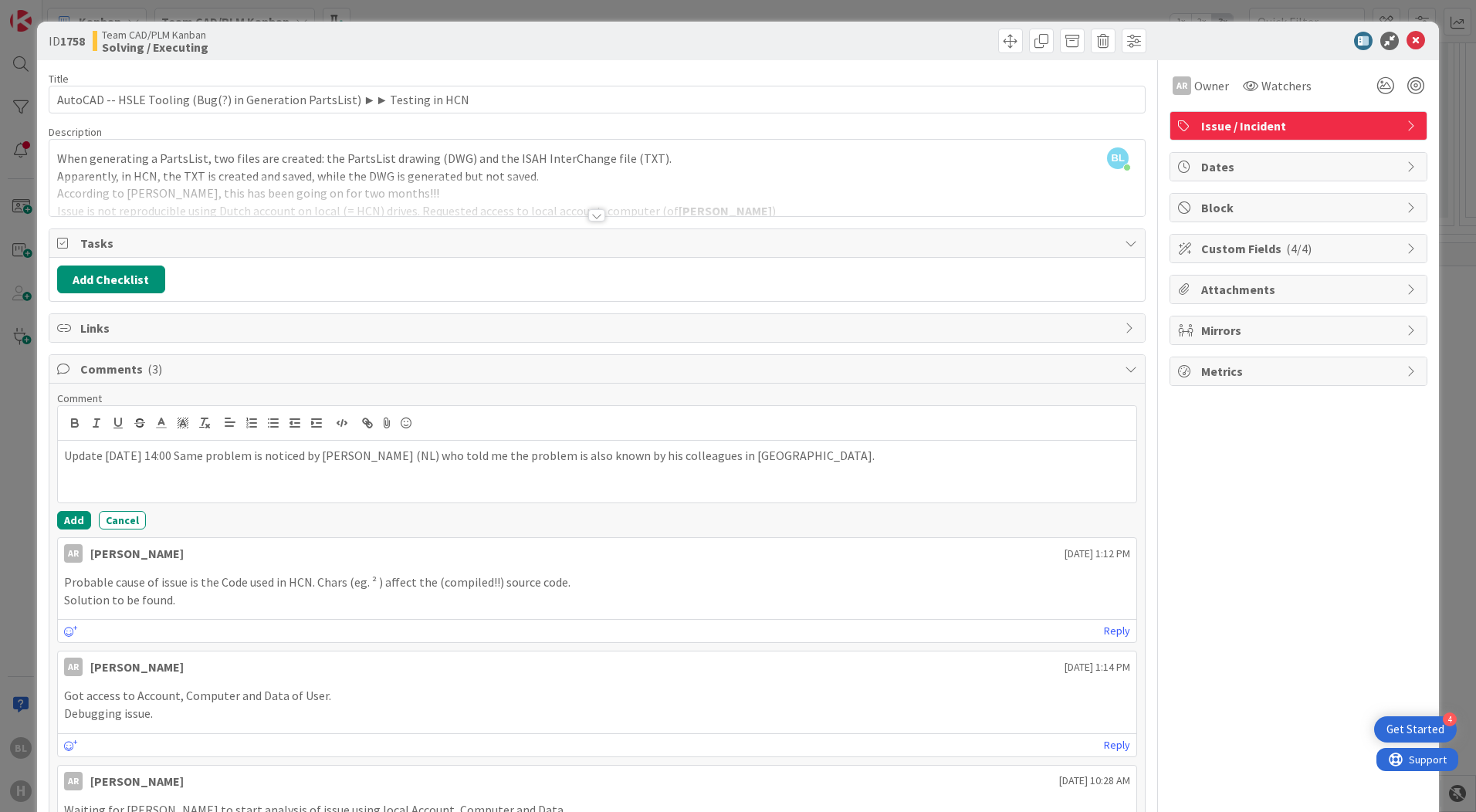
click at [280, 601] on p "Solution to be found." at bounding box center [596, 600] width 1066 height 18
click at [1408, 40] on icon at bounding box center [1416, 41] width 19 height 19
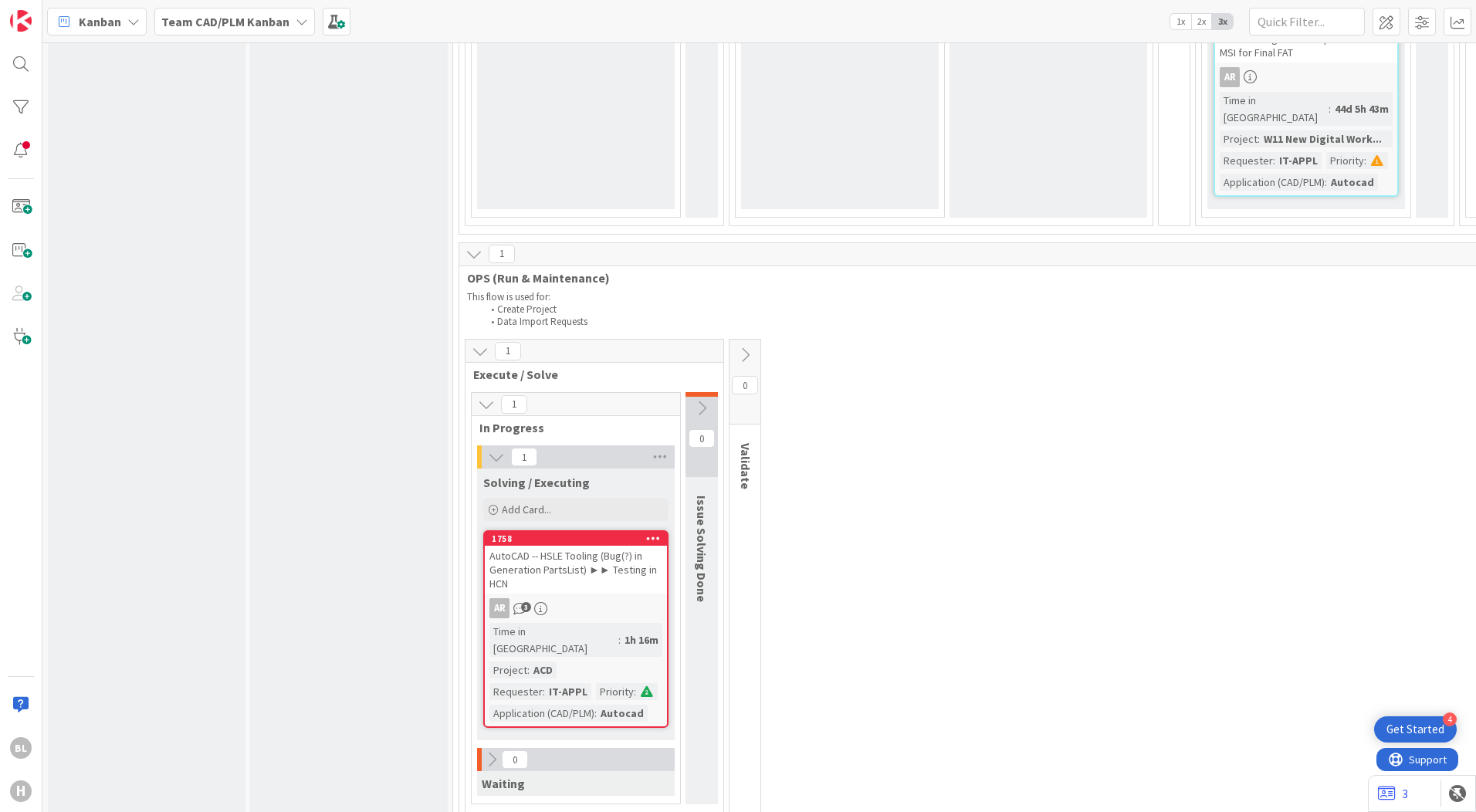
click at [233, 23] on b "Team CAD/PLM Kanban" at bounding box center [225, 22] width 128 height 16
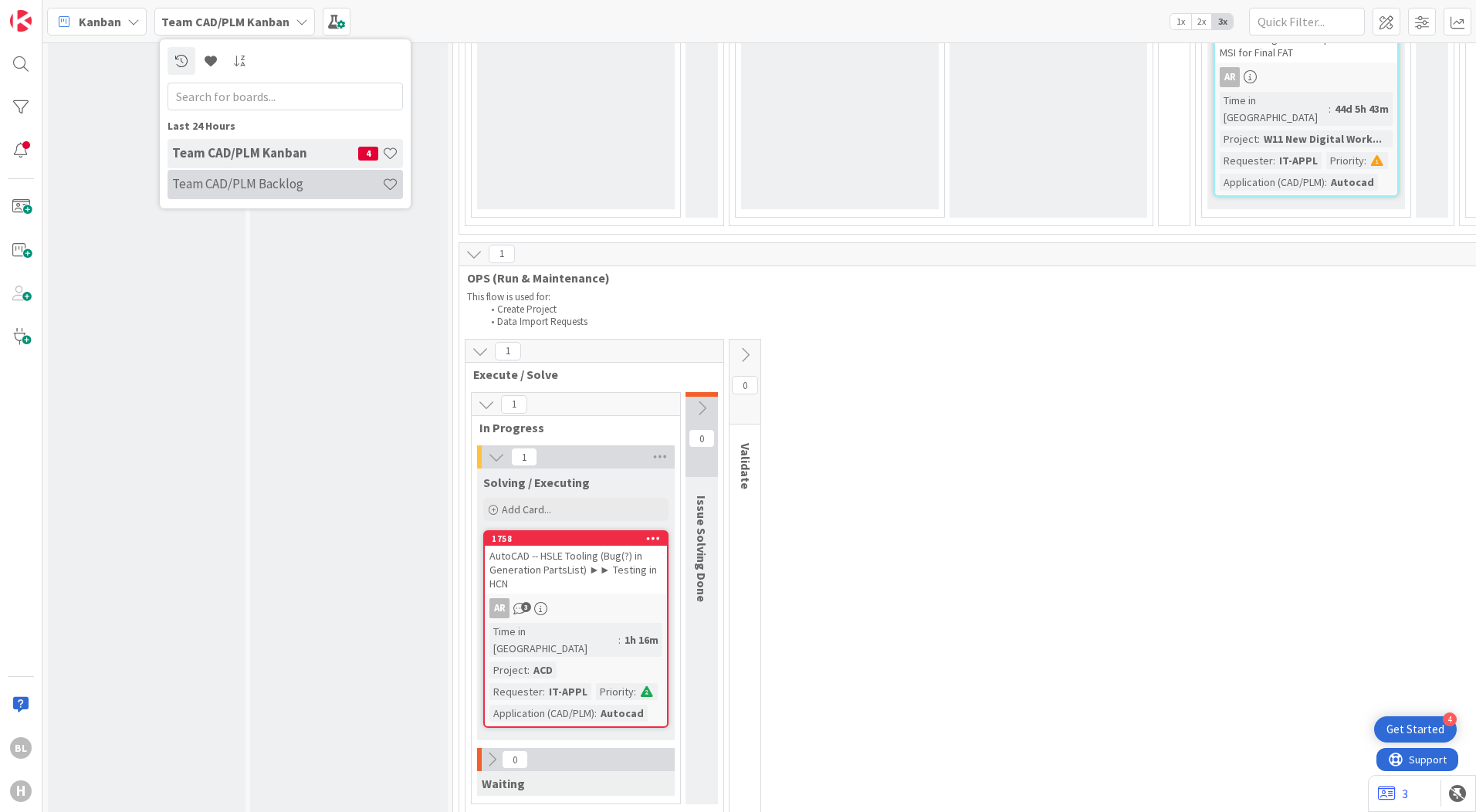
click at [263, 178] on h4 "Team CAD/PLM Backlog" at bounding box center [277, 184] width 210 height 16
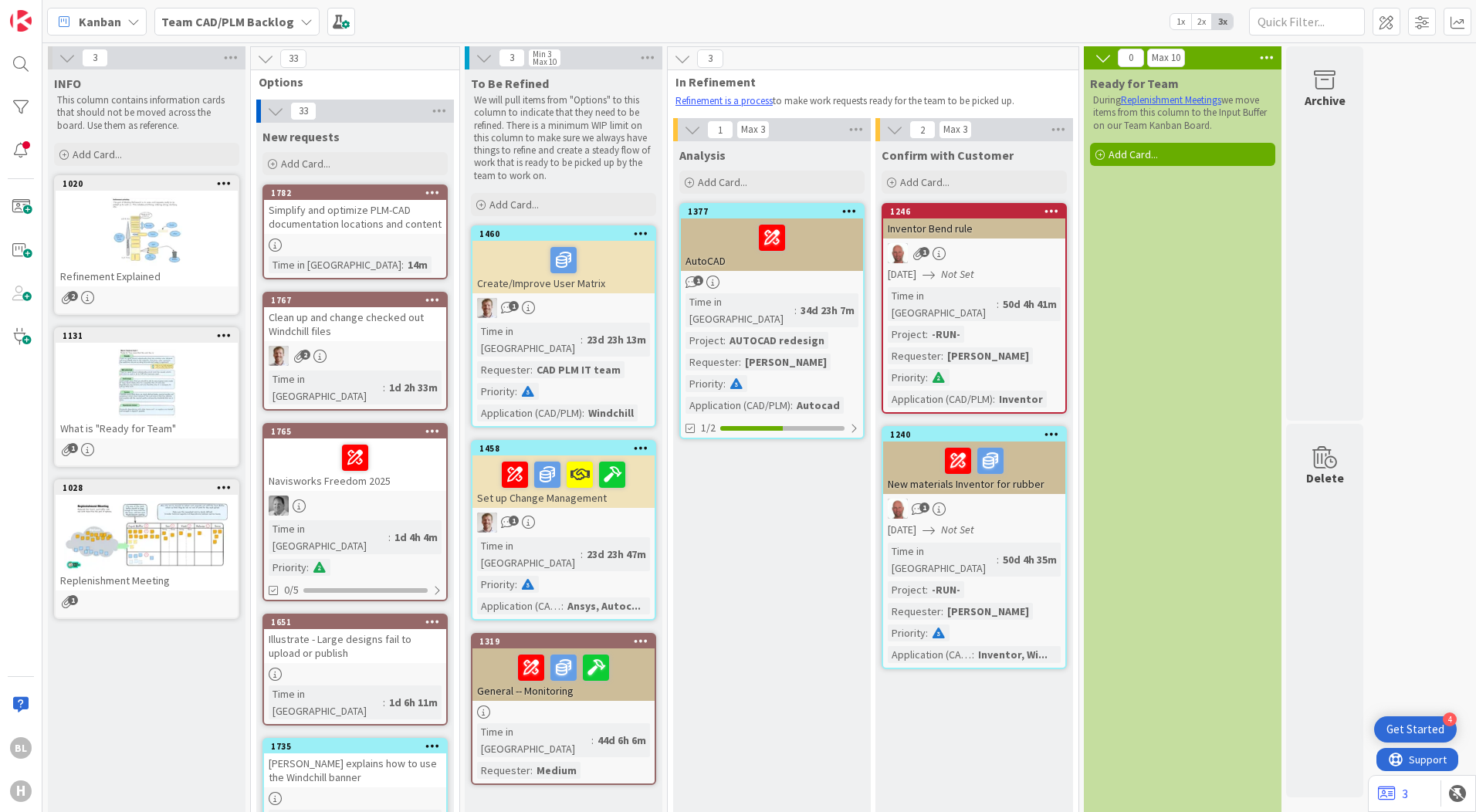
click at [116, 385] on div at bounding box center [146, 383] width 182 height 69
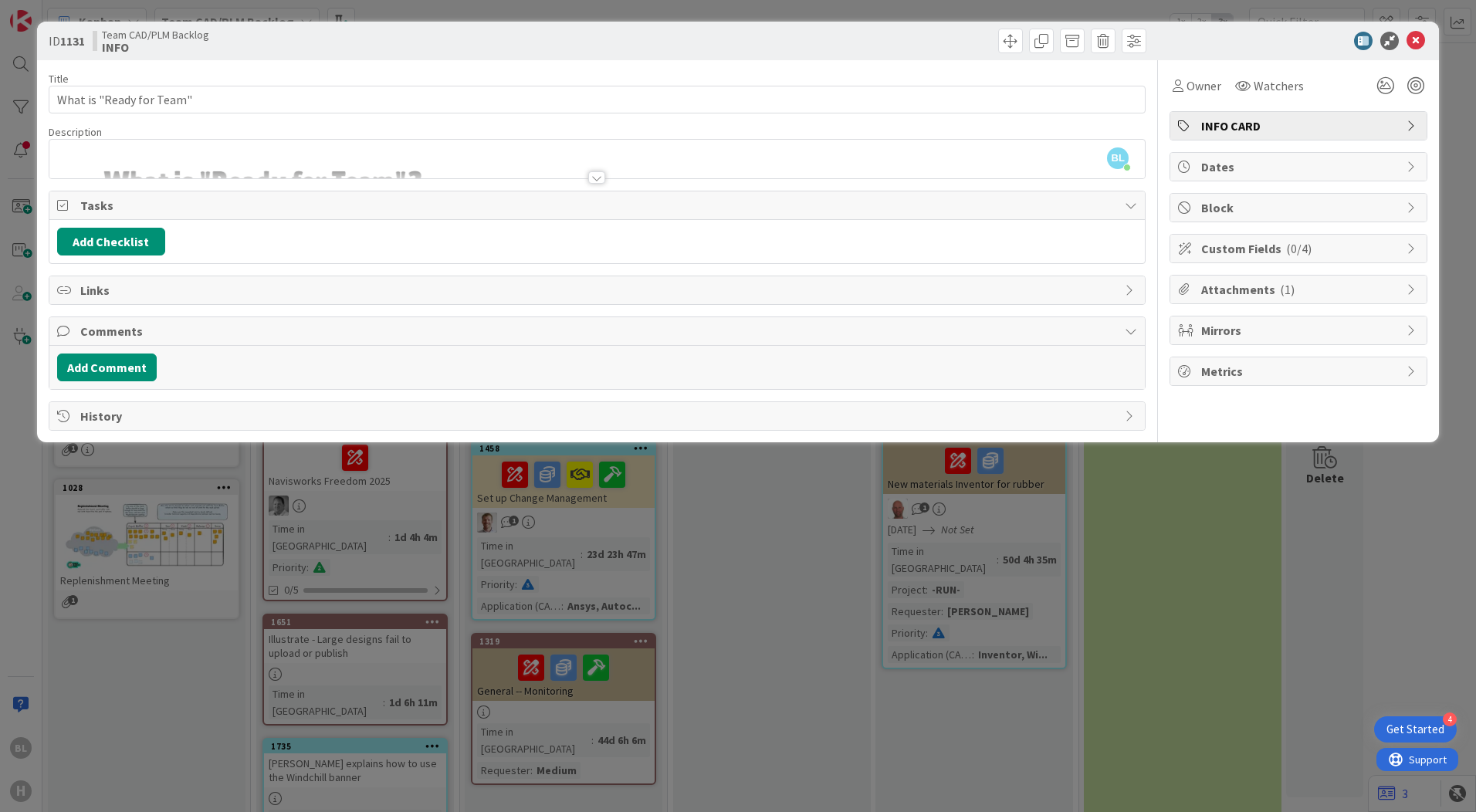
click at [599, 178] on div at bounding box center [597, 178] width 17 height 12
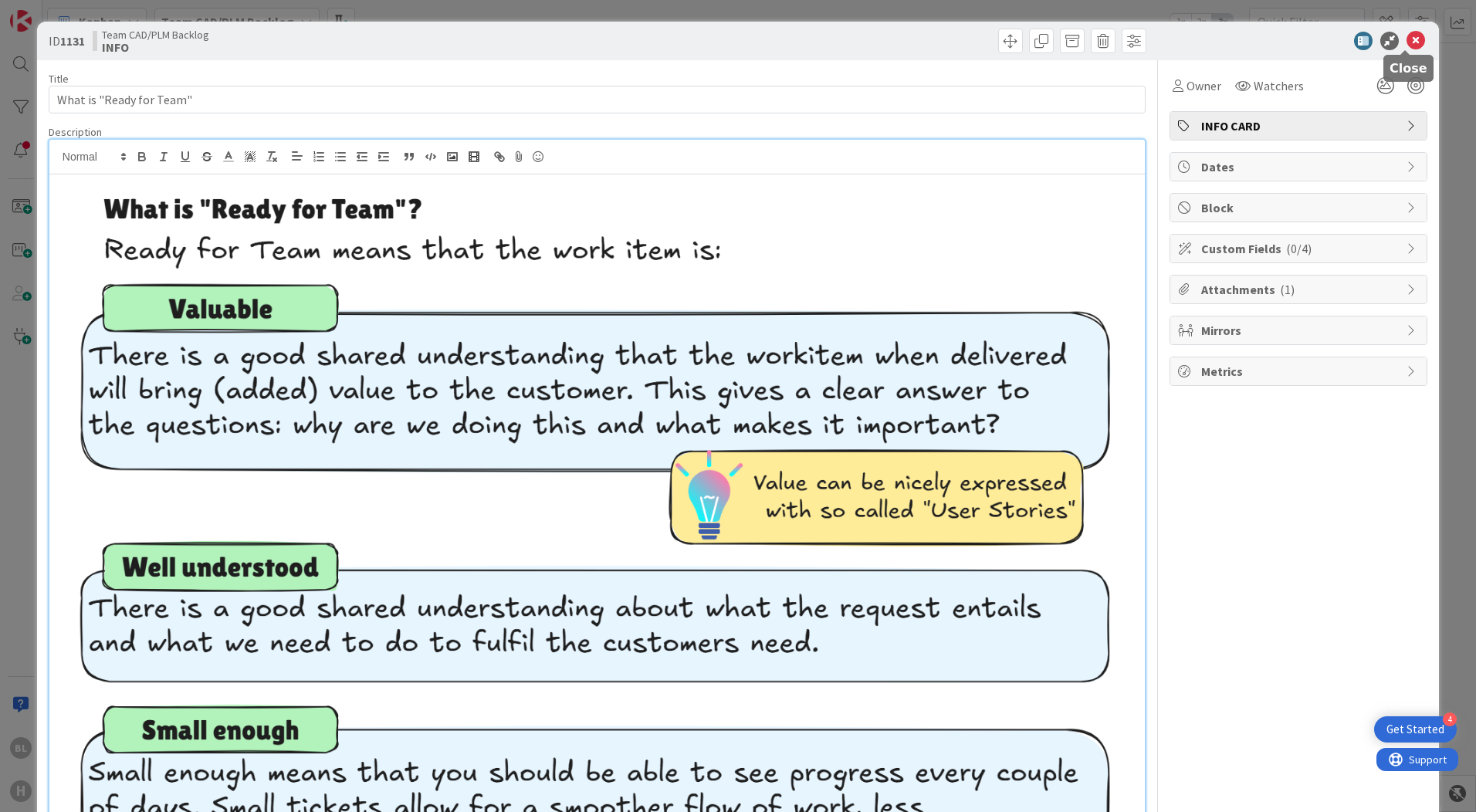
click at [1407, 43] on icon at bounding box center [1416, 41] width 19 height 19
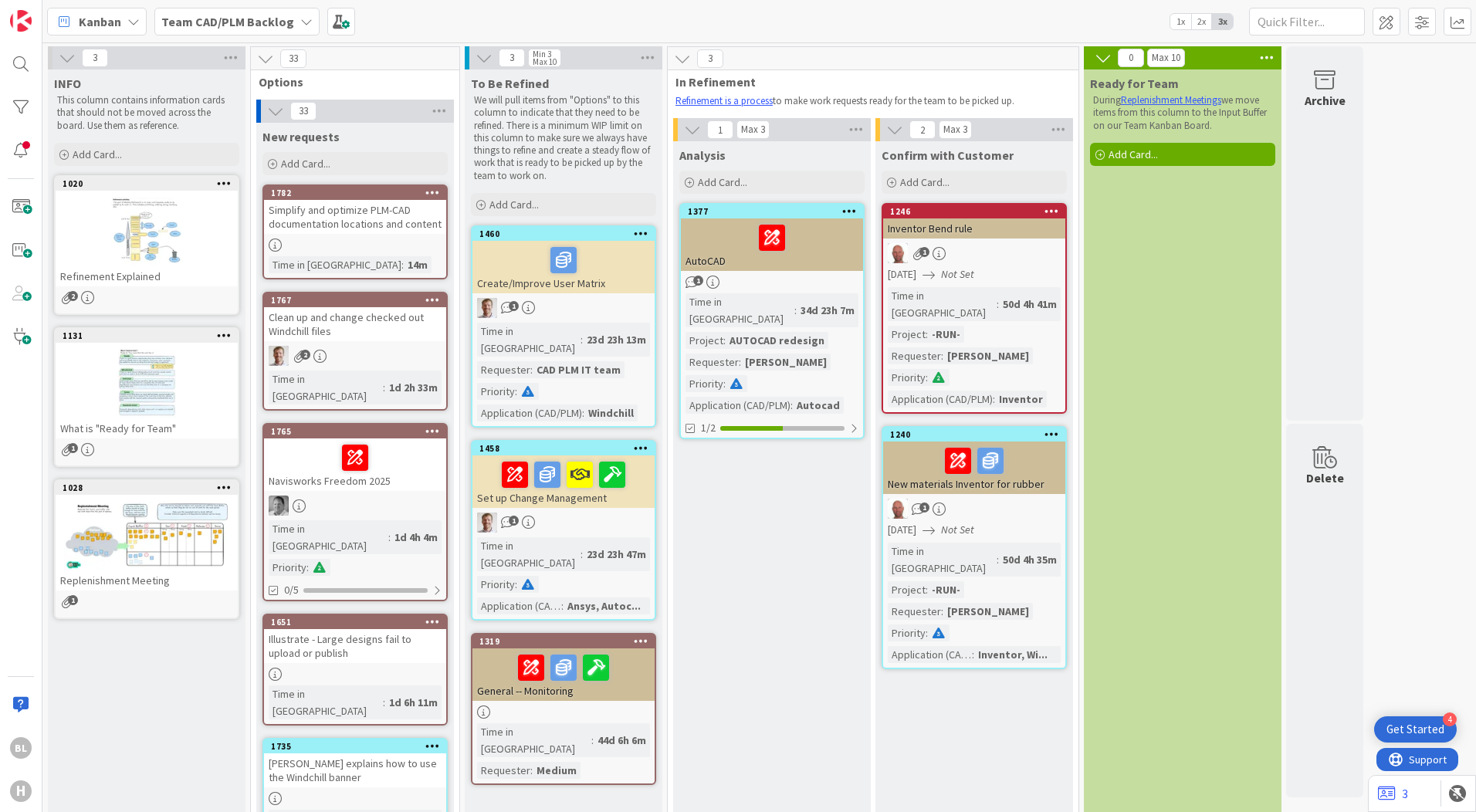
click at [219, 25] on b "Team CAD/PLM Backlog" at bounding box center [227, 22] width 133 height 16
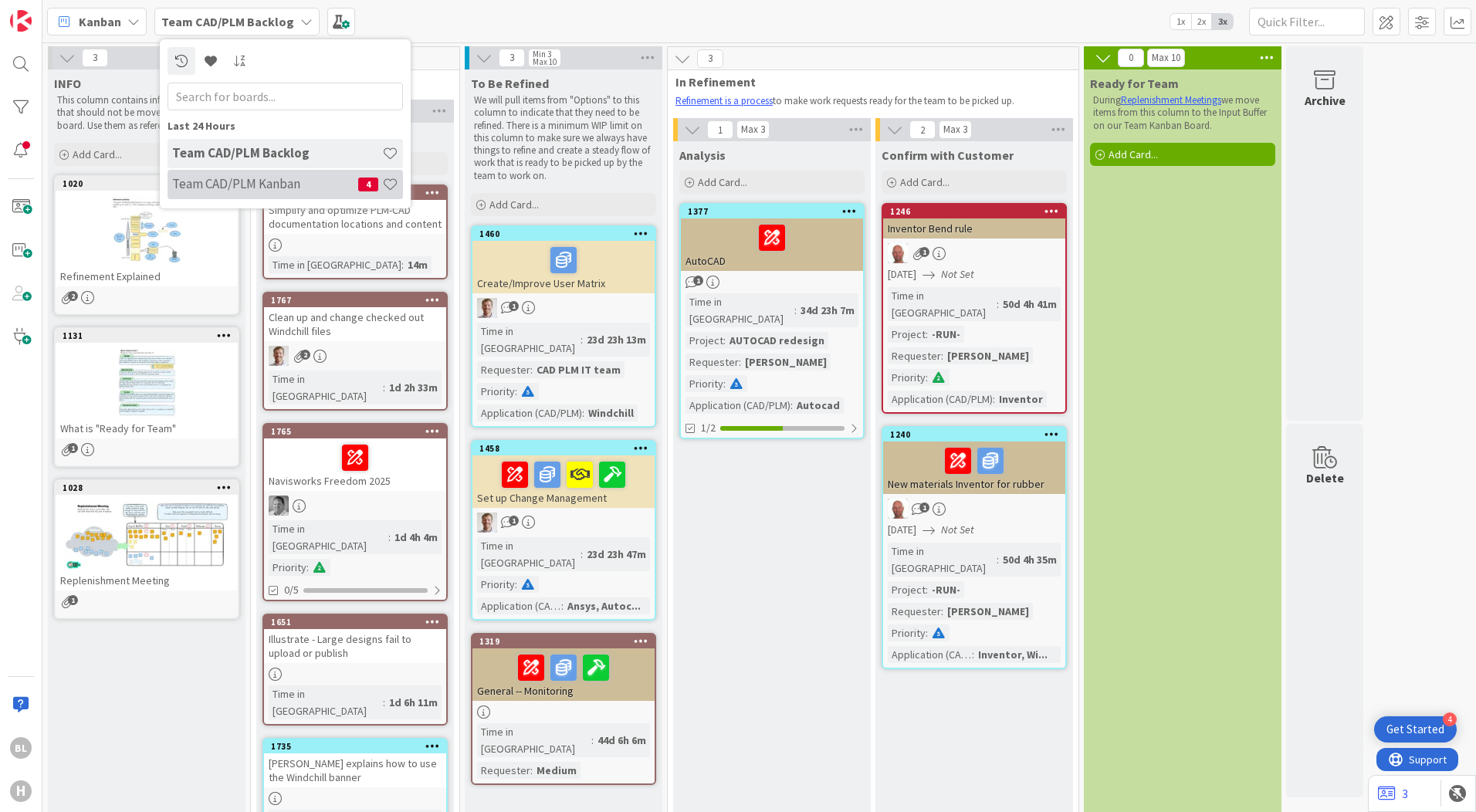
click at [221, 176] on h4 "Team CAD/PLM Kanban" at bounding box center [265, 184] width 186 height 16
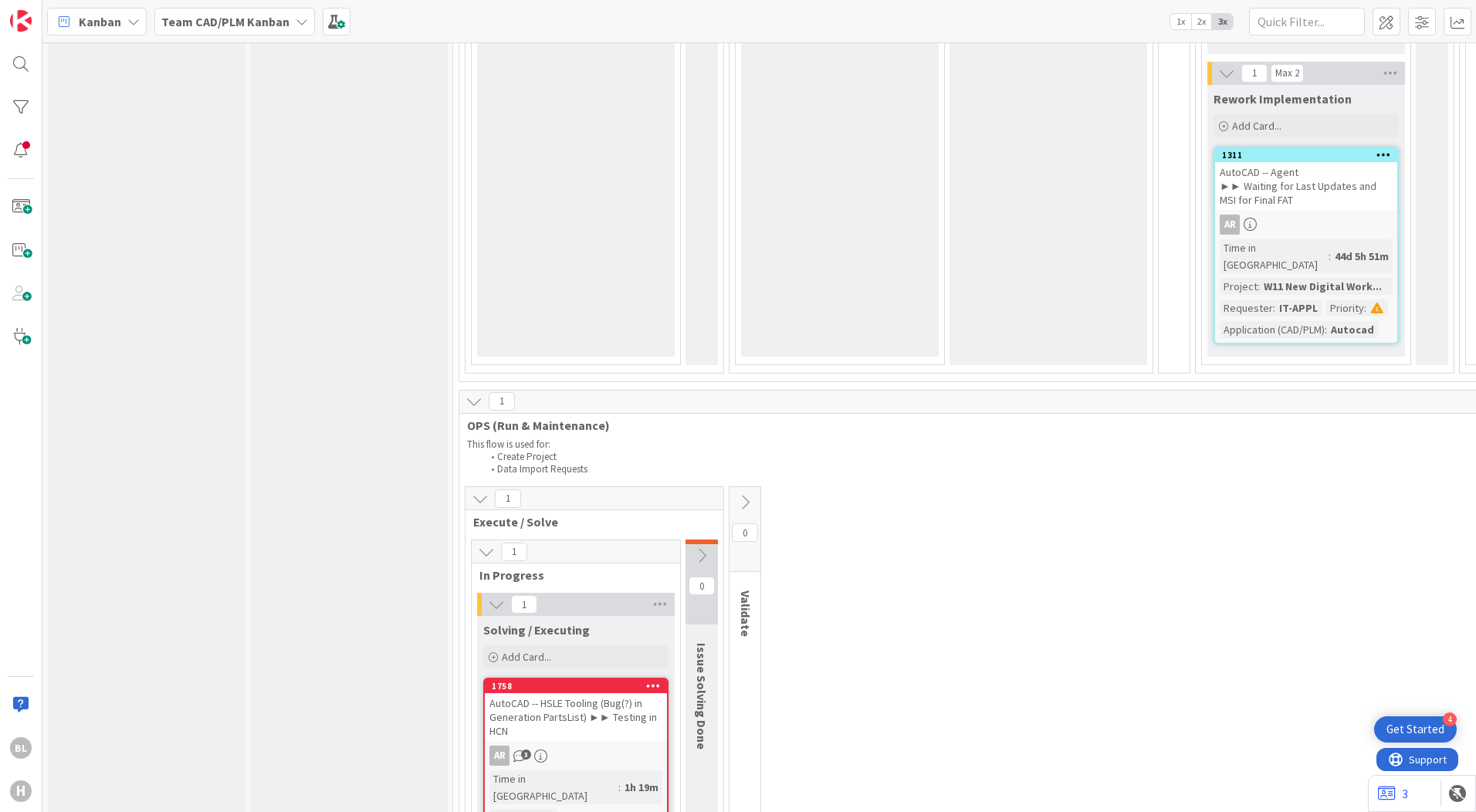
scroll to position [3551, 0]
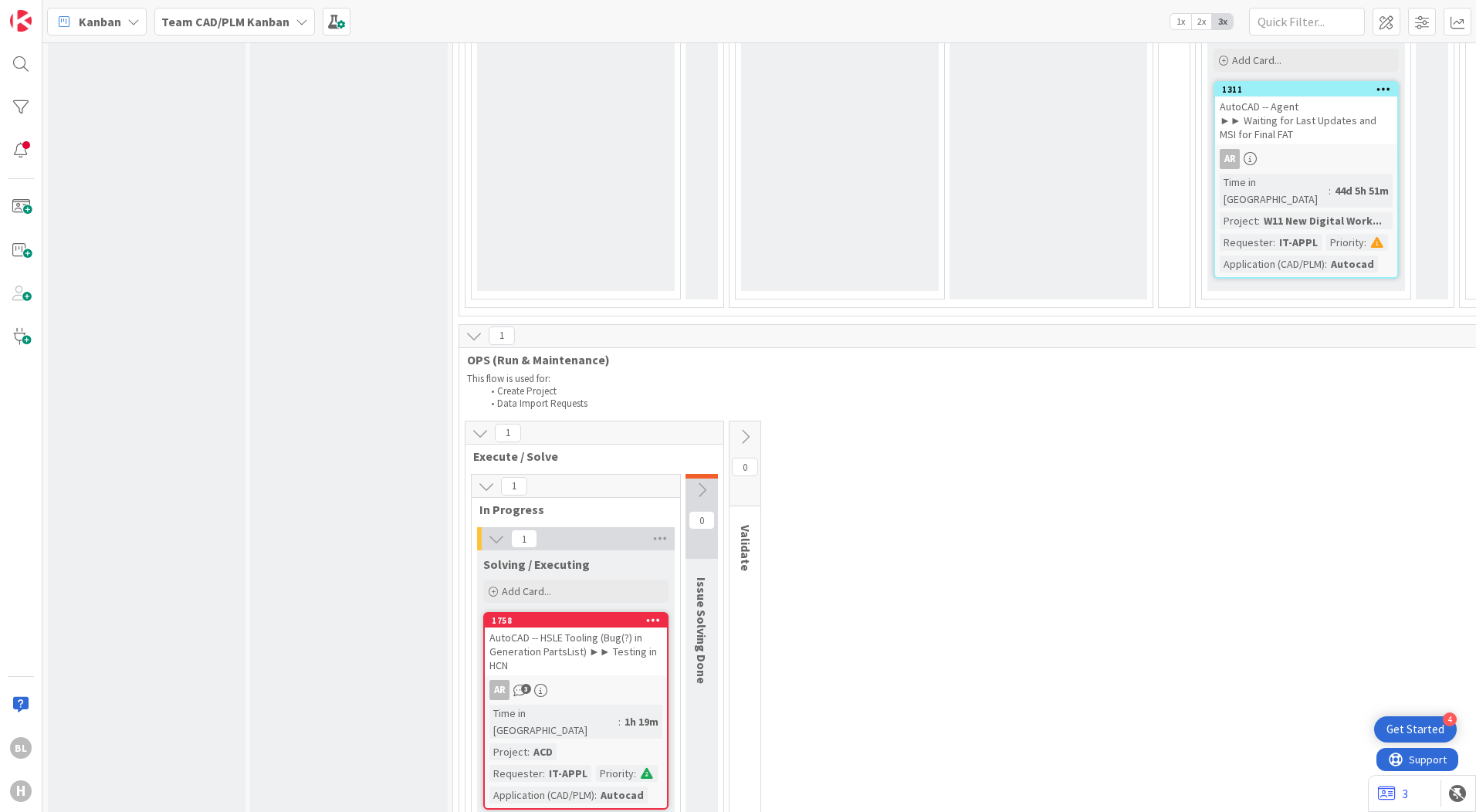
click at [517, 627] on div "AutoCAD -- HSLE Tooling (Bug(?) in Generation PartsList) ►► Testing in HCN" at bounding box center [576, 651] width 182 height 47
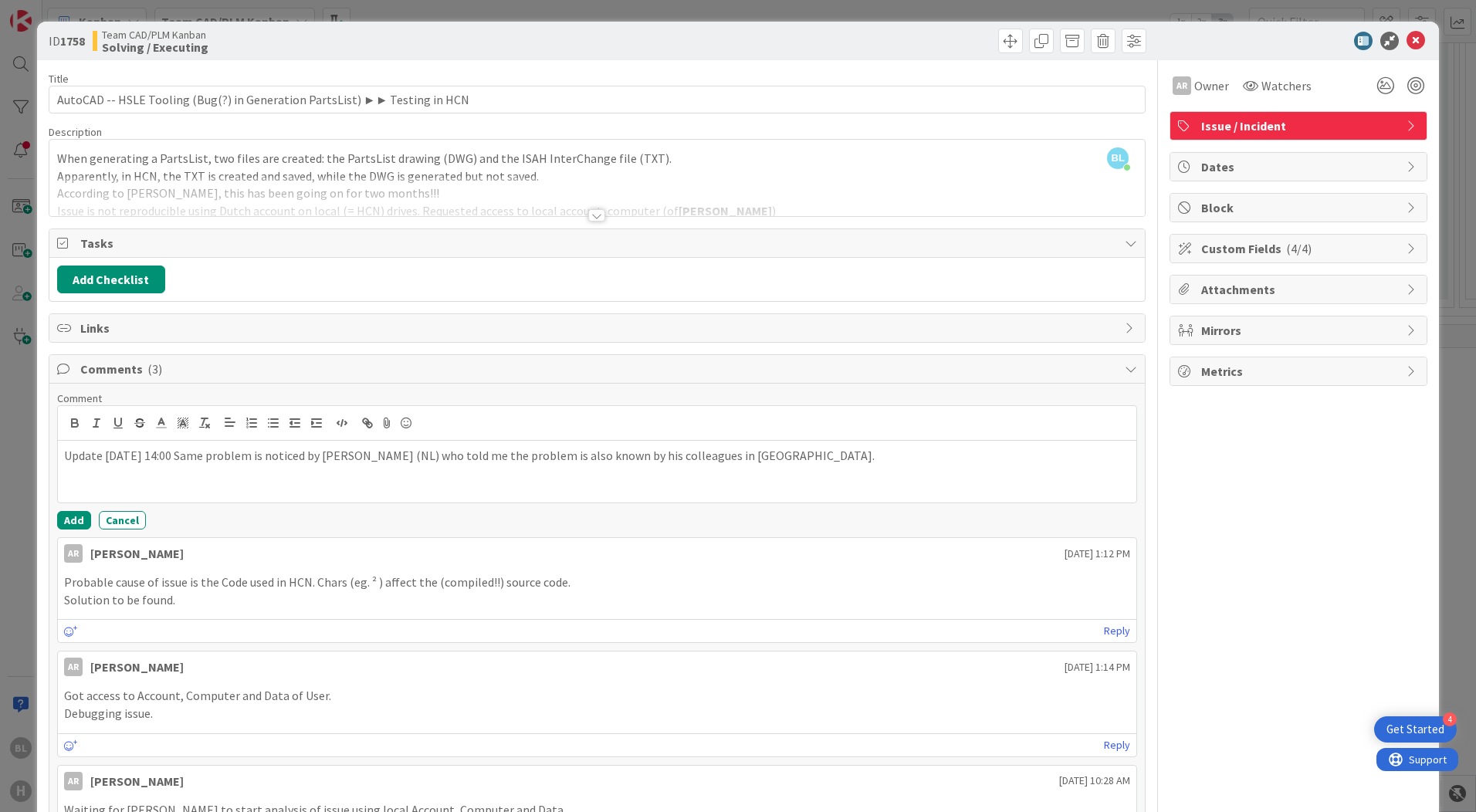
click at [237, 473] on div "Update [DATE] 14:00 Same problem is noticed by [PERSON_NAME] (NL) who told me t…" at bounding box center [596, 471] width 1078 height 62
drag, startPoint x: 191, startPoint y: 454, endPoint x: 195, endPoint y: 472, distance: 18.4
click at [191, 456] on p "Update [DATE] 14:00 Same problem is noticed by [PERSON_NAME] (NL) who told me t…" at bounding box center [596, 455] width 1066 height 18
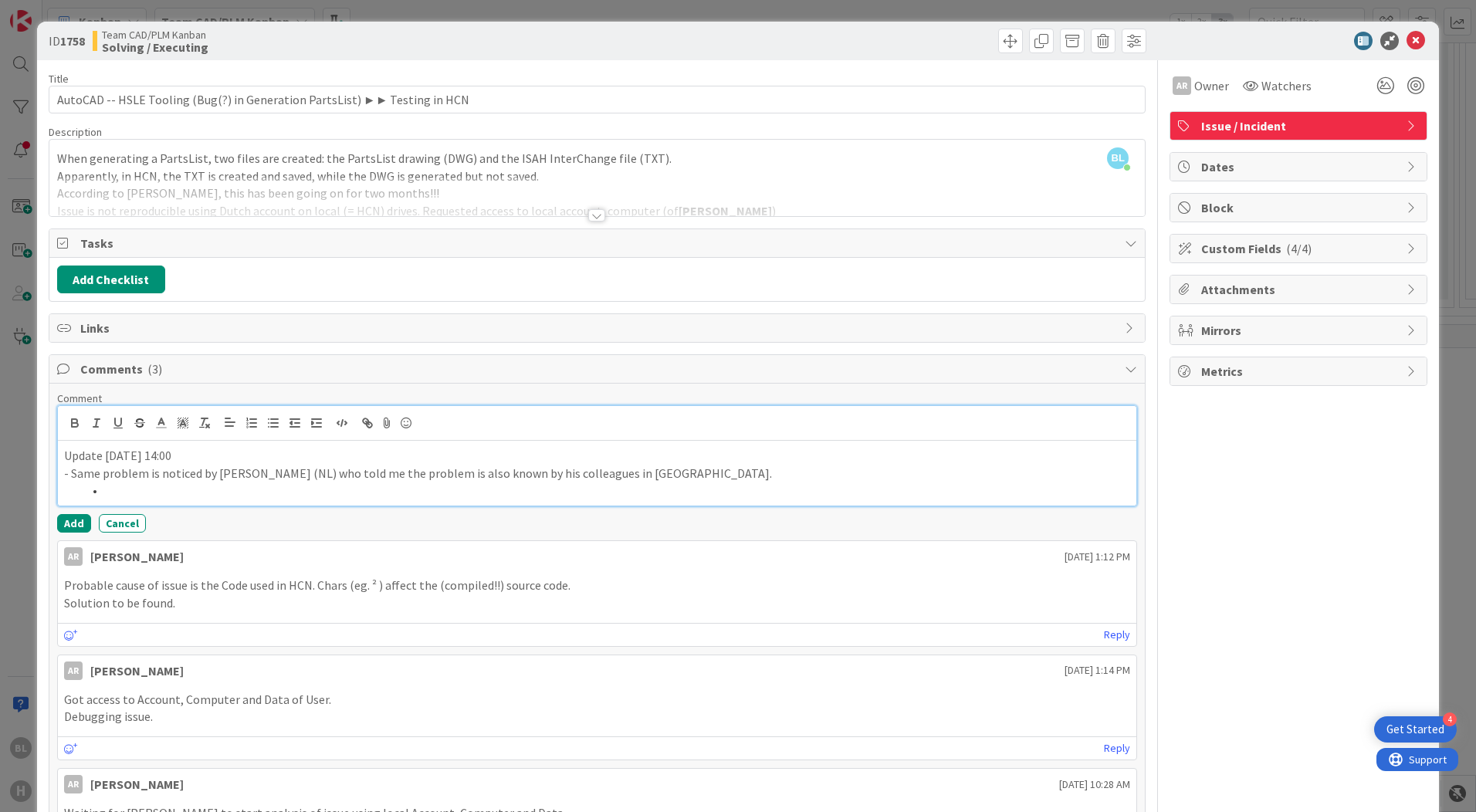
click at [642, 468] on p "- Same problem is noticed by [PERSON_NAME] (NL) who told me the problem is also…" at bounding box center [596, 473] width 1066 height 18
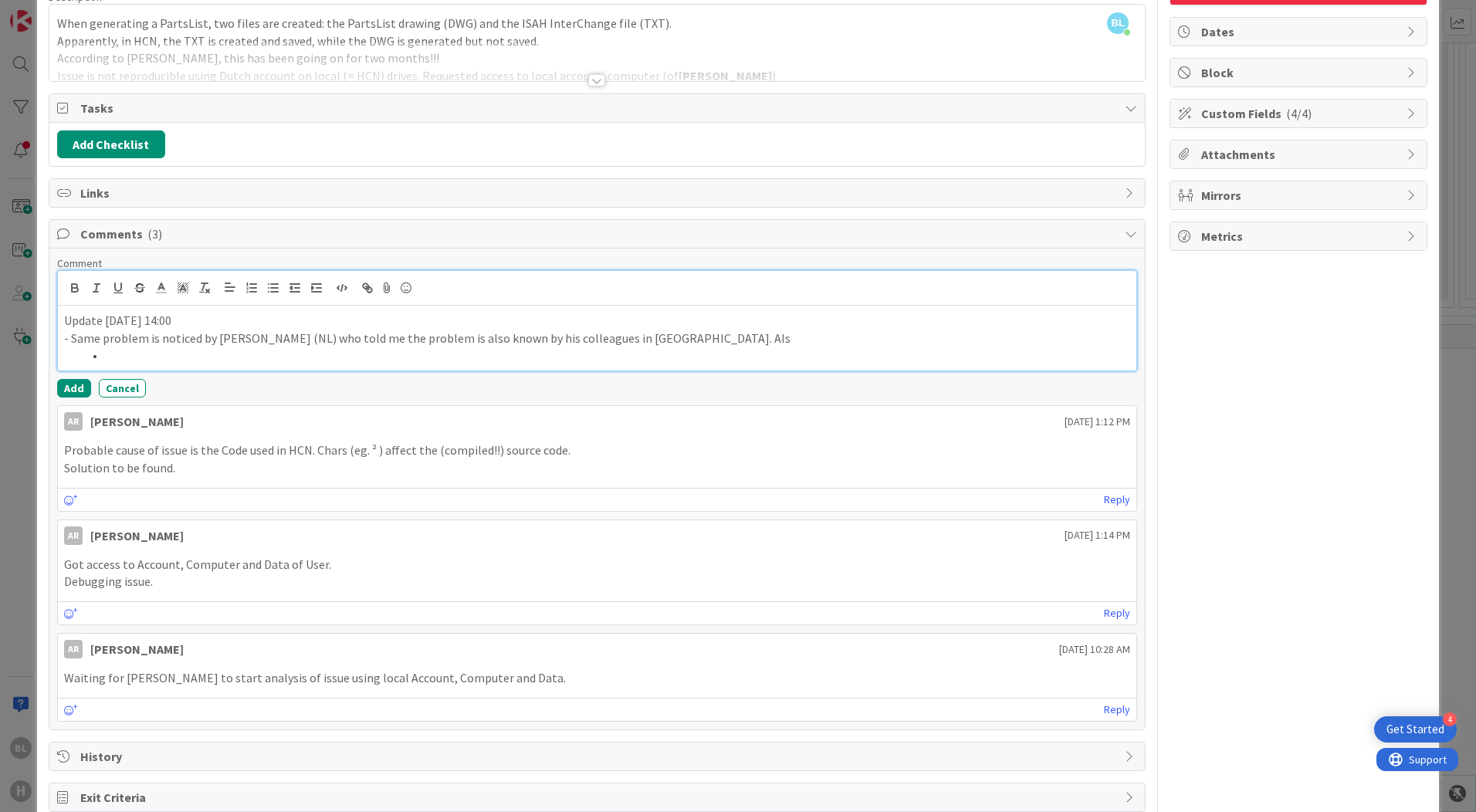
scroll to position [154, 0]
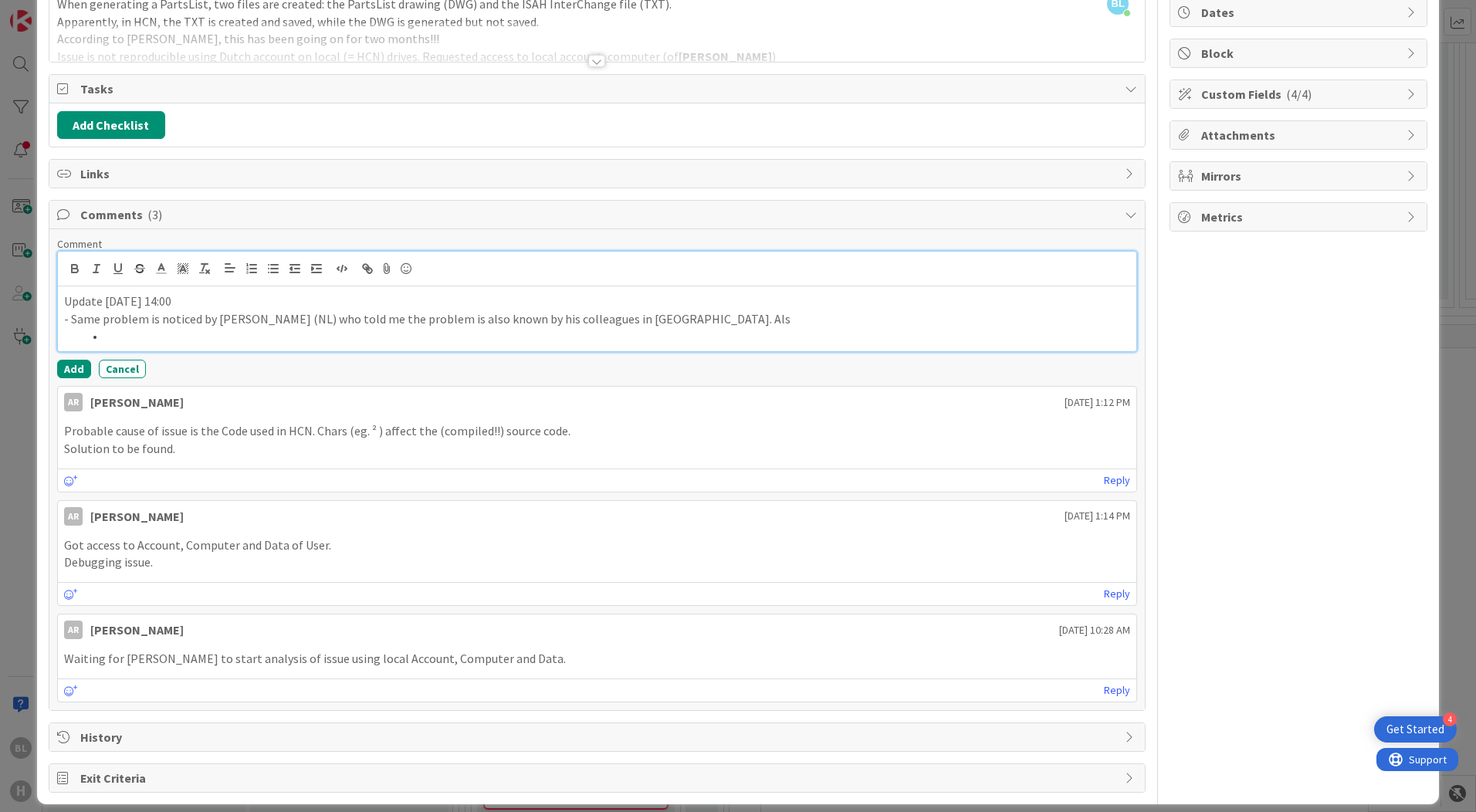
click at [325, 336] on li at bounding box center [606, 336] width 1048 height 18
drag, startPoint x: 83, startPoint y: 336, endPoint x: 65, endPoint y: 336, distance: 18.0
click at [65, 336] on ol at bounding box center [596, 336] width 1066 height 18
click at [263, 332] on li at bounding box center [606, 336] width 1048 height 18
click at [734, 322] on p "- Same problem is noticed by [PERSON_NAME] (NL) who told me the problem is also…" at bounding box center [596, 319] width 1066 height 18
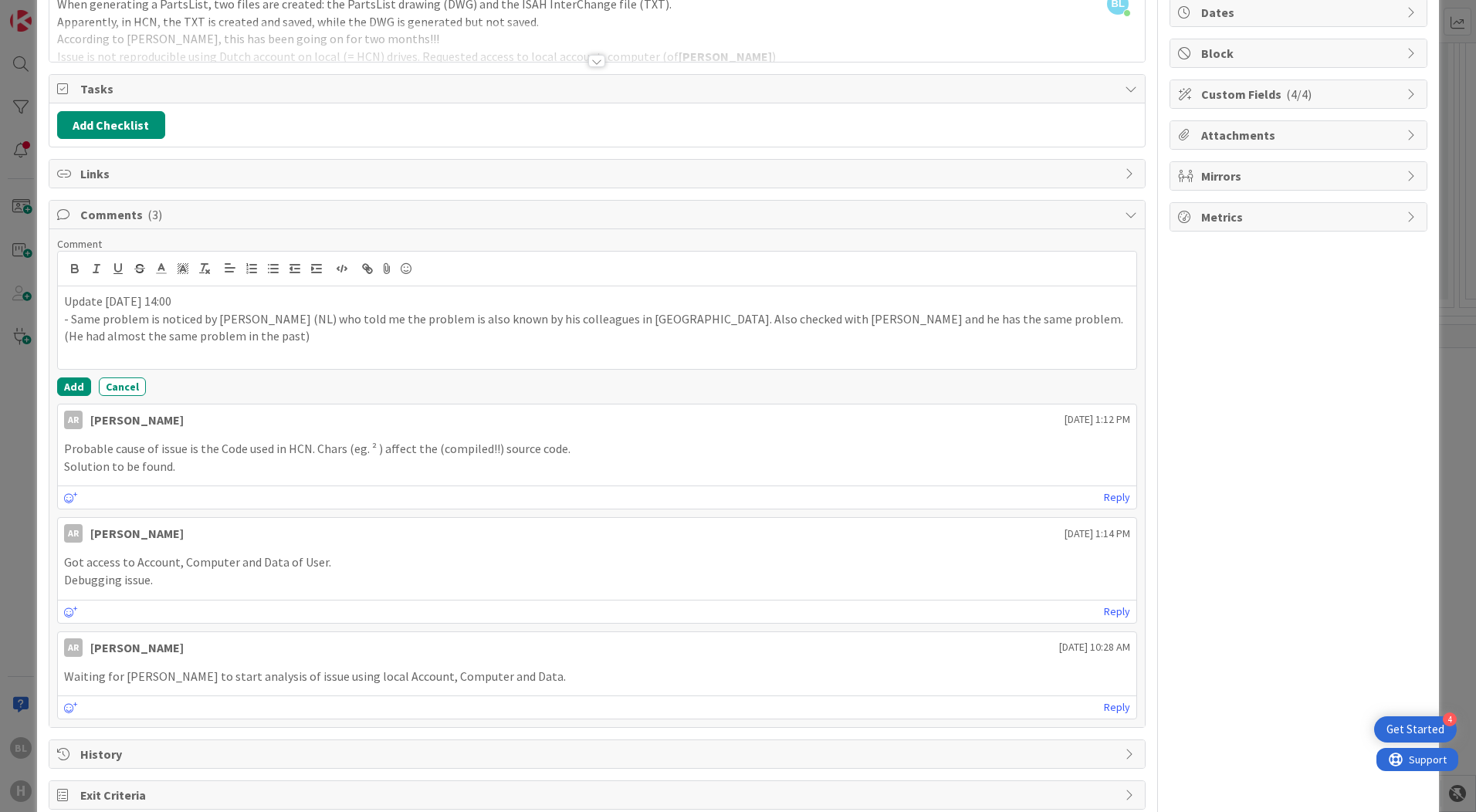
click at [626, 440] on p "Probable cause of issue is the Code used in HCN. Chars (eg. ² ) affect the (com…" at bounding box center [596, 448] width 1066 height 18
click at [627, 452] on p "Probable cause of issue is the Code used in HCN. Chars (eg. ² ) affect the (com…" at bounding box center [596, 448] width 1066 height 18
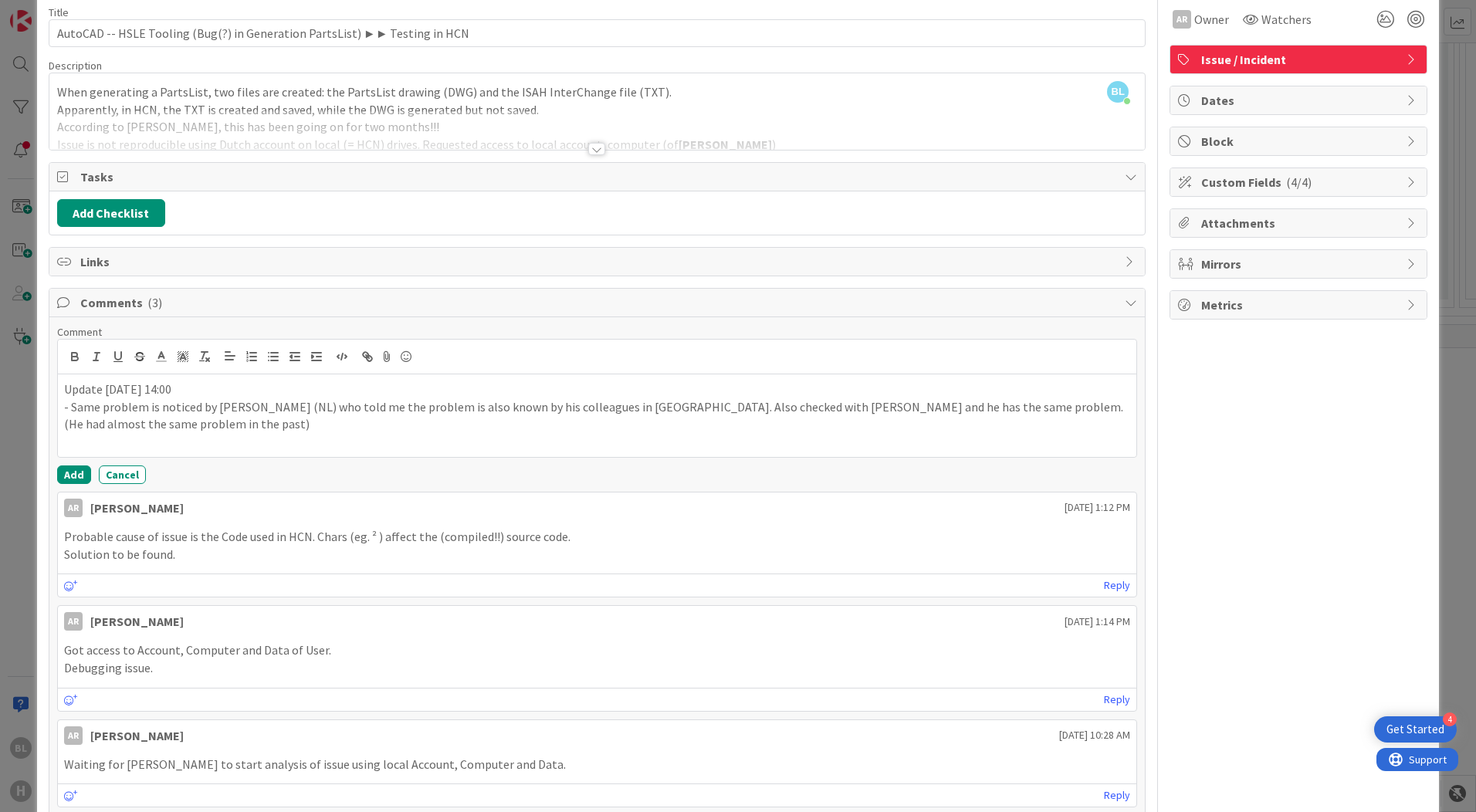
scroll to position [0, 0]
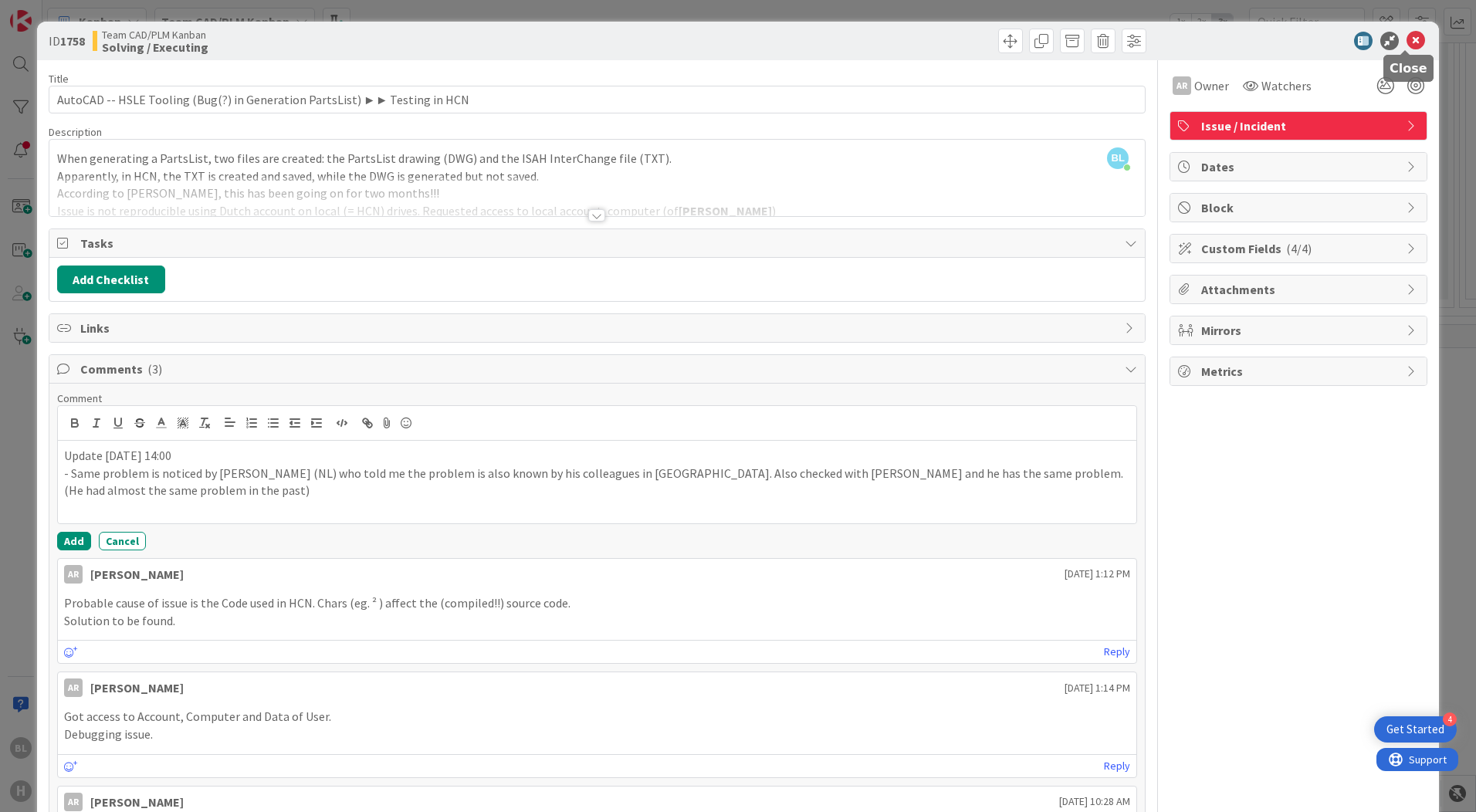
click at [1407, 36] on icon at bounding box center [1416, 41] width 19 height 19
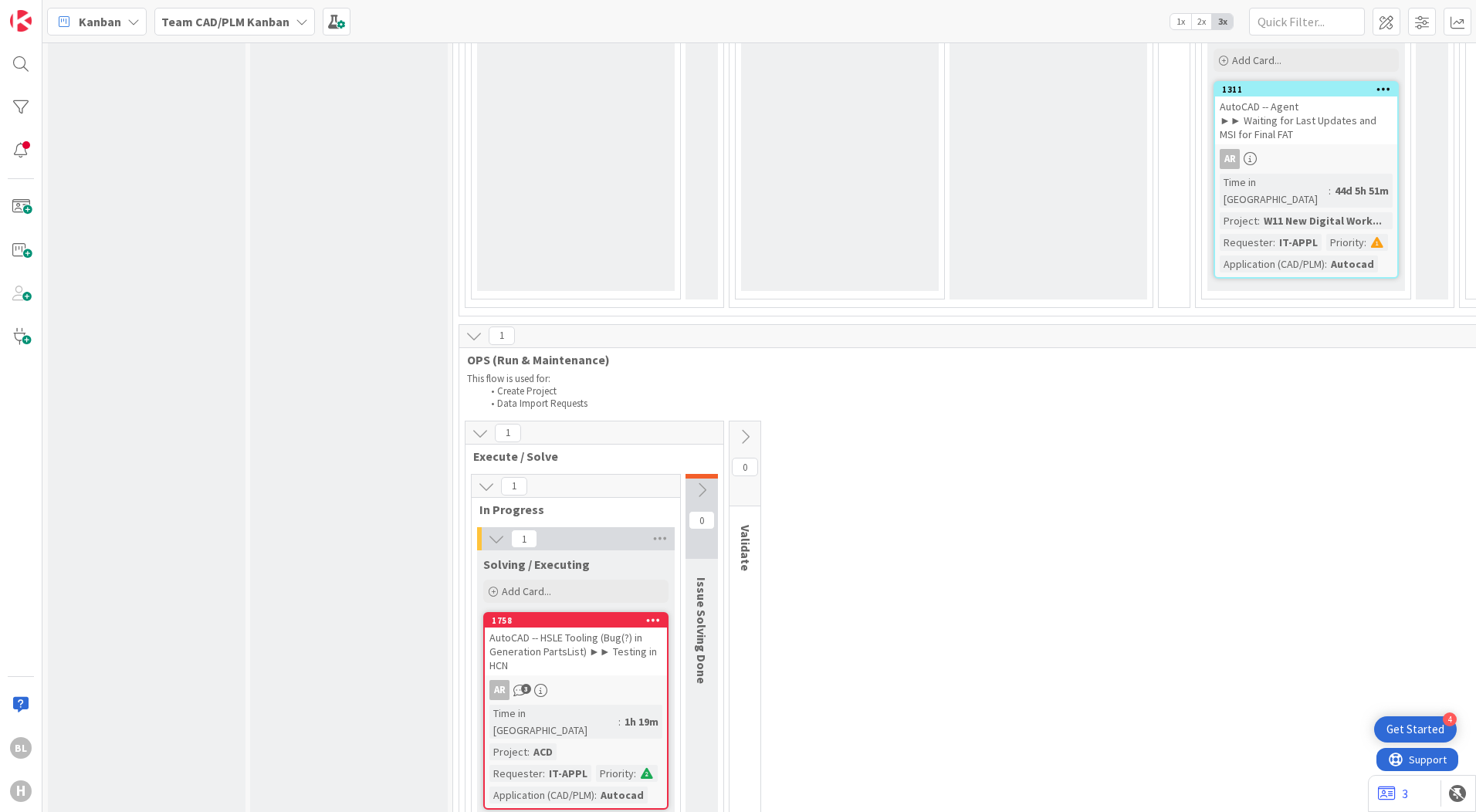
click at [937, 485] on div "1 Execute / Solve 1 In Progress 1 Solving / Executing Add Card... 1758 AutoCAD …" at bounding box center [1193, 661] width 1460 height 482
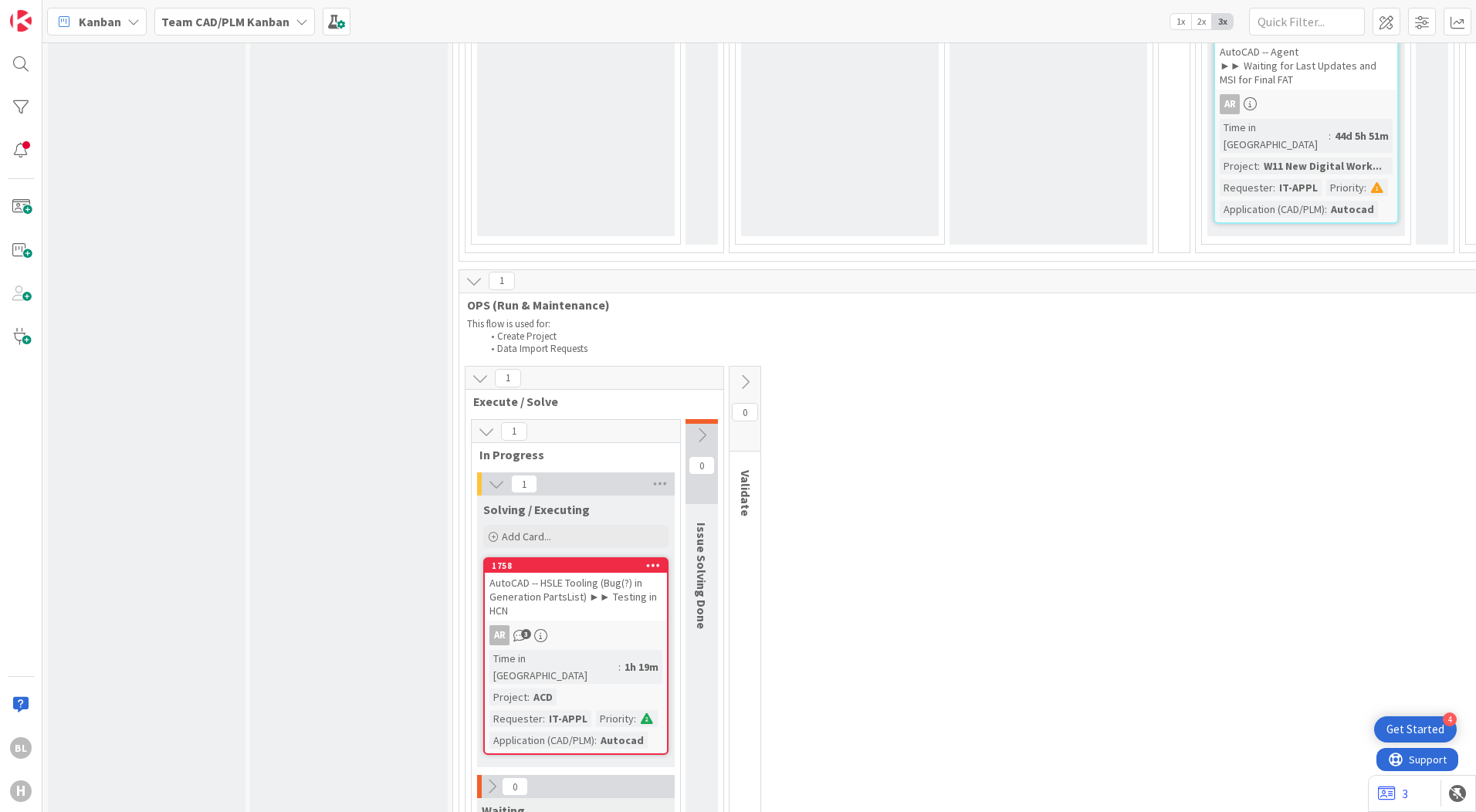
scroll to position [3633, 0]
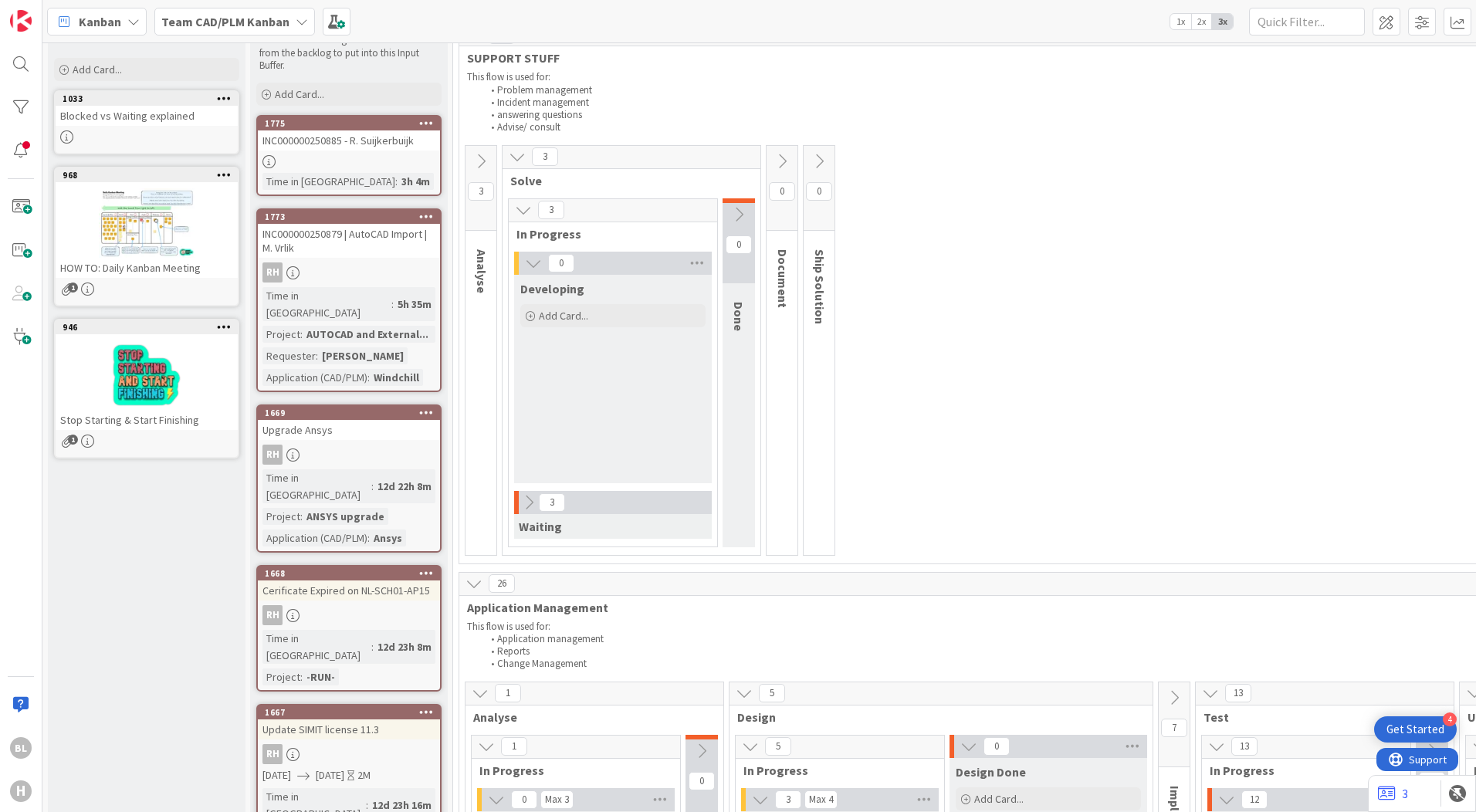
scroll to position [0, 0]
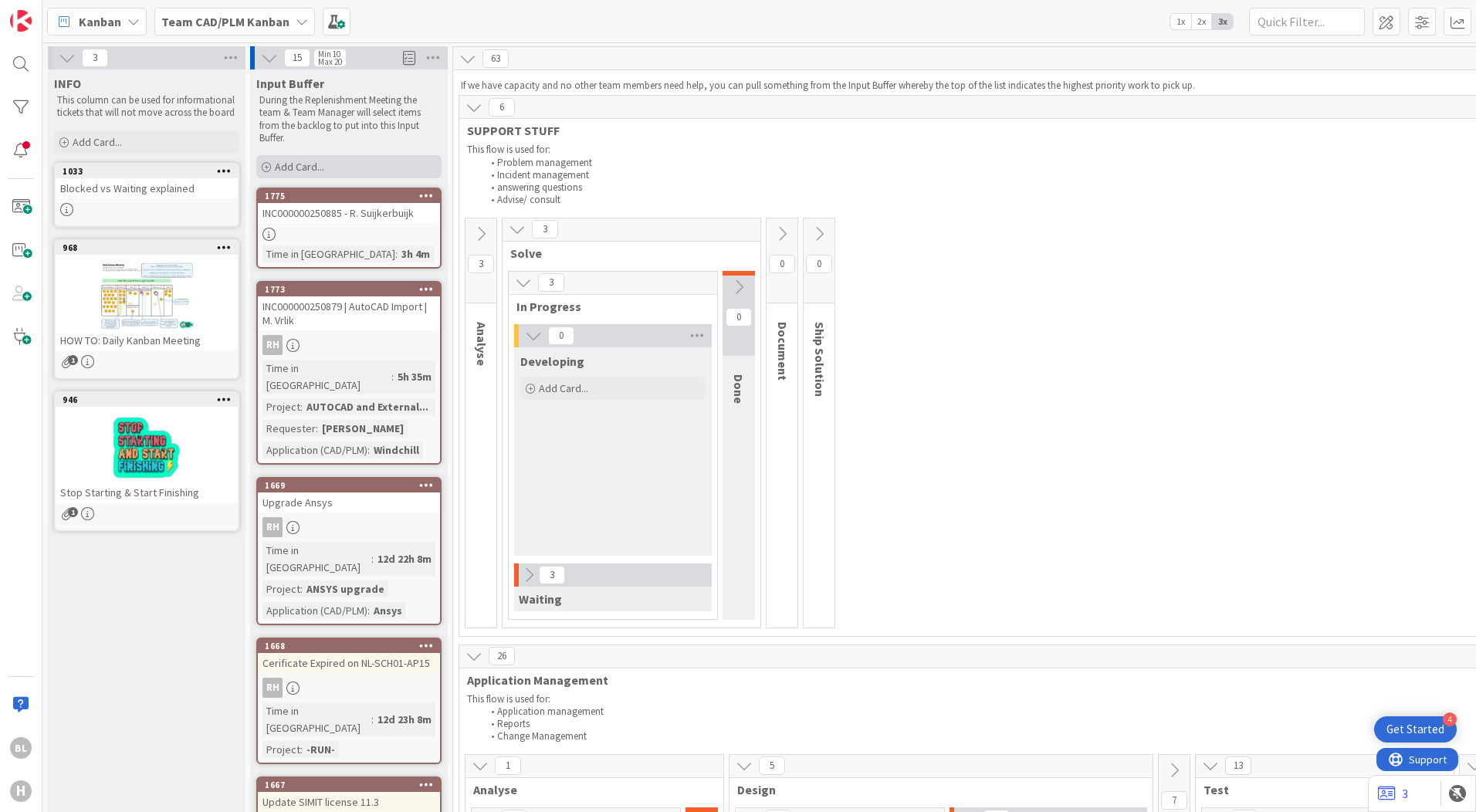
click at [308, 166] on span "Add Card..." at bounding box center [299, 167] width 49 height 14
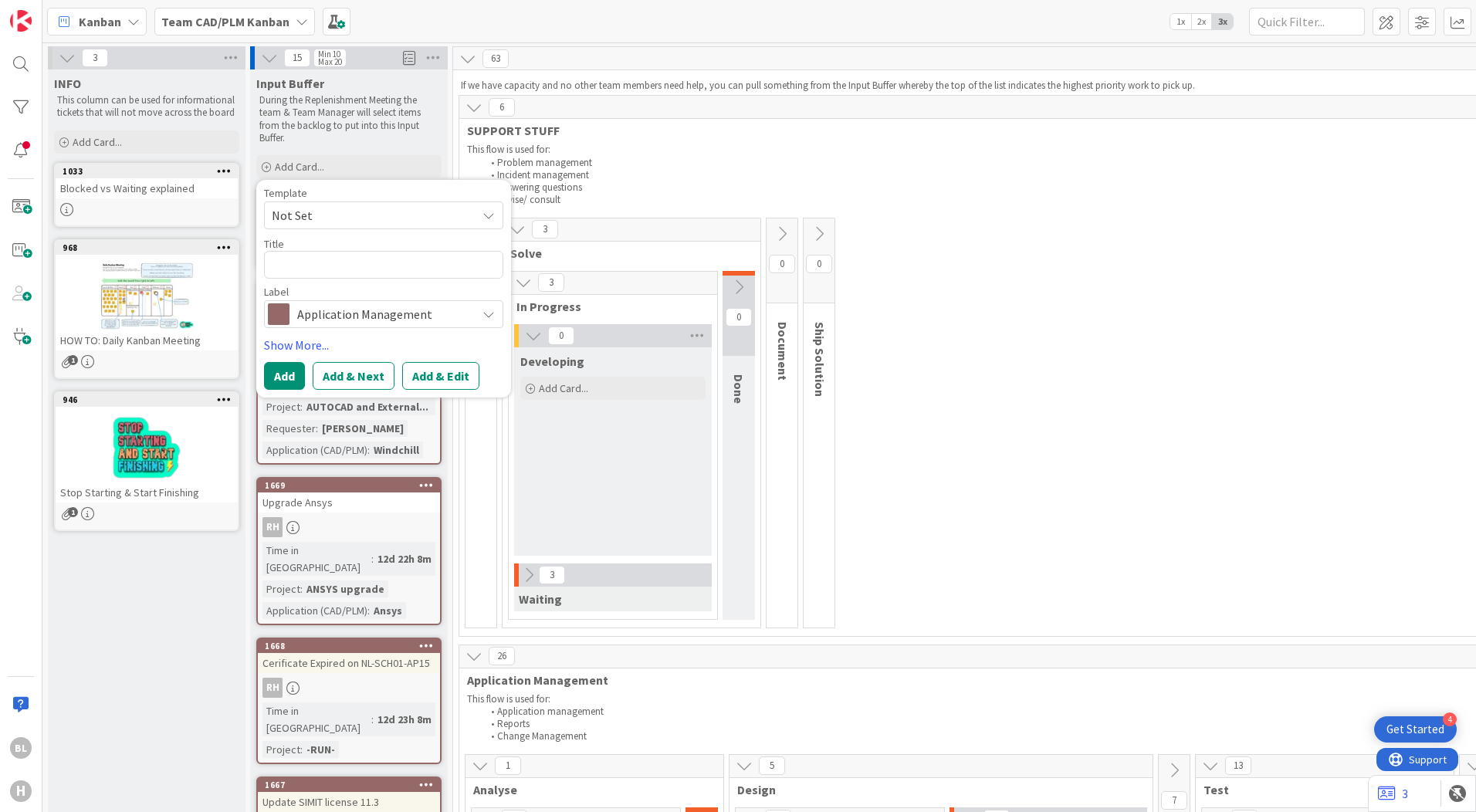
click at [369, 310] on span "Application Management" at bounding box center [383, 315] width 171 height 22
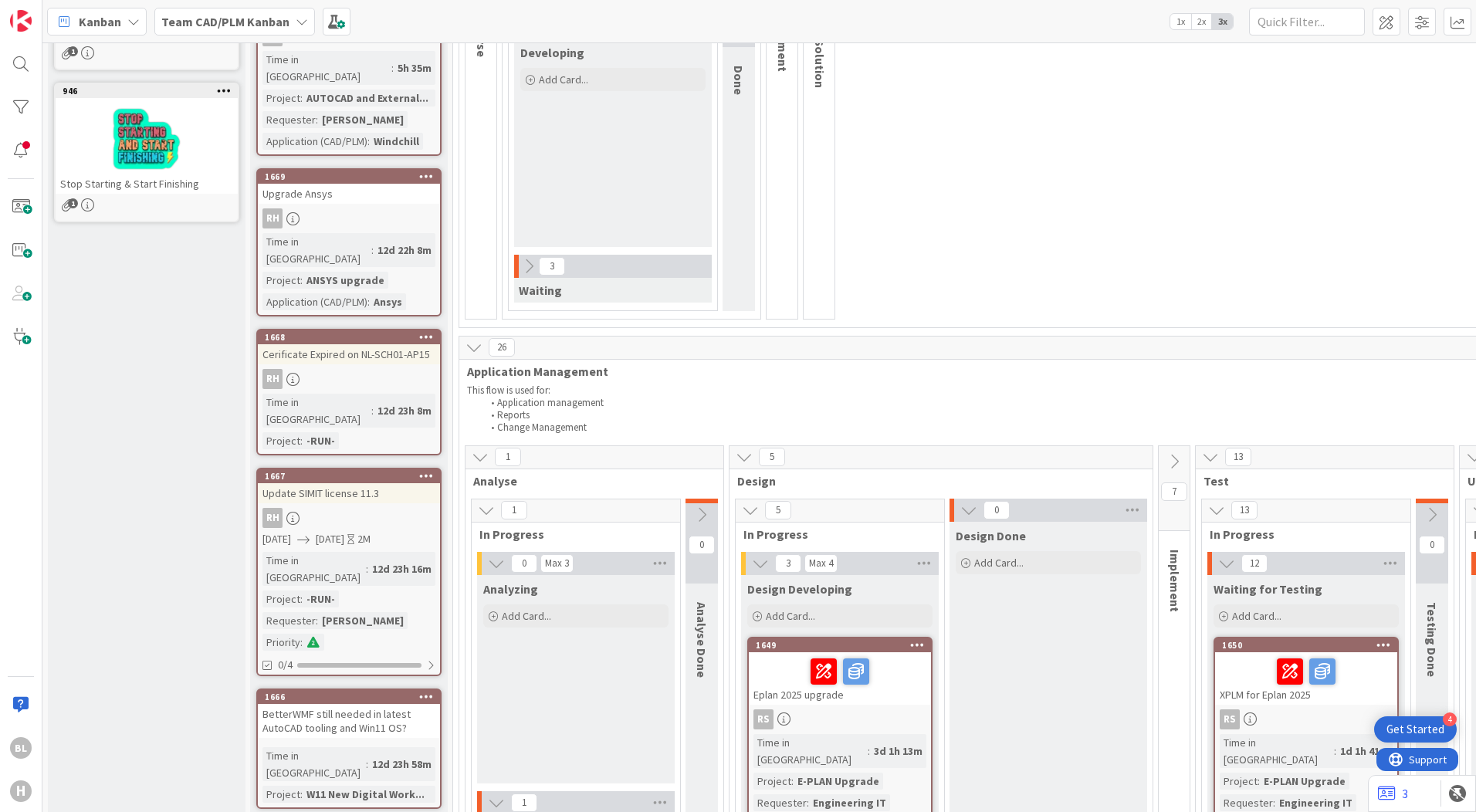
click at [123, 21] on div "Kanban" at bounding box center [97, 22] width 100 height 28
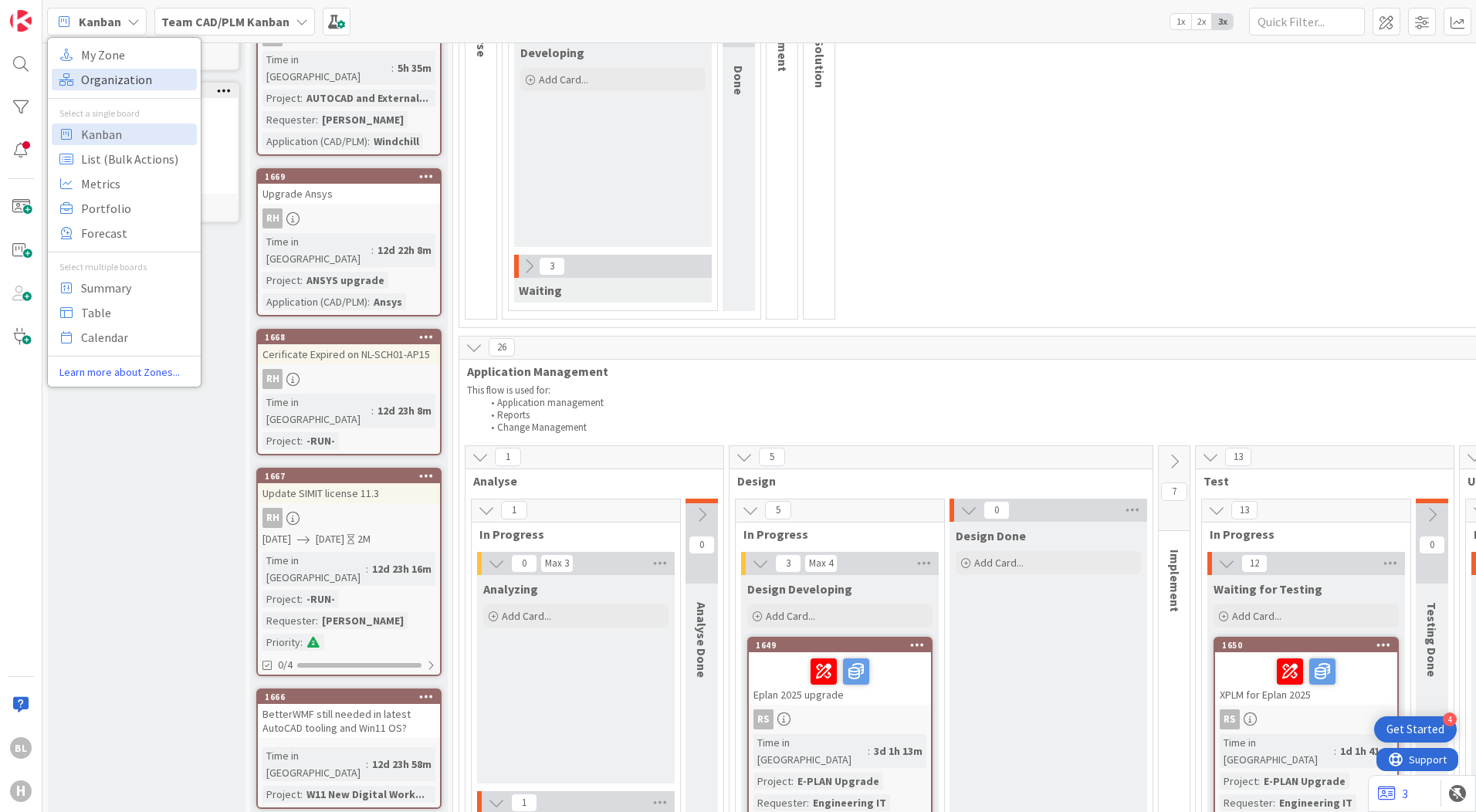
click at [108, 79] on span "Organization" at bounding box center [136, 79] width 111 height 23
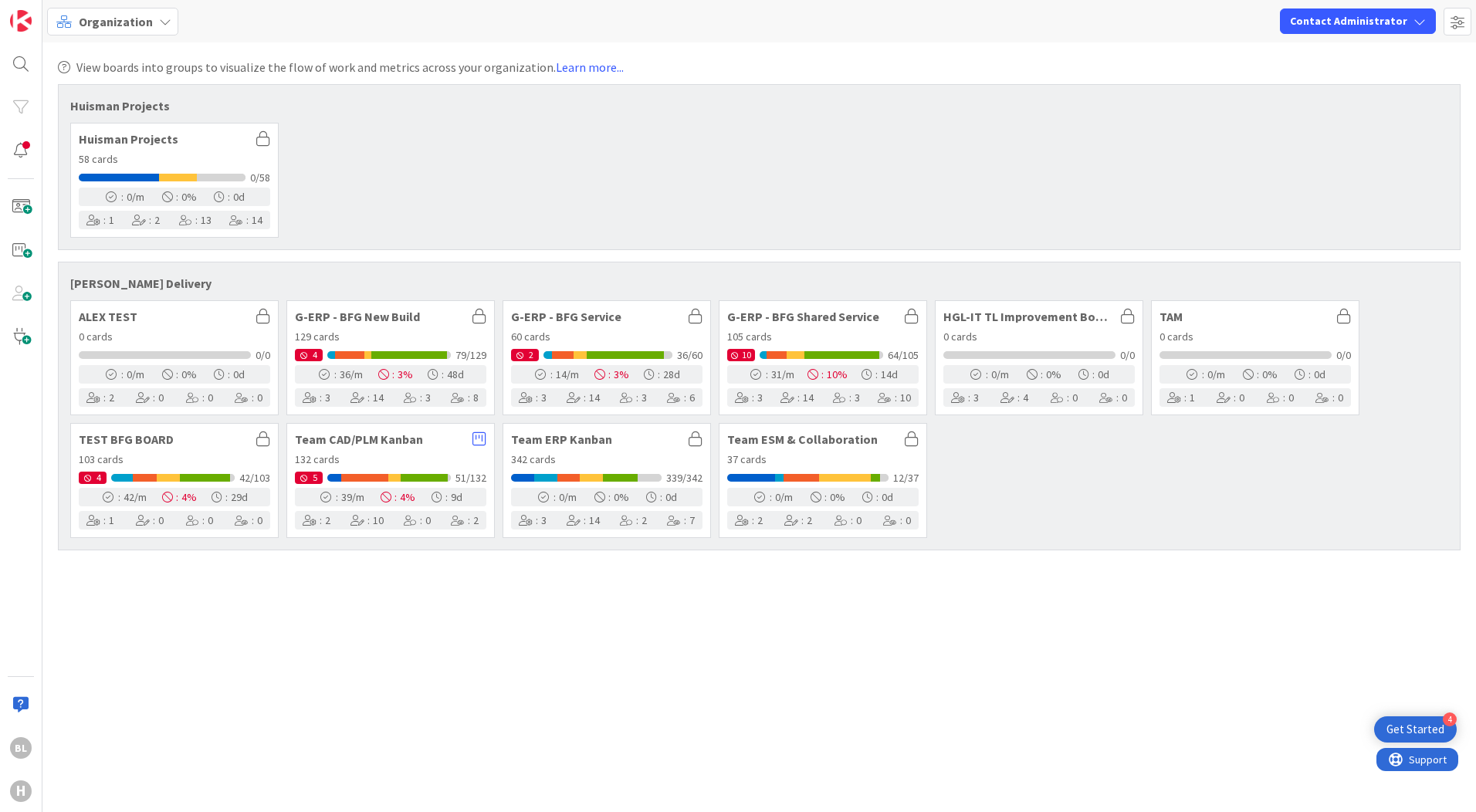
click at [127, 23] on span "Organization" at bounding box center [115, 22] width 74 height 19
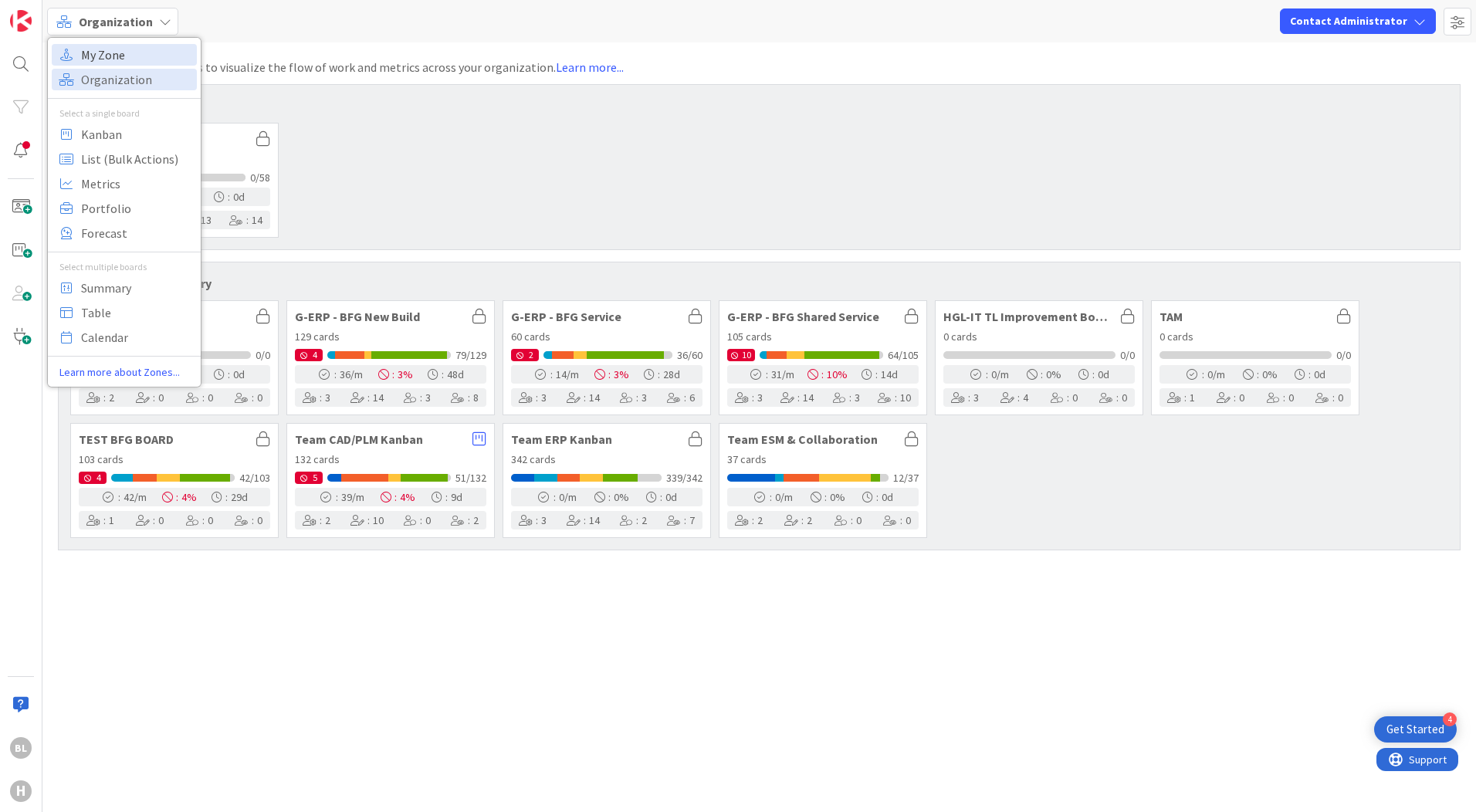
click at [113, 51] on span "My Zone" at bounding box center [136, 55] width 111 height 23
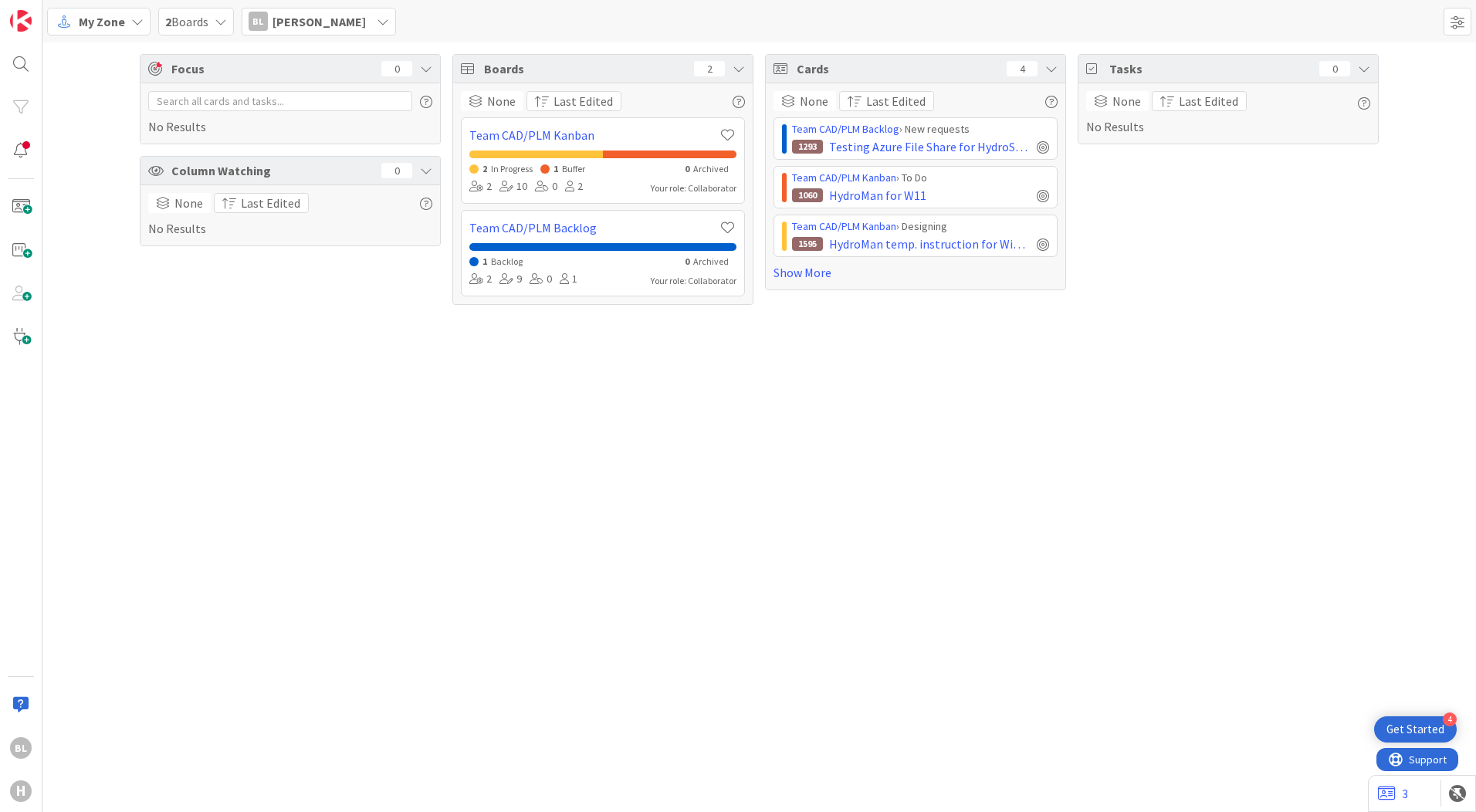
click at [117, 23] on span "My Zone" at bounding box center [101, 22] width 46 height 19
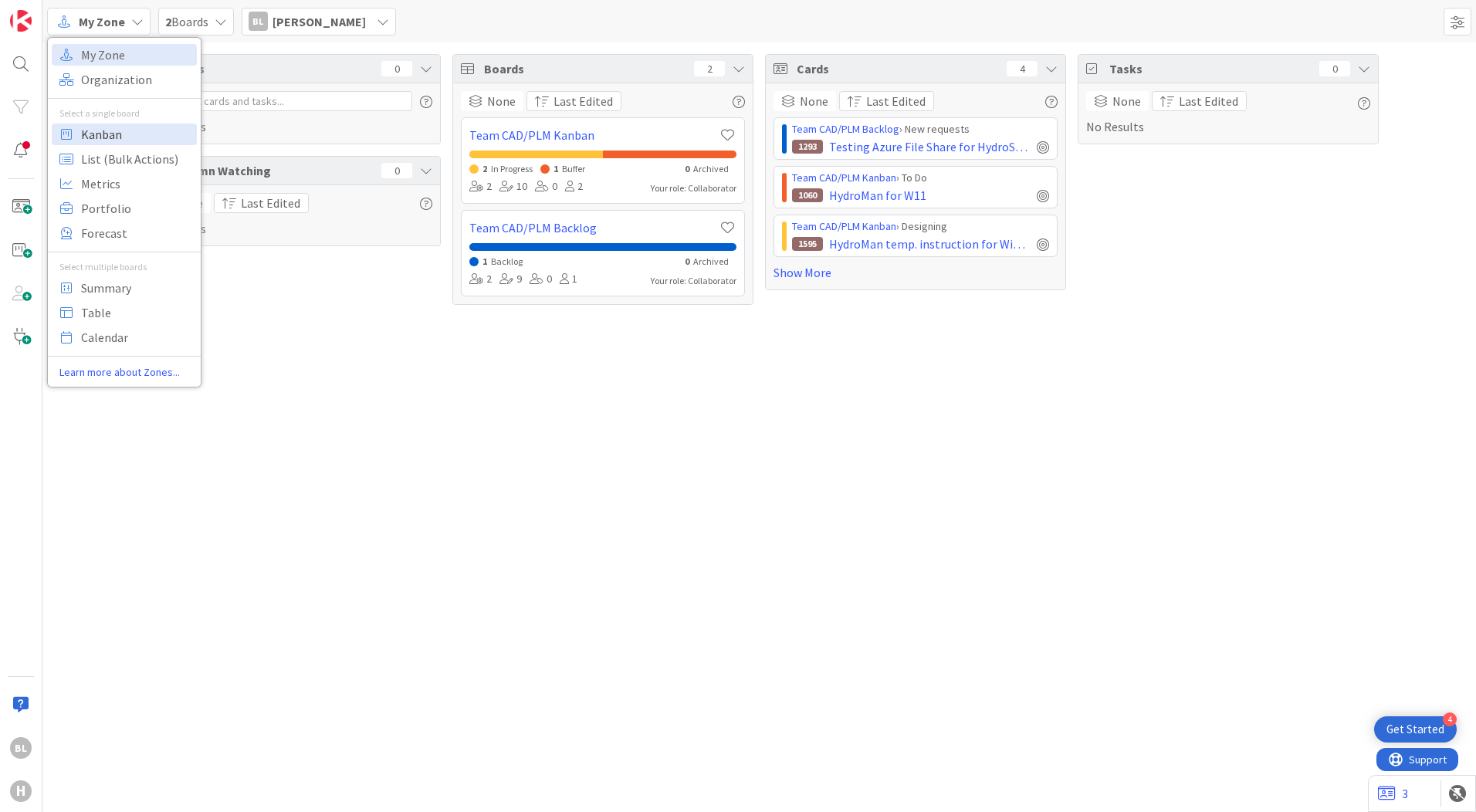
click at [113, 132] on span "Kanban" at bounding box center [136, 135] width 111 height 23
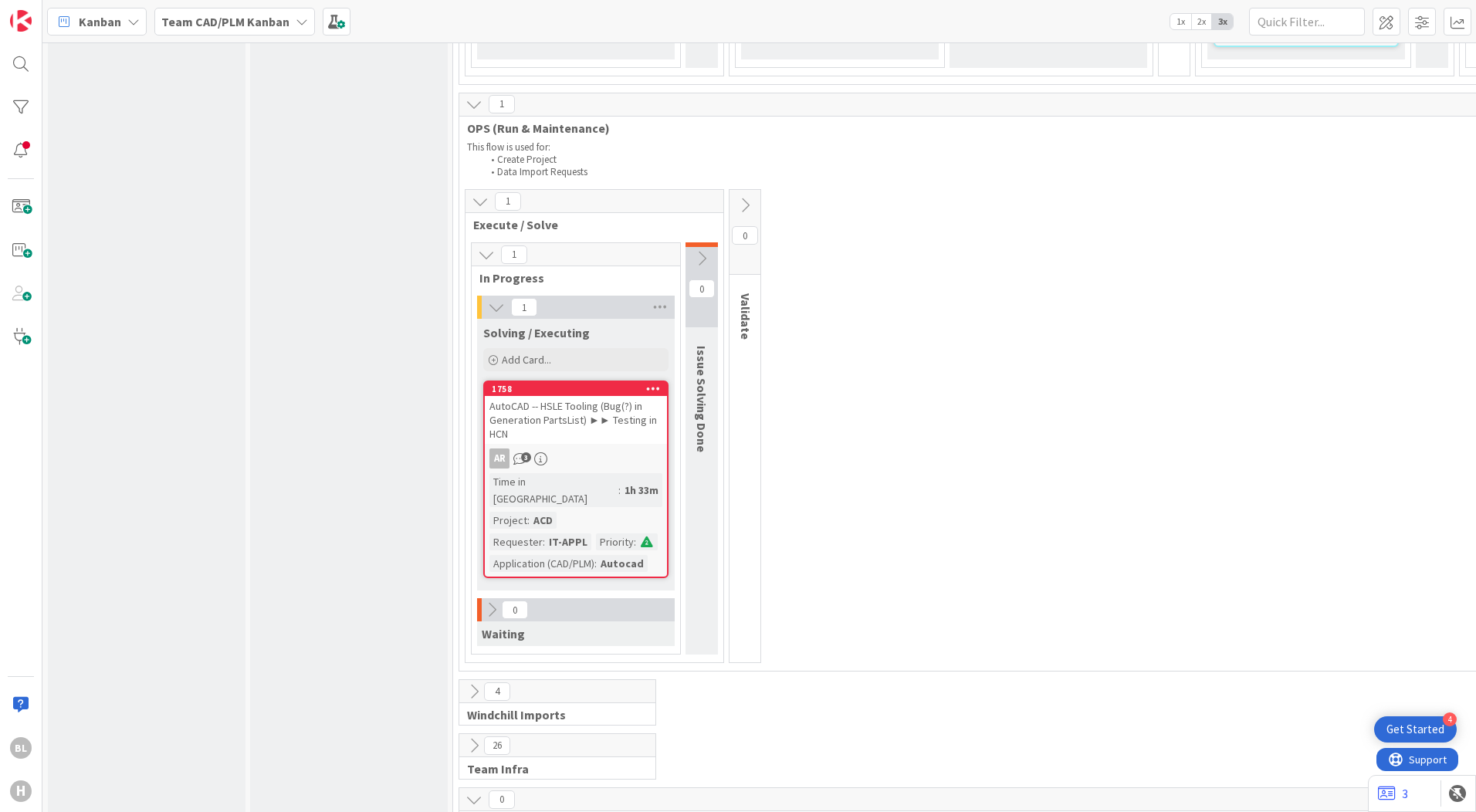
scroll to position [3930, 0]
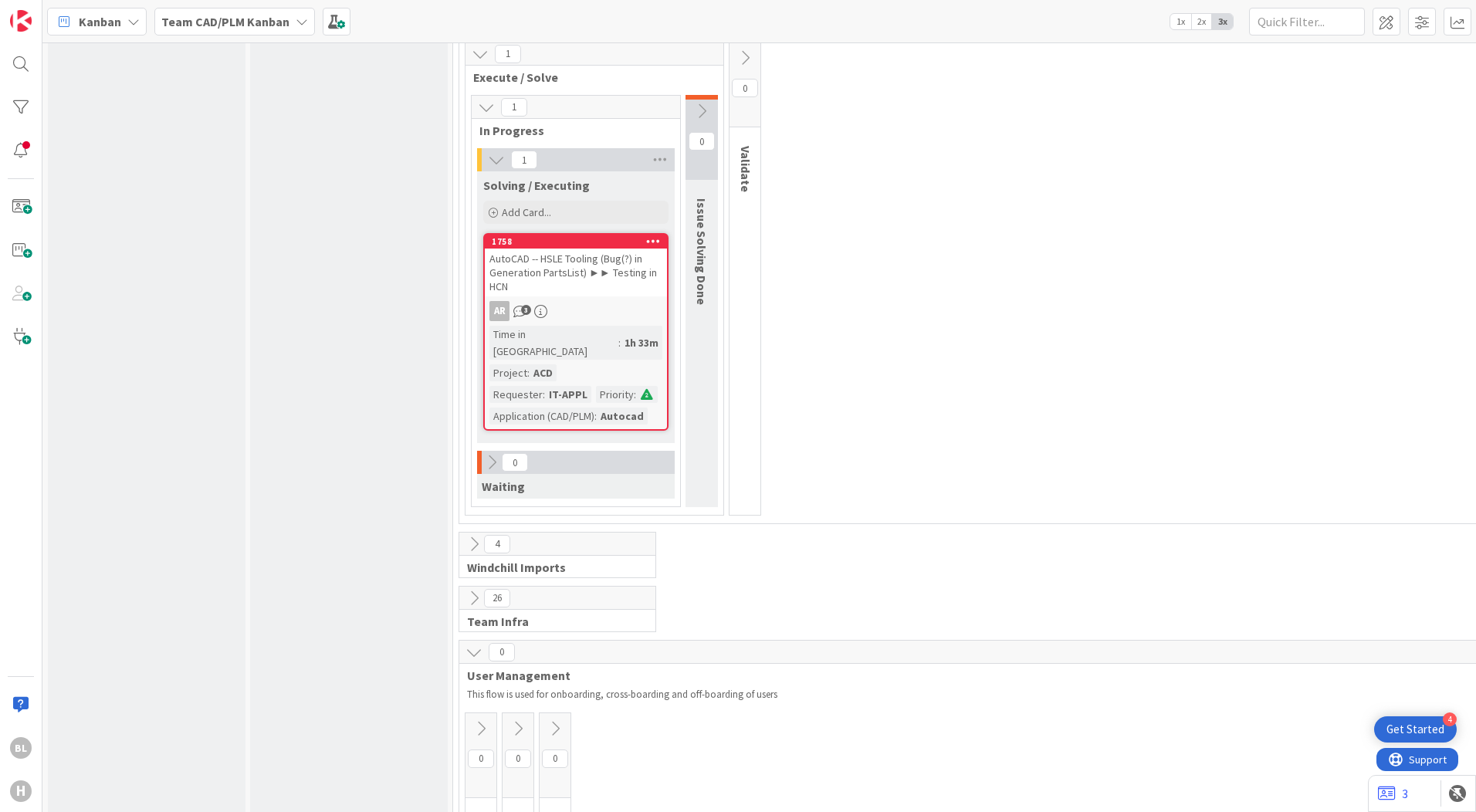
click at [512, 613] on span "Team Infra" at bounding box center [551, 621] width 169 height 16
click at [1387, 787] on icon at bounding box center [1386, 793] width 18 height 16
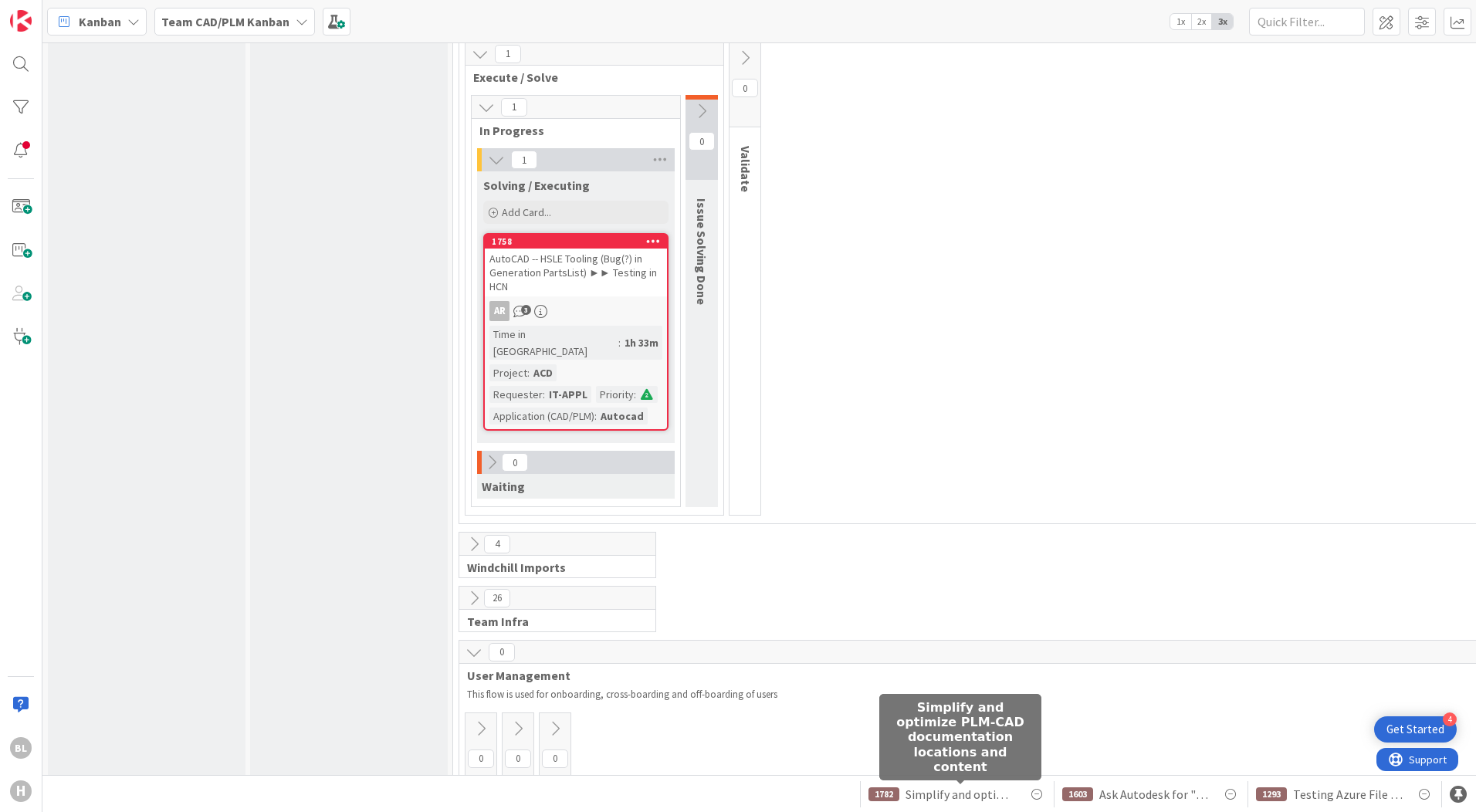
click at [969, 793] on span "Simplify and optimize PLM-CAD documentation locations and content" at bounding box center [960, 794] width 110 height 19
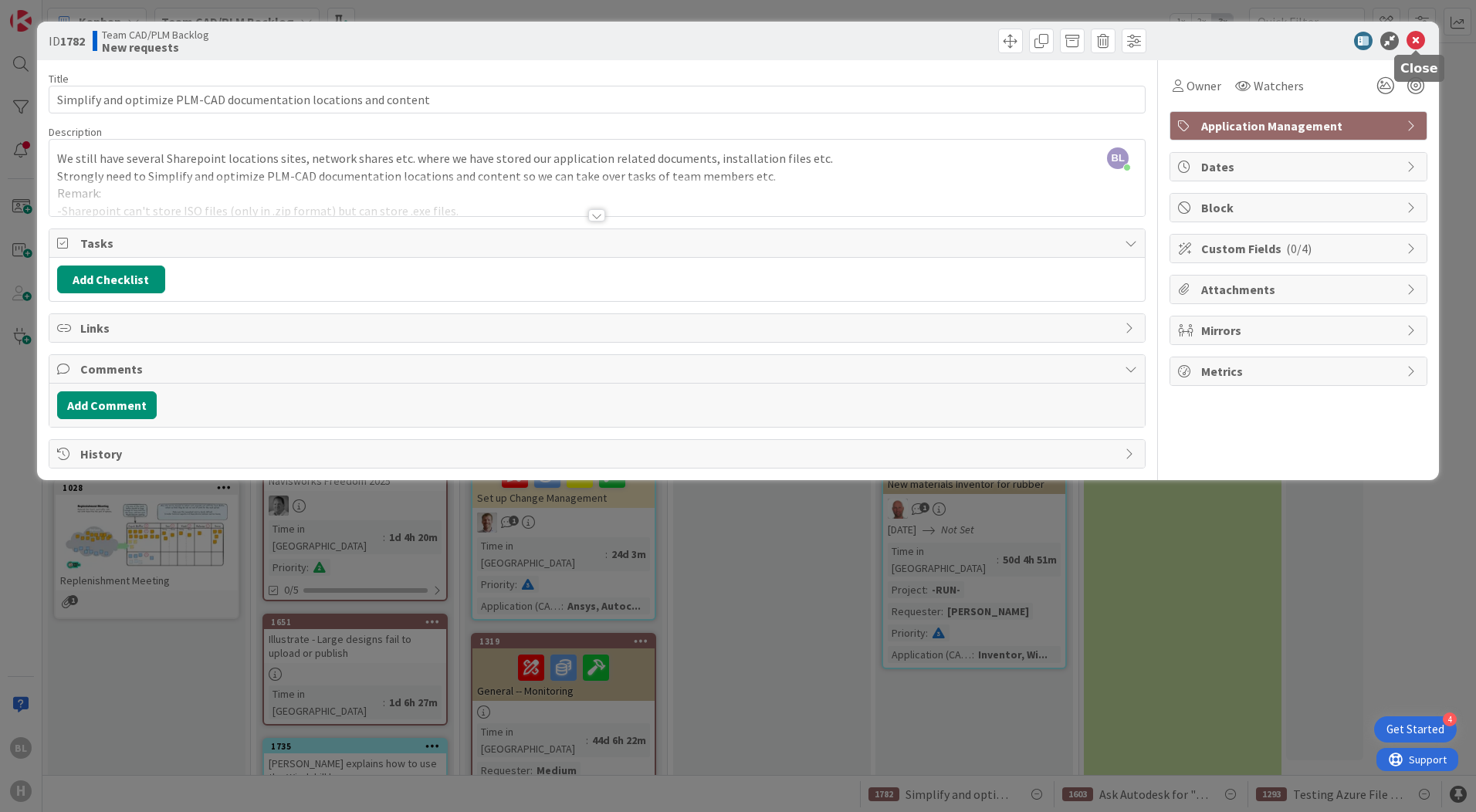
click at [1410, 36] on icon at bounding box center [1416, 41] width 19 height 19
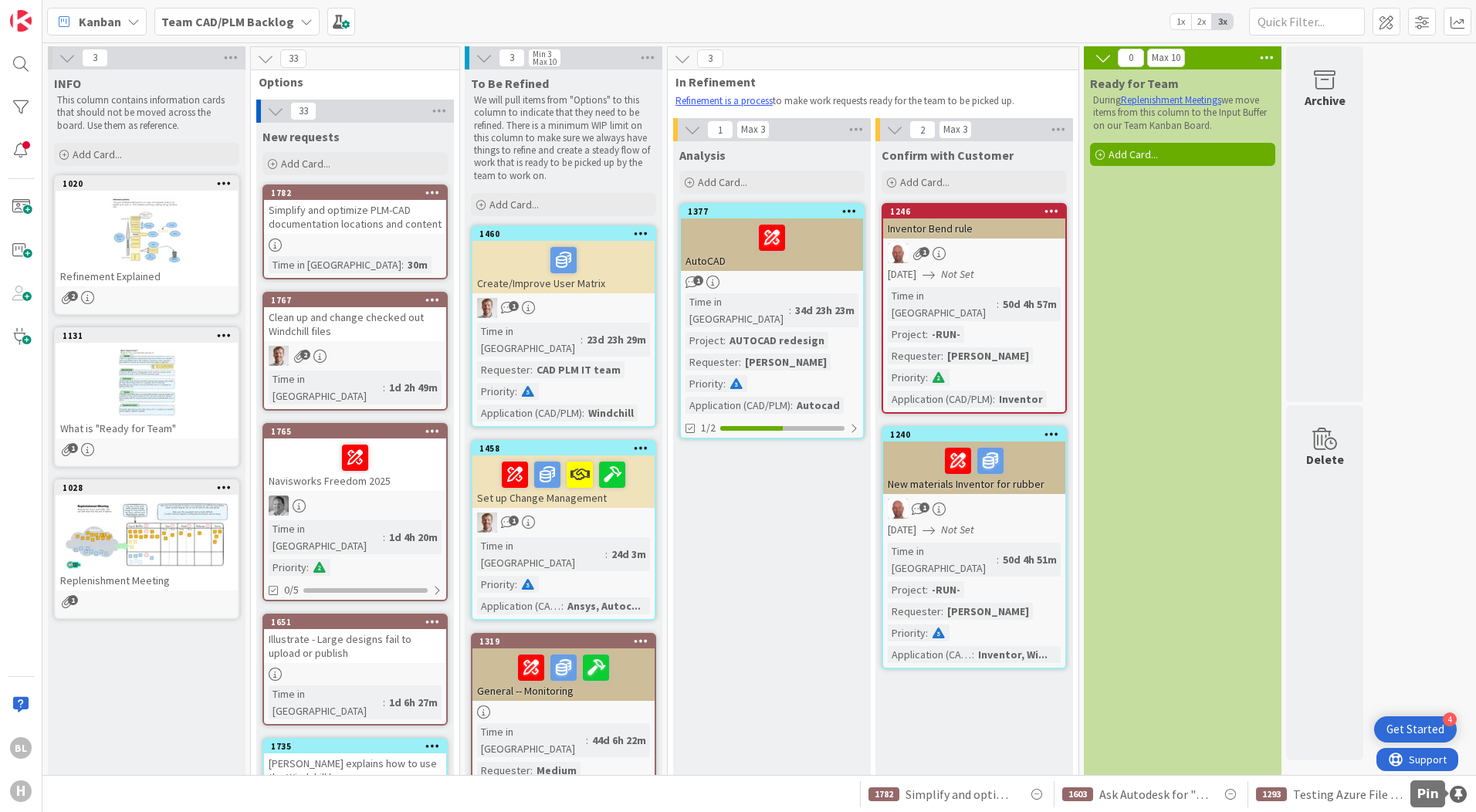
click at [1455, 789] on div at bounding box center [1458, 794] width 17 height 17
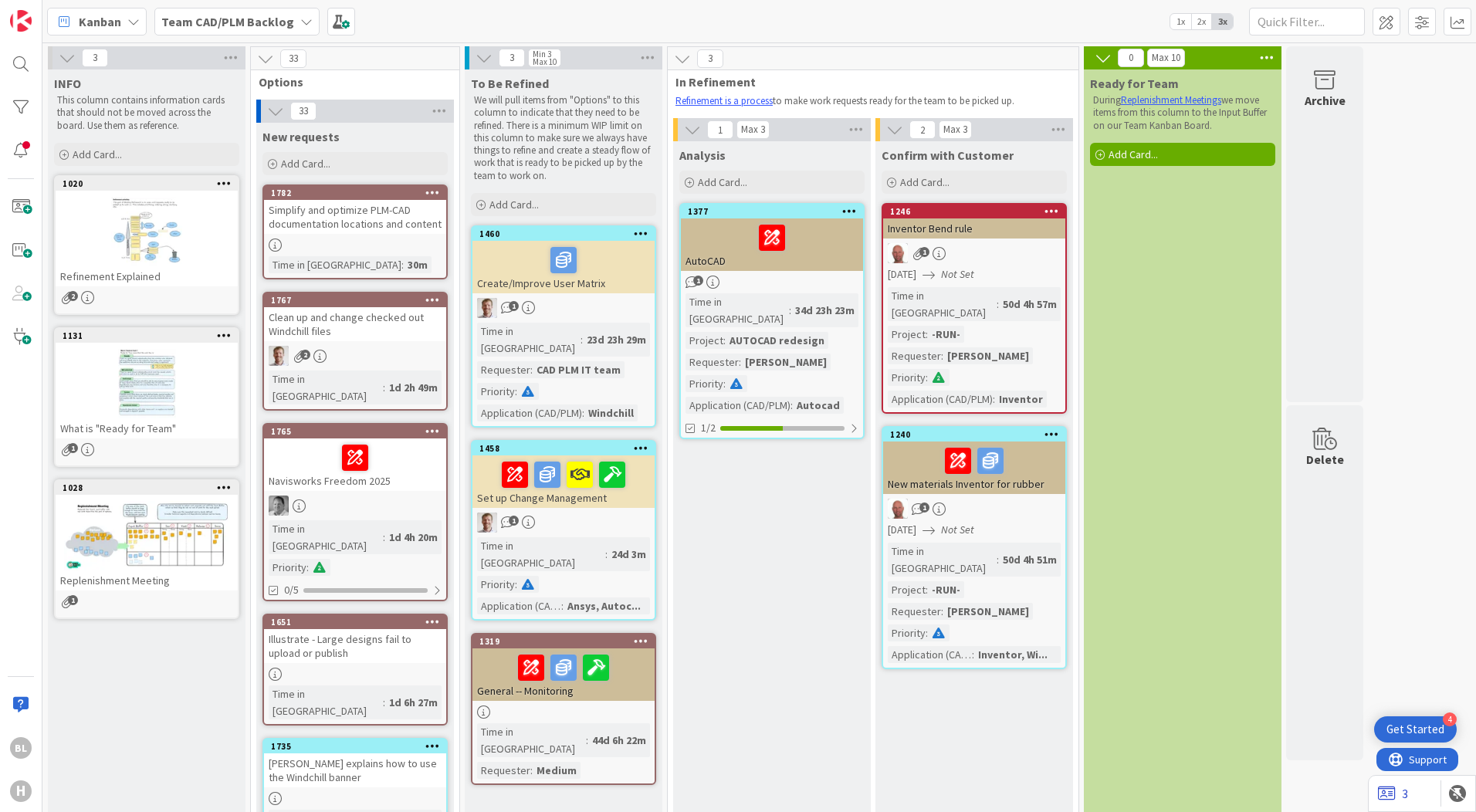
click at [1383, 793] on icon at bounding box center [1386, 793] width 18 height 16
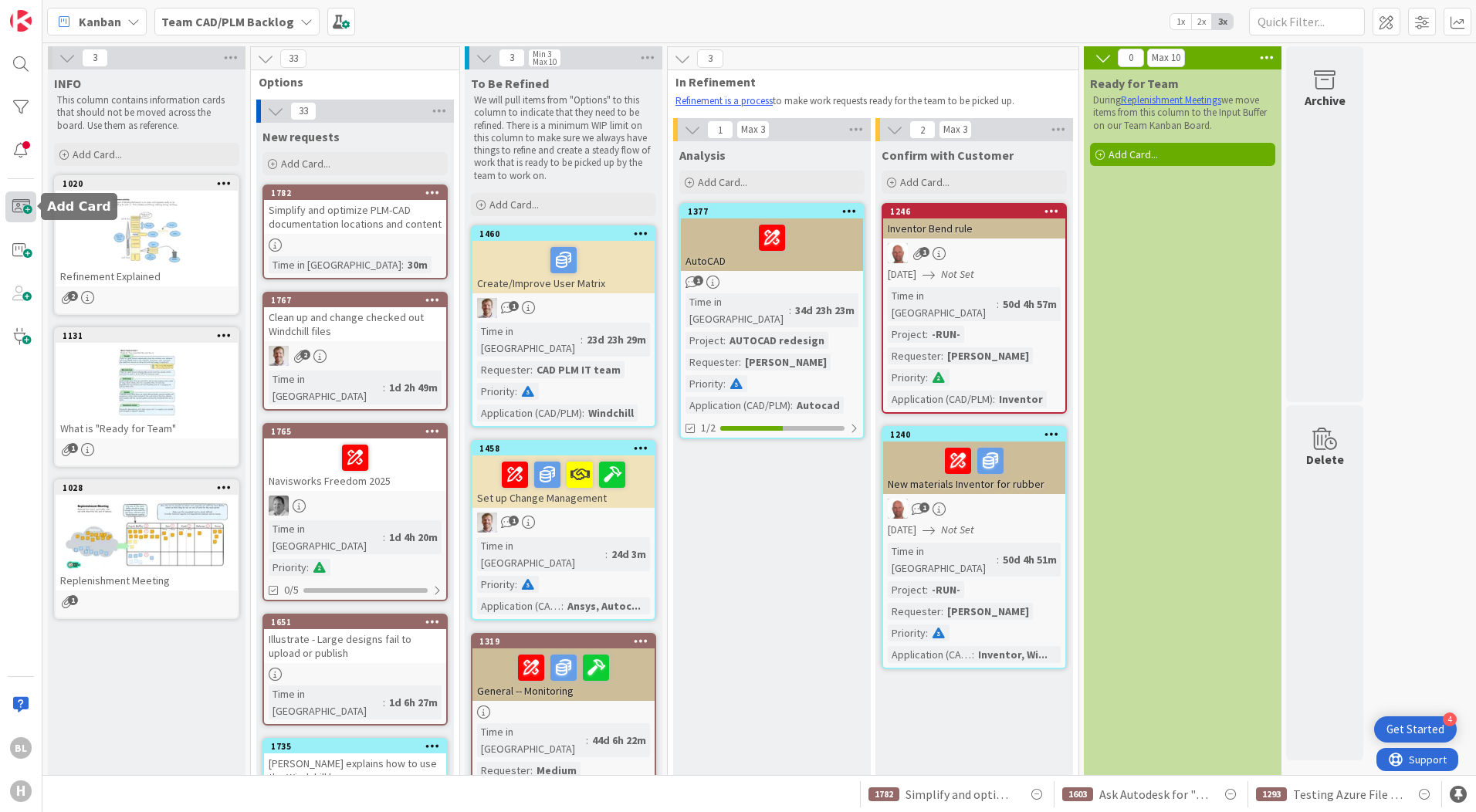
click at [21, 205] on span at bounding box center [21, 207] width 31 height 31
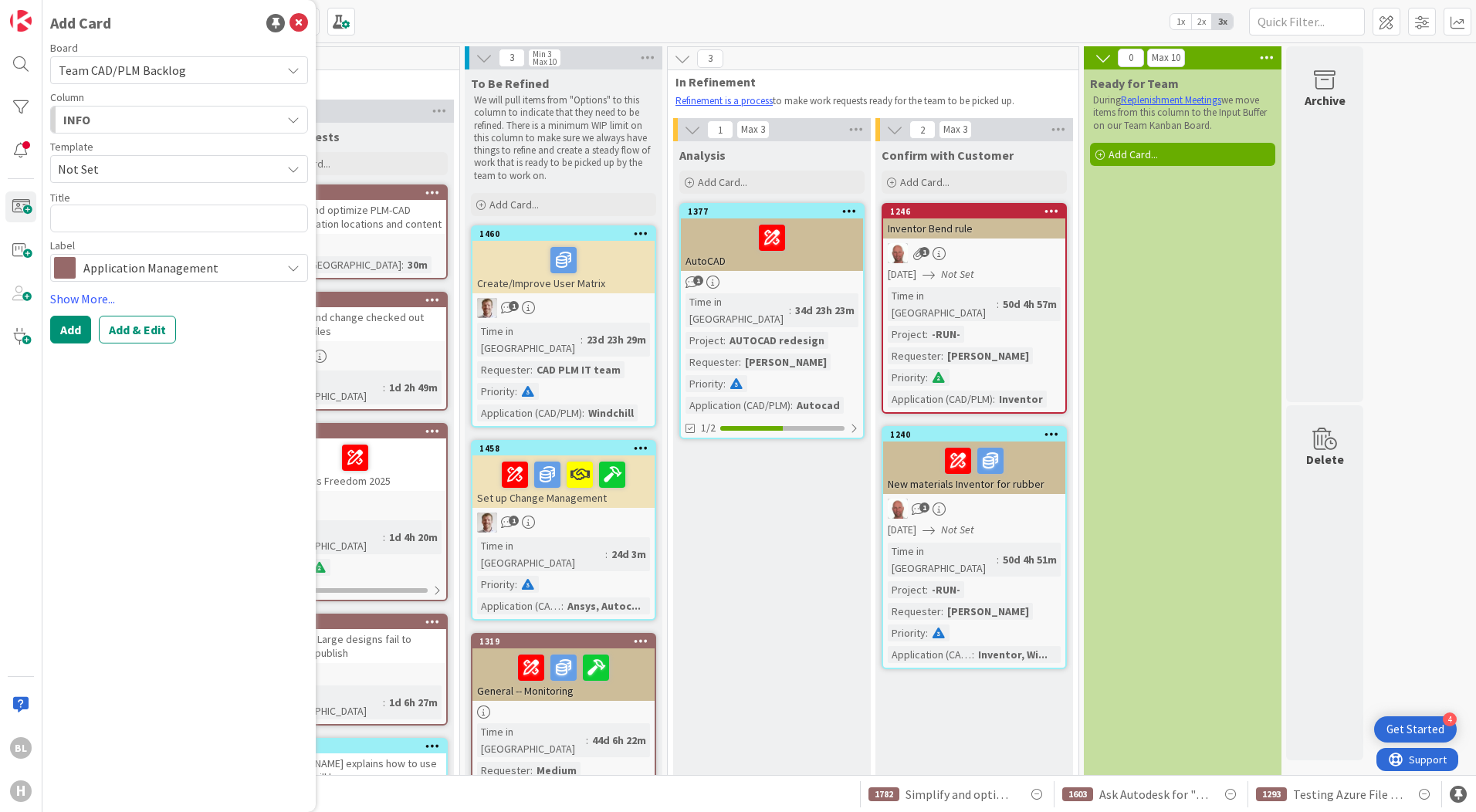
click at [250, 73] on span "Team CAD/PLM Backlog" at bounding box center [166, 70] width 215 height 22
click at [250, 72] on span "Team CAD/PLM Backlog" at bounding box center [166, 70] width 215 height 22
click at [256, 259] on span "Application Management" at bounding box center [178, 268] width 190 height 22
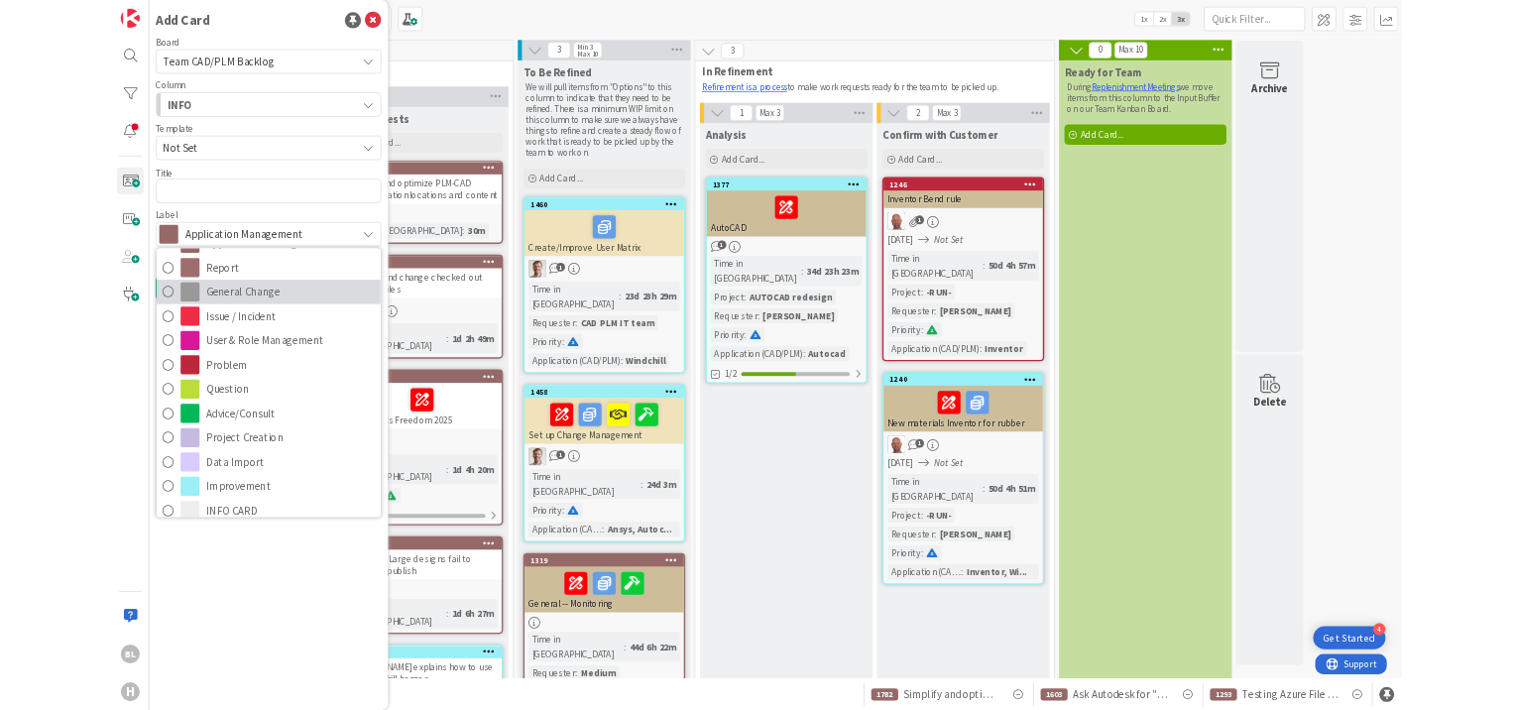
scroll to position [50, 0]
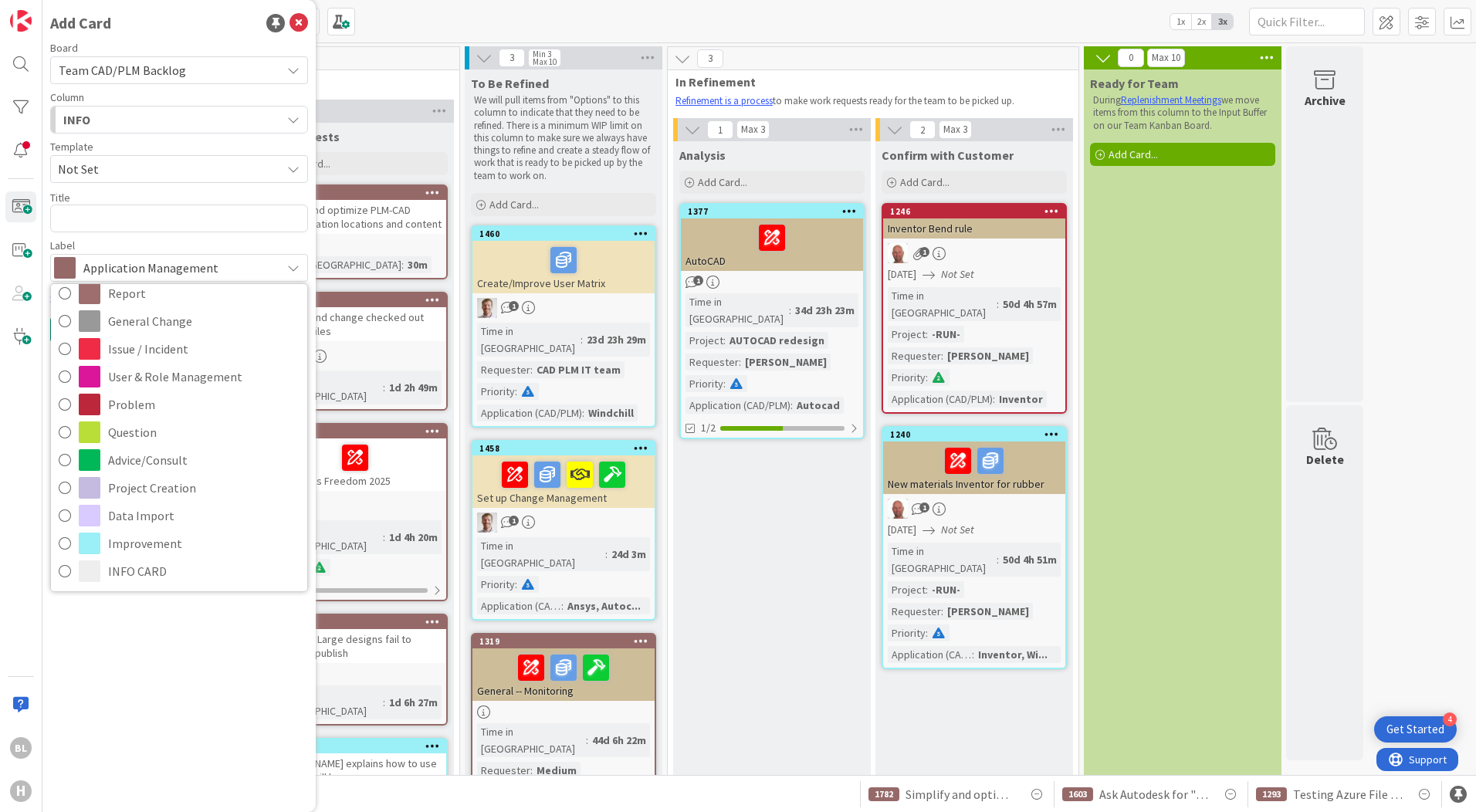
click at [228, 691] on div "Add Card Board Team CAD/PLM Backlog Team CAD/PLM Backlog Team CAD/PLM Kanban Co…" at bounding box center [179, 406] width 273 height 812
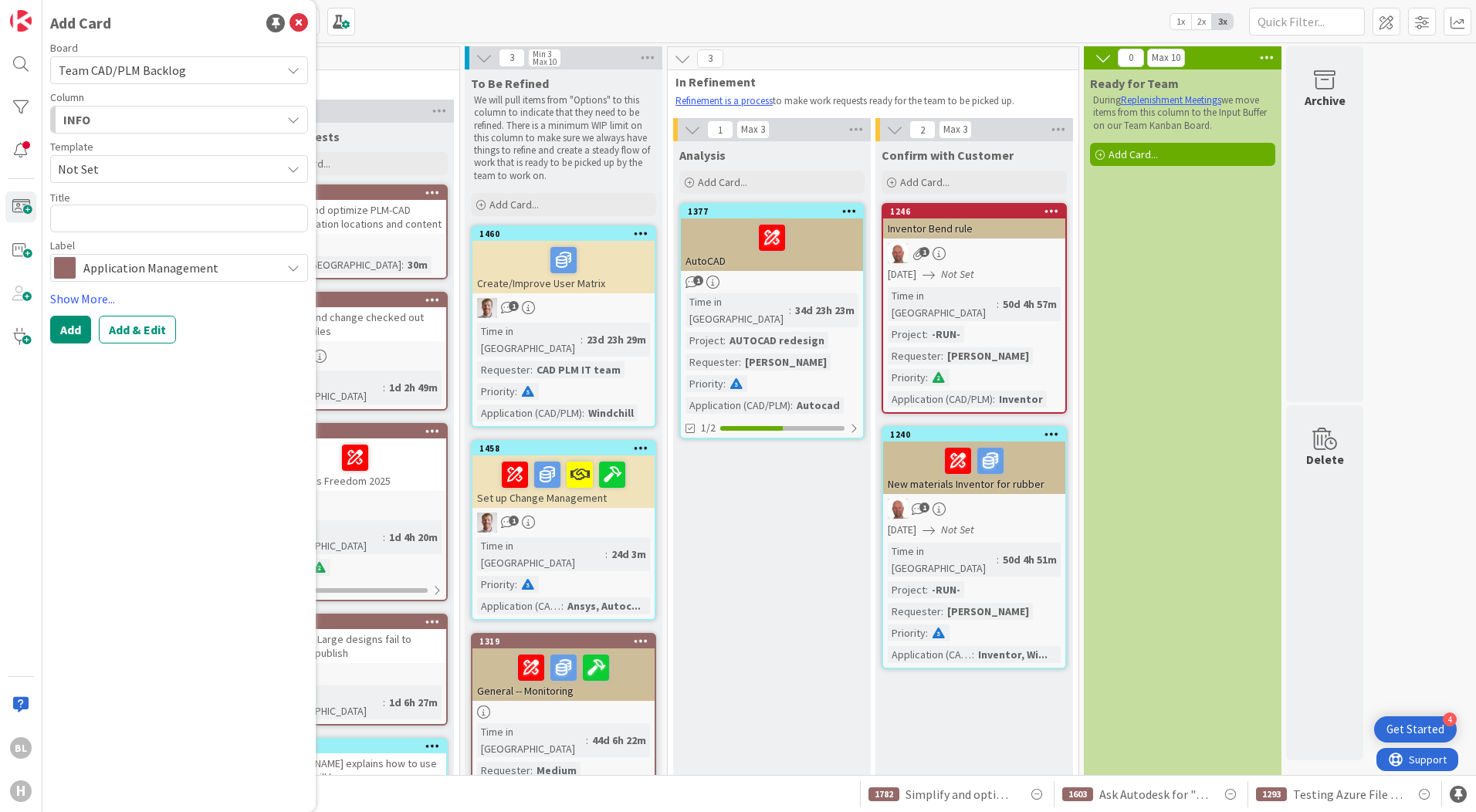
click at [628, 20] on div "Kanban Team CAD/PLM Backlog 1x 2x 3x" at bounding box center [759, 21] width 1433 height 43
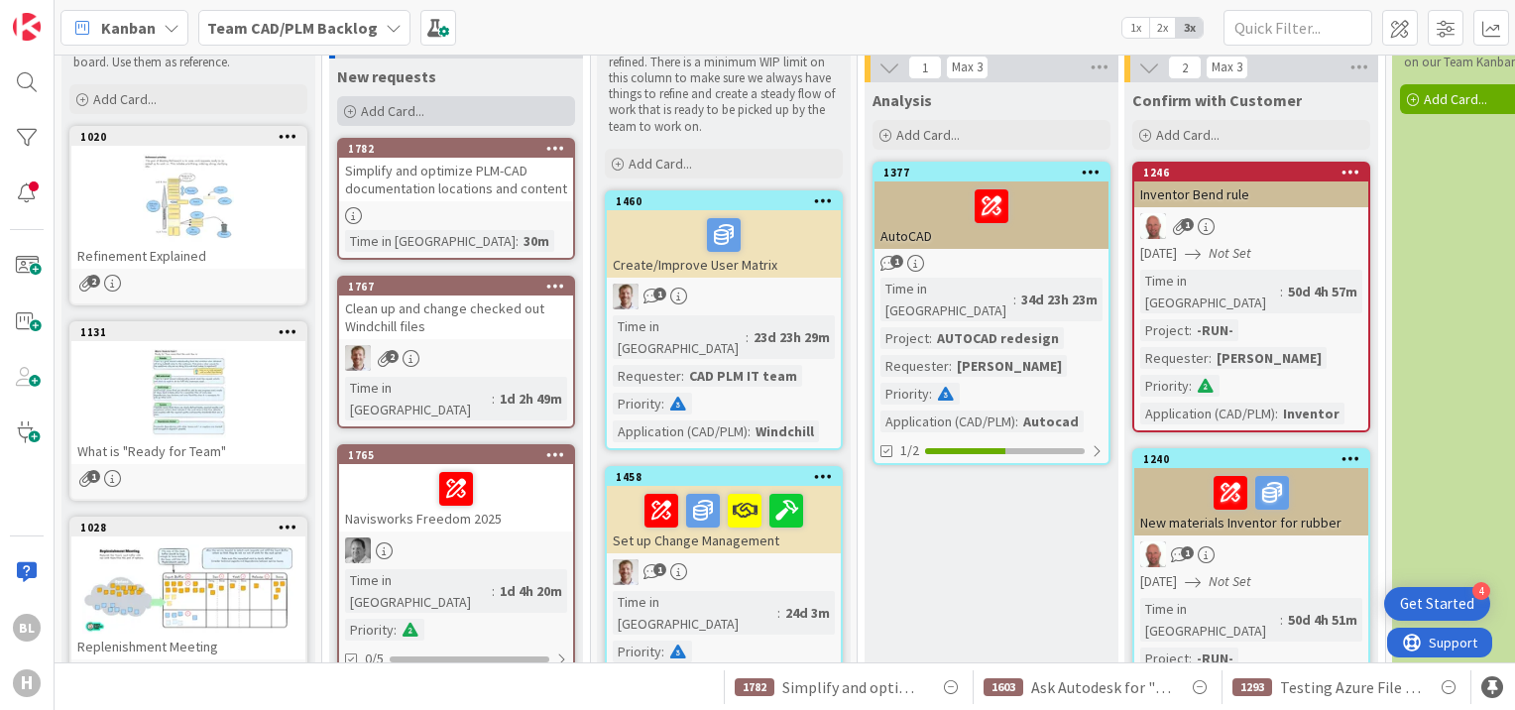
scroll to position [0, 0]
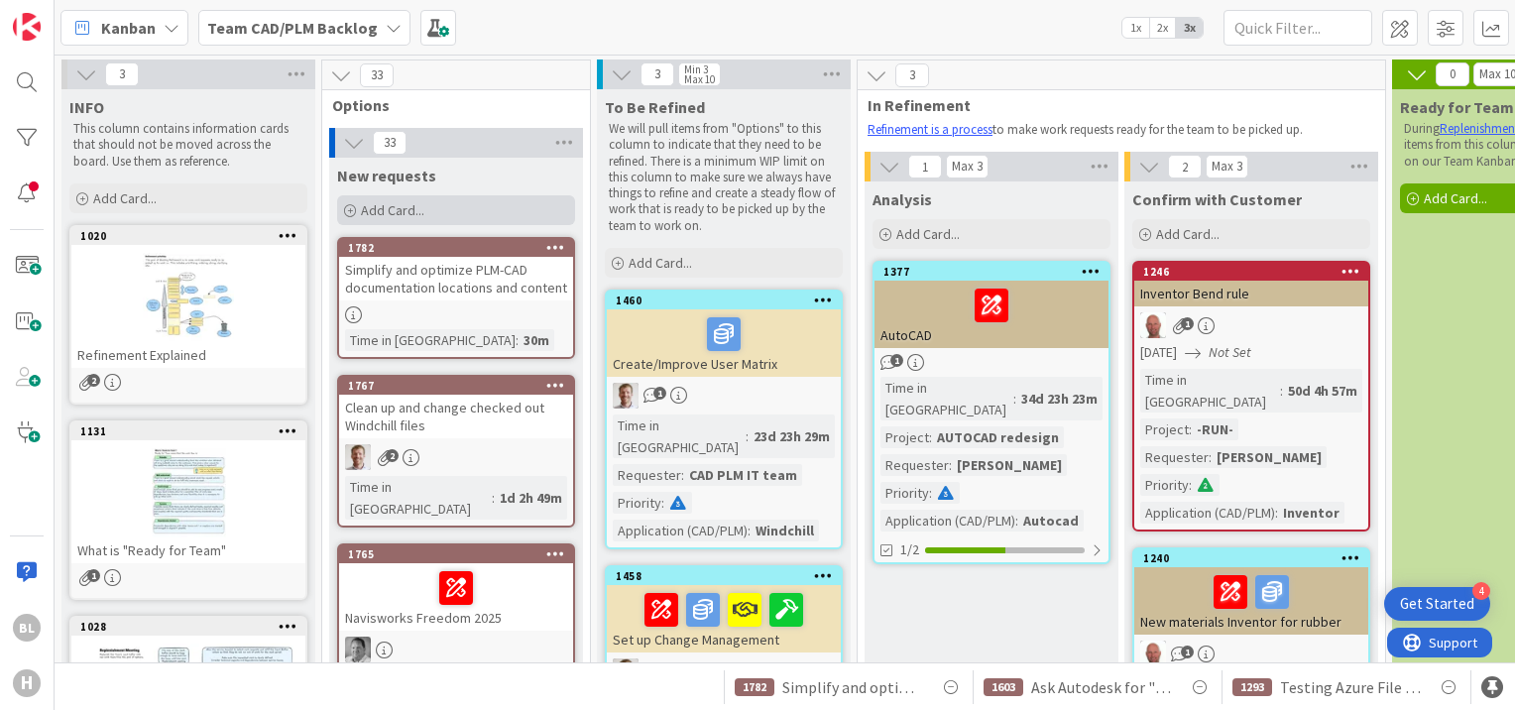
click at [399, 210] on span "Add Card..." at bounding box center [392, 210] width 63 height 18
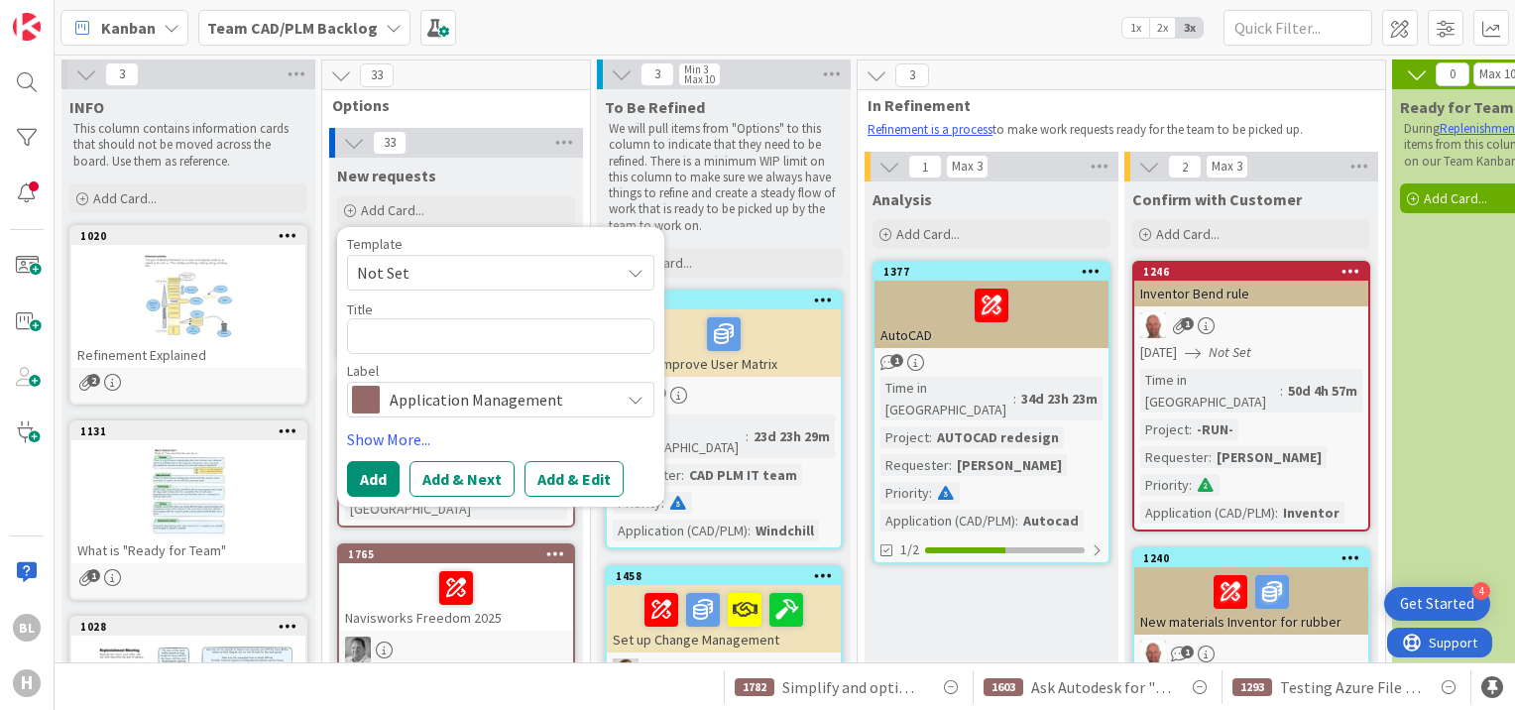
click at [428, 330] on textarea at bounding box center [500, 336] width 307 height 36
type textarea "x"
type textarea "r"
type textarea "x"
type textarea "re"
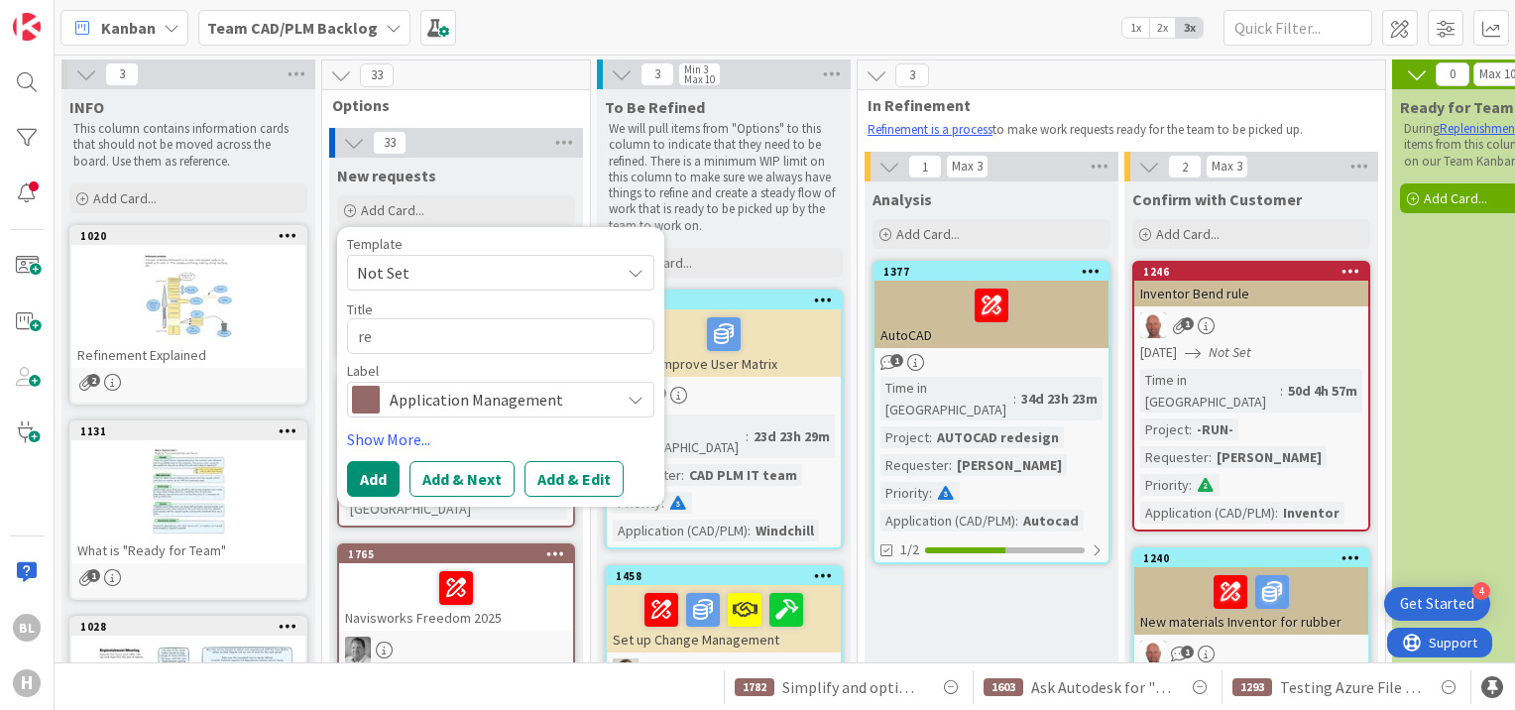
type textarea "x"
type textarea "rep"
type textarea "x"
type textarea "repr"
type textarea "x"
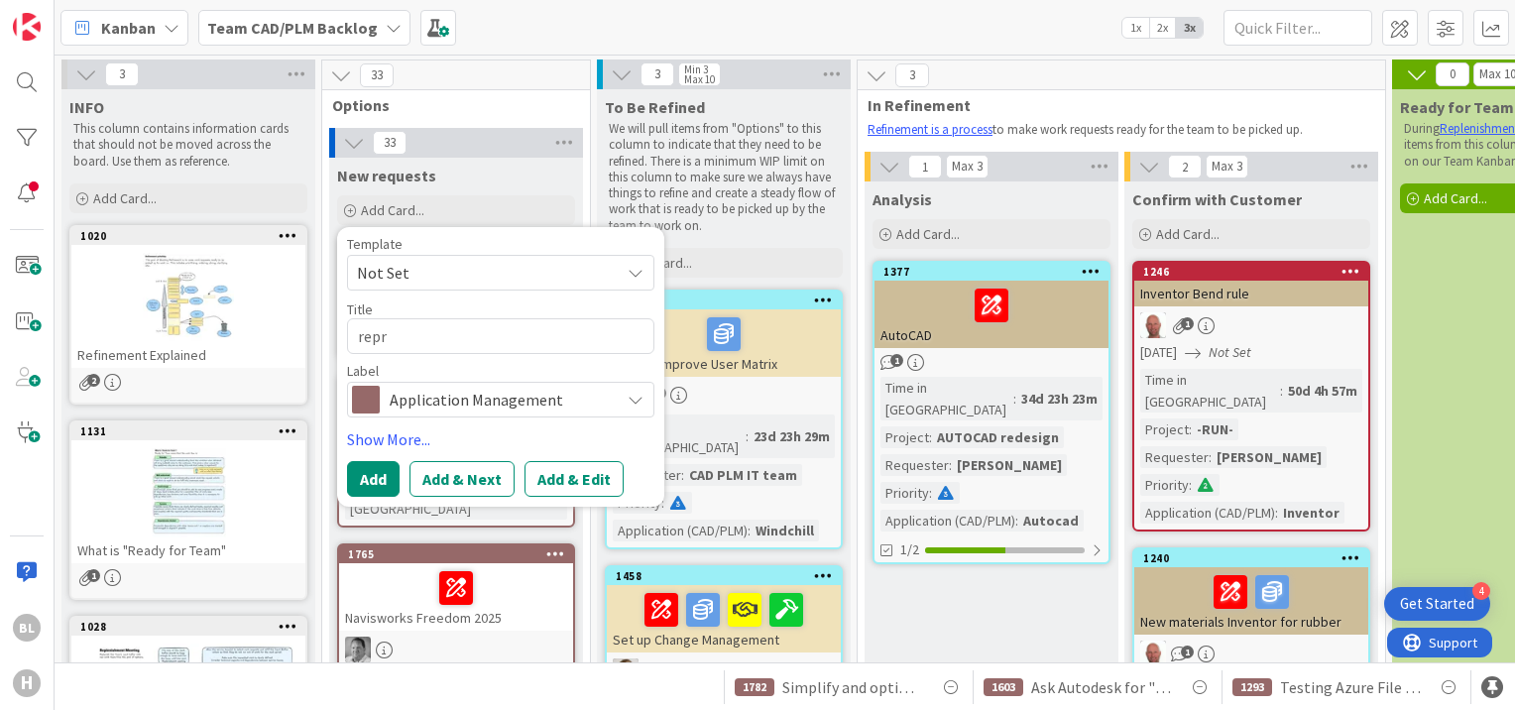
type textarea "repre"
type textarea "x"
type textarea "repres"
type textarea "x"
type textarea "represe"
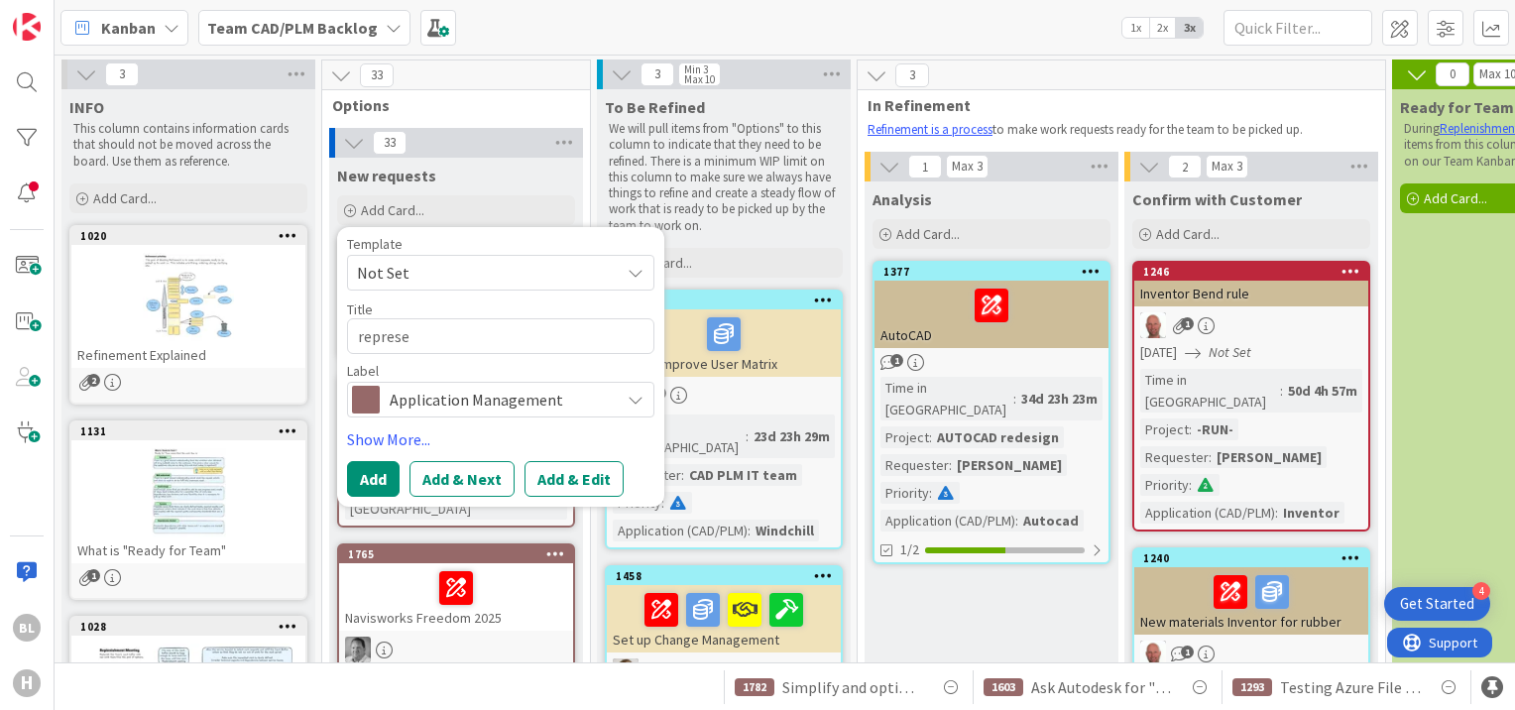
type textarea "x"
type textarea "represen"
type textarea "x"
type textarea "represent"
type textarea "x"
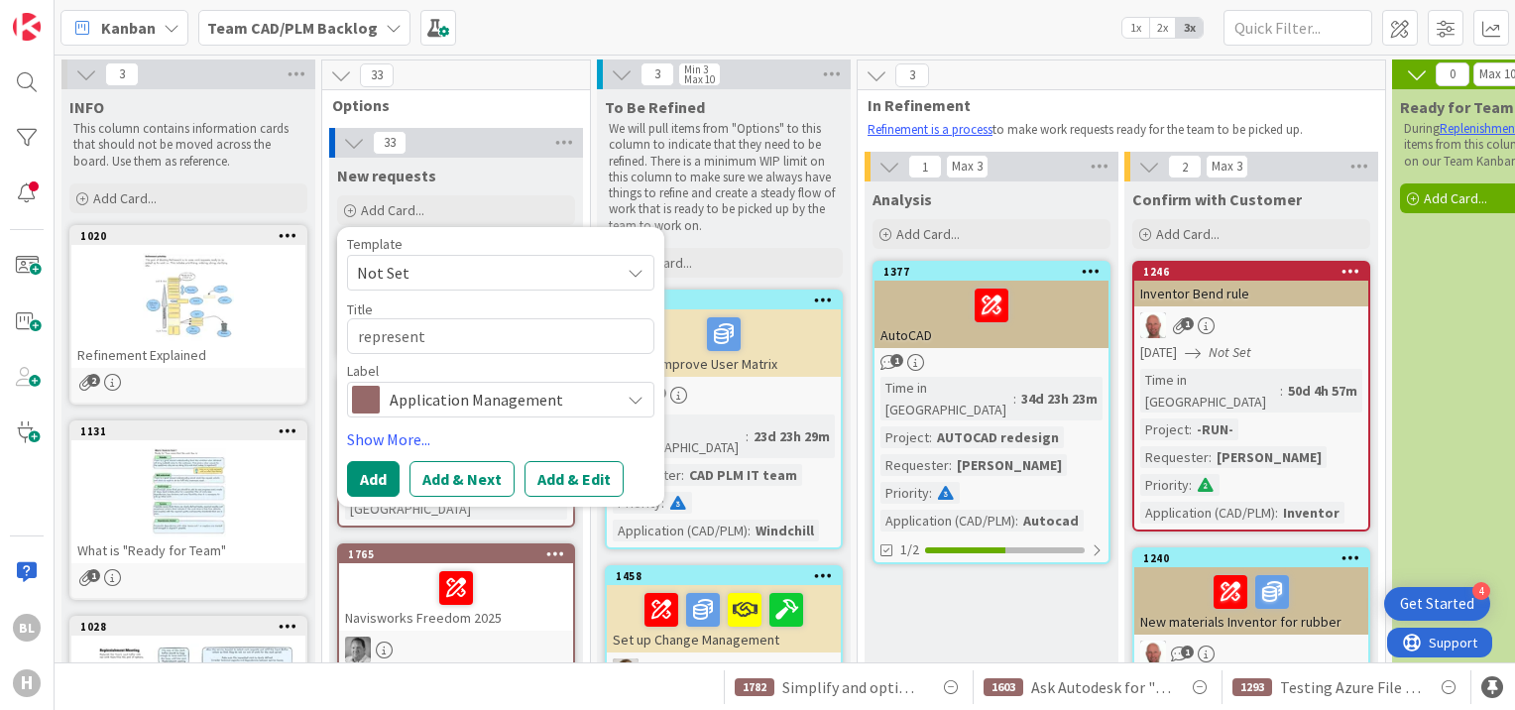
type textarea "representa"
type textarea "x"
type textarea "representat"
type textarea "x"
type textarea "representati"
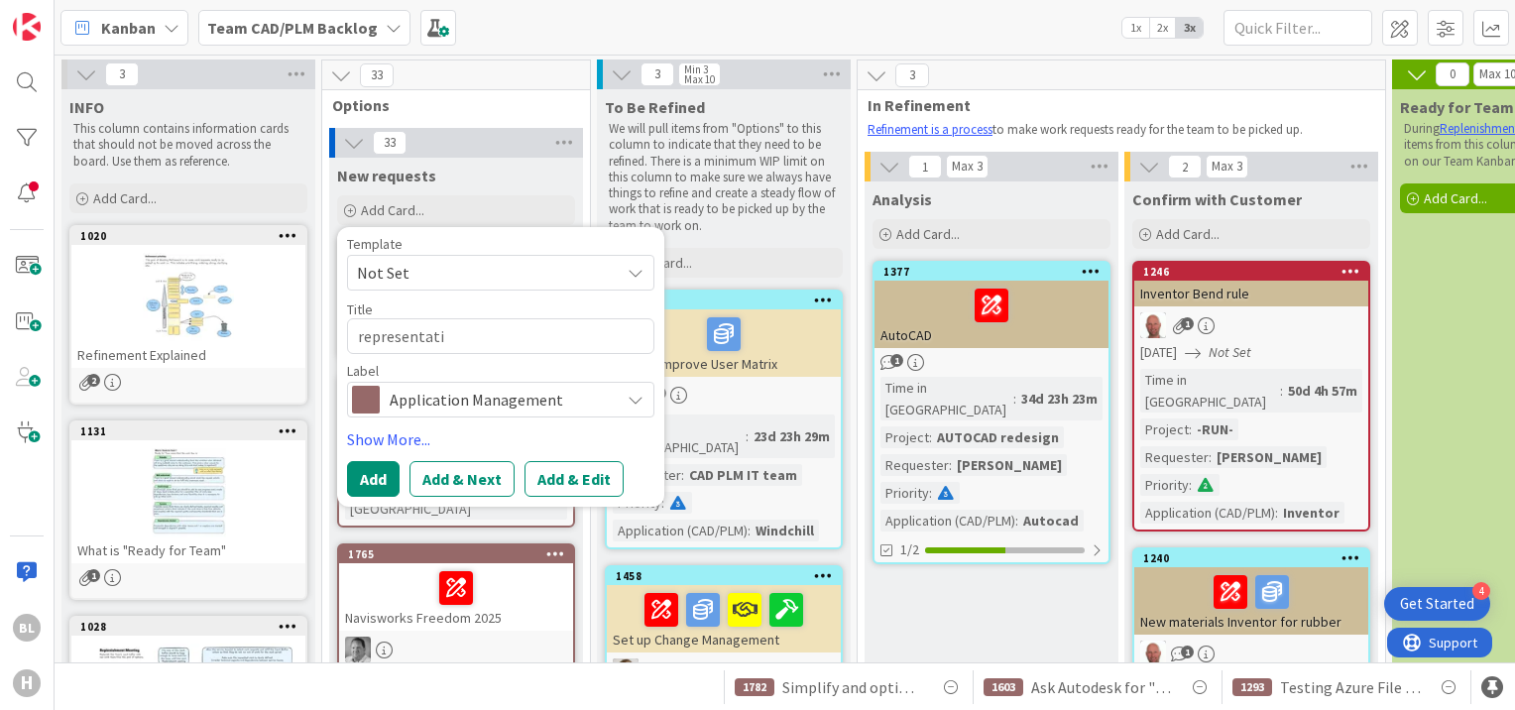
type textarea "x"
type textarea "representativ"
type textarea "x"
type textarea "representative"
type textarea "x"
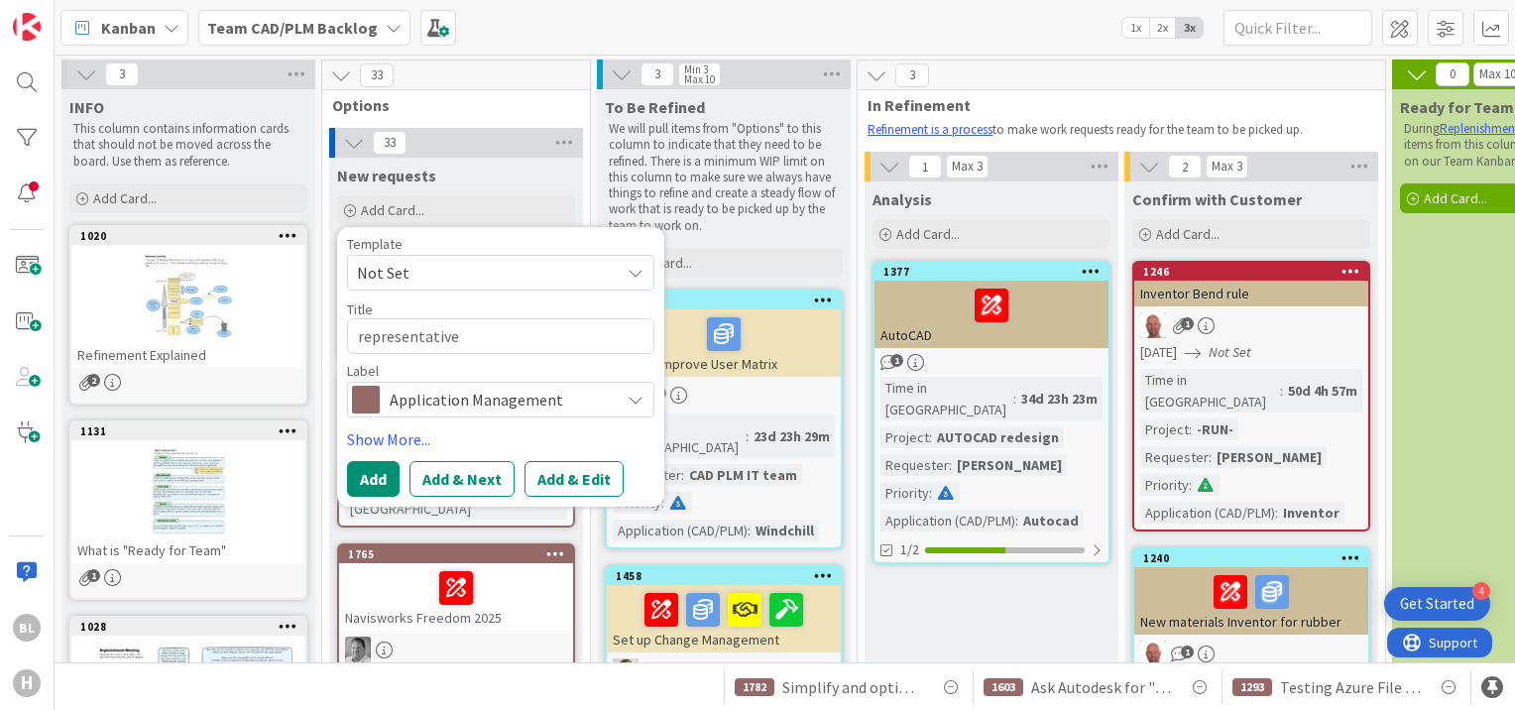
type textarea "representative"
type textarea "x"
type textarea "representative C"
type textarea "x"
type textarea "representative CA"
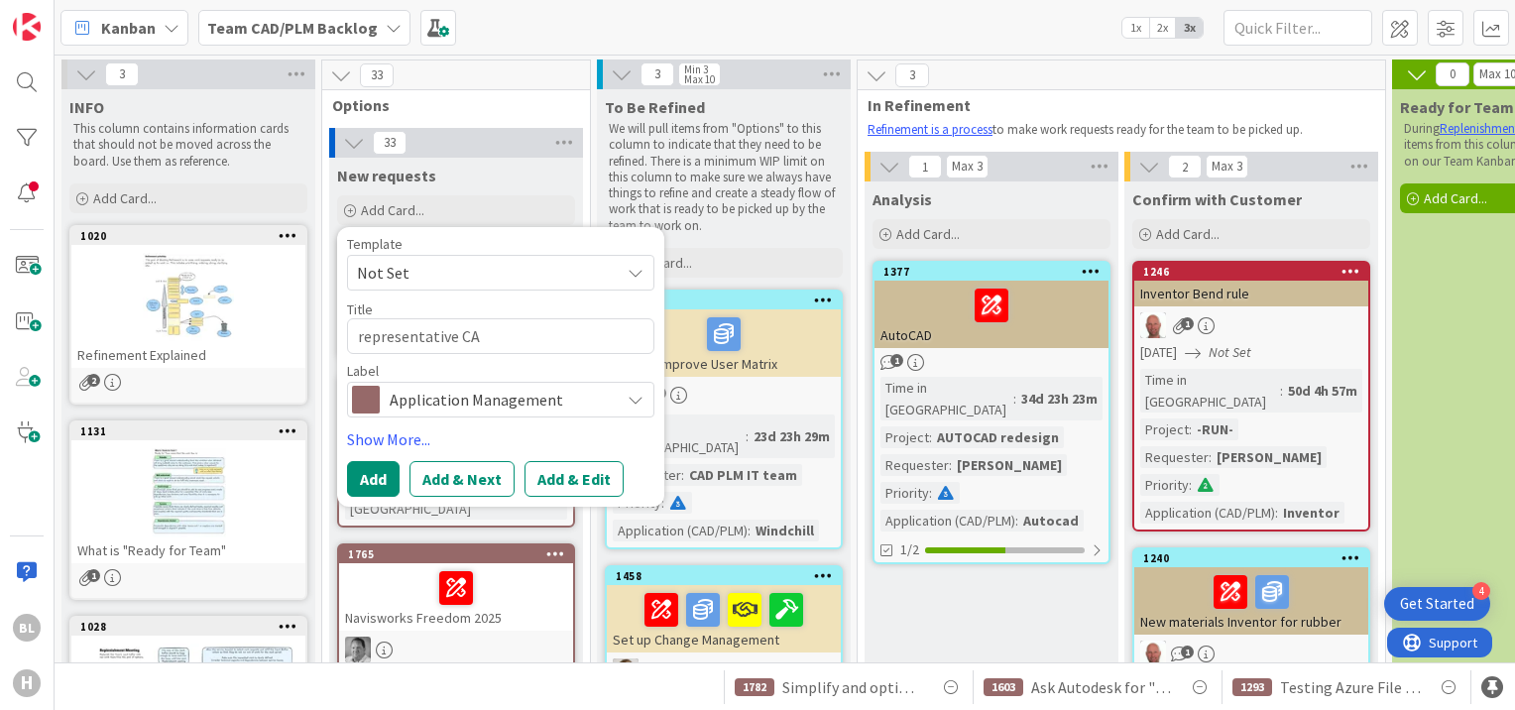
type textarea "x"
type textarea "representative CAD"
type textarea "x"
type textarea "representative CAD-"
type textarea "x"
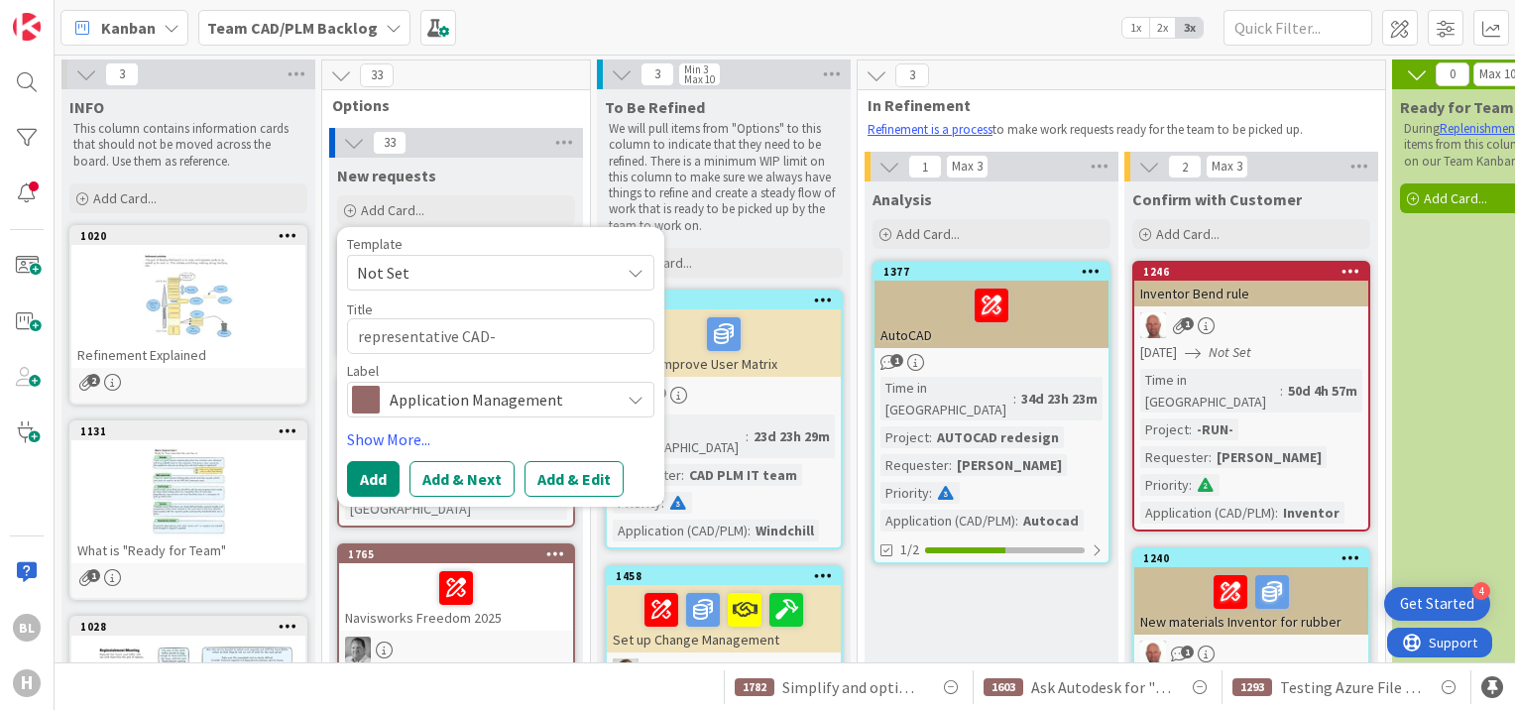
type textarea "representative CAD-P"
type textarea "x"
type textarea "representative CAD-PL"
type textarea "x"
type textarea "representative CAD-PLM"
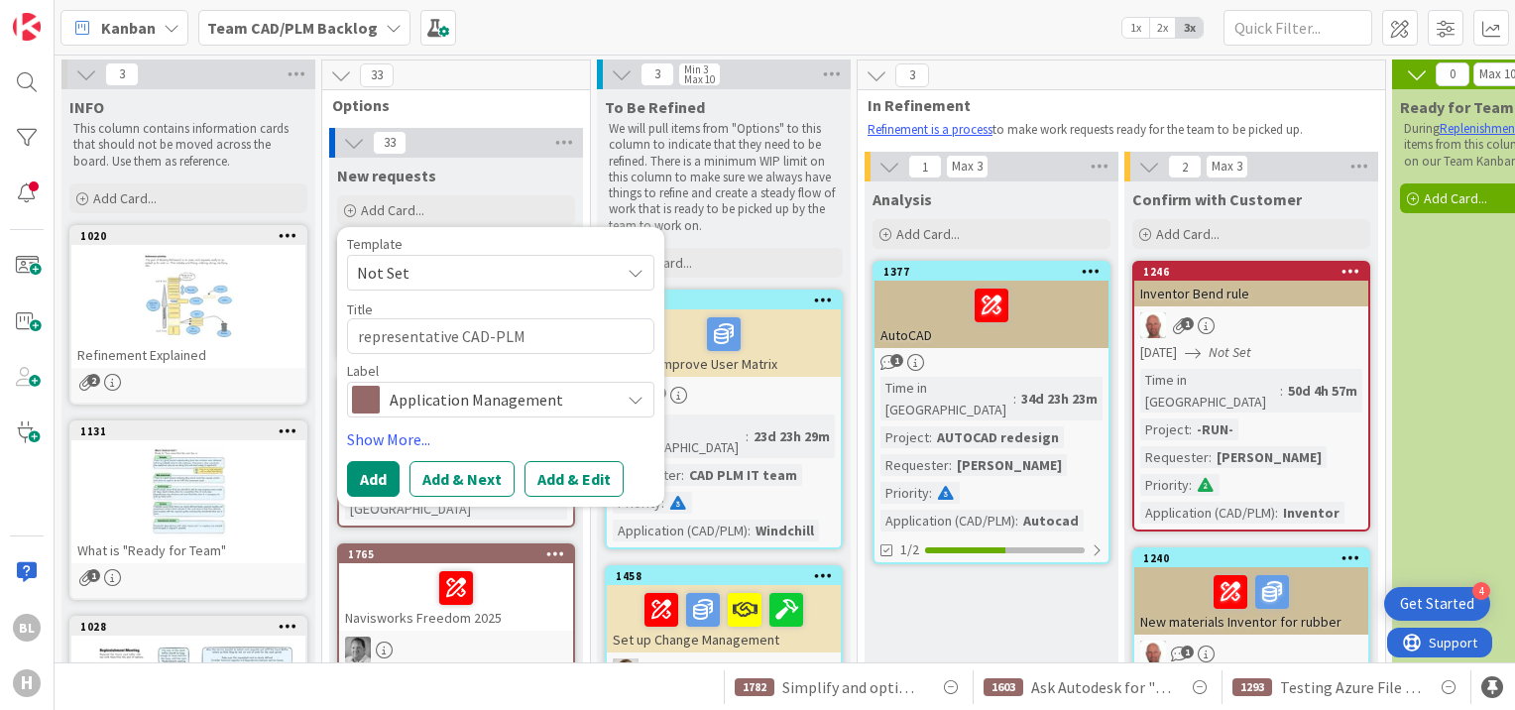
type textarea "x"
type textarea "representative CAD-PLM"
type textarea "x"
type textarea "representative CAD-PLM p"
type textarea "x"
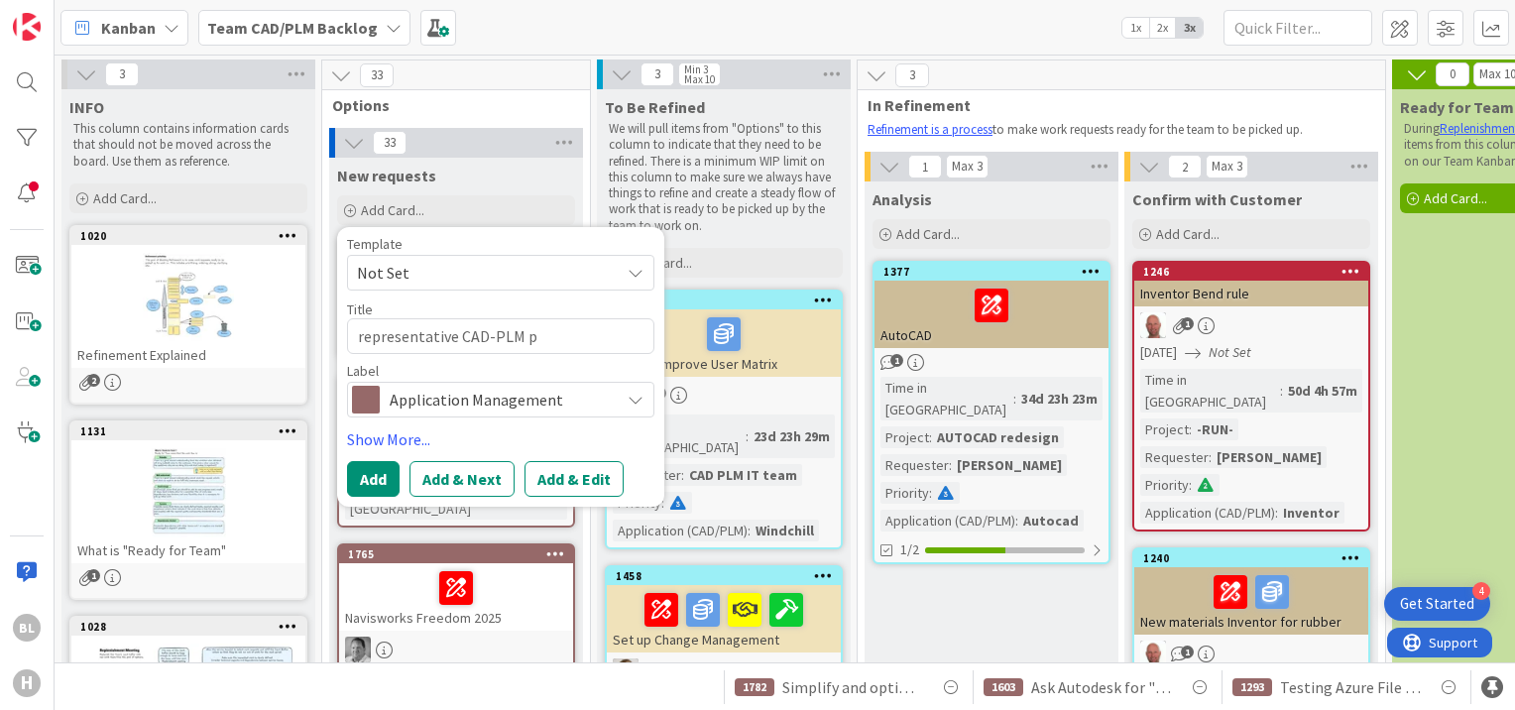
type textarea "representative CAD-PLM pc"
type textarea "x"
type textarea "representative CAD-PLM pc"
type textarea "x"
type textarea "representative CAD-PLM pc s"
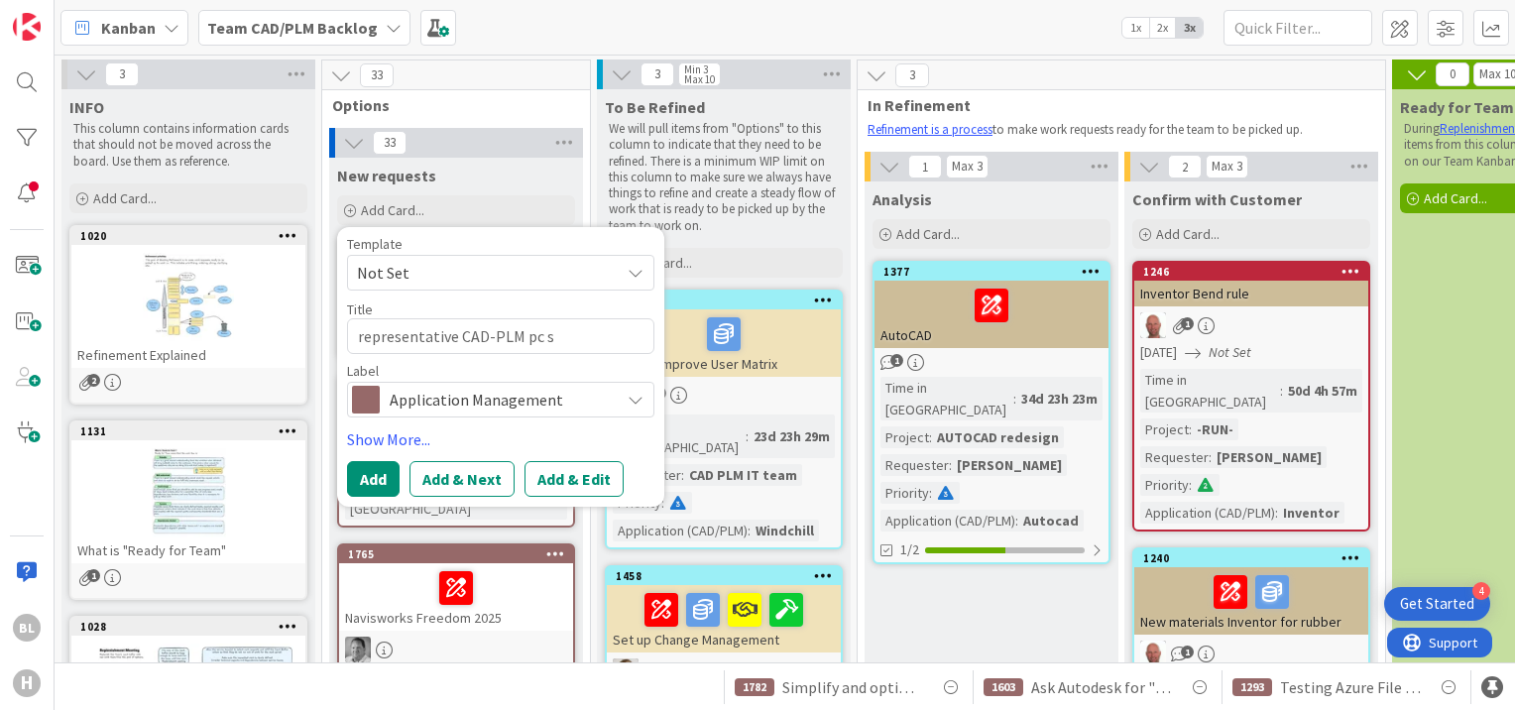
type textarea "x"
type textarea "representative CAD-PLM pc [PERSON_NAME]"
type textarea "x"
type textarea "representative CAD-PLM pc [PERSON_NAME]"
type textarea "x"
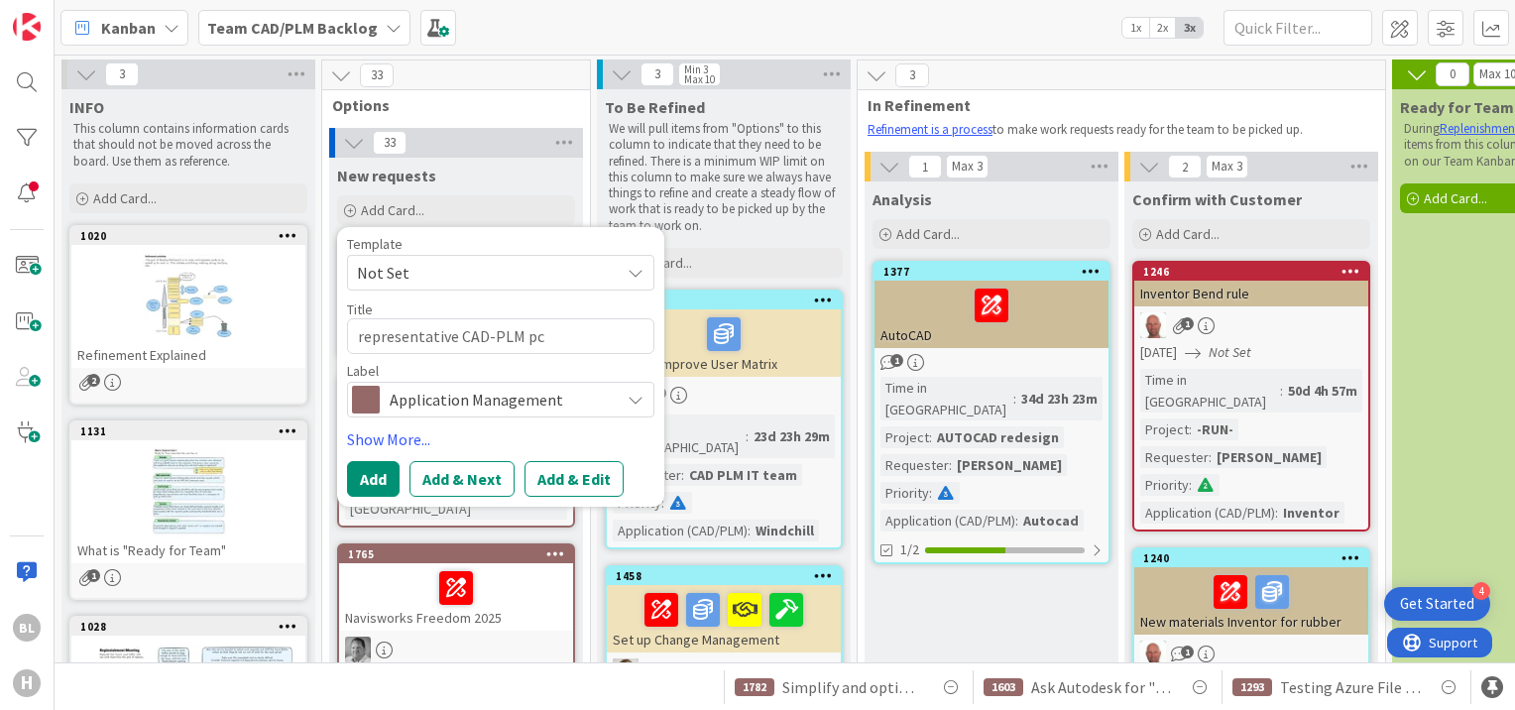
type textarea "representative CAD-PLM pc stat"
type textarea "x"
type textarea "representative CAD-PLM pc [PERSON_NAME]"
type textarea "x"
type textarea "representative CAD-PLM pc [PERSON_NAME]"
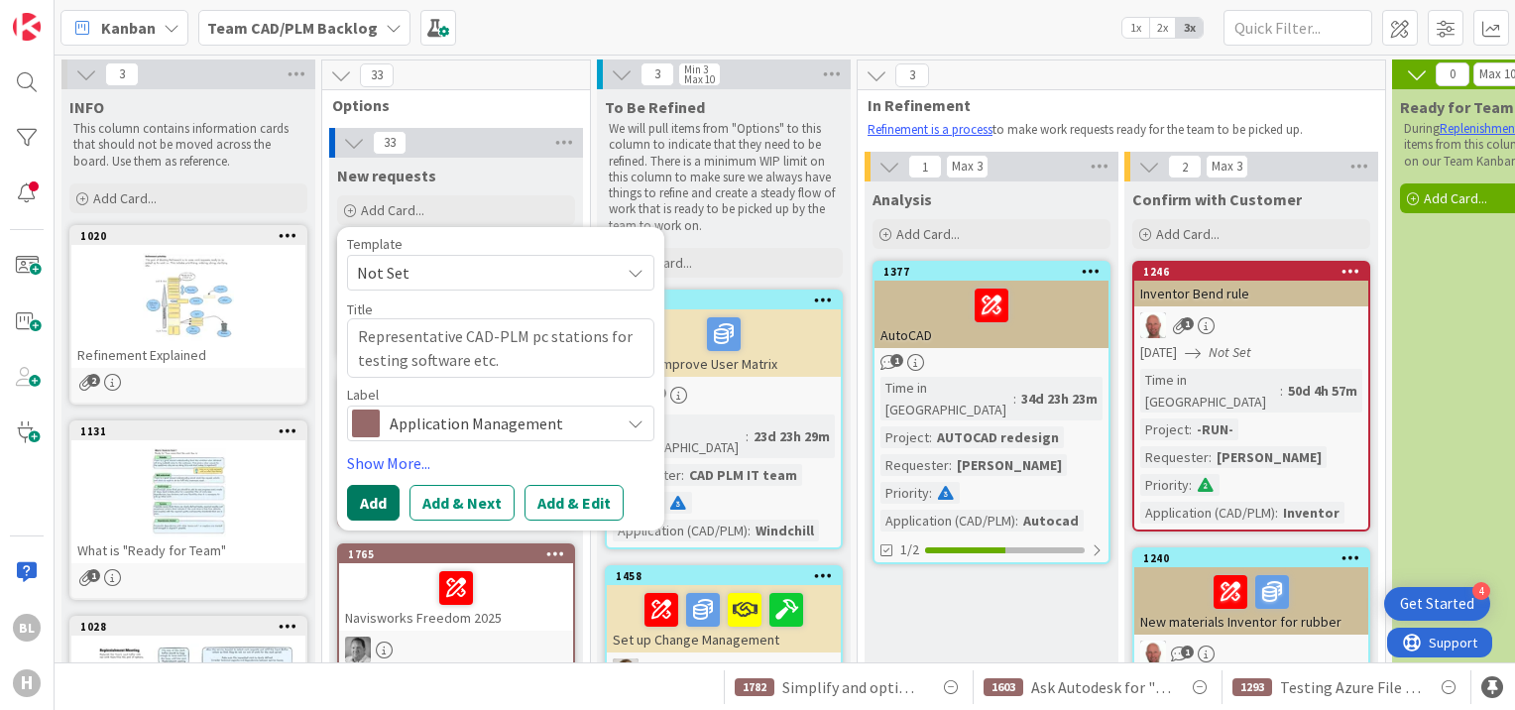
click at [390, 499] on button "Add" at bounding box center [373, 503] width 53 height 36
